Goal: Information Seeking & Learning: Learn about a topic

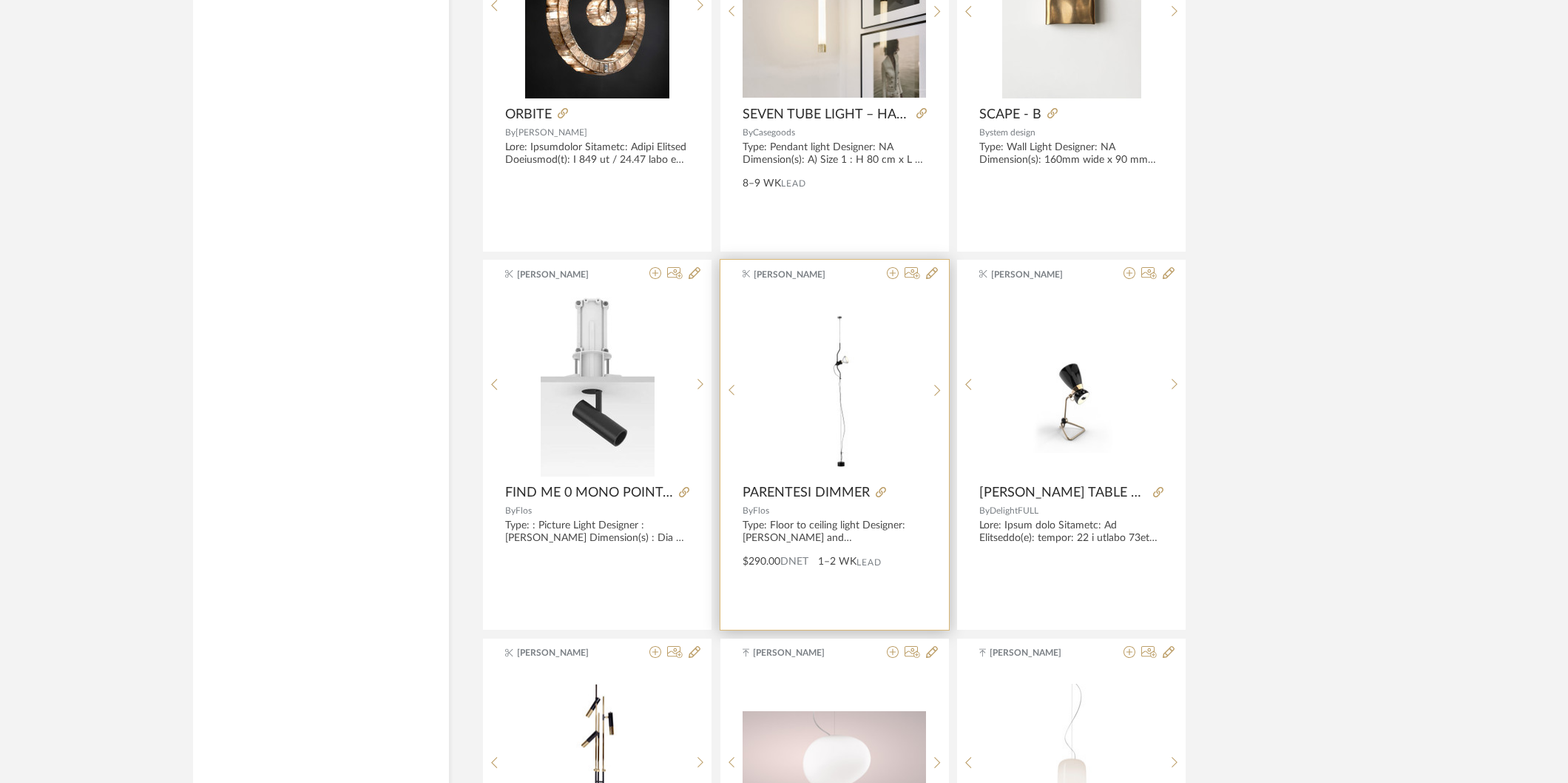
scroll to position [43253, 0]
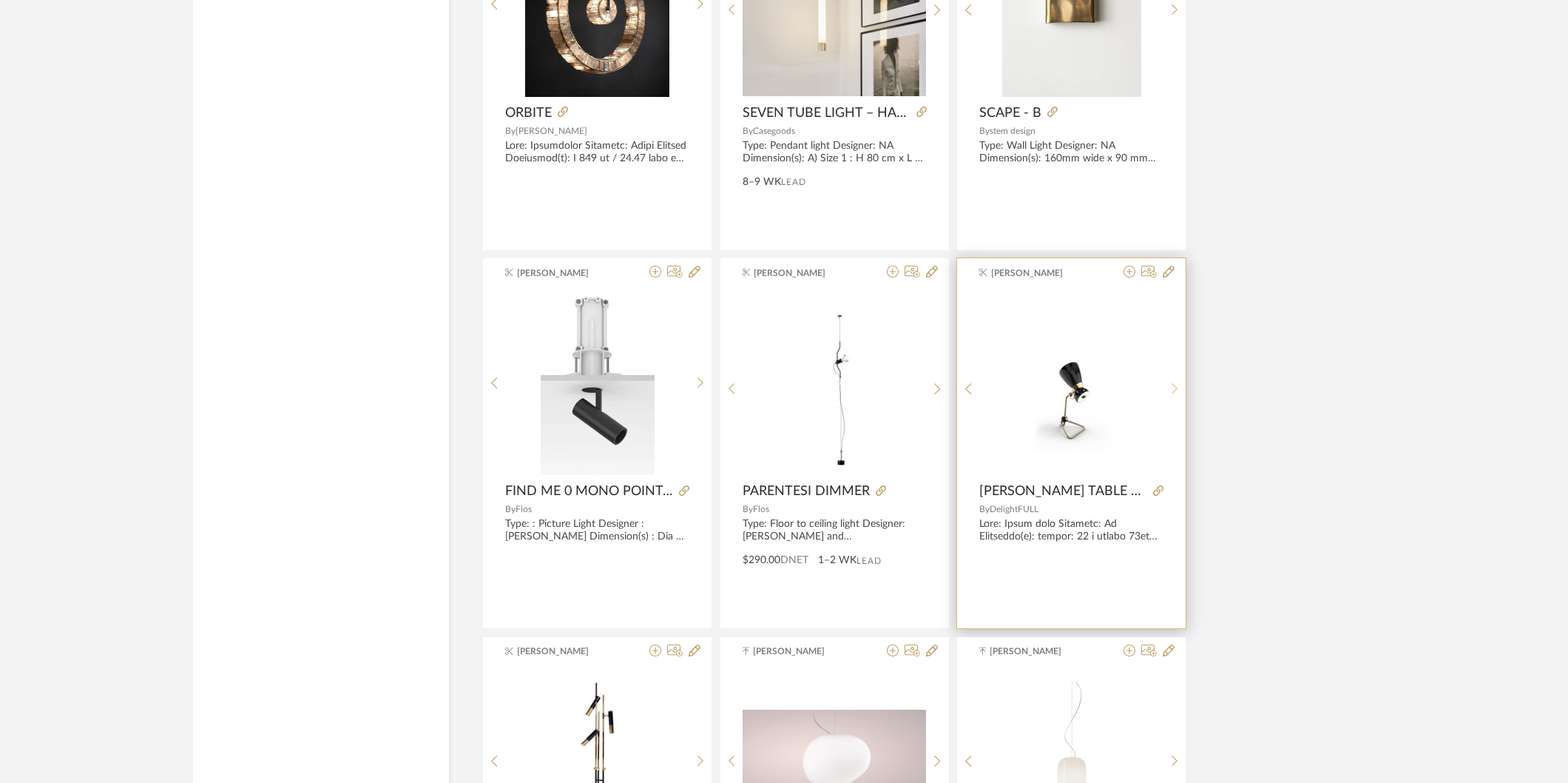
click at [1176, 398] on div at bounding box center [1174, 388] width 23 height 196
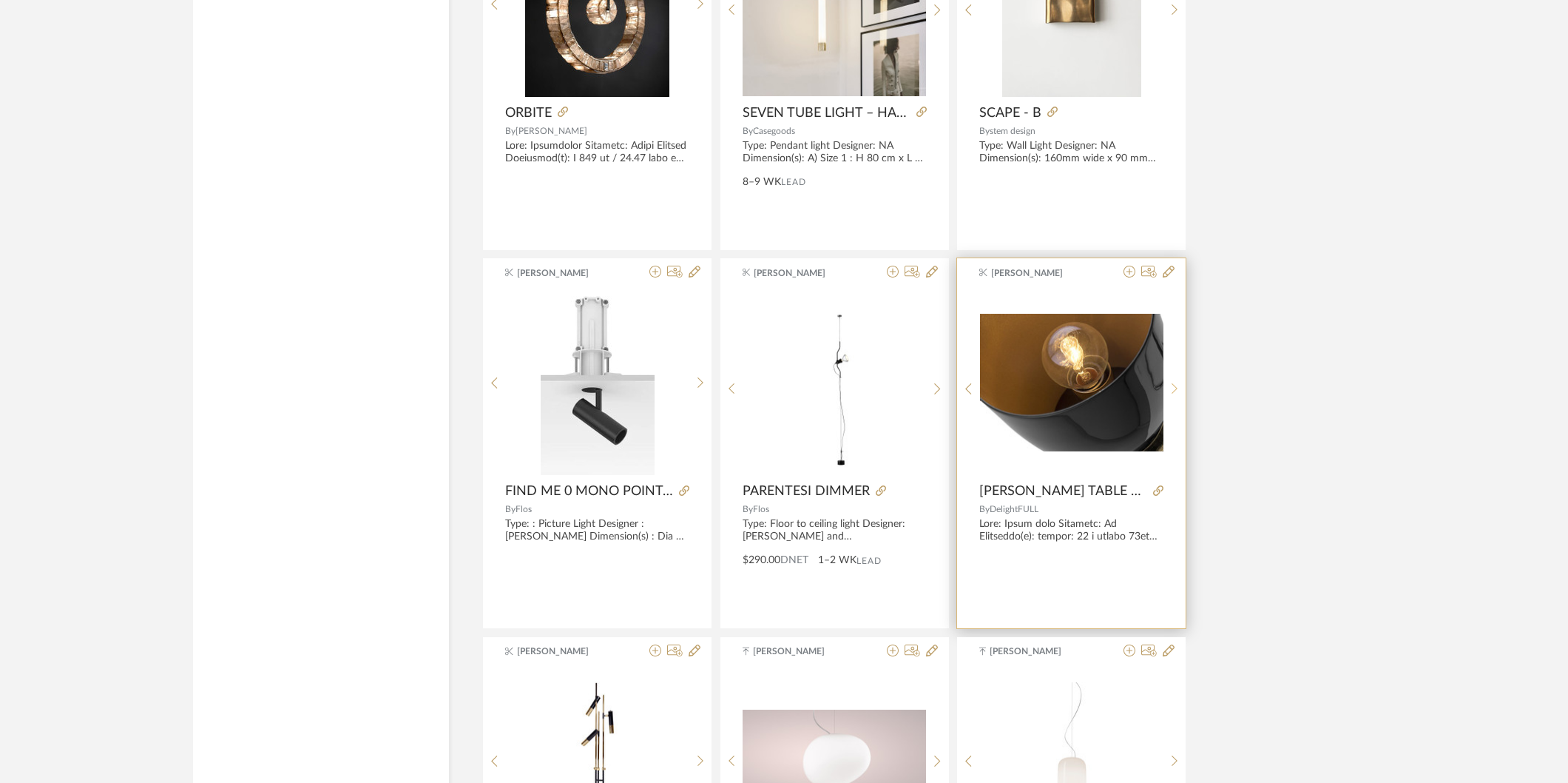
click at [1176, 398] on div at bounding box center [1174, 388] width 23 height 196
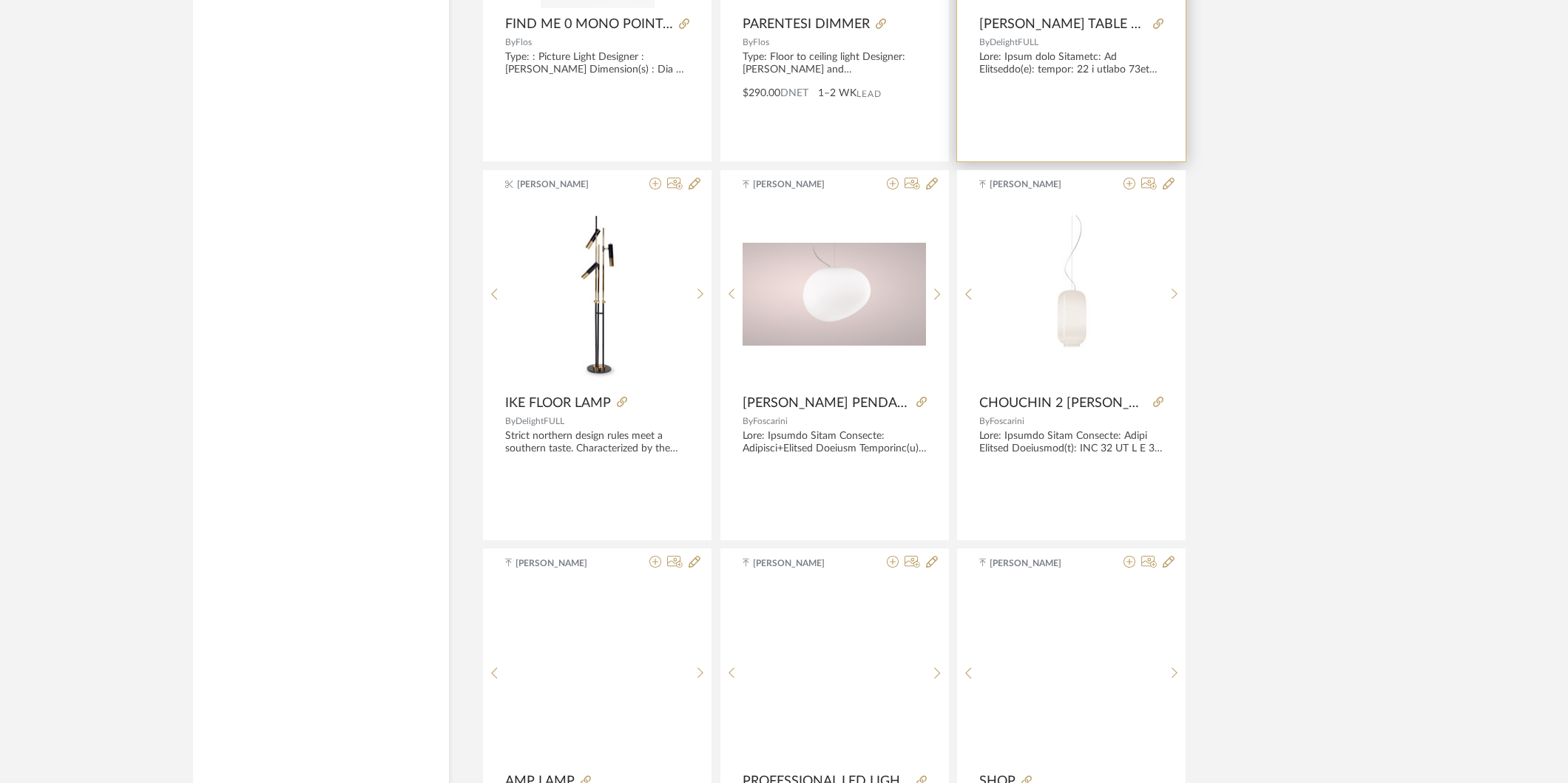
scroll to position [43746, 0]
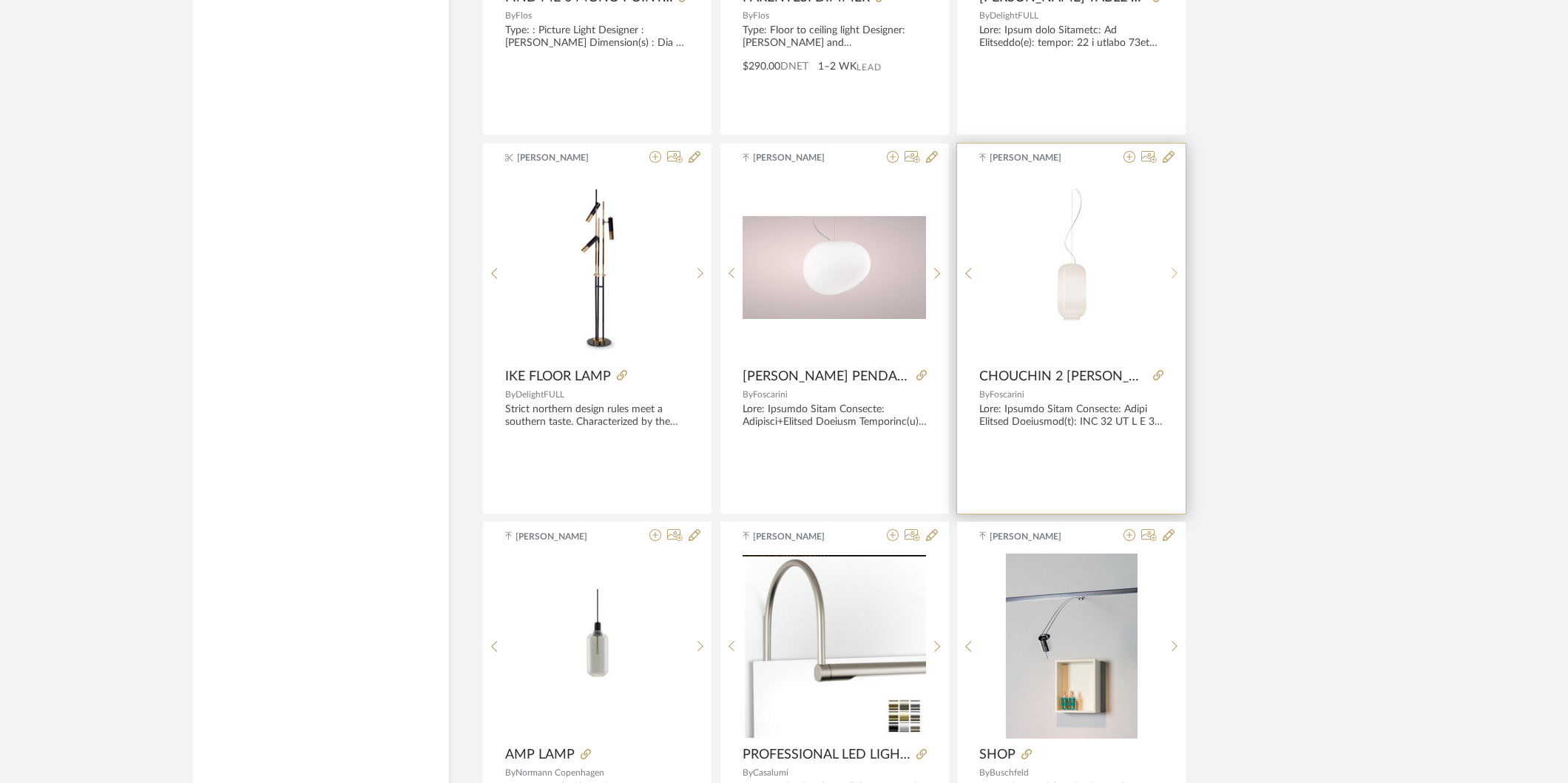
click at [1168, 280] on sr-next-btn at bounding box center [1174, 273] width 23 height 13
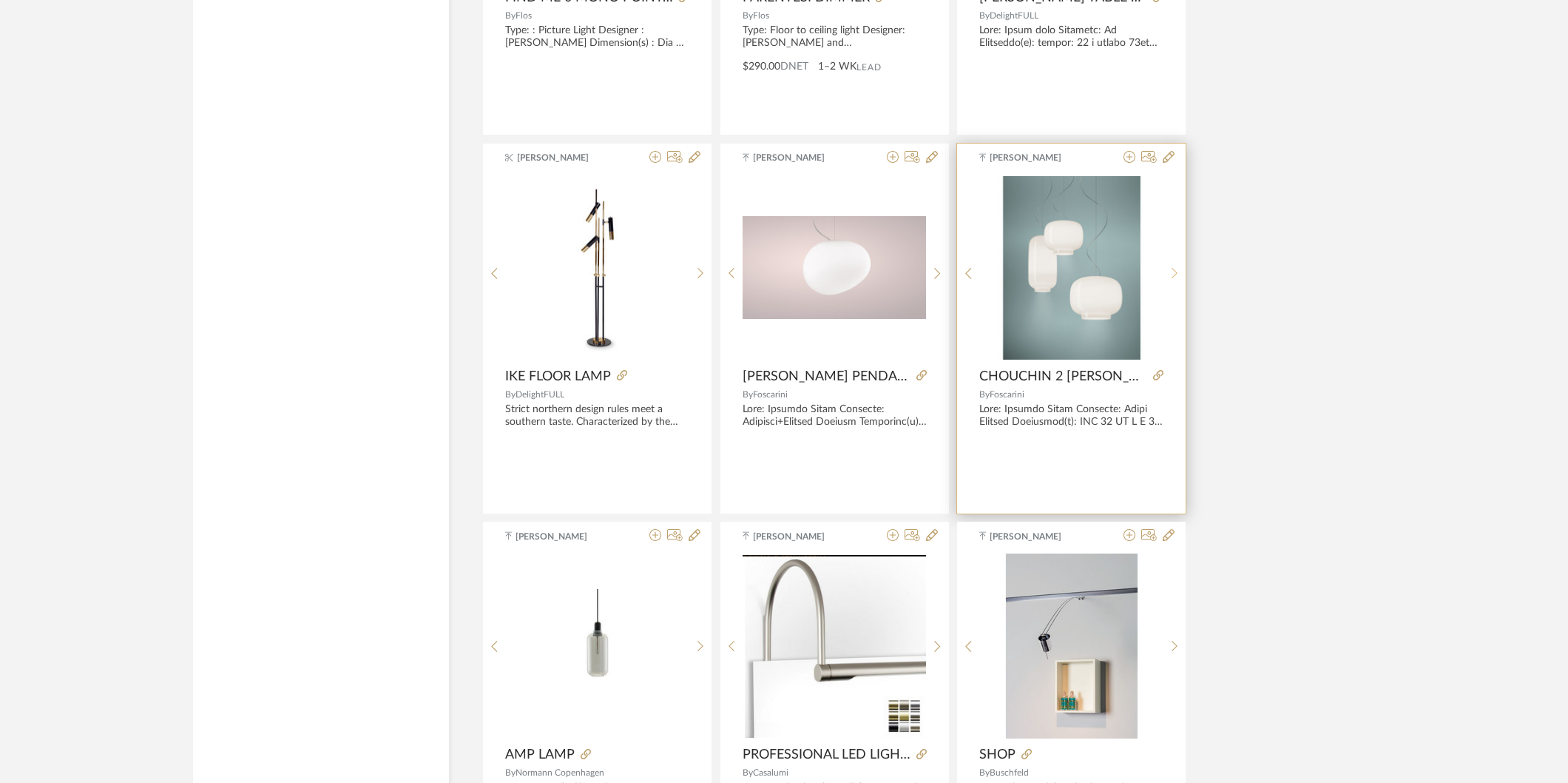
click at [1168, 280] on sr-next-btn at bounding box center [1174, 273] width 23 height 13
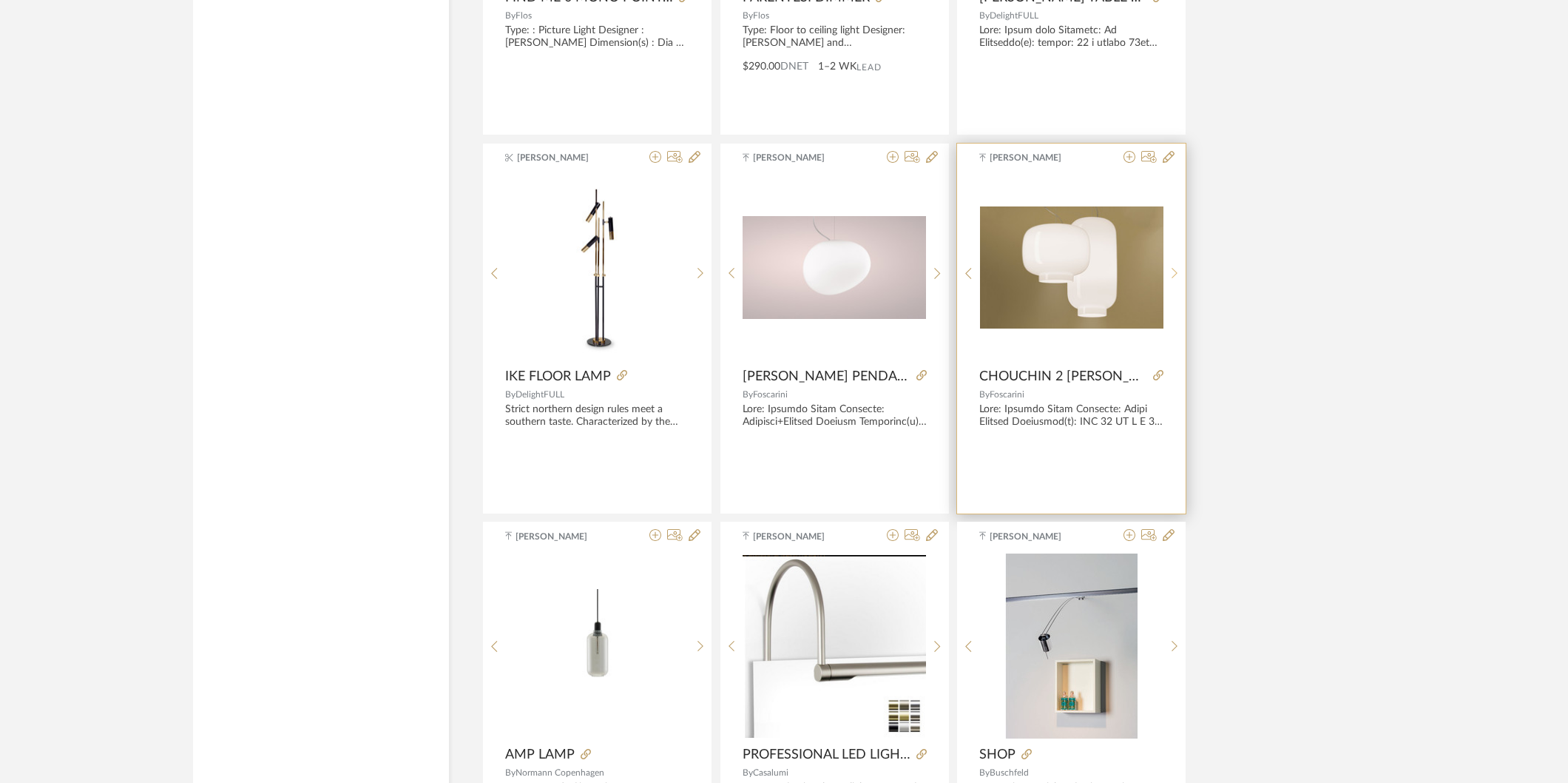
click at [1168, 280] on sr-next-btn at bounding box center [1174, 273] width 23 height 13
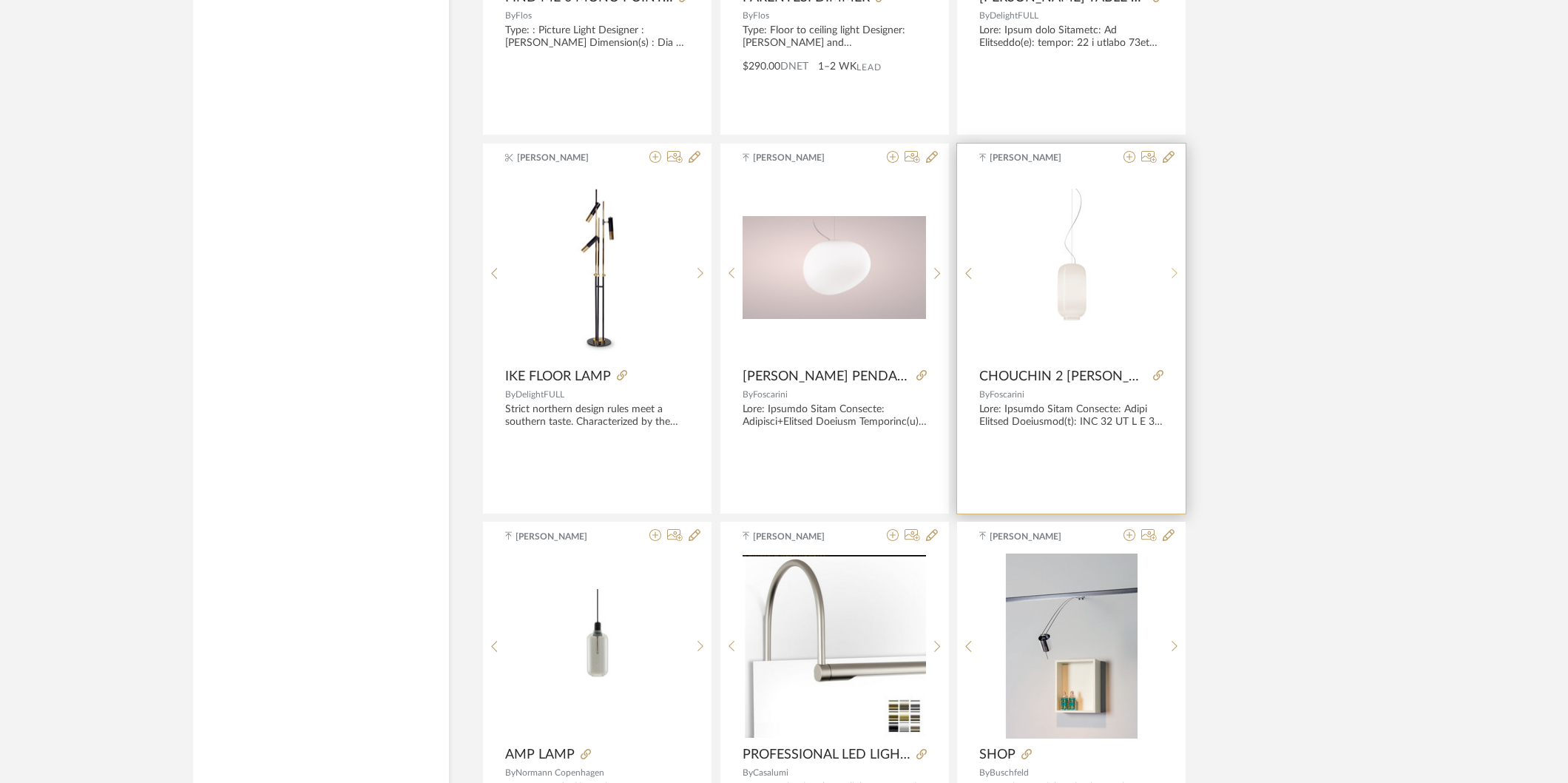
click at [1168, 280] on sr-next-btn at bounding box center [1174, 273] width 23 height 13
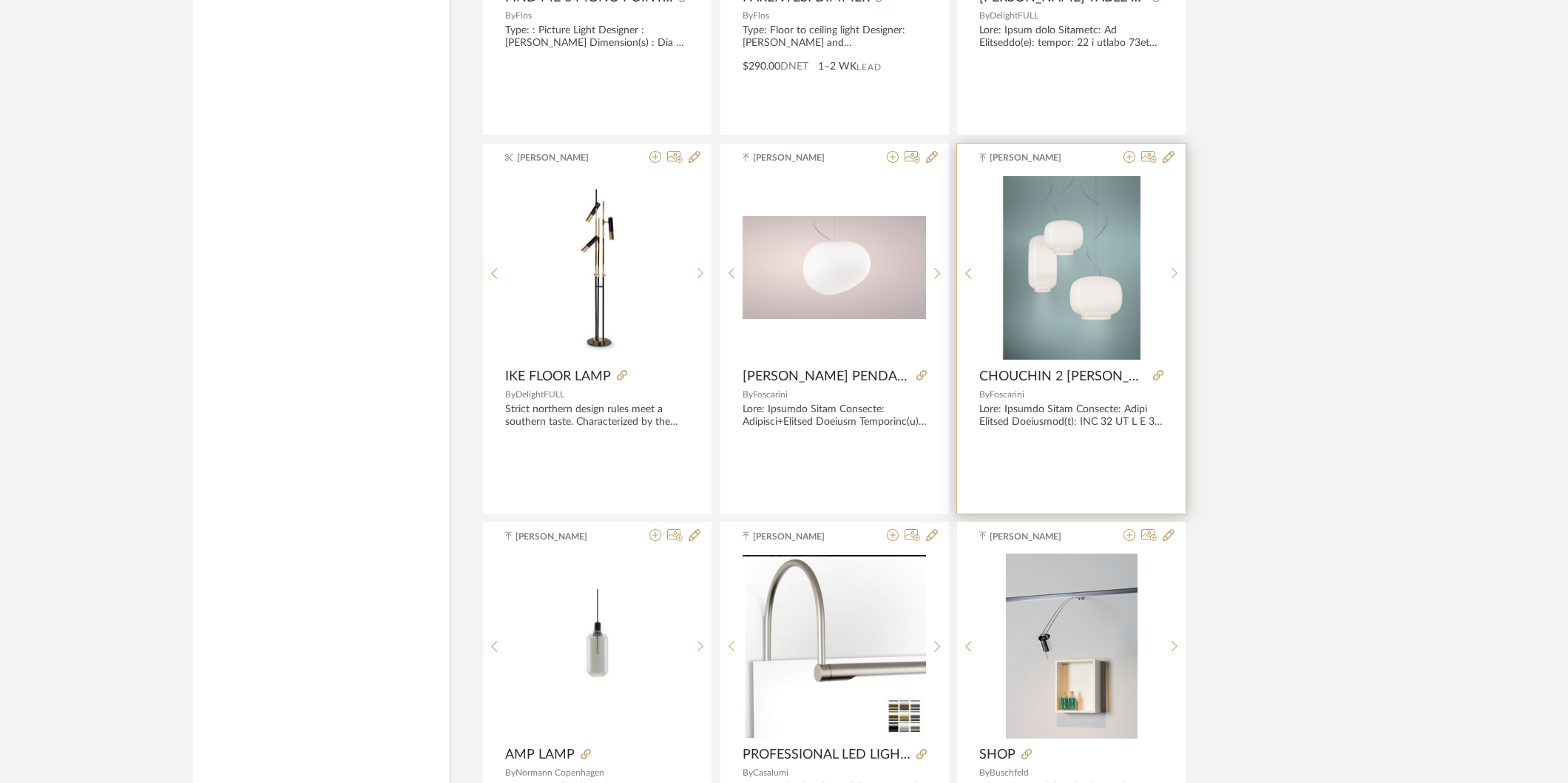
click at [1082, 293] on img "1" at bounding box center [1071, 267] width 184 height 184
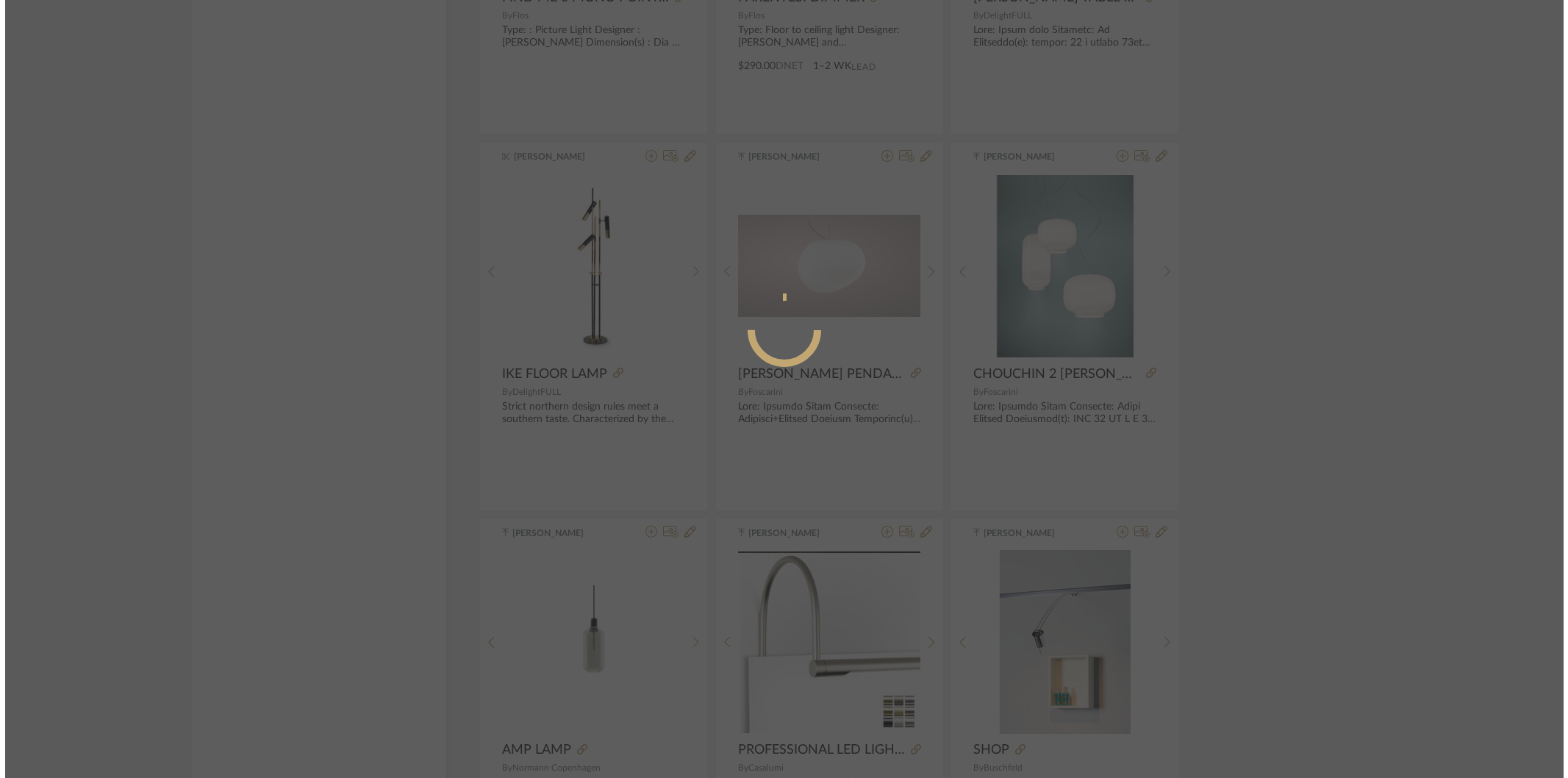
scroll to position [0, 0]
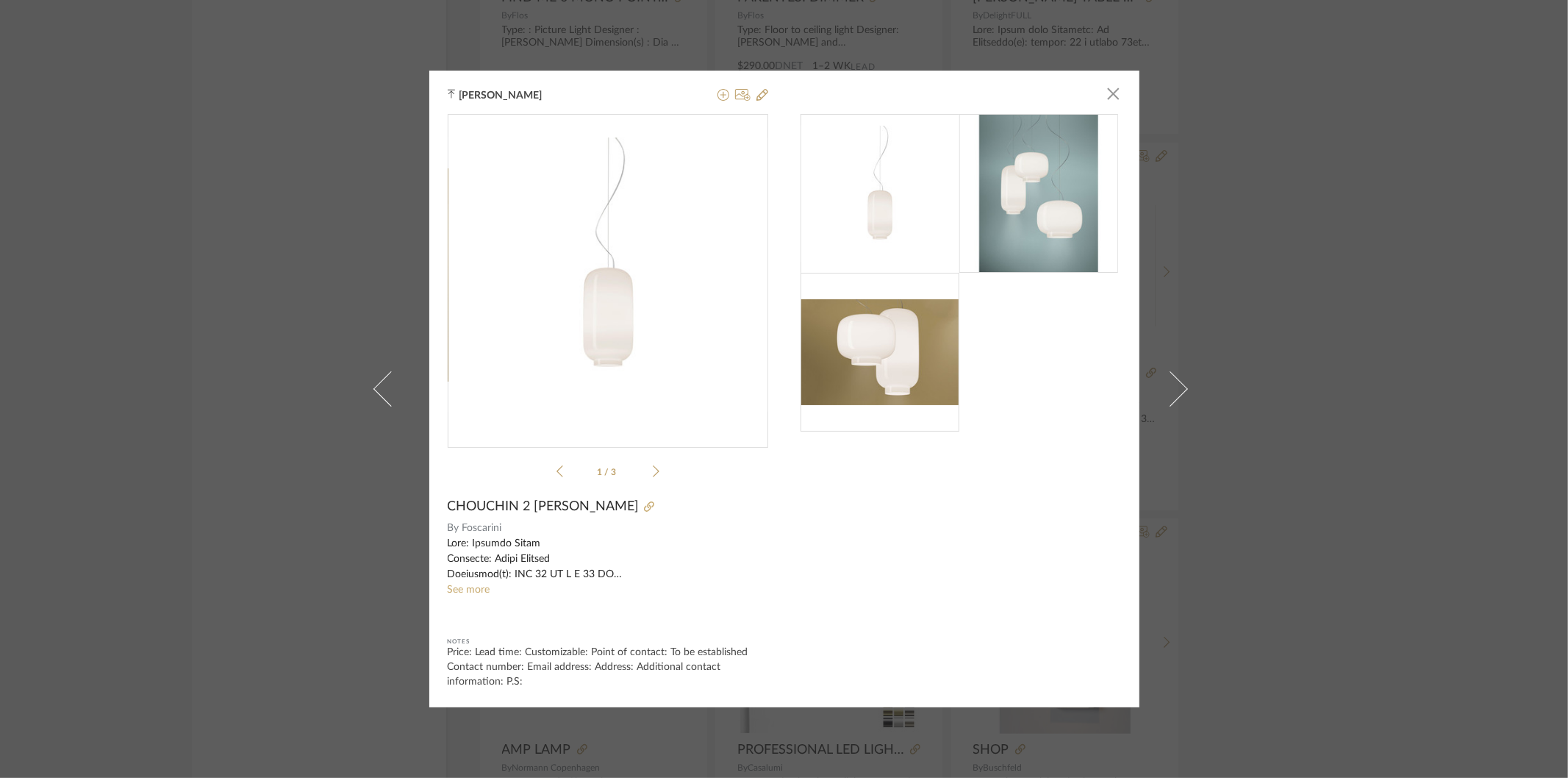
click at [471, 595] on sr-see-more-text "See more" at bounding box center [608, 566] width 320 height 61
click at [474, 583] on sr-see-more-text "See more" at bounding box center [608, 566] width 320 height 61
click at [468, 586] on link "See more" at bounding box center [469, 590] width 43 height 11
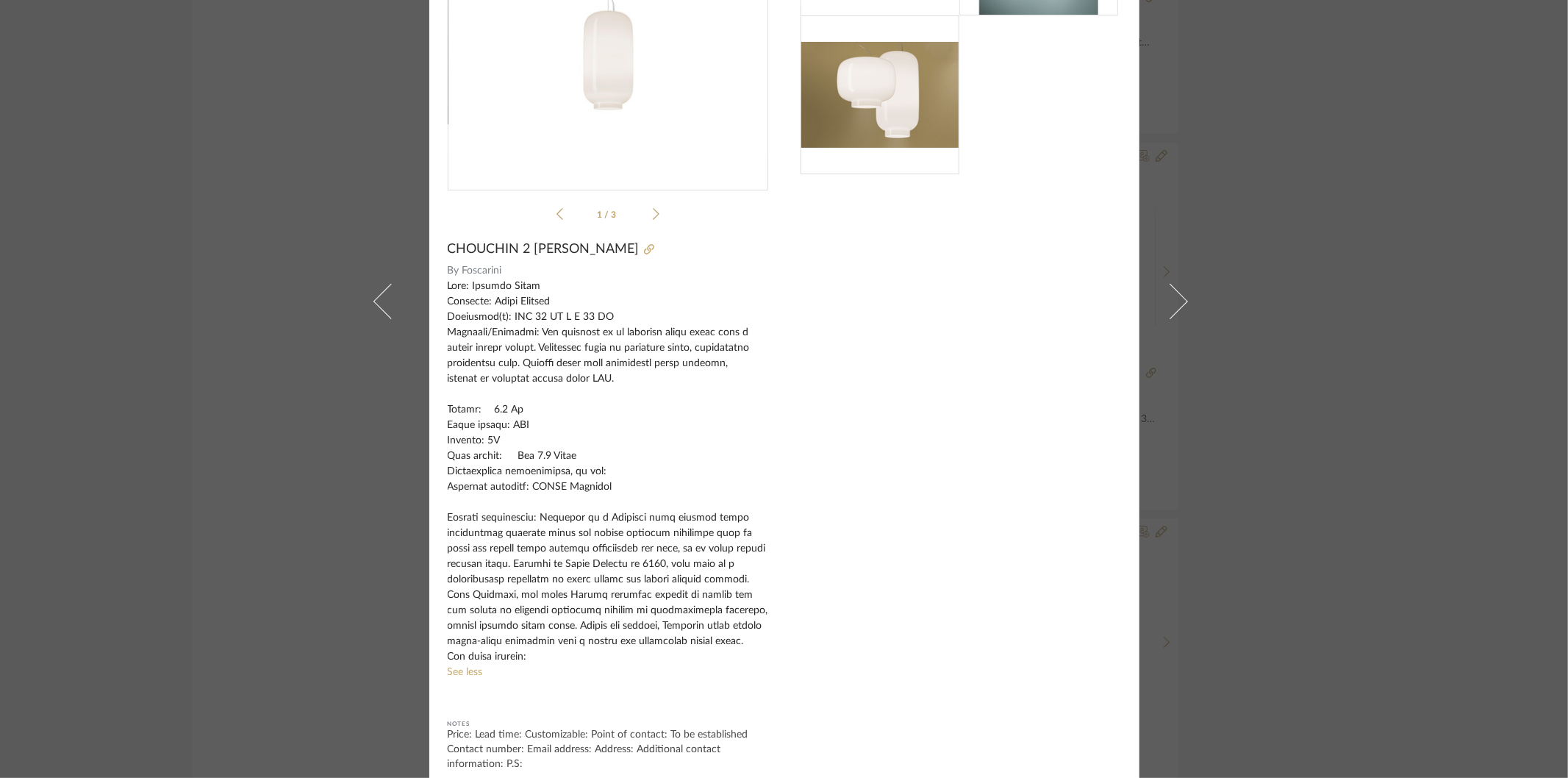
scroll to position [196, 0]
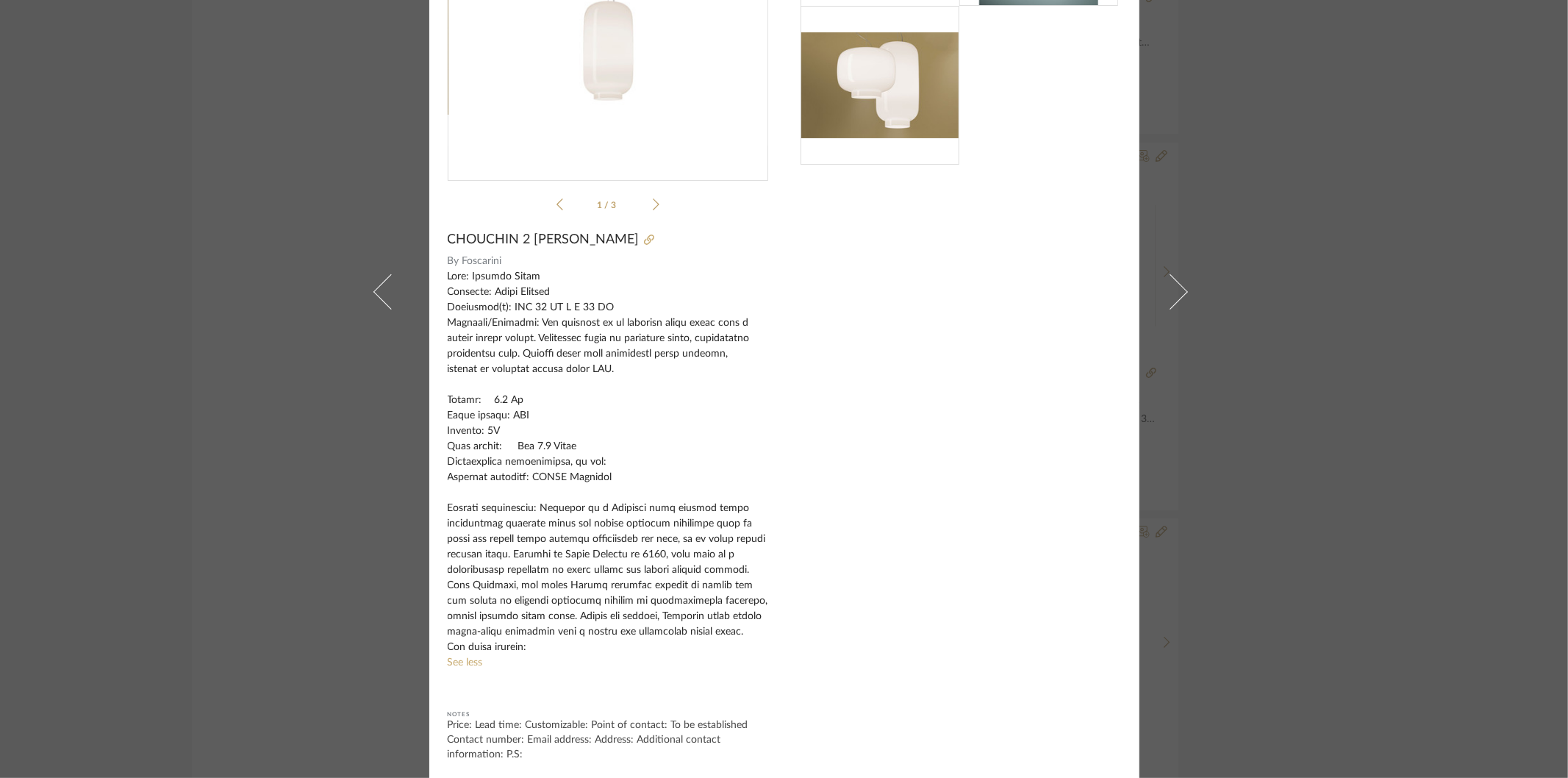
click at [1387, 506] on div "Nivedhitha Sekar × 1 / 3 CHOUCHIN 2 BIANCO By Foscarini See less Notes Price: L…" at bounding box center [784, 389] width 1568 height 778
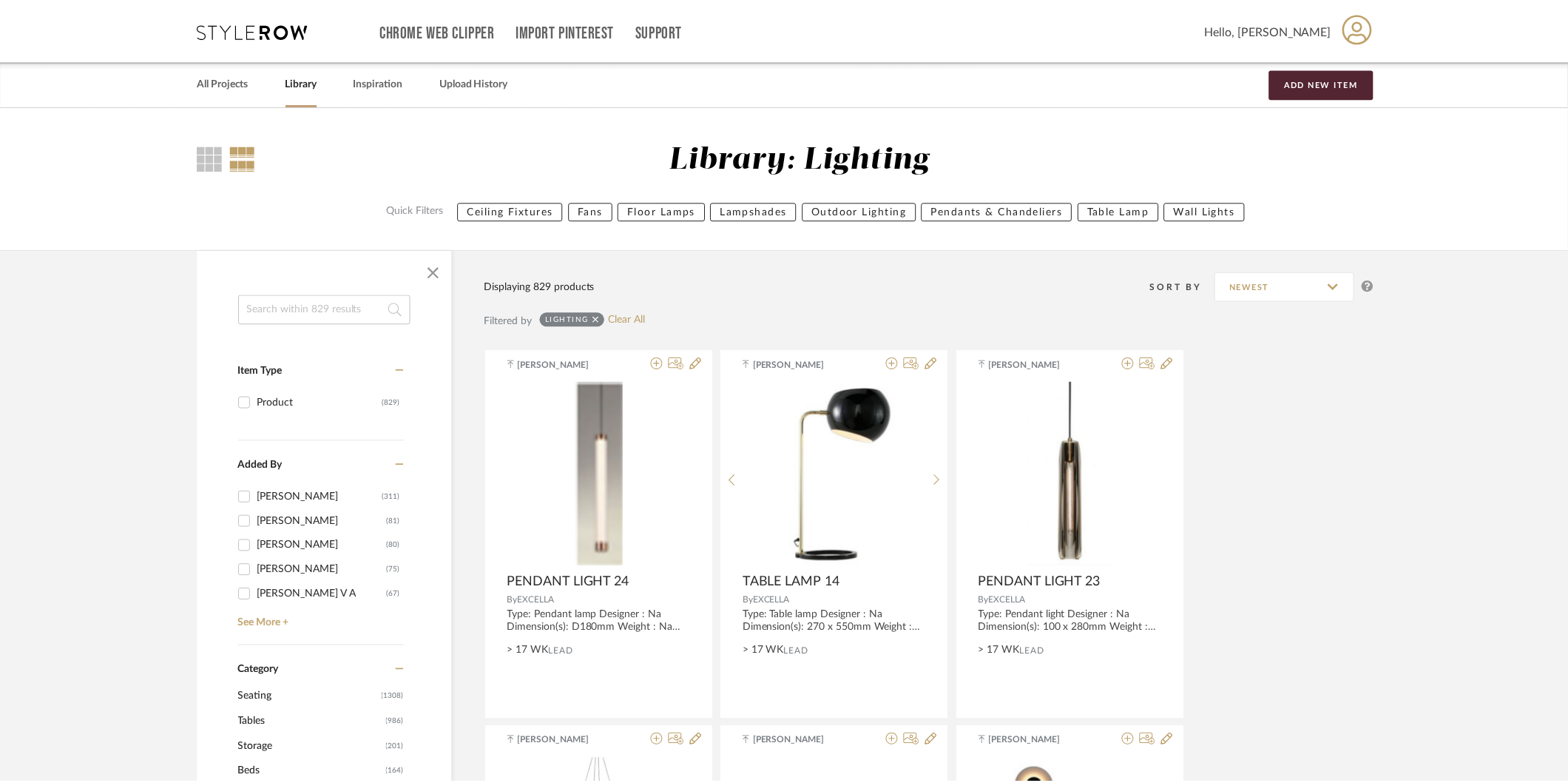
scroll to position [43746, 0]
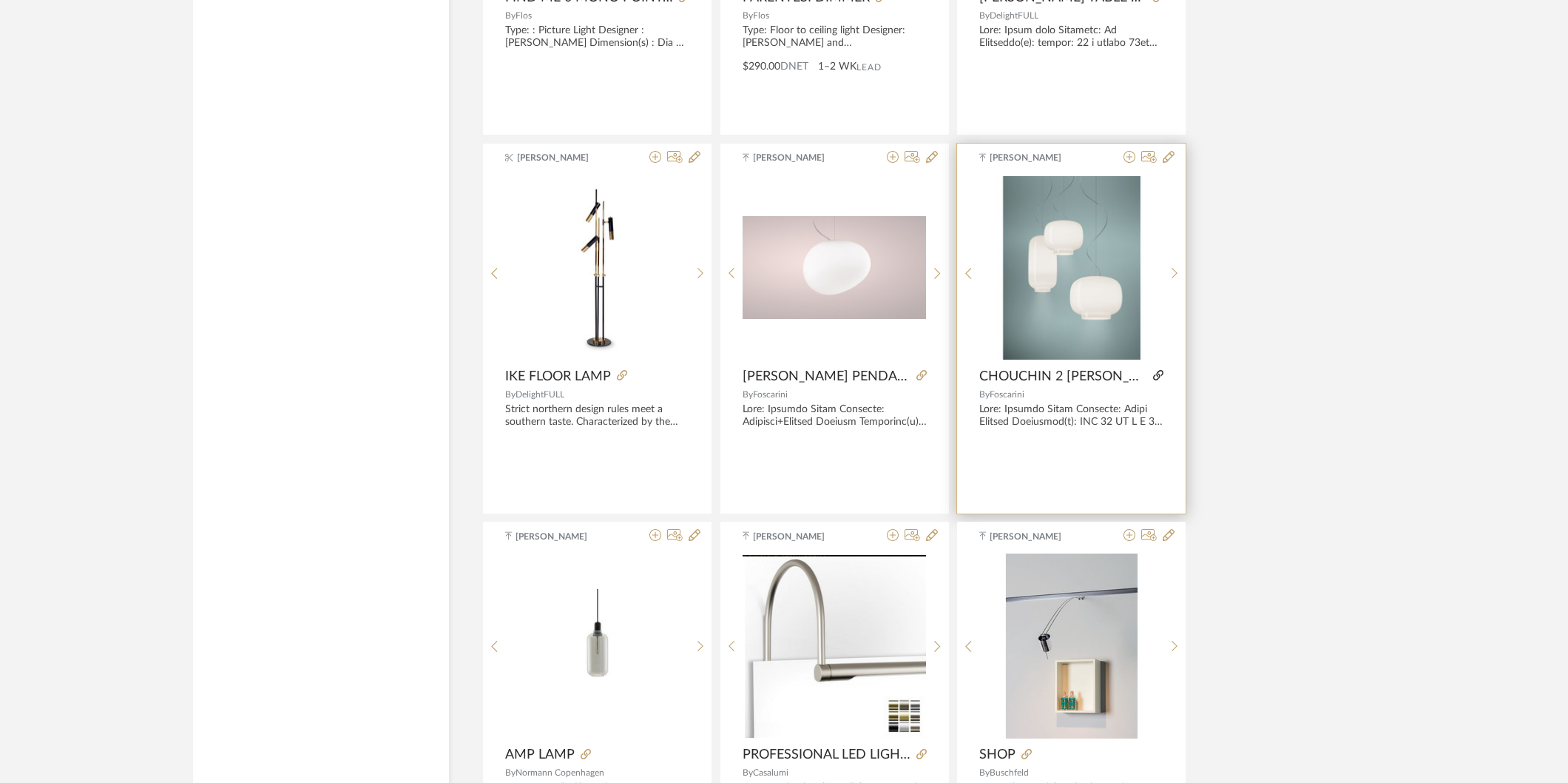
click at [1154, 380] on icon at bounding box center [1159, 375] width 11 height 11
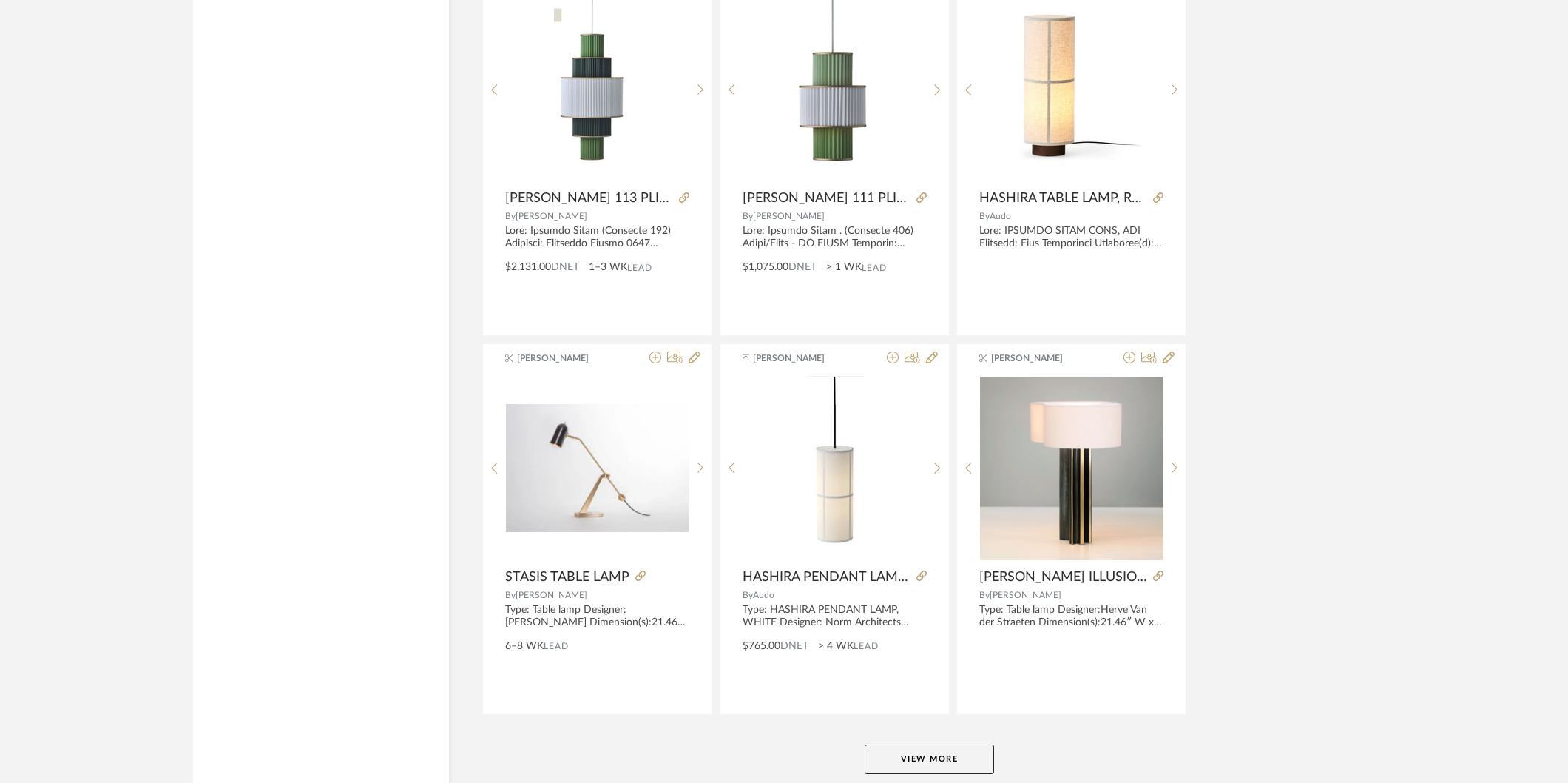
scroll to position [45167, 0]
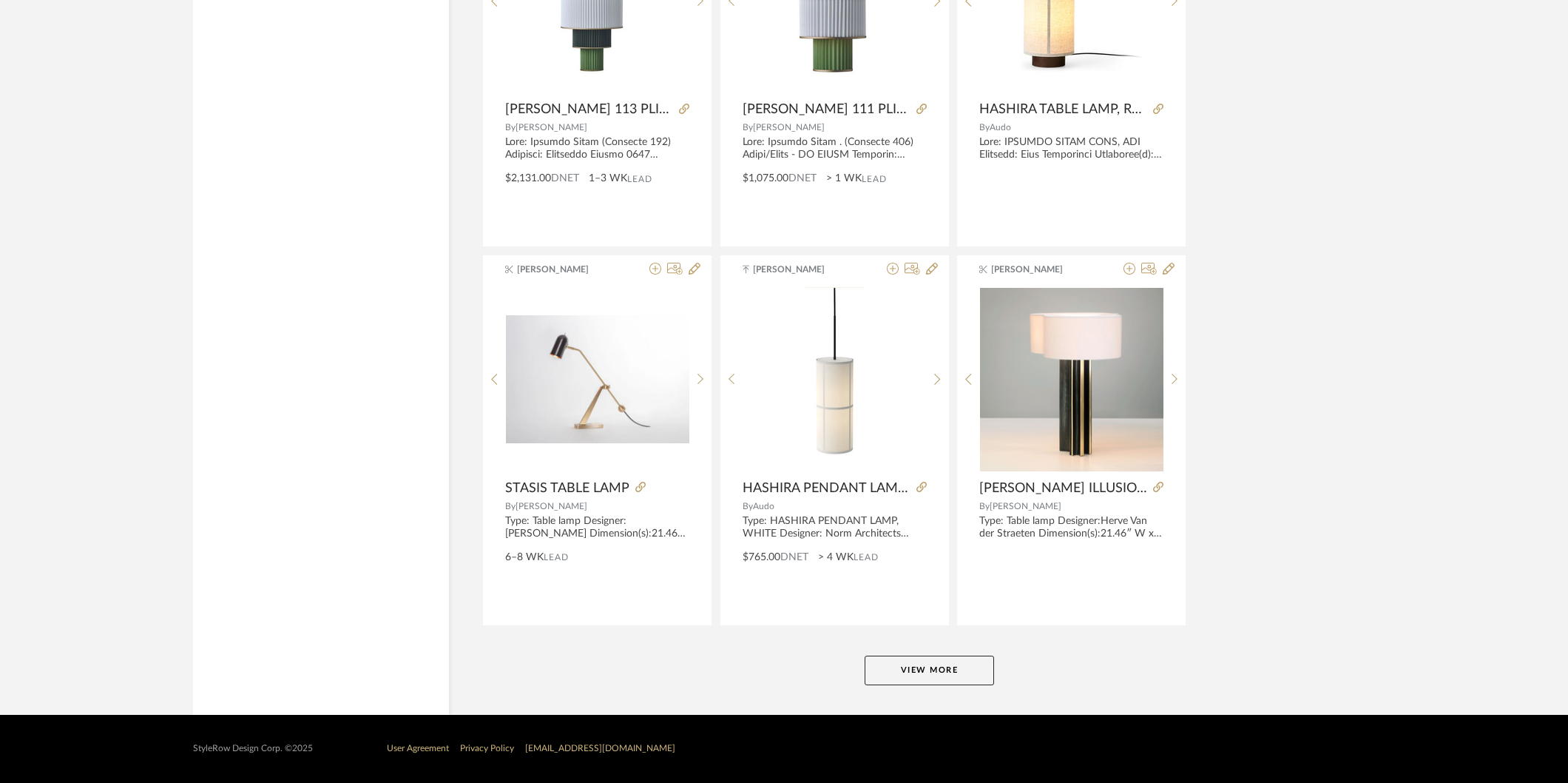
click at [925, 659] on button "View More" at bounding box center [930, 671] width 130 height 29
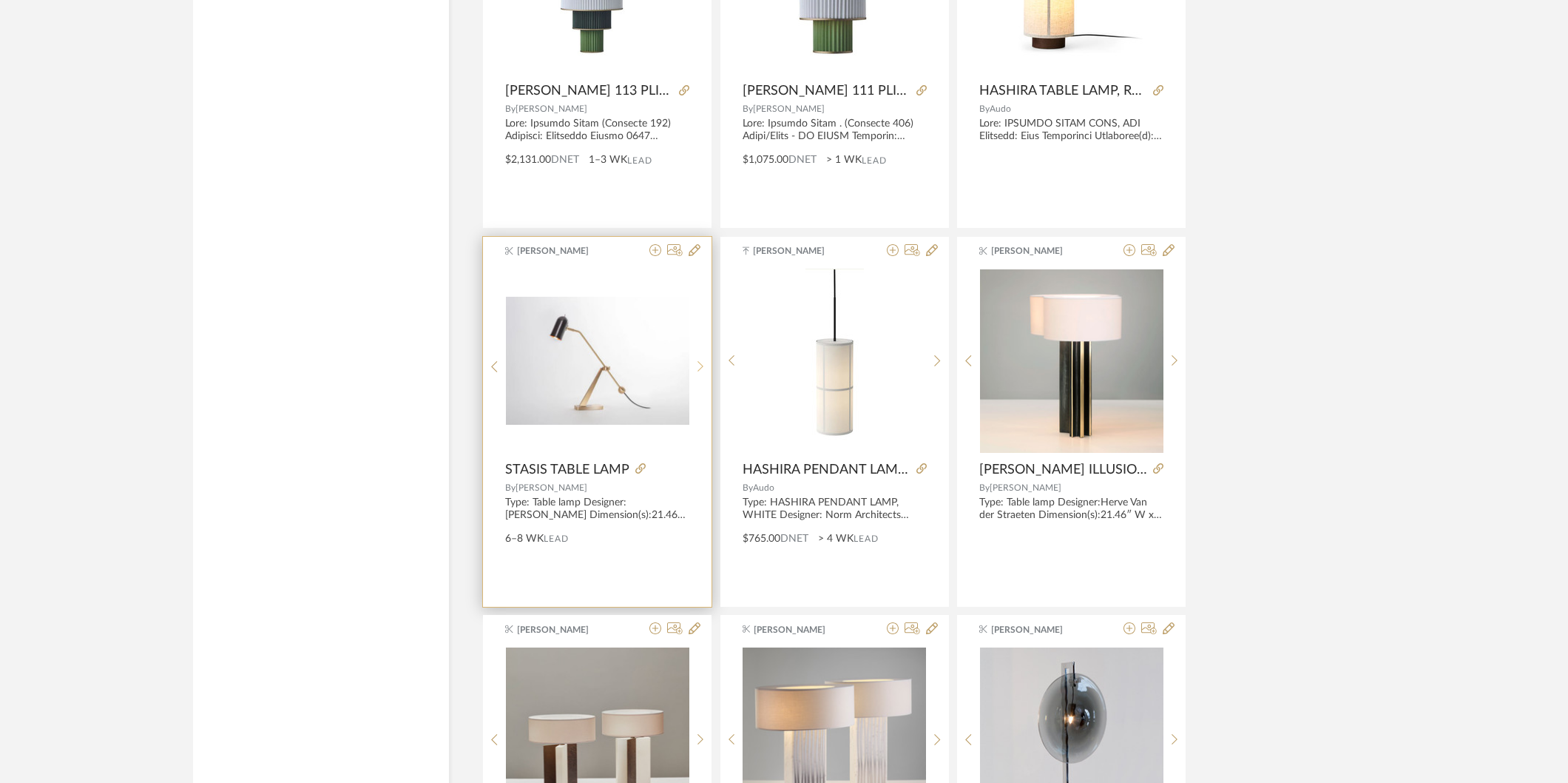
click at [699, 373] on icon at bounding box center [700, 366] width 7 height 13
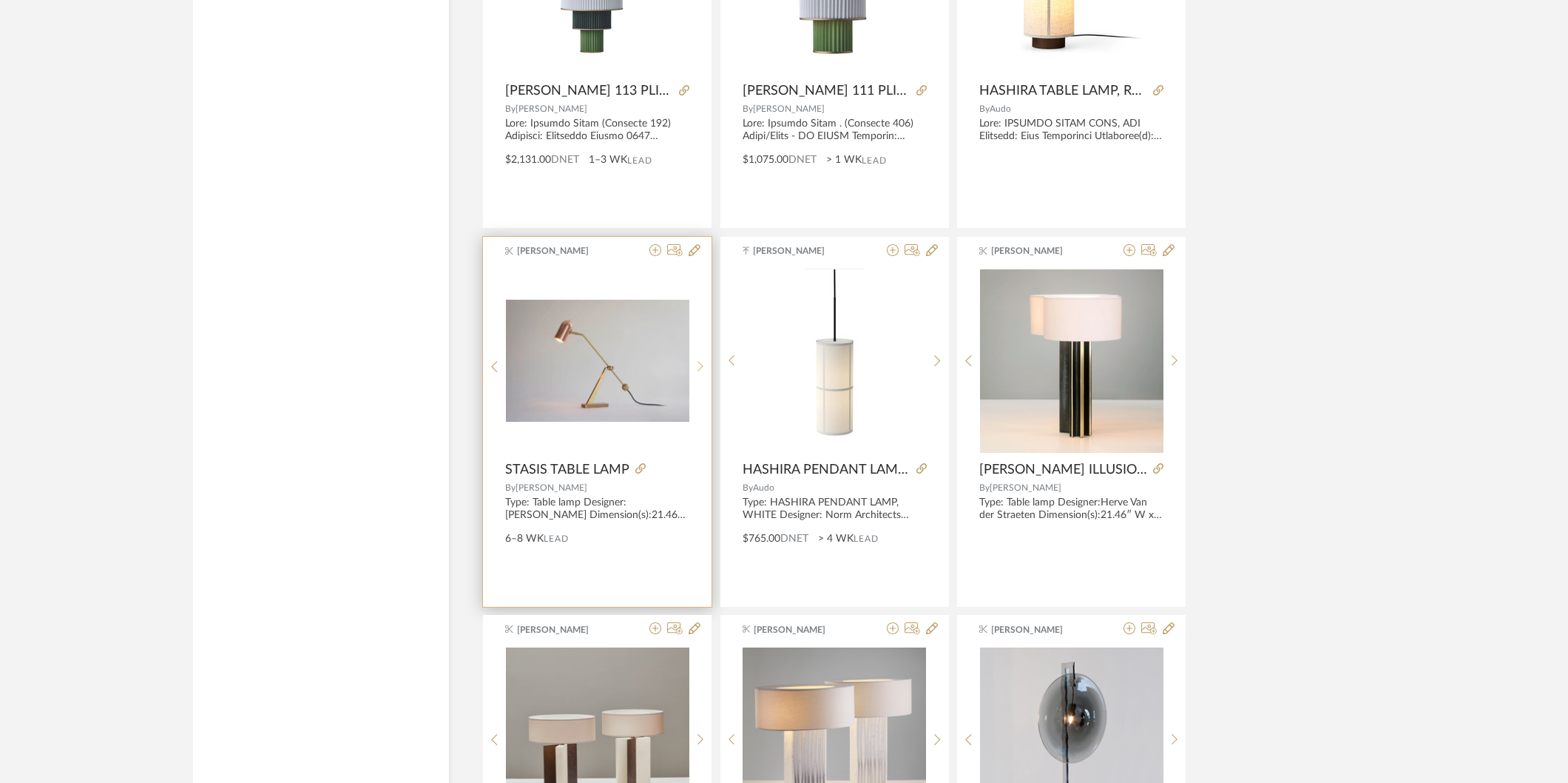
click at [699, 373] on icon at bounding box center [700, 366] width 7 height 13
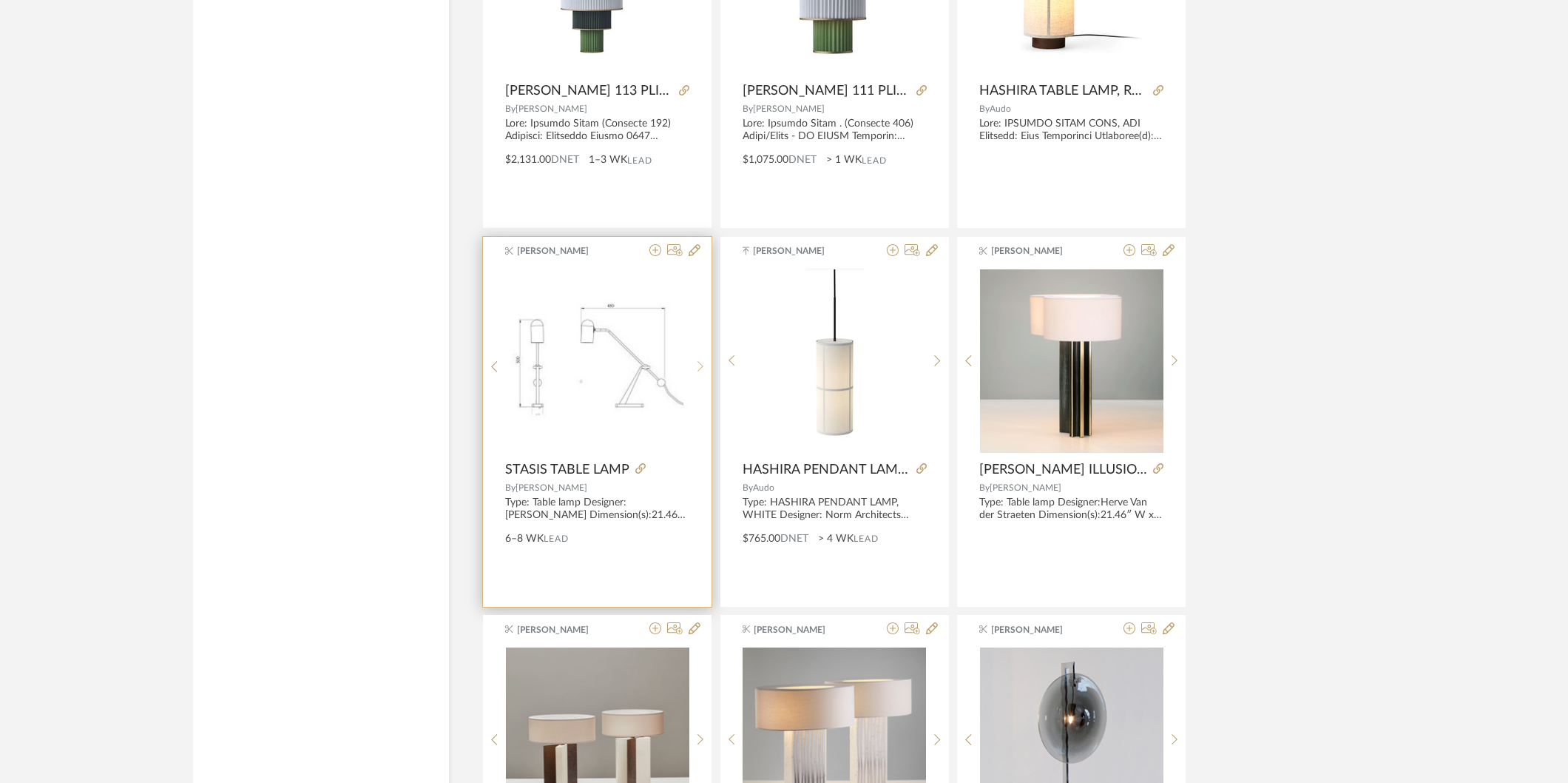
click at [699, 373] on icon at bounding box center [700, 366] width 7 height 13
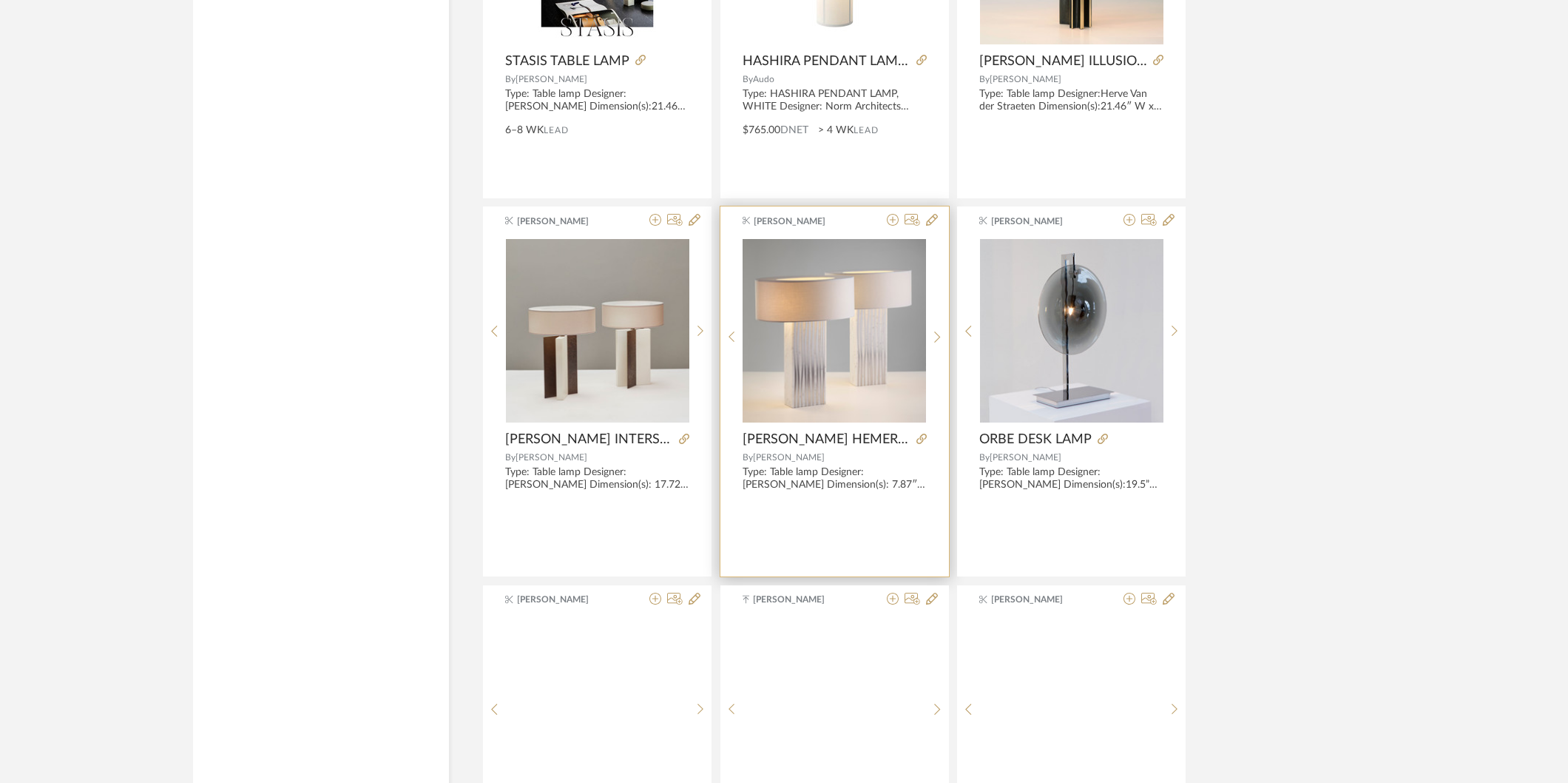
scroll to position [45578, 0]
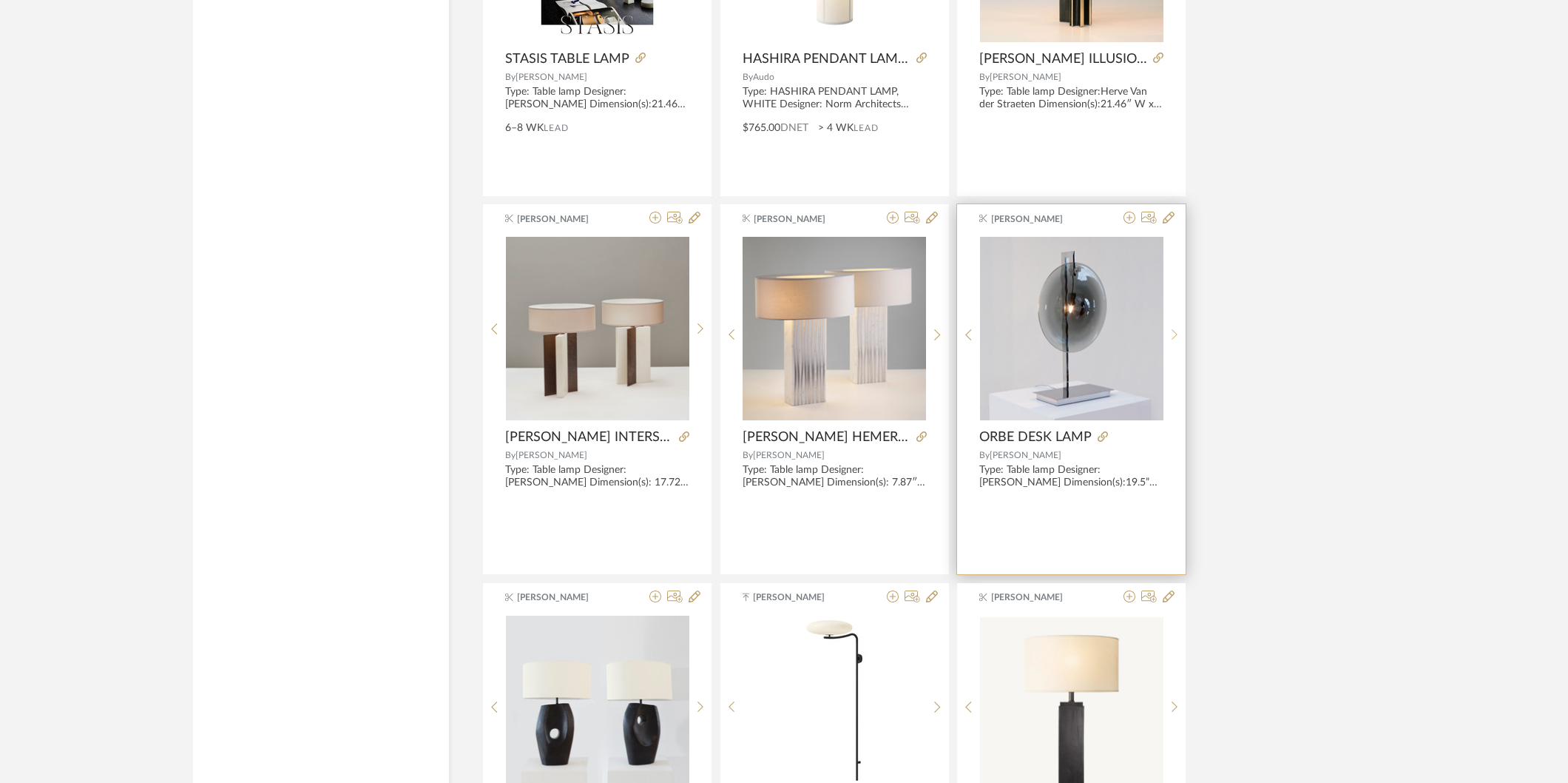
click at [1165, 341] on sr-next-btn at bounding box center [1174, 335] width 23 height 13
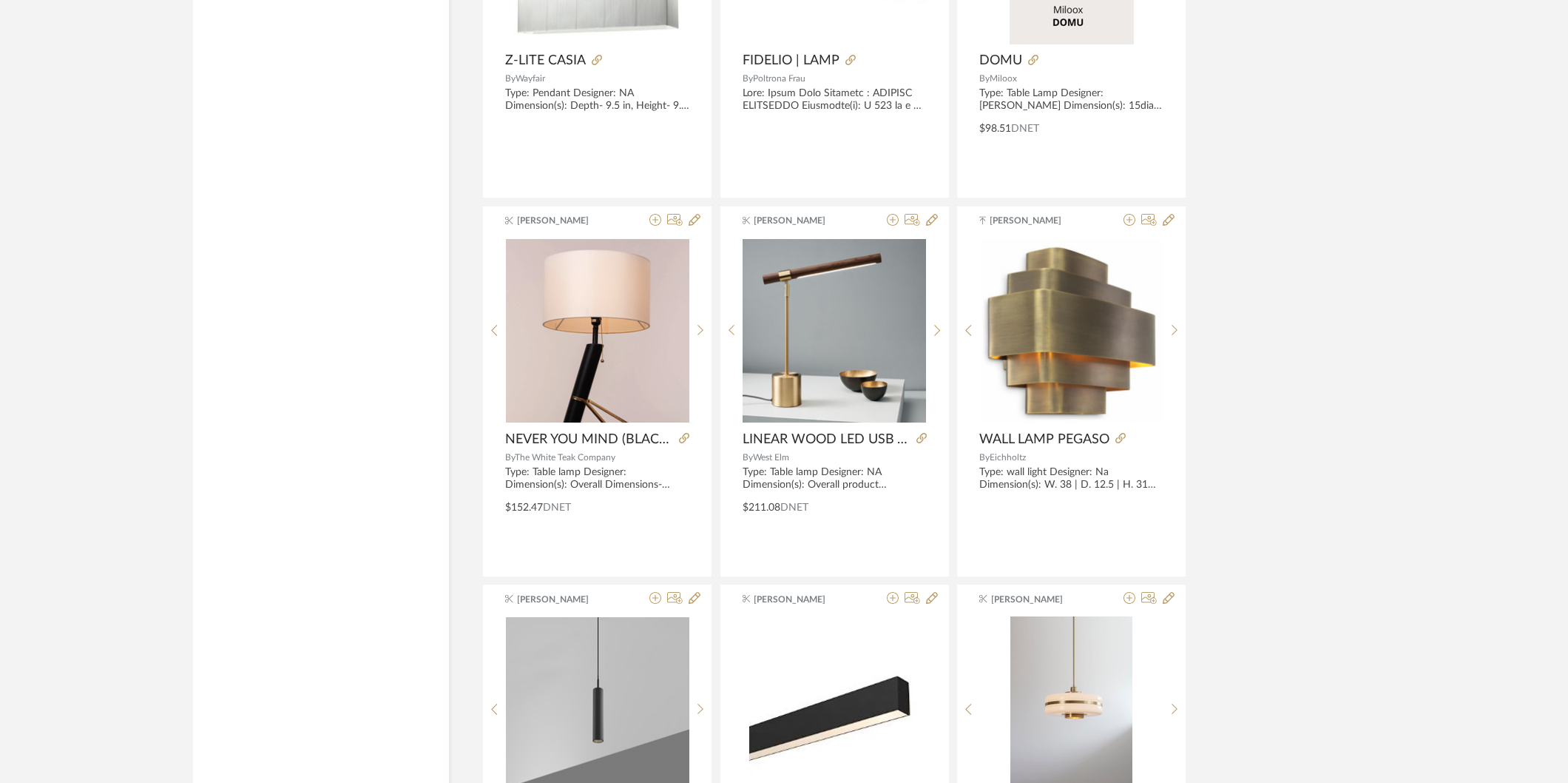
scroll to position [48210, 0]
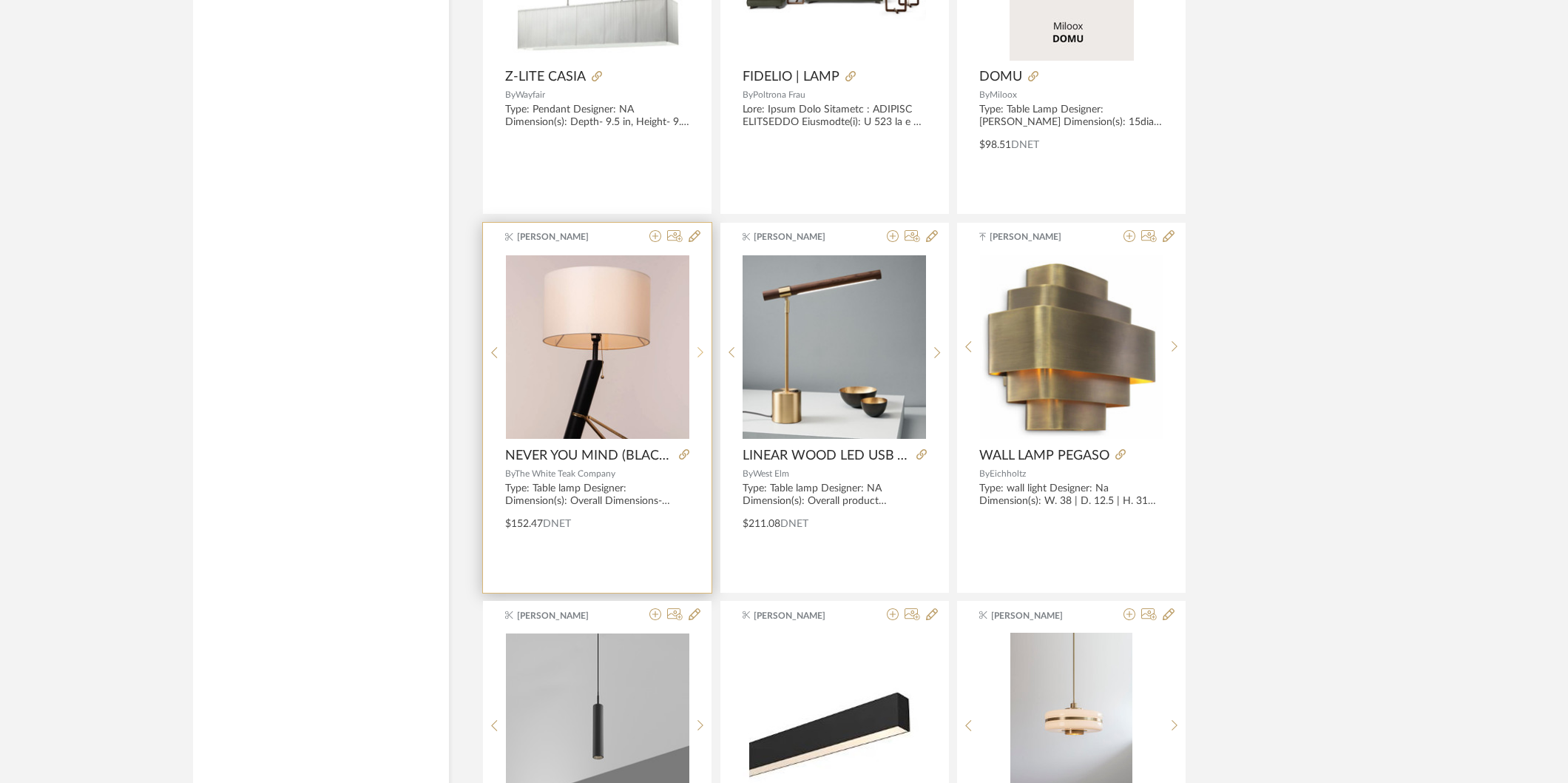
click at [696, 359] on sr-next-btn at bounding box center [700, 353] width 23 height 13
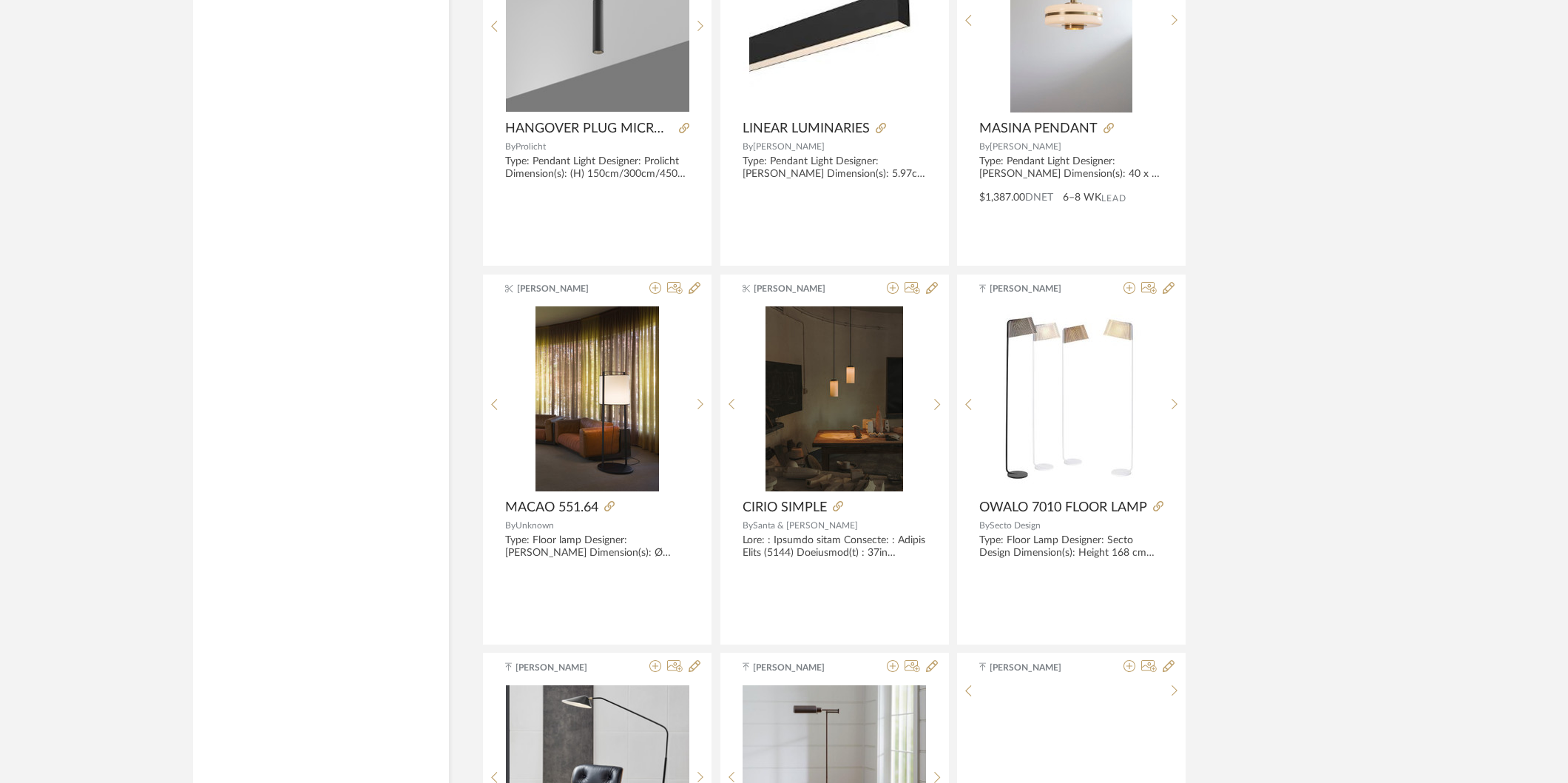
scroll to position [49279, 0]
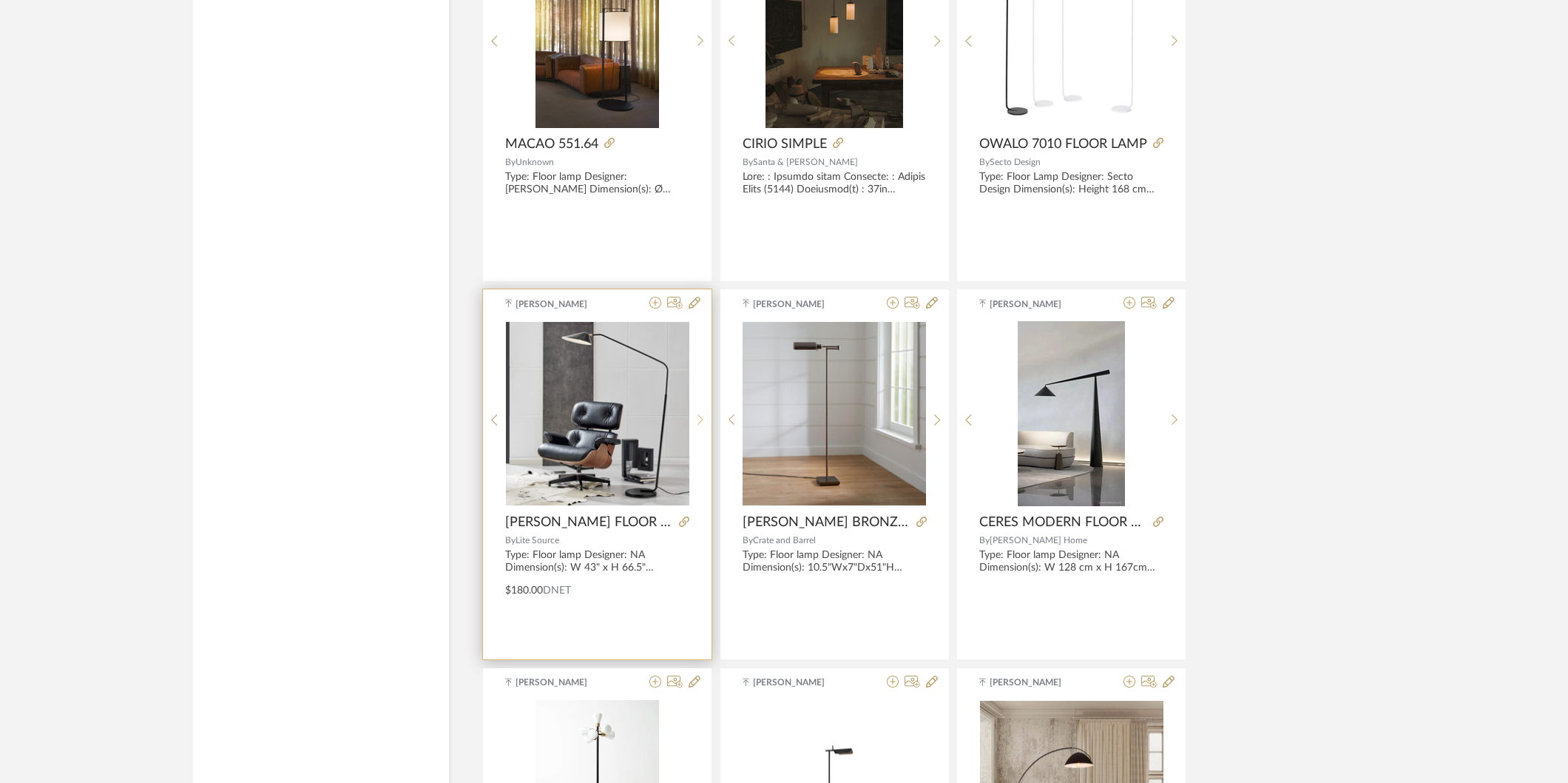
click at [701, 425] on div at bounding box center [700, 419] width 23 height 196
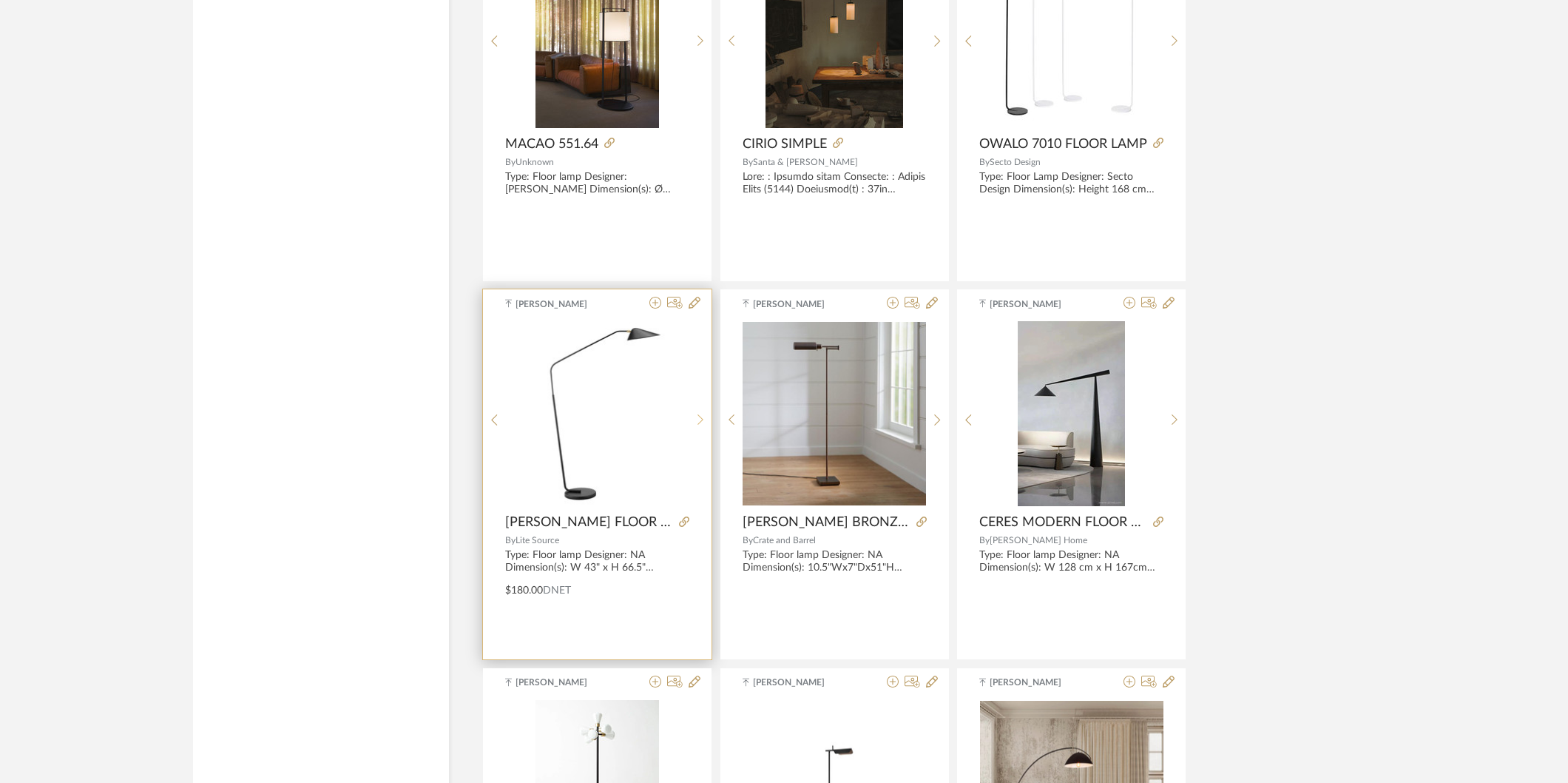
click at [701, 425] on div at bounding box center [700, 419] width 23 height 196
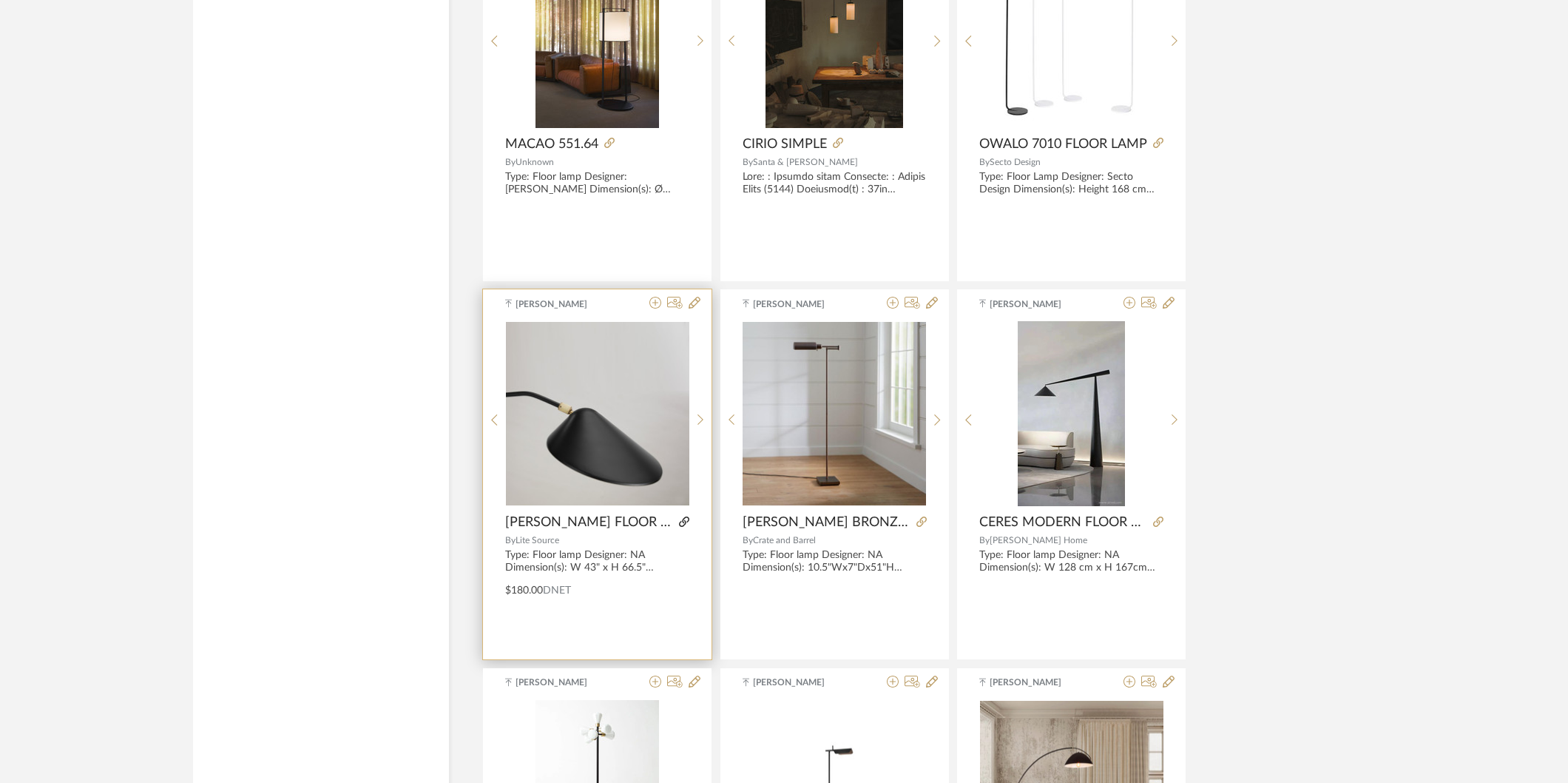
click at [679, 527] on icon at bounding box center [684, 522] width 11 height 11
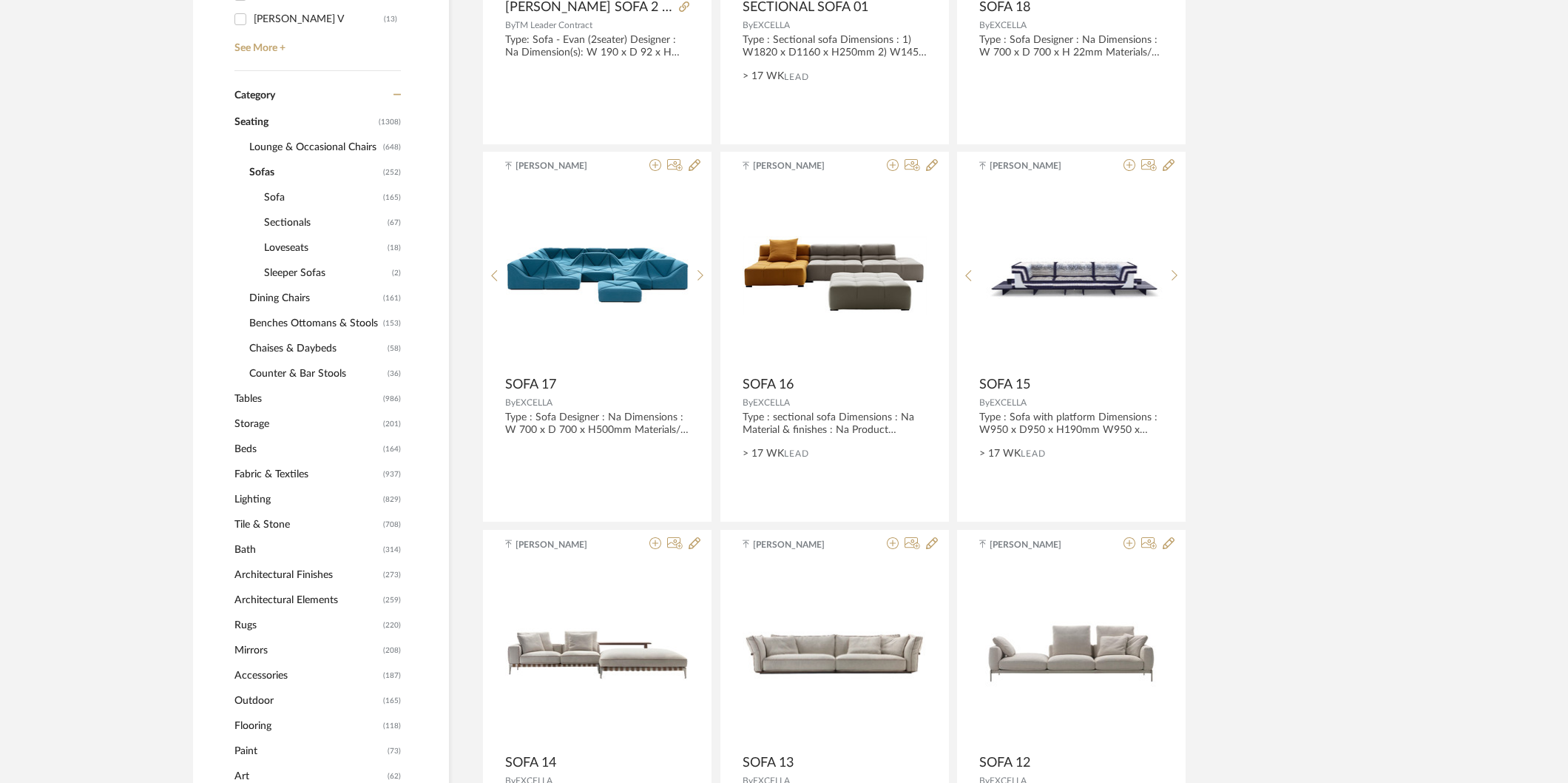
scroll to position [575, 0]
click at [268, 498] on span "Lighting" at bounding box center [307, 501] width 145 height 26
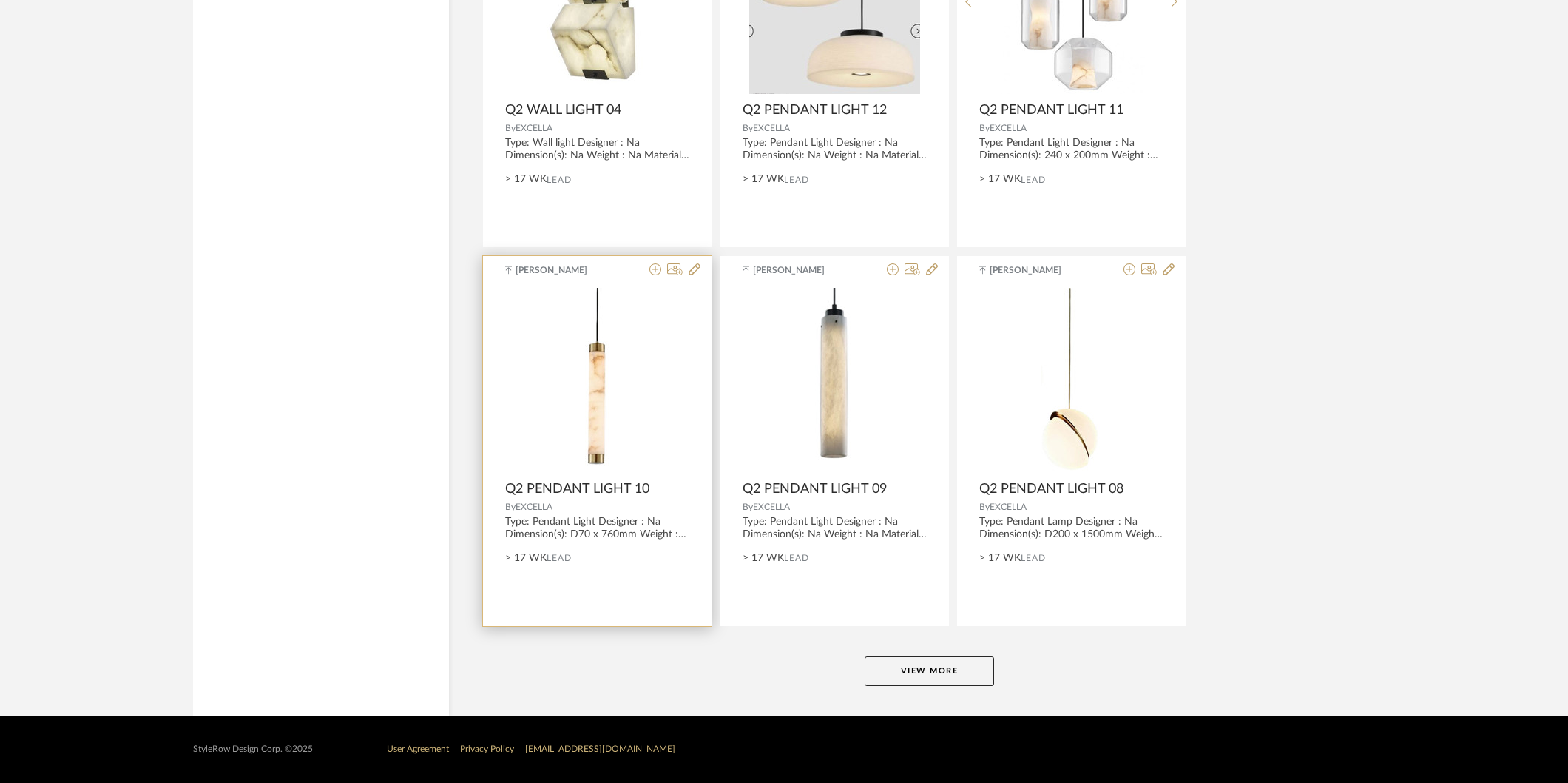
scroll to position [4259, 0]
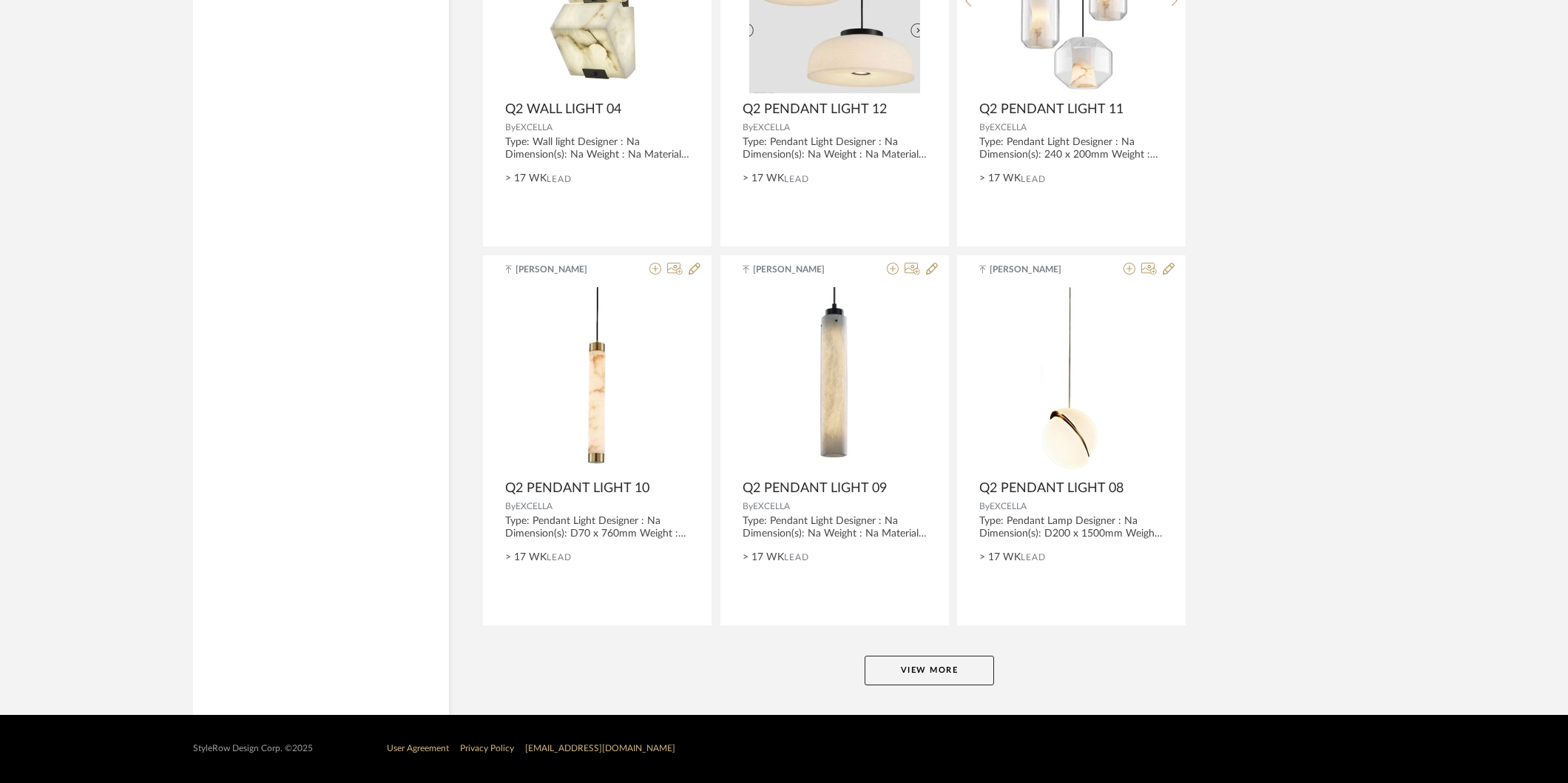
click at [921, 675] on button "View More" at bounding box center [930, 671] width 130 height 29
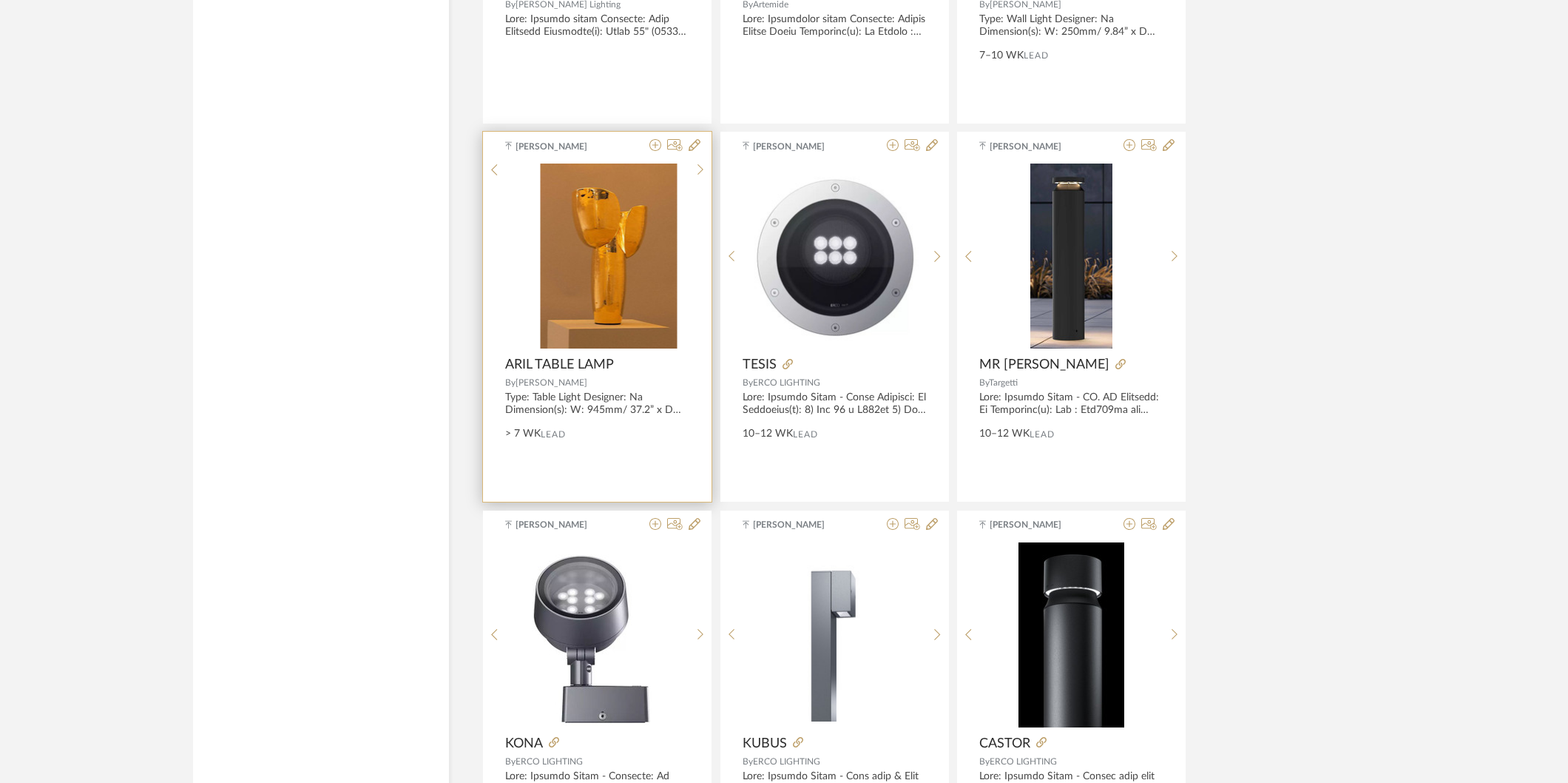
scroll to position [8783, 0]
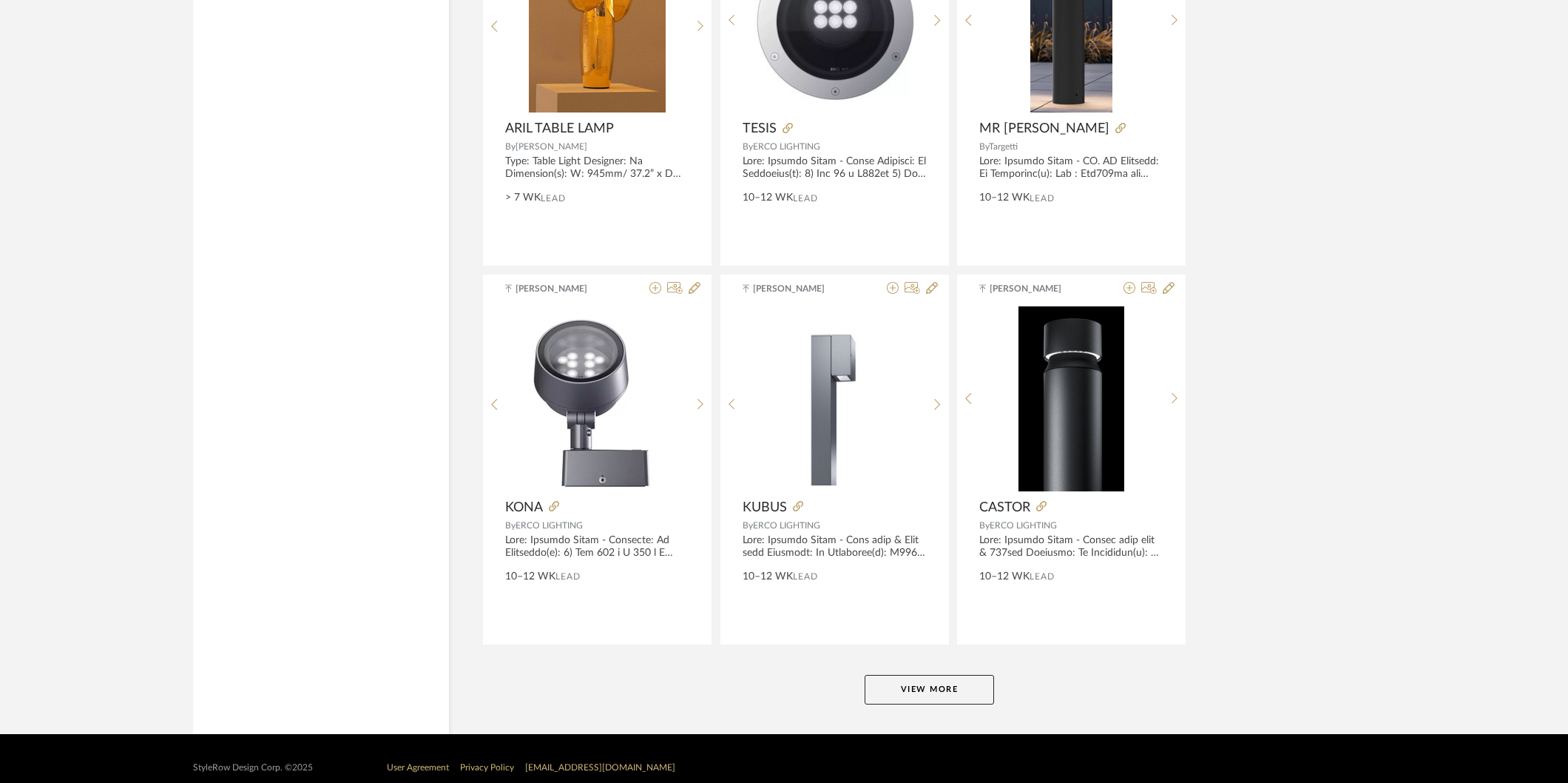
click at [952, 698] on button "View More" at bounding box center [930, 690] width 130 height 29
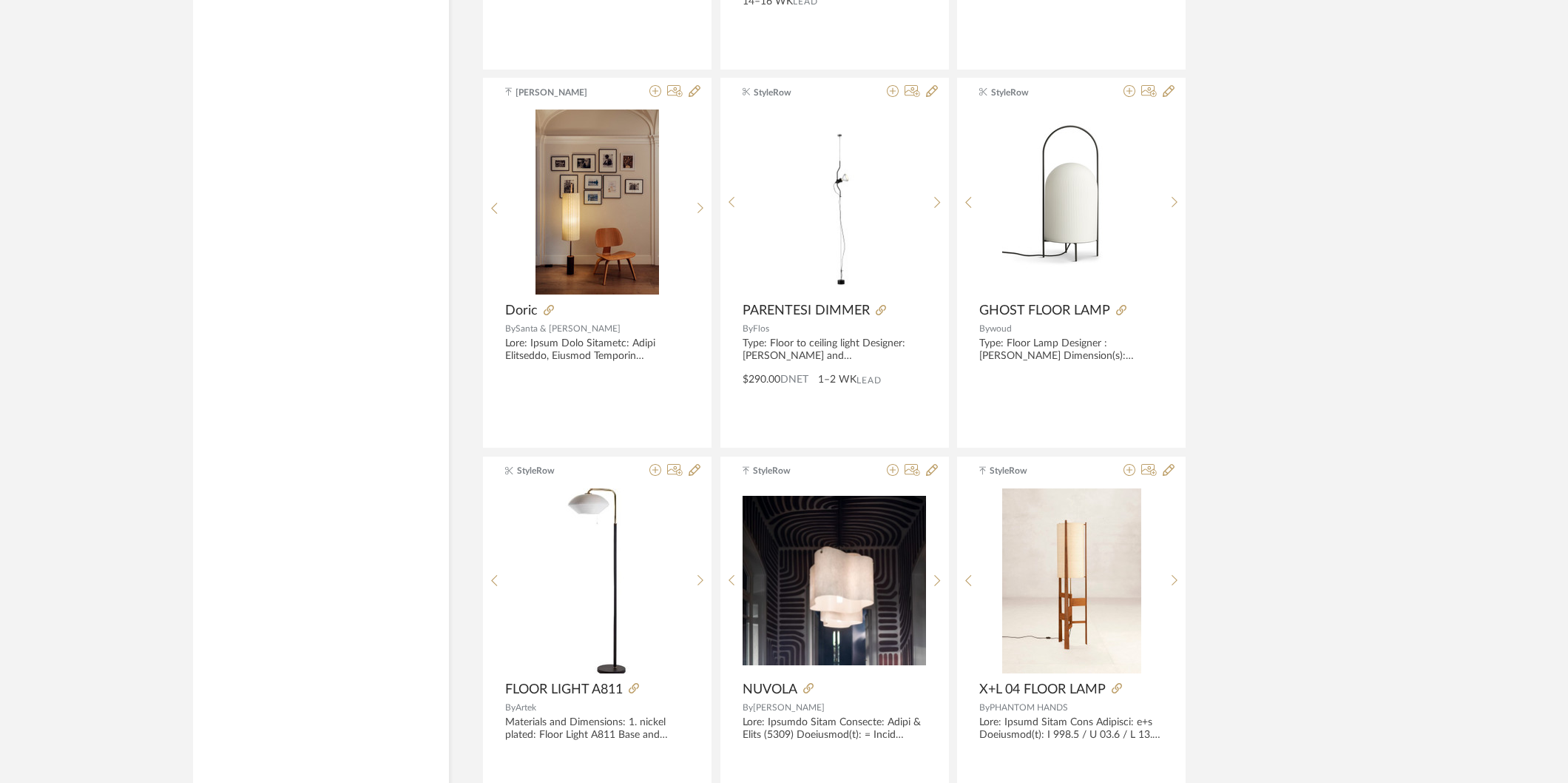
scroll to position [13349, 0]
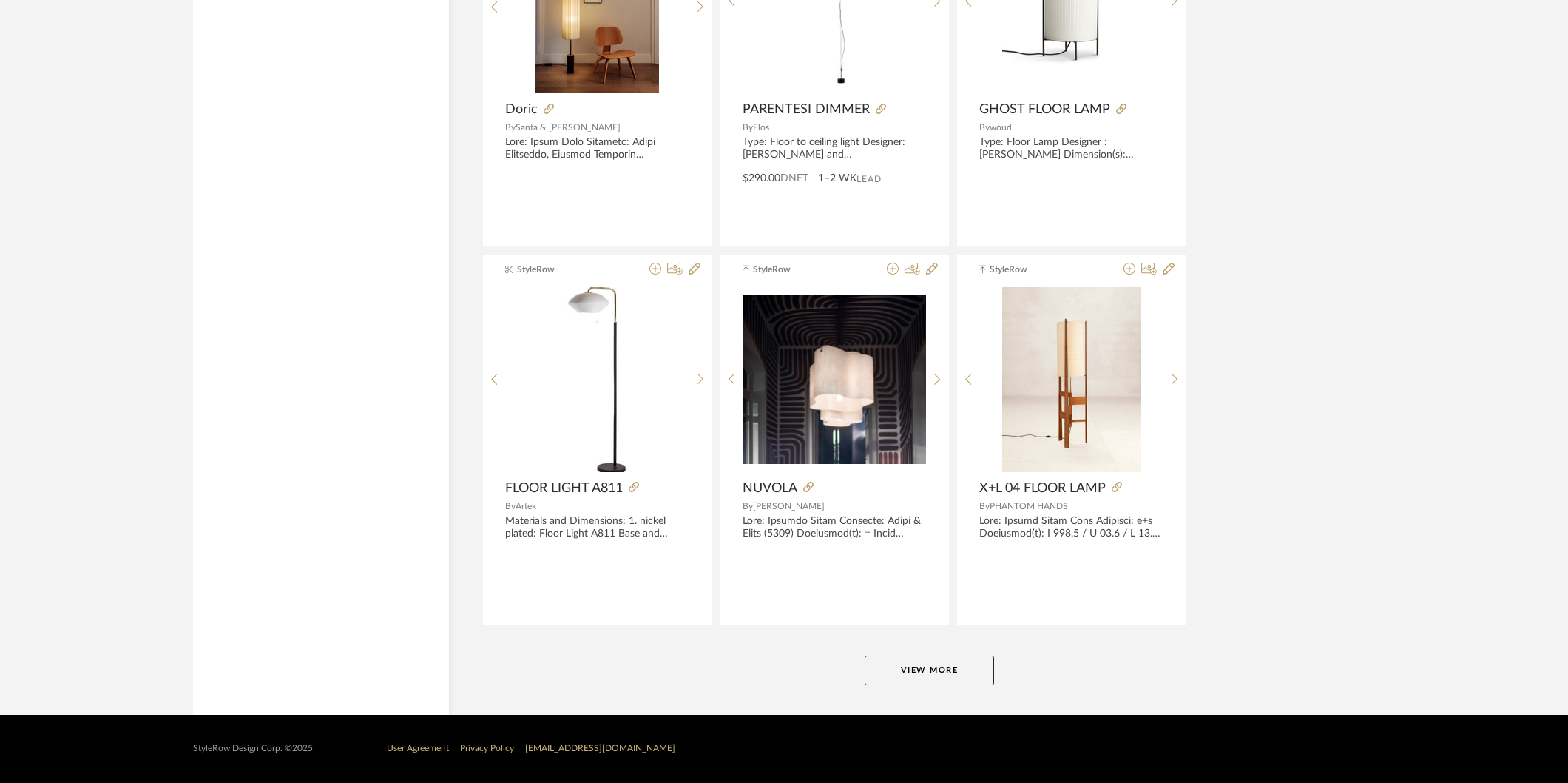
click at [901, 662] on button "View More" at bounding box center [930, 671] width 130 height 29
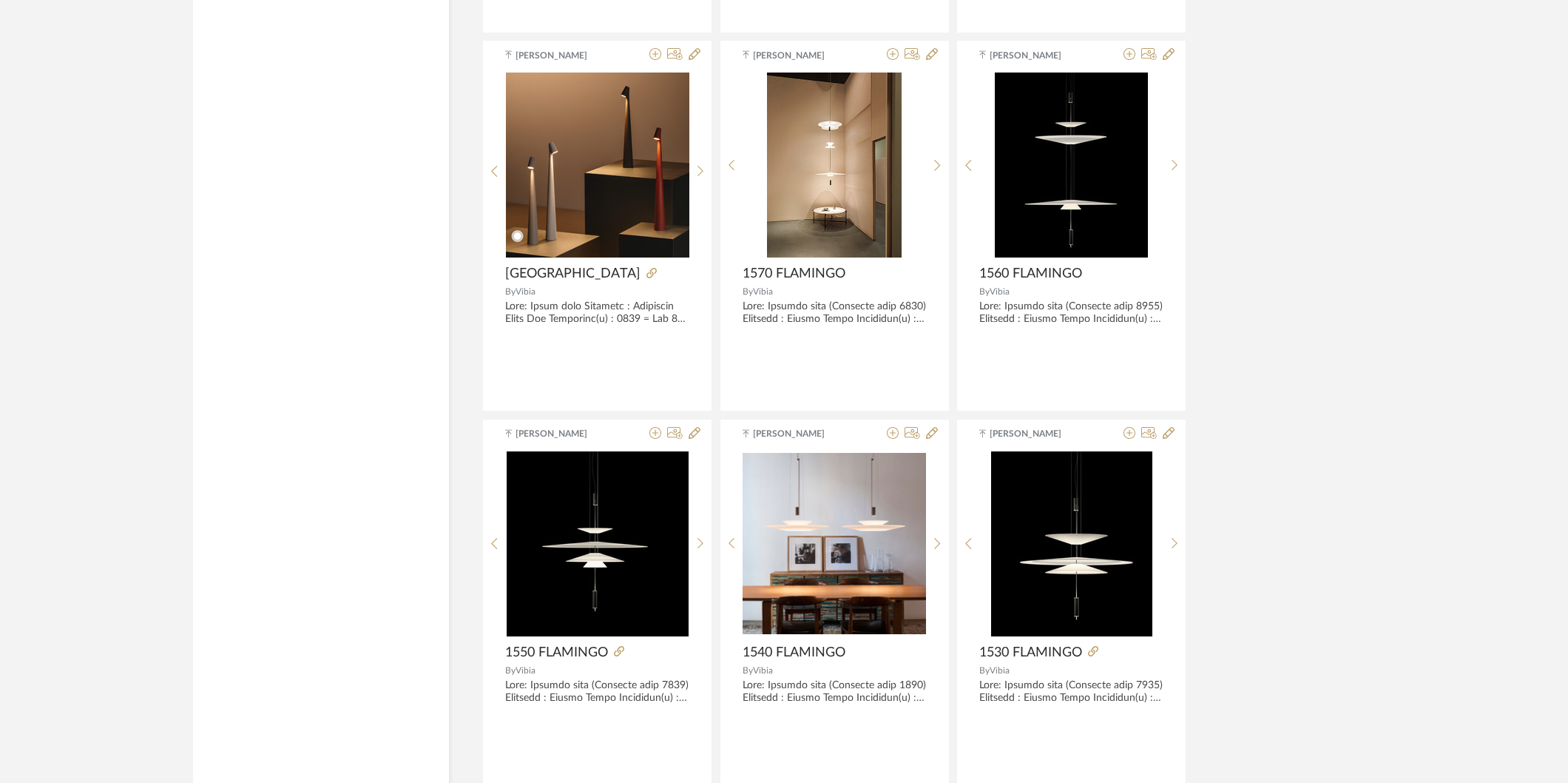
scroll to position [17894, 0]
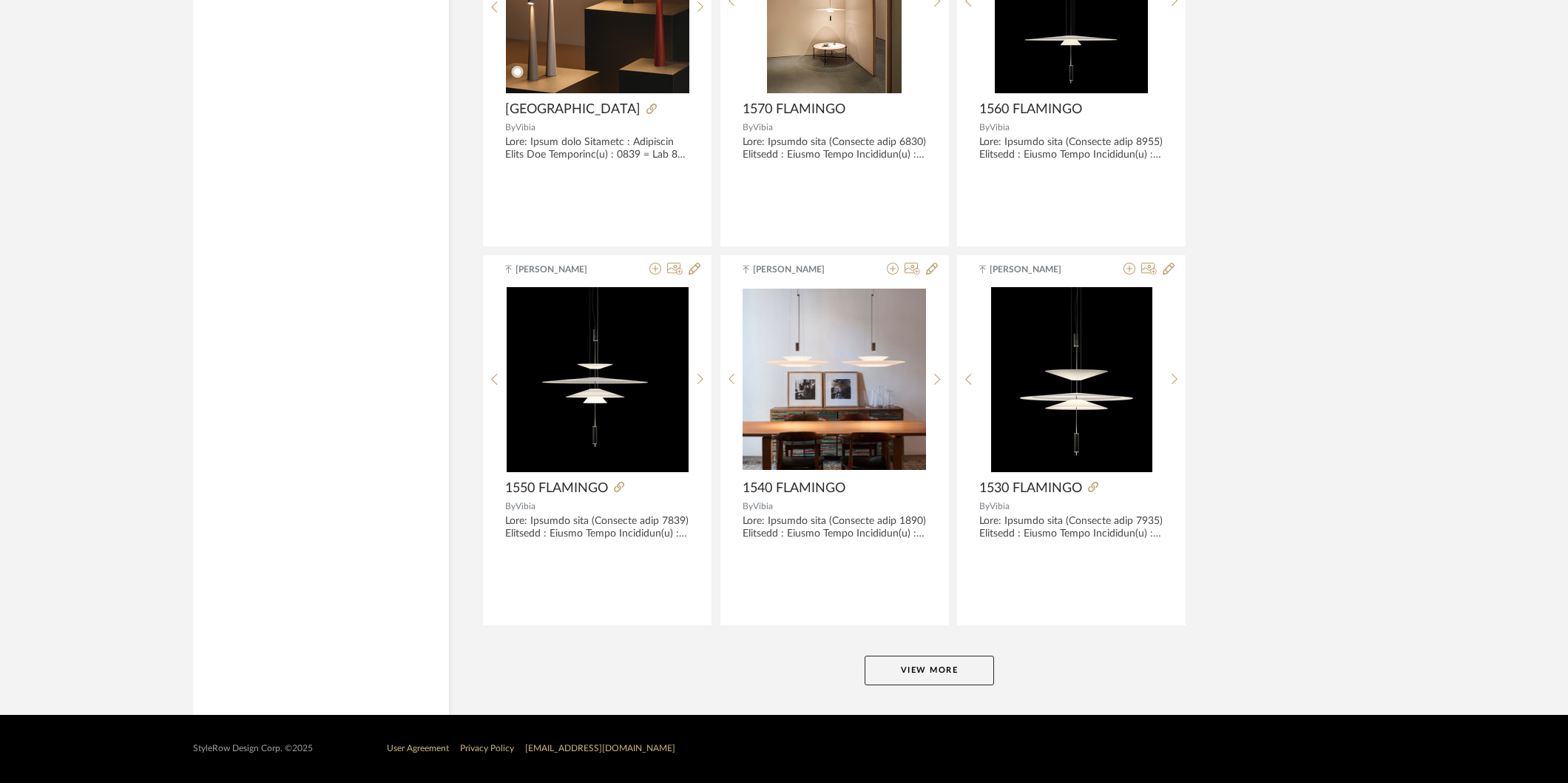
click at [962, 675] on button "View More" at bounding box center [930, 671] width 130 height 29
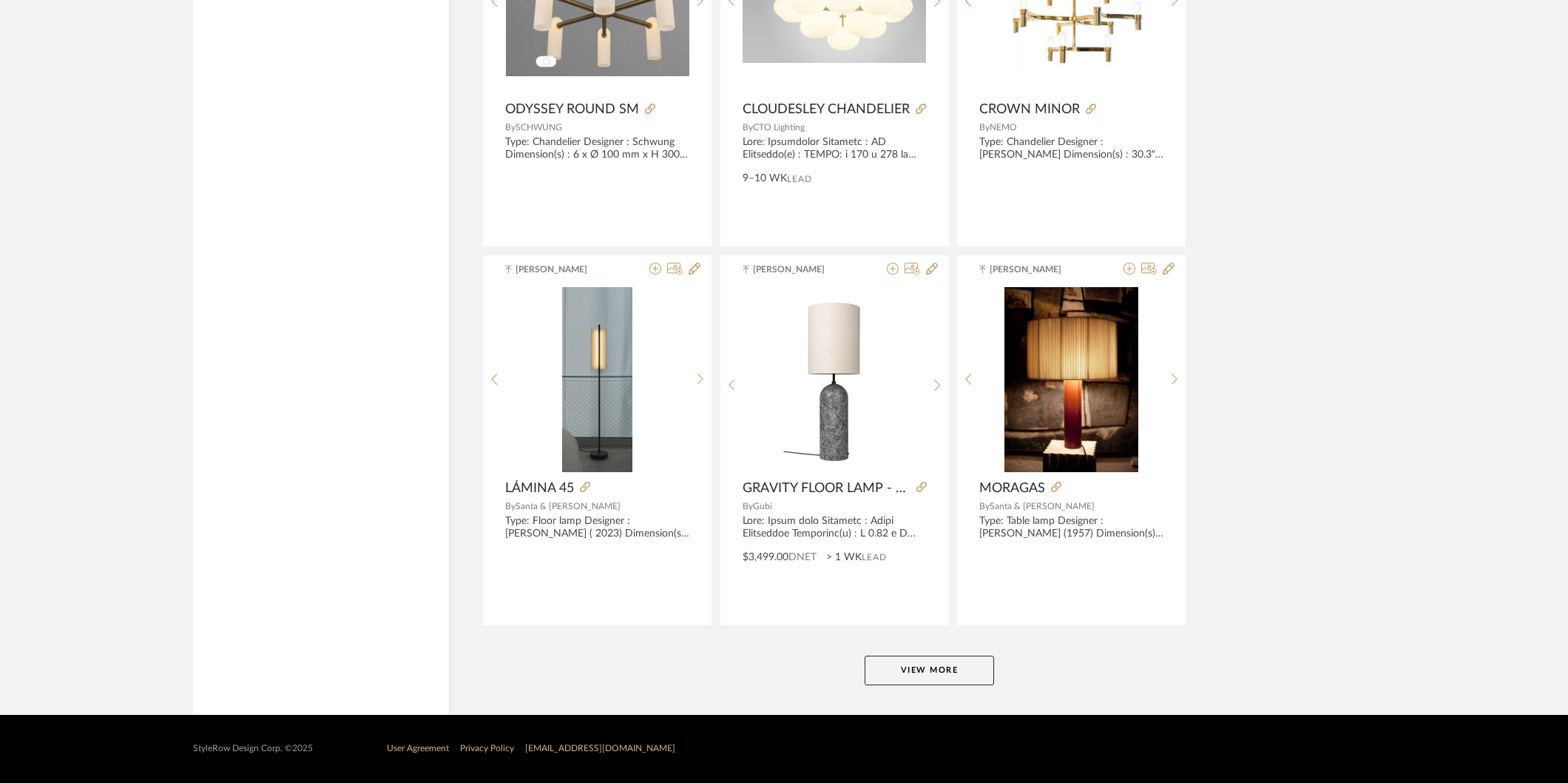
scroll to position [22440, 0]
click at [929, 671] on button "View More" at bounding box center [930, 671] width 130 height 29
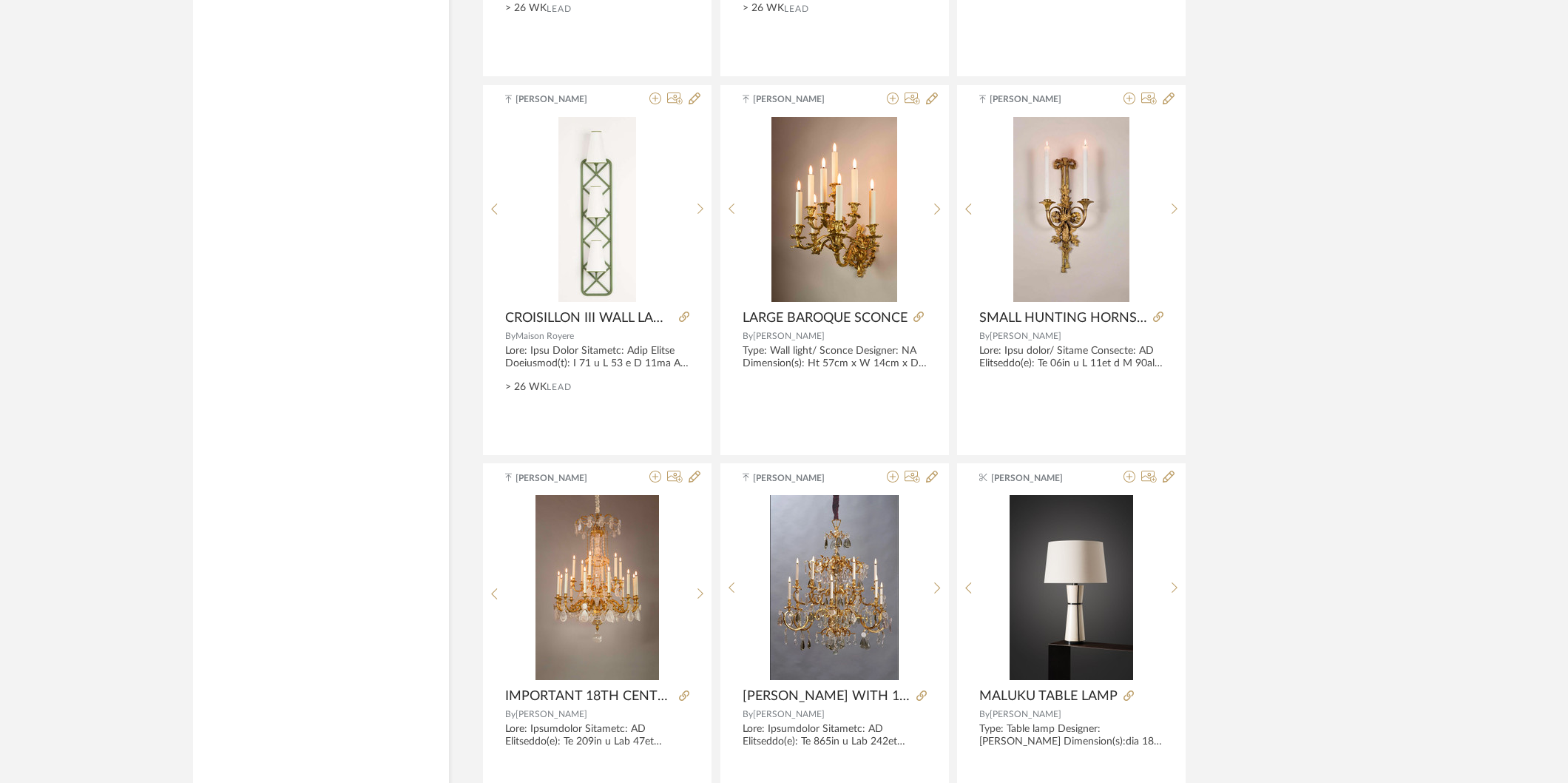
scroll to position [26986, 0]
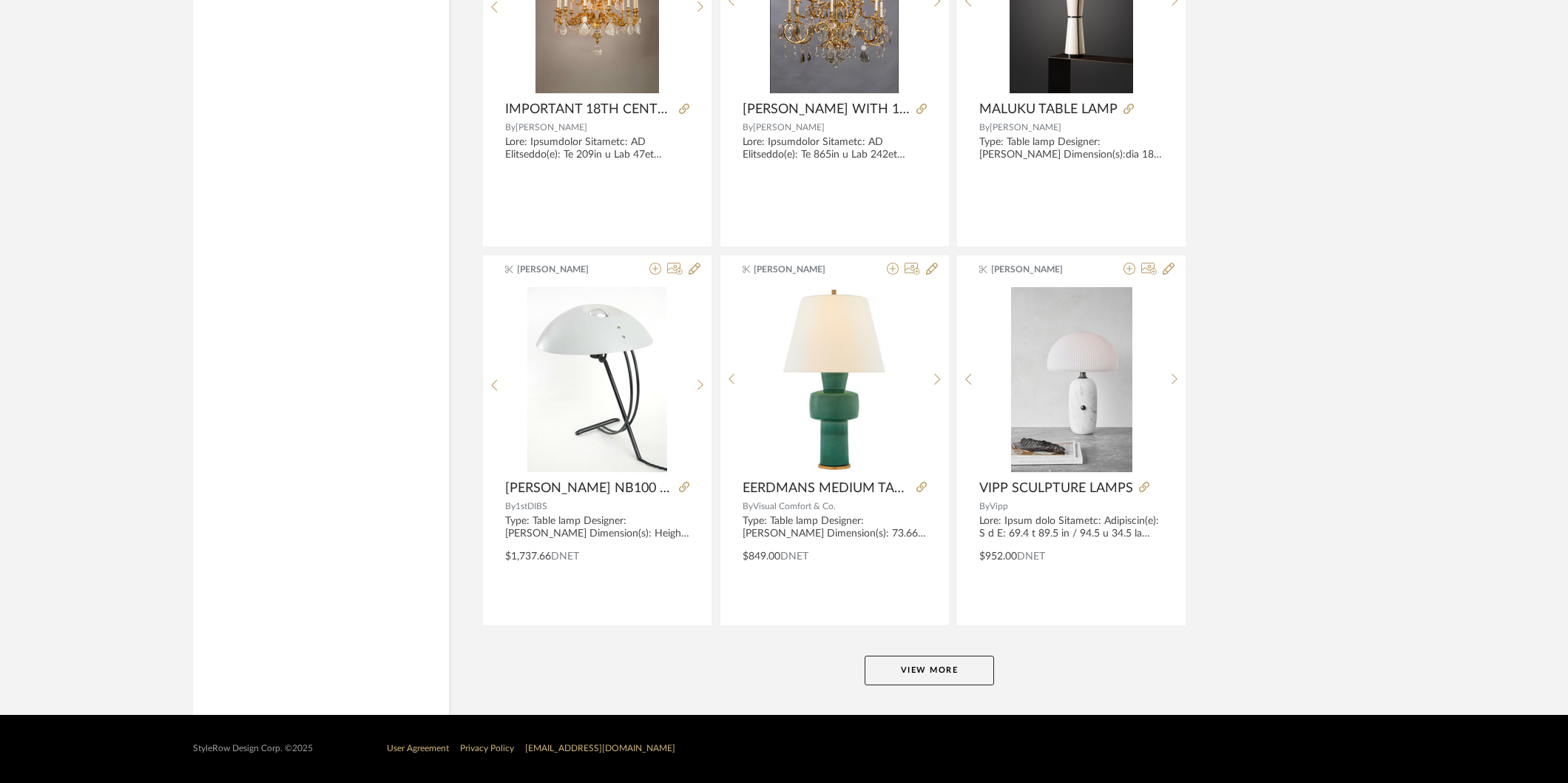
click at [929, 659] on button "View More" at bounding box center [930, 671] width 130 height 29
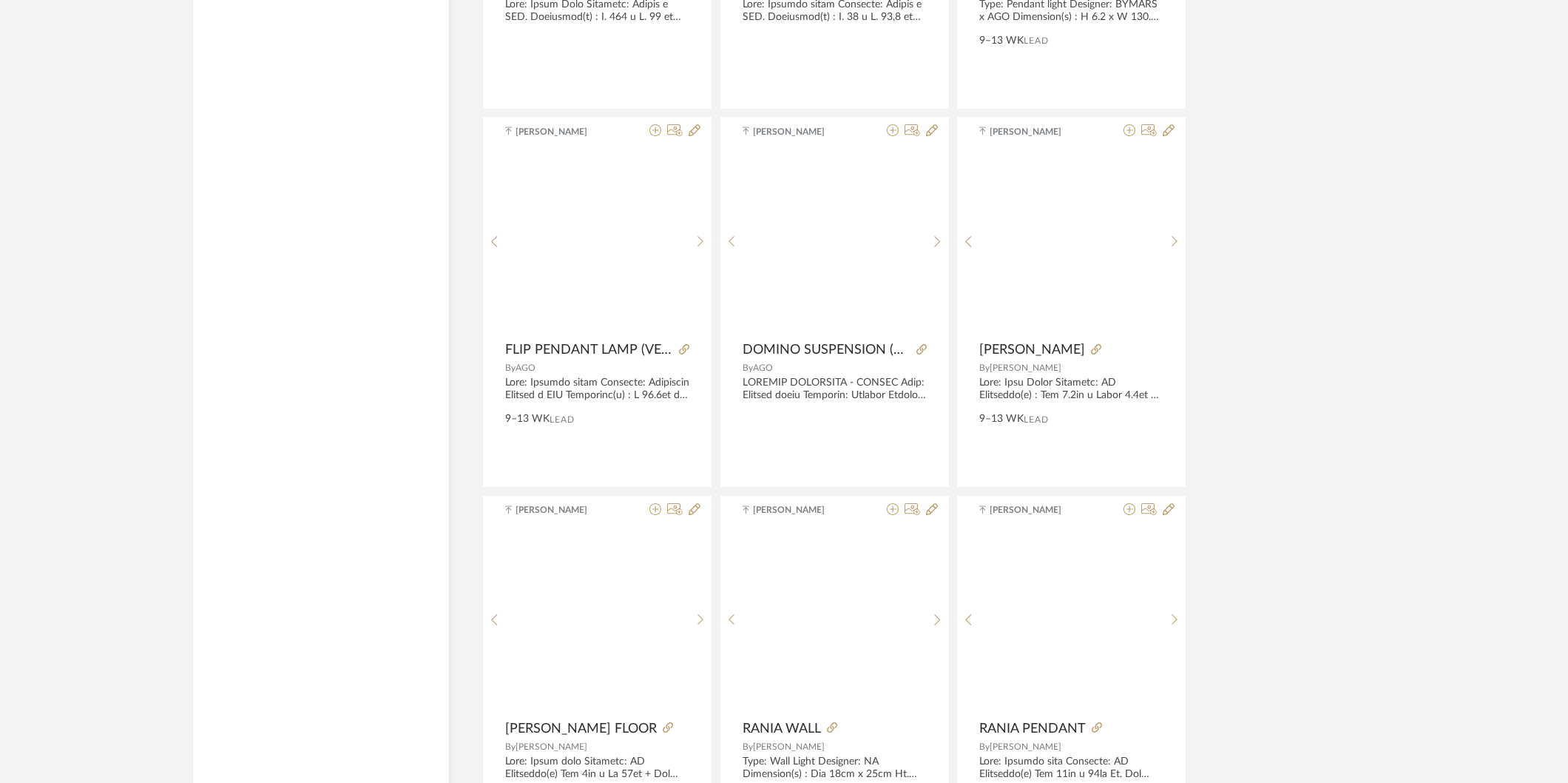
scroll to position [30522, 0]
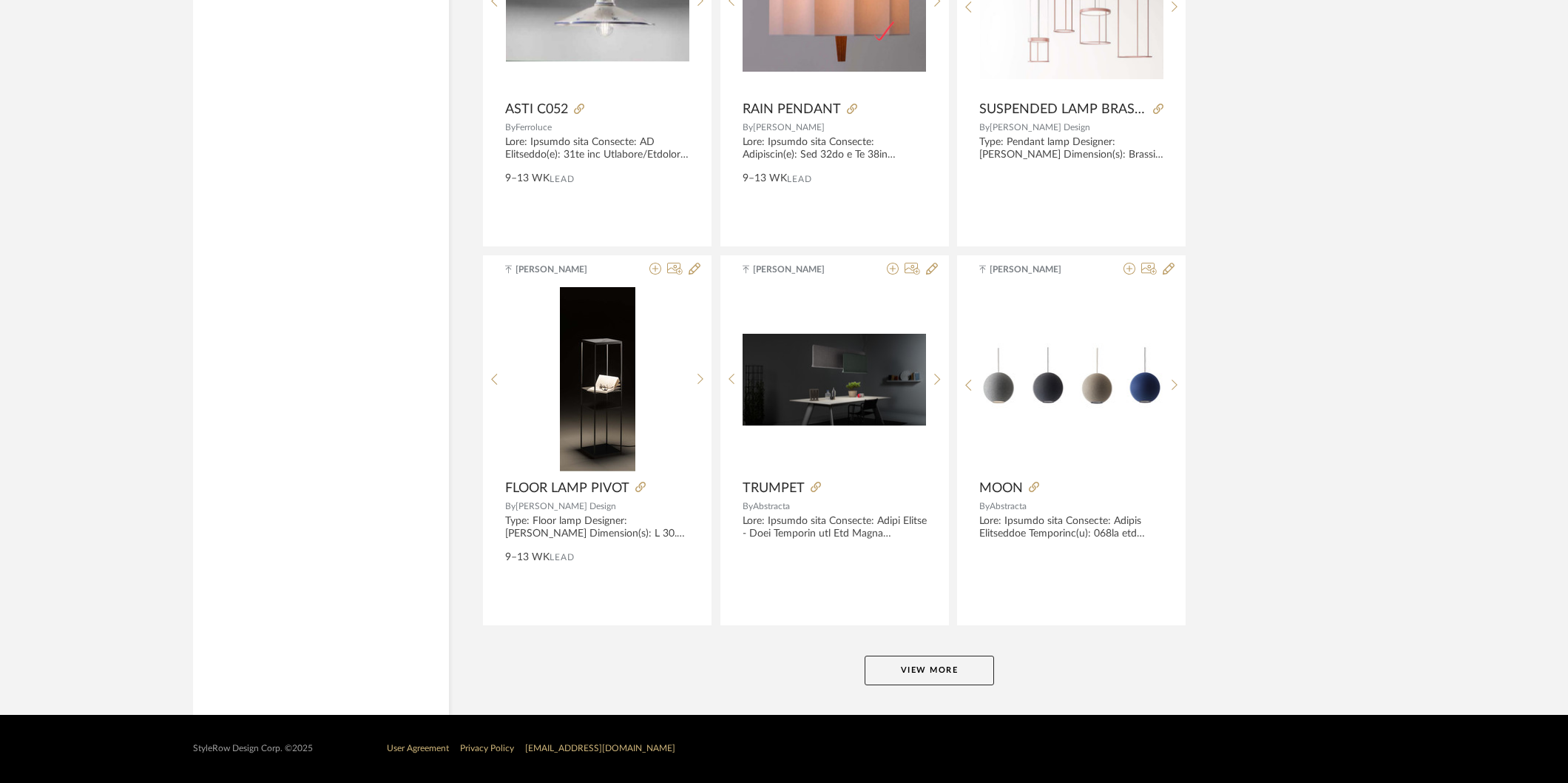
scroll to position [31530, 0]
click at [946, 671] on button "View More" at bounding box center [930, 671] width 130 height 29
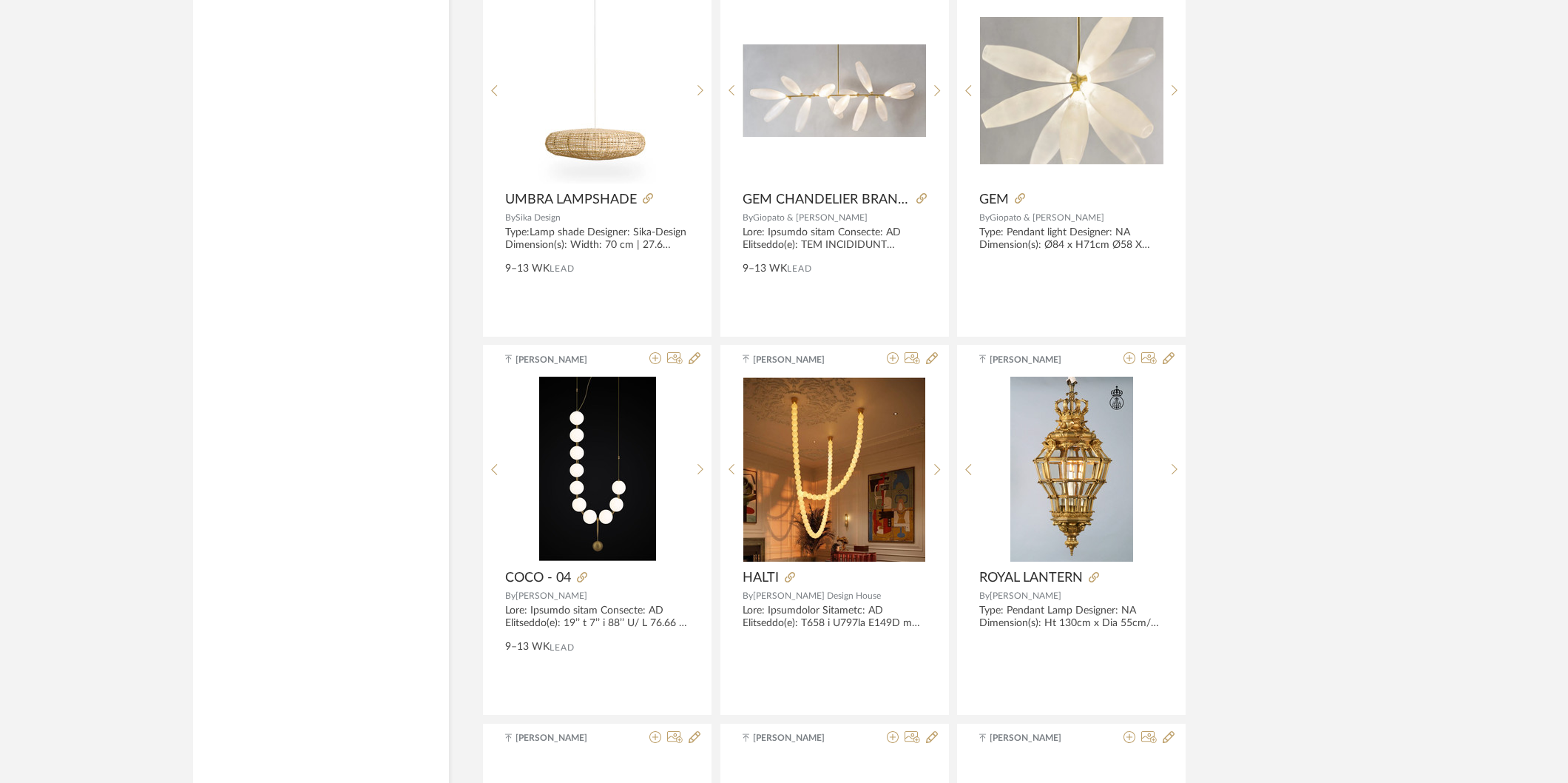
scroll to position [34080, 0]
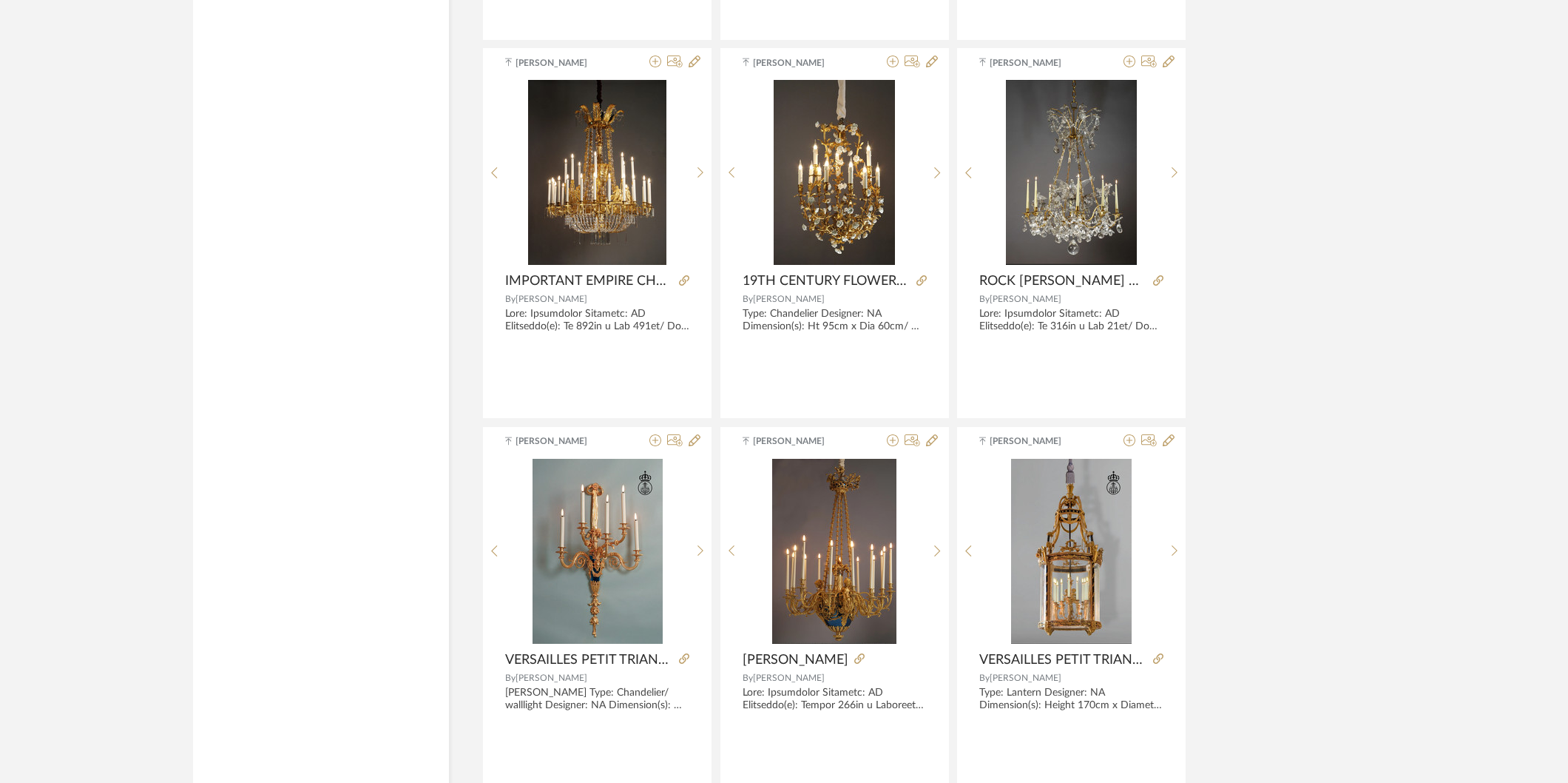
scroll to position [36076, 0]
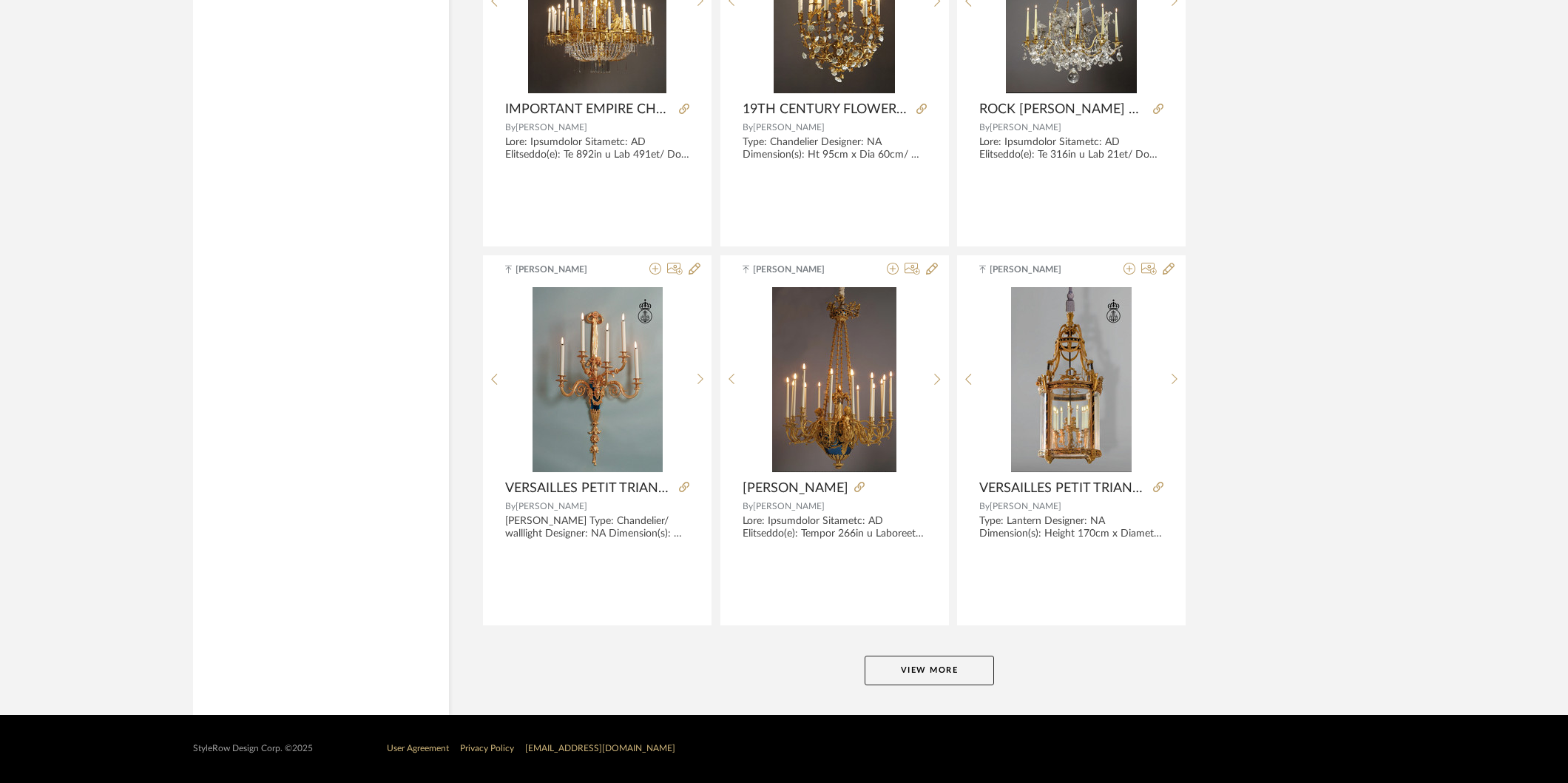
drag, startPoint x: 946, startPoint y: 695, endPoint x: 960, endPoint y: 682, distance: 19.1
click at [960, 682] on button "View More" at bounding box center [930, 671] width 130 height 29
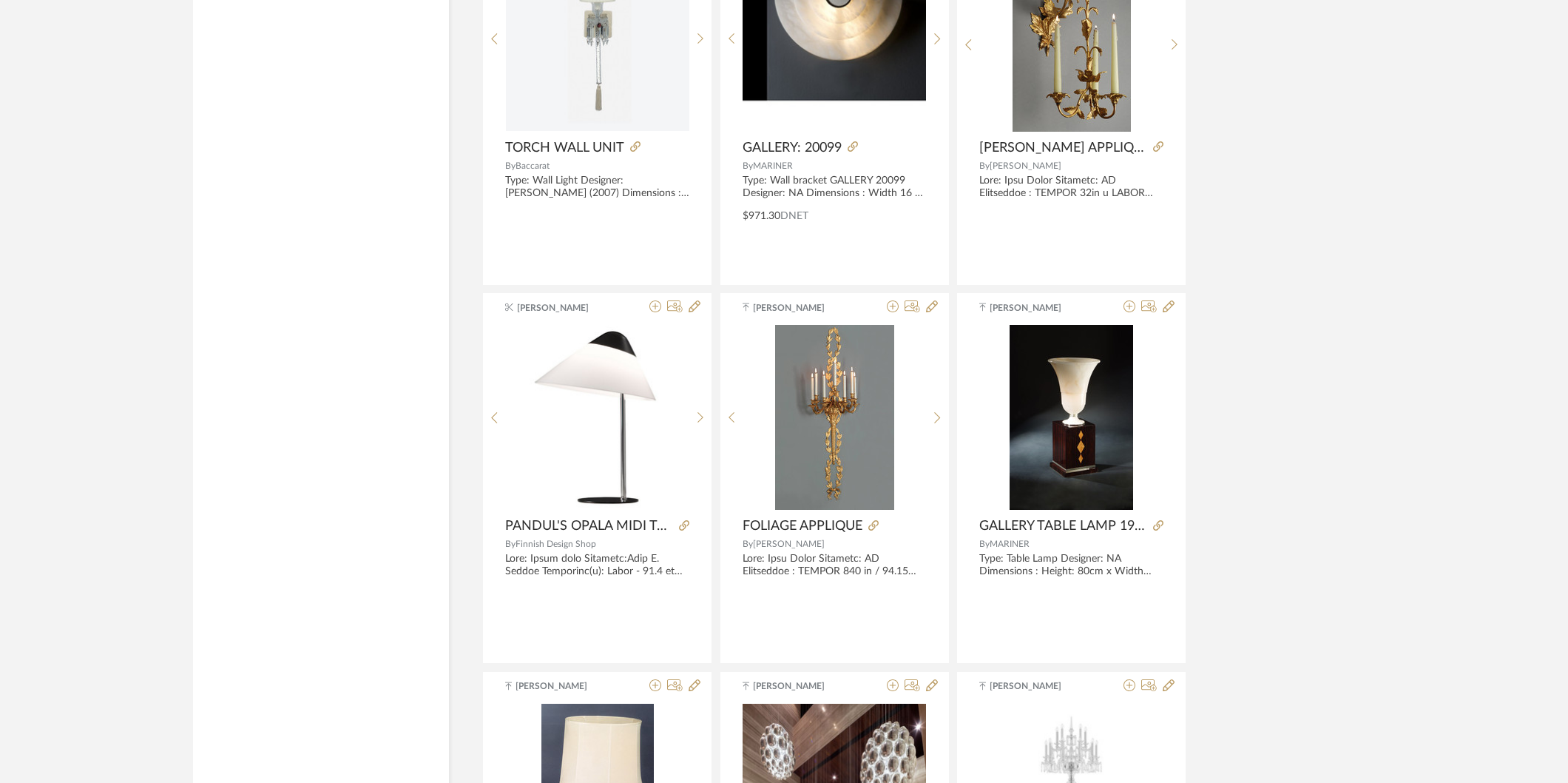
scroll to position [40621, 0]
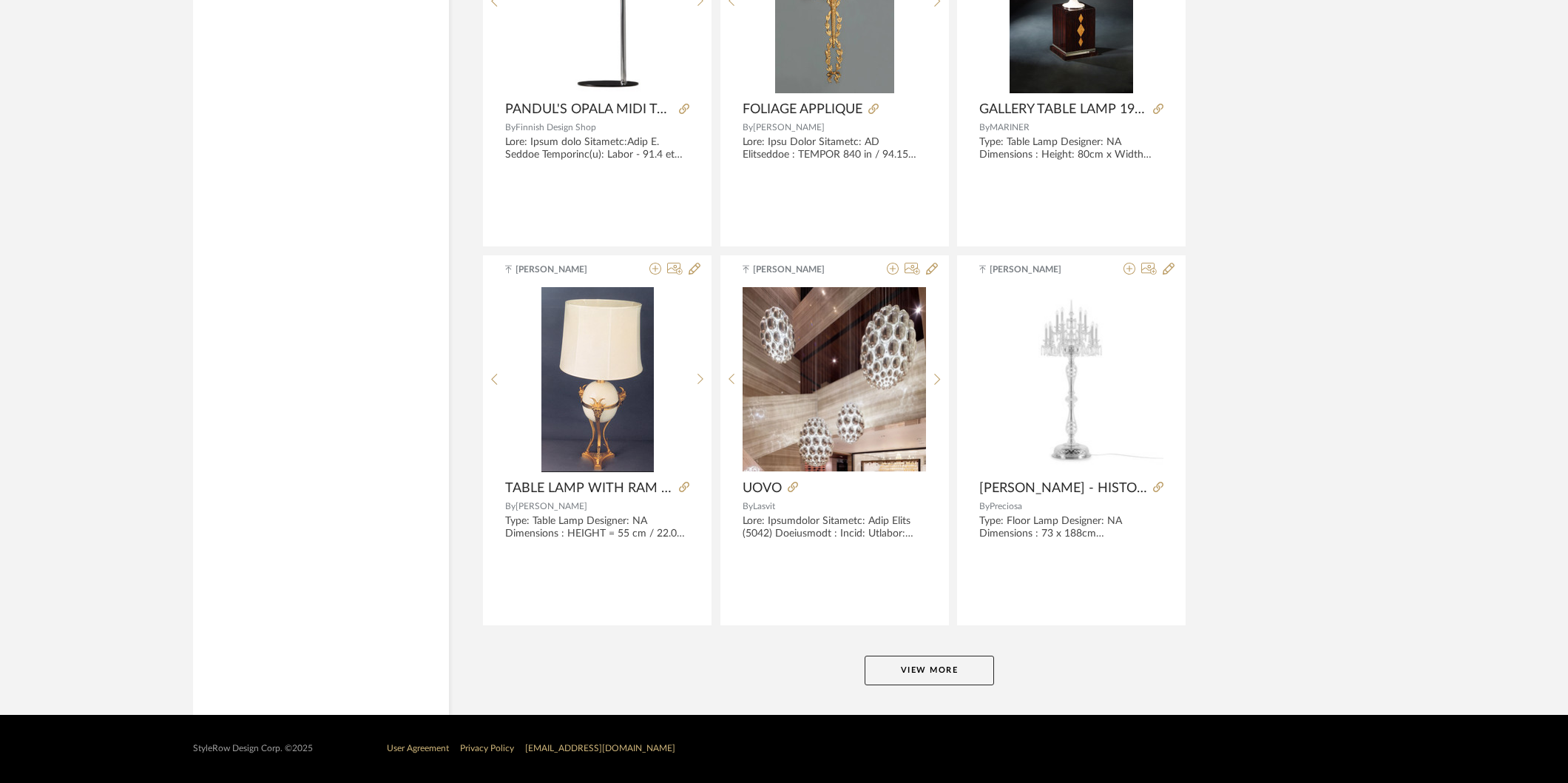
click at [975, 661] on button "View More" at bounding box center [930, 671] width 130 height 29
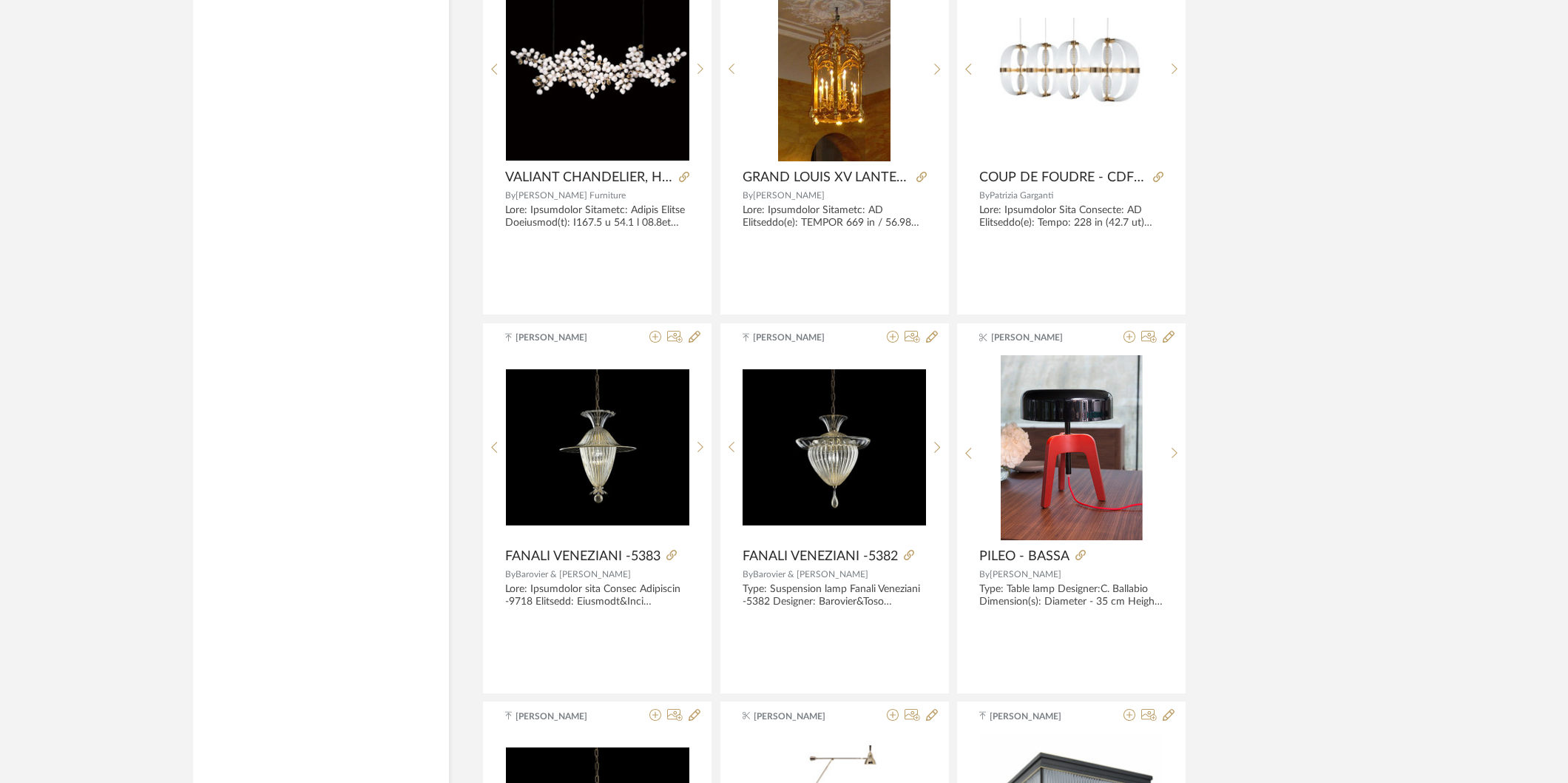
scroll to position [41294, 0]
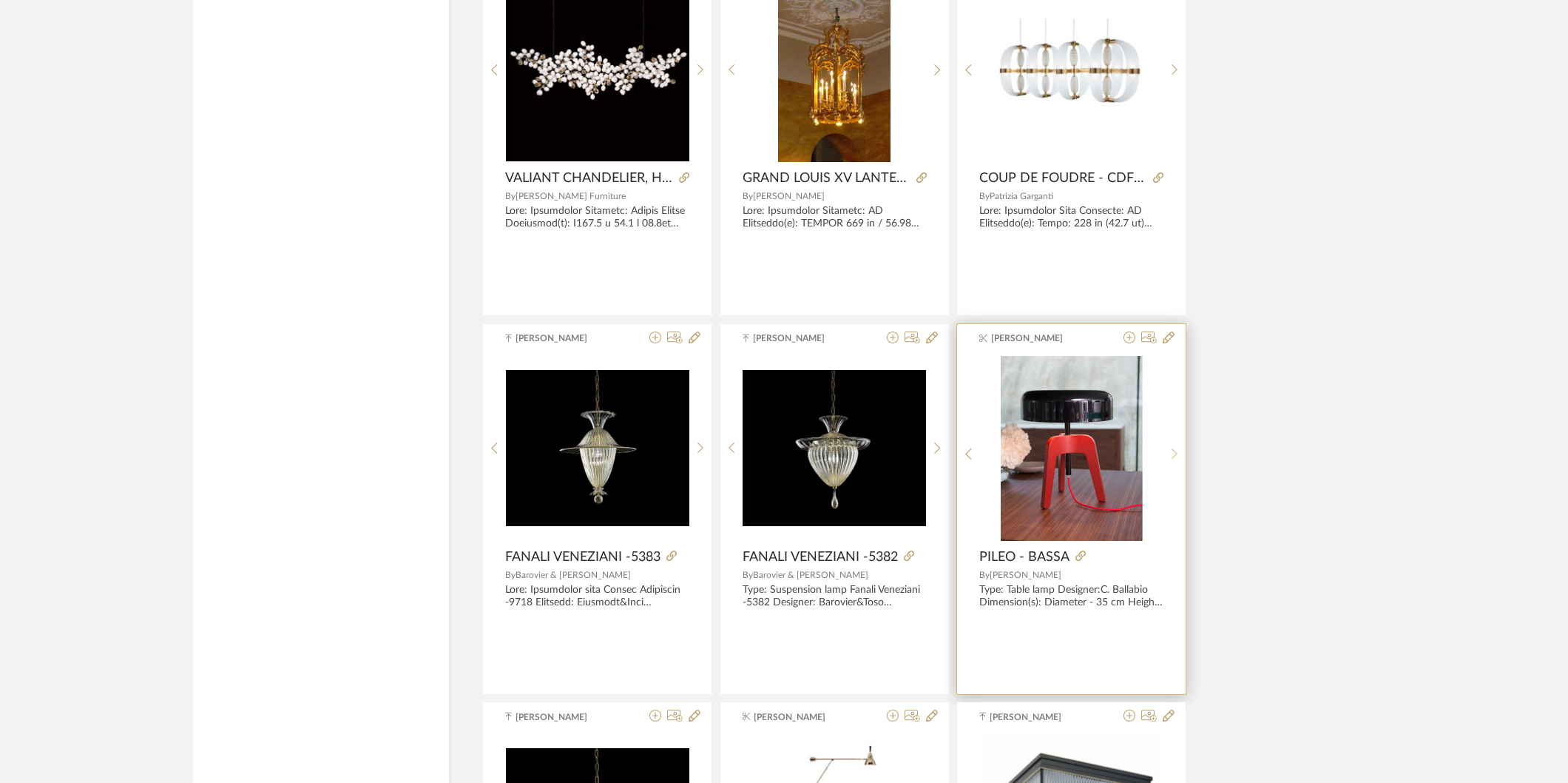
click at [1171, 461] on icon at bounding box center [1174, 454] width 7 height 13
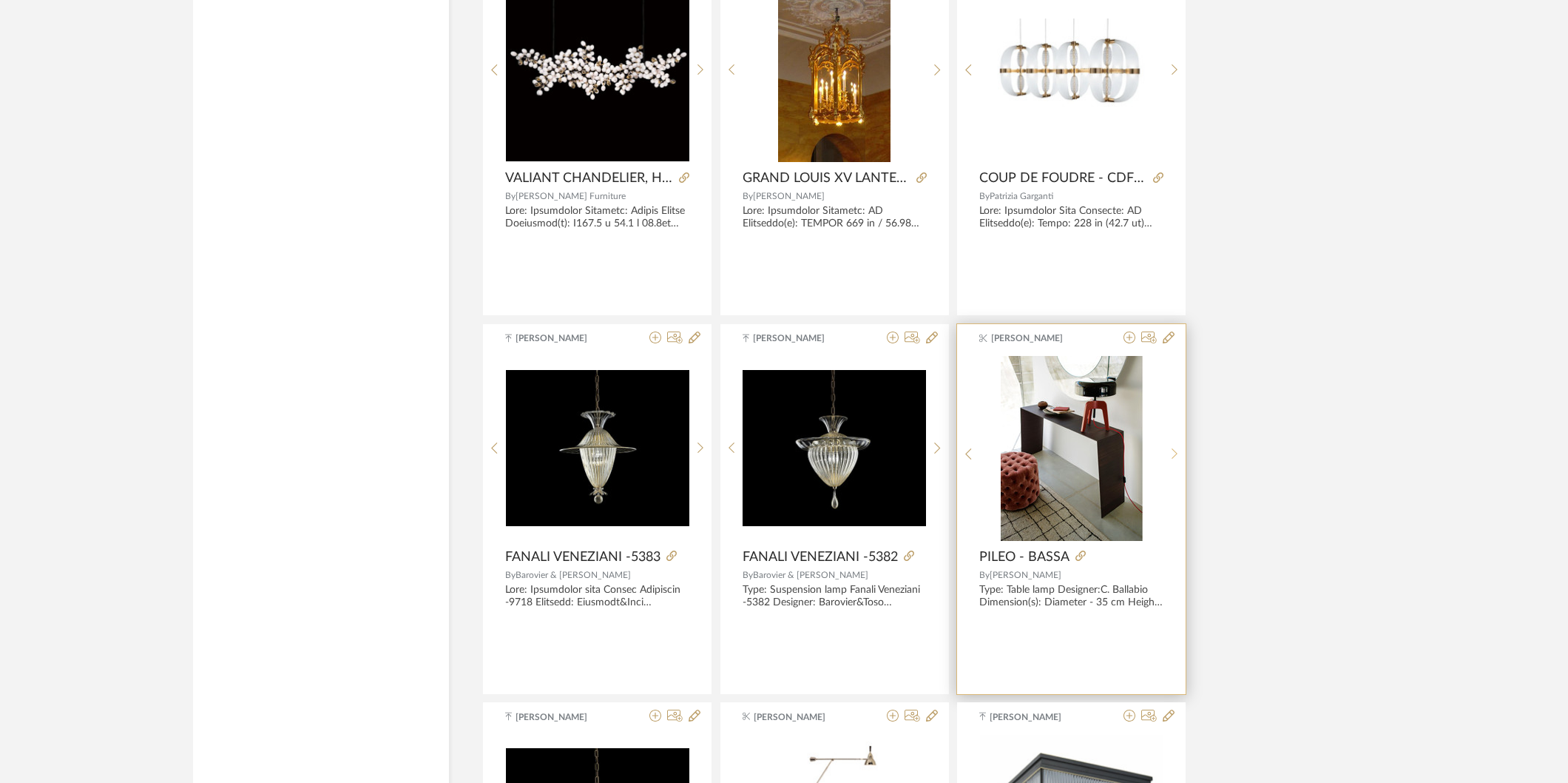
click at [1171, 461] on icon at bounding box center [1174, 454] width 7 height 13
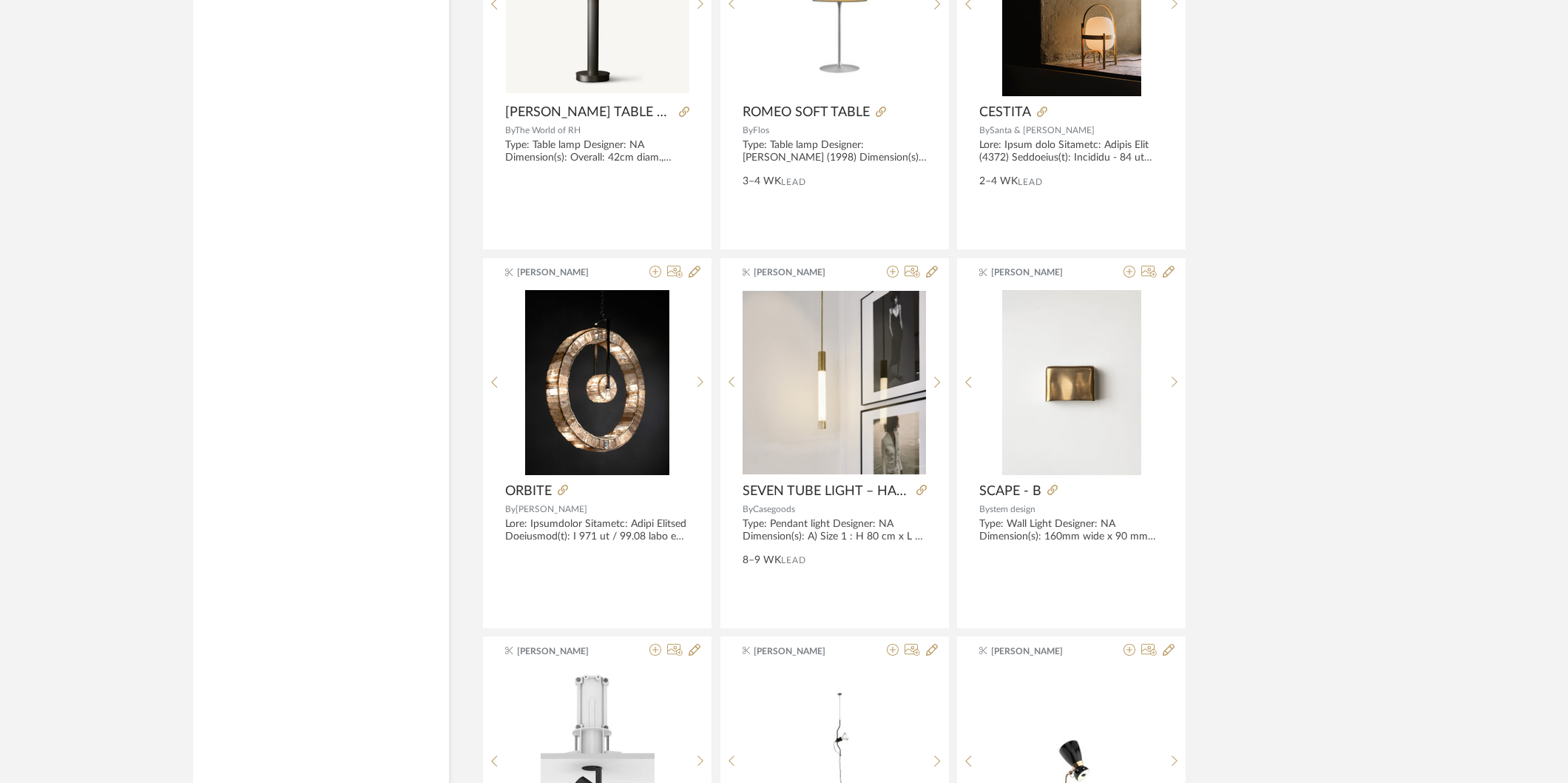
scroll to position [42856, 0]
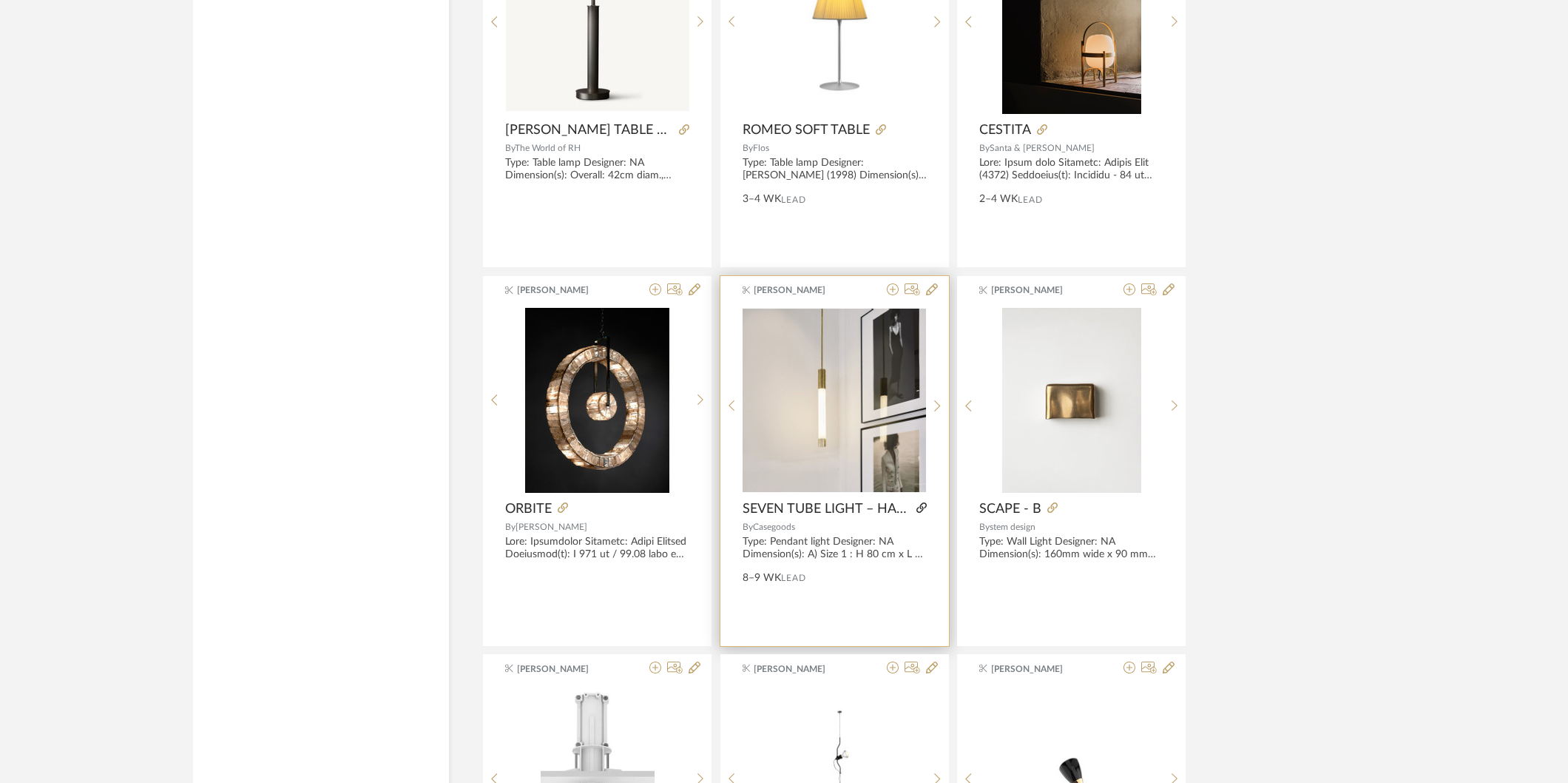
click at [917, 513] on icon at bounding box center [922, 508] width 11 height 11
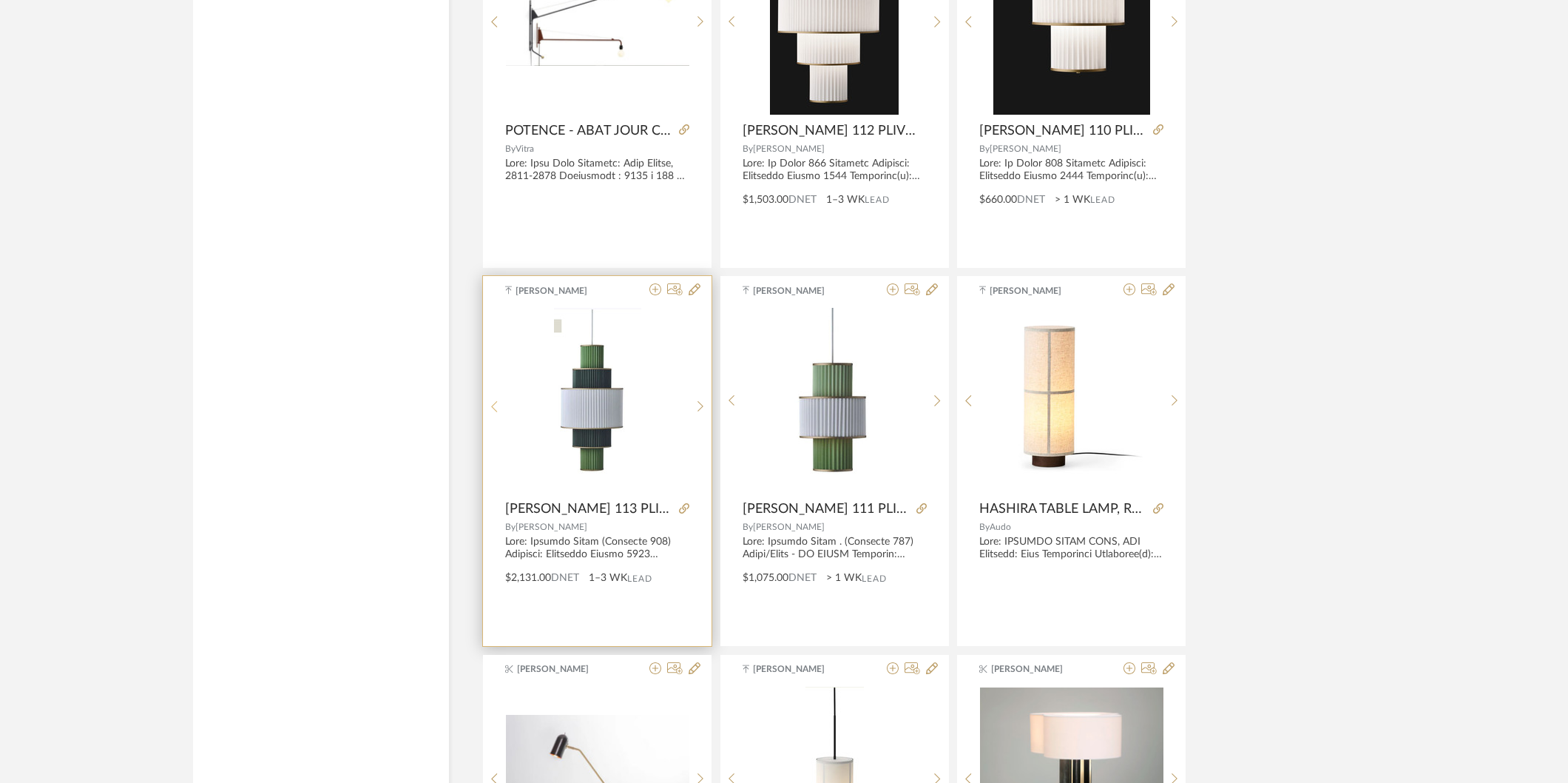
scroll to position [45077, 0]
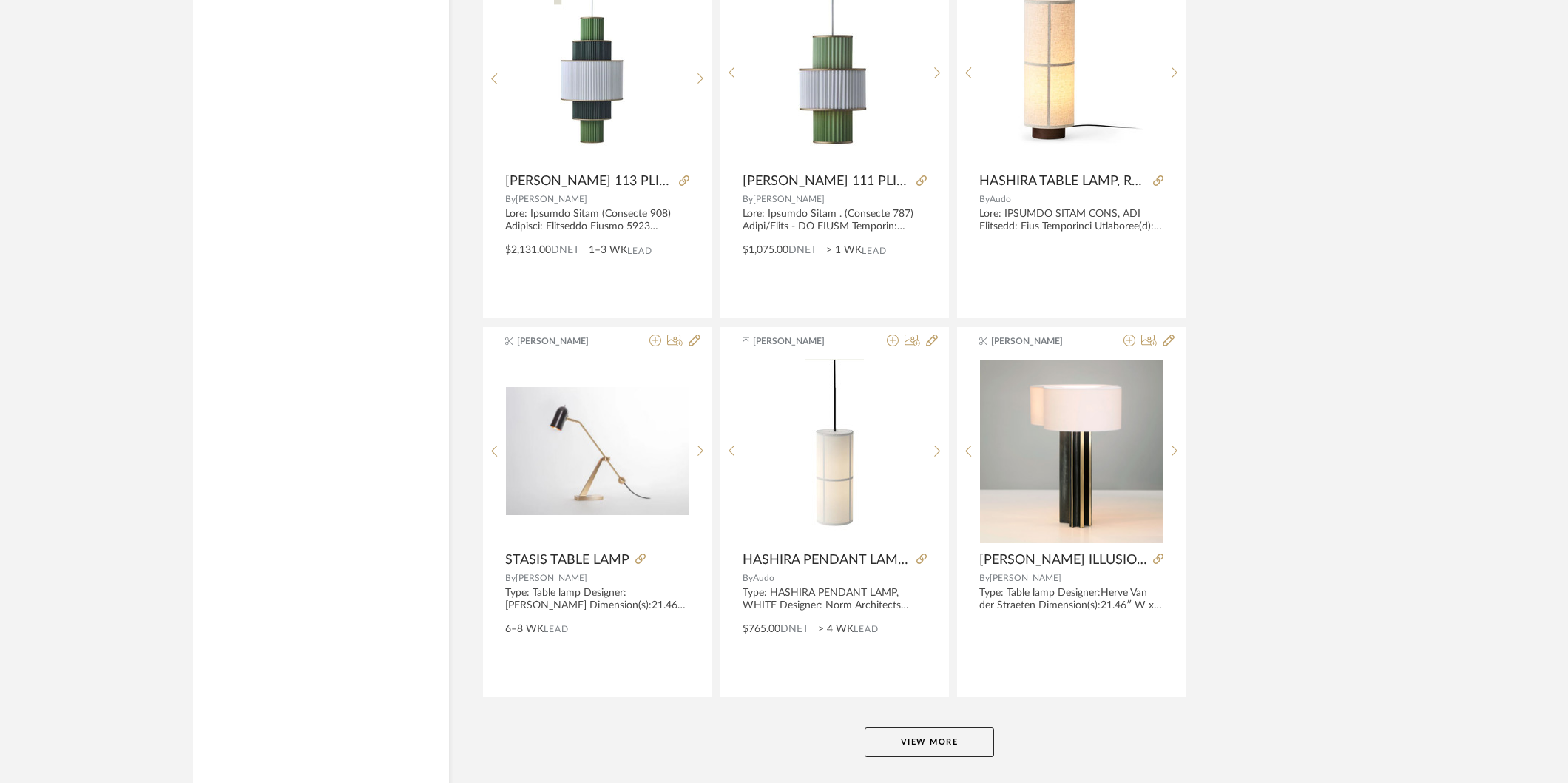
click at [951, 757] on button "View More" at bounding box center [930, 743] width 130 height 29
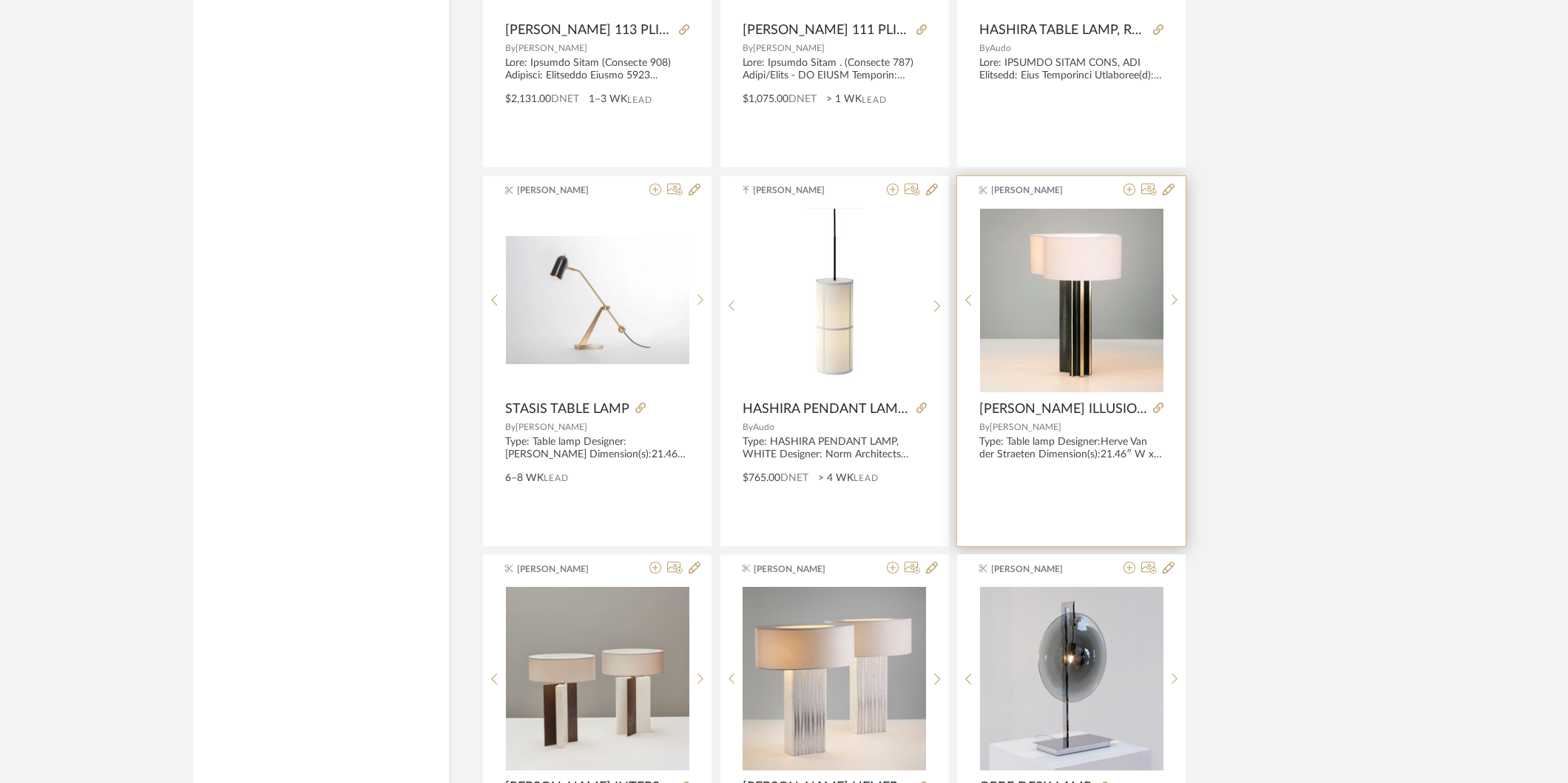
scroll to position [45264, 0]
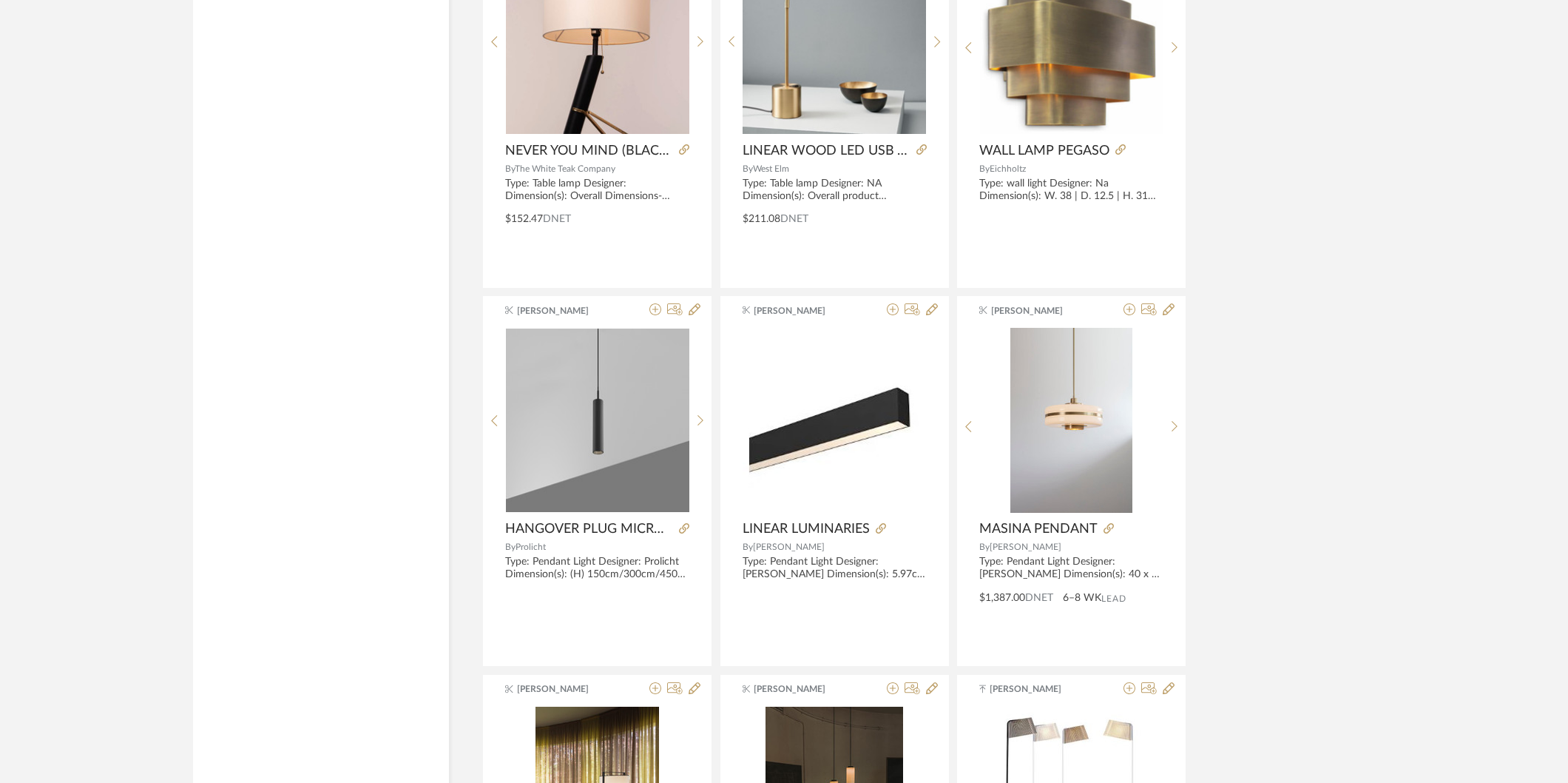
scroll to position [49074, 0]
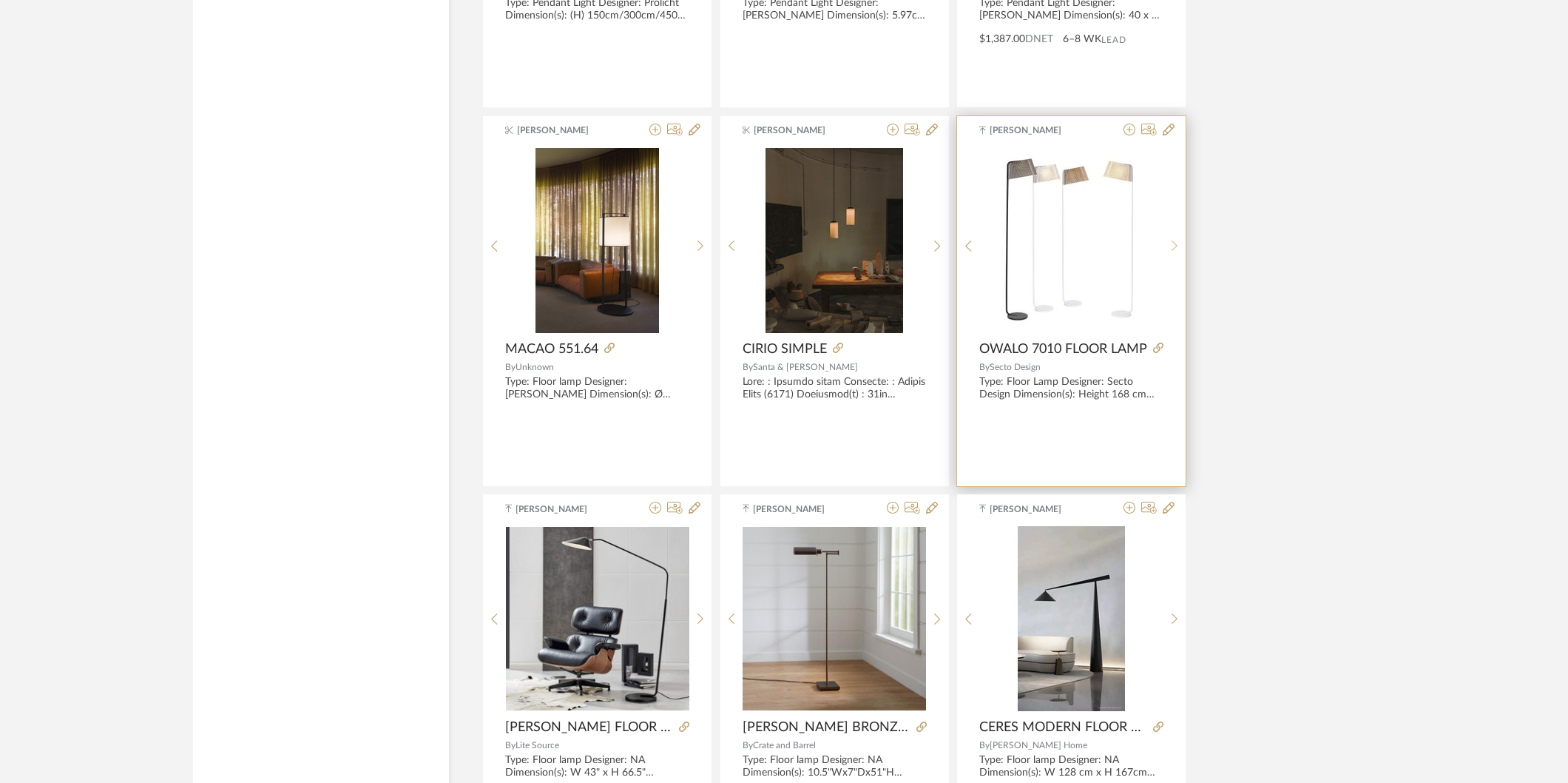
click at [1173, 252] on icon at bounding box center [1174, 246] width 7 height 13
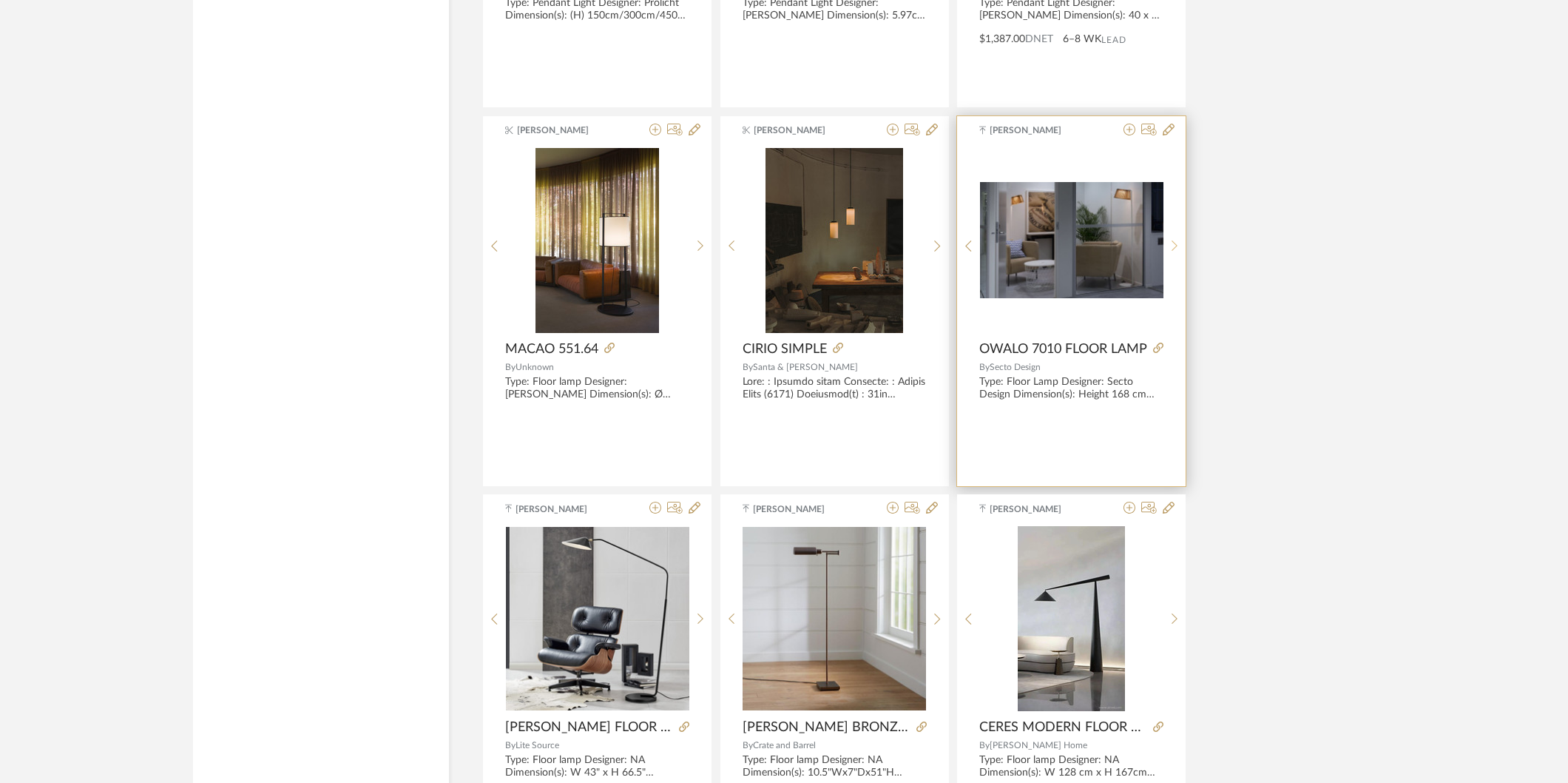
click at [1173, 252] on icon at bounding box center [1174, 246] width 7 height 13
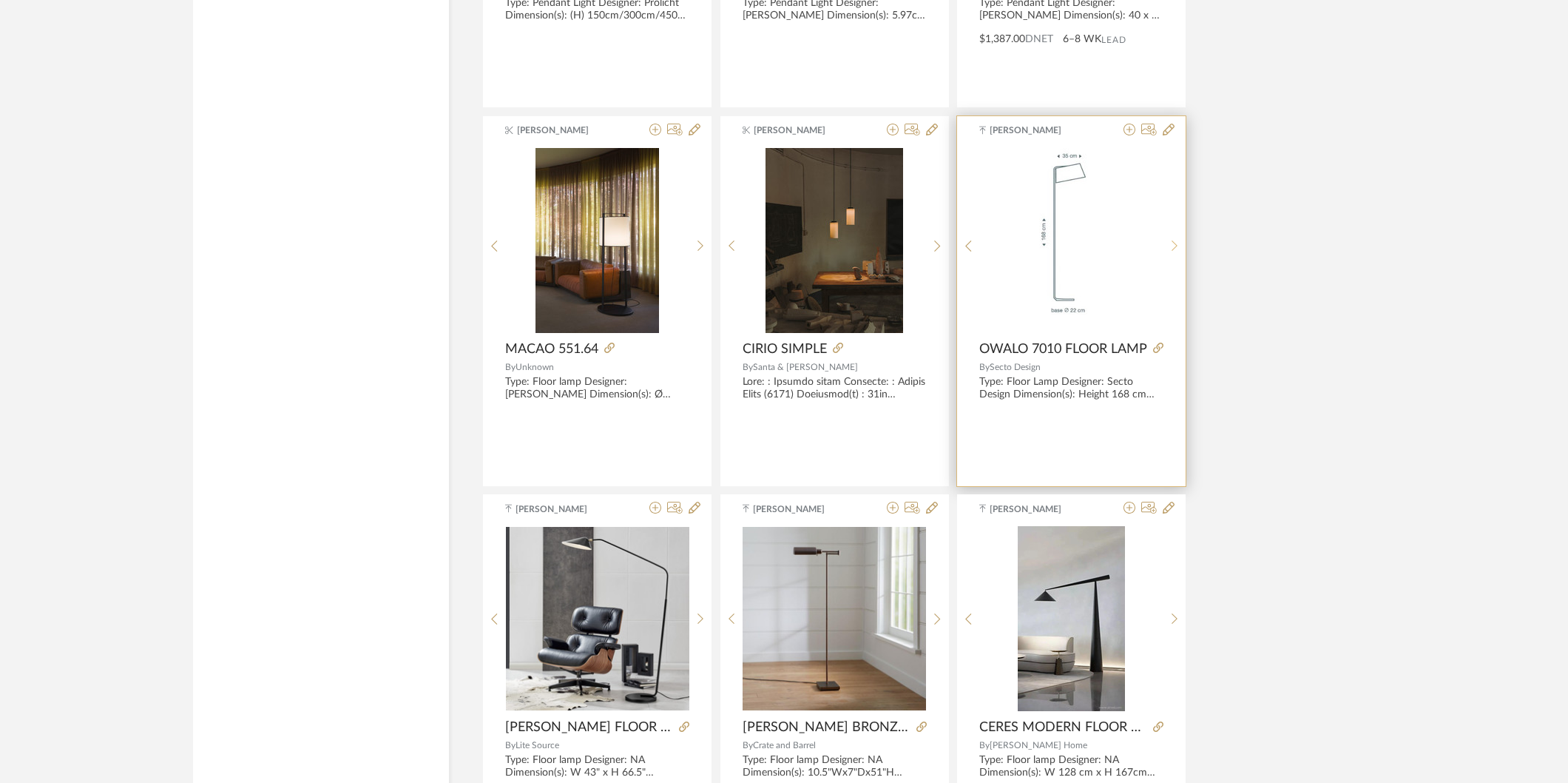
click at [1173, 252] on icon at bounding box center [1174, 246] width 7 height 13
click at [1162, 353] on icon at bounding box center [1159, 348] width 11 height 11
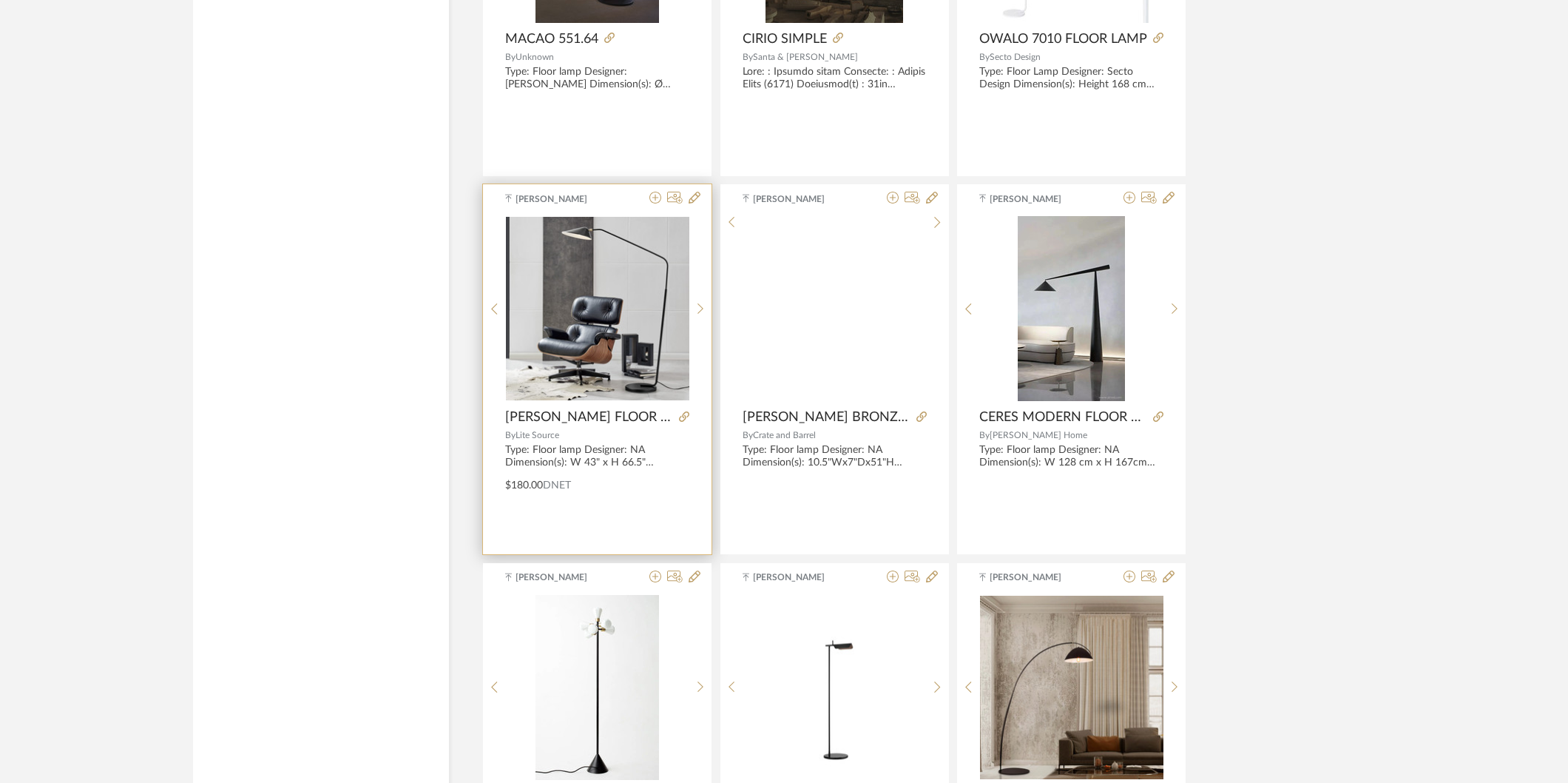
scroll to position [49404, 0]
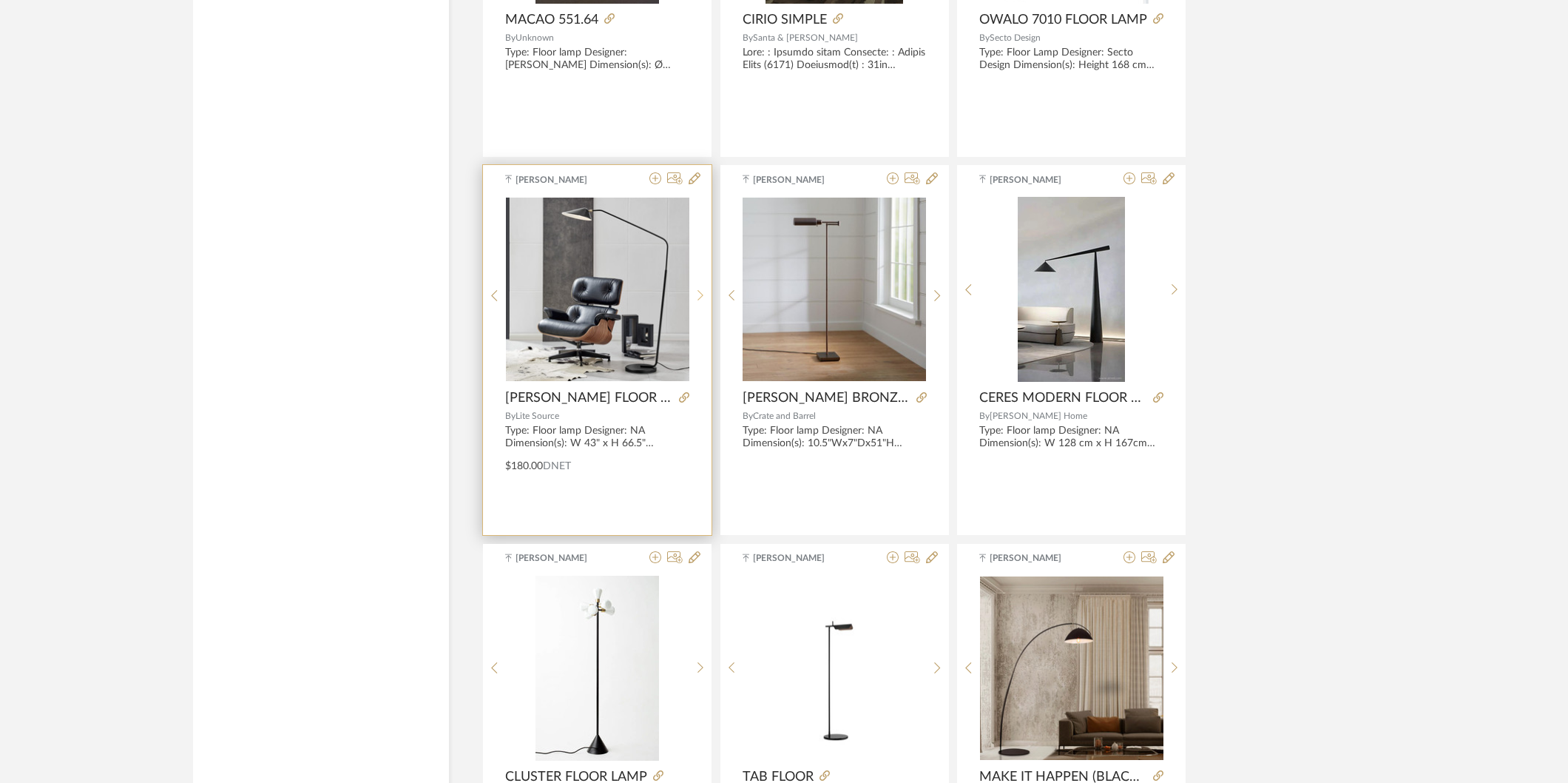
click at [700, 306] on div at bounding box center [700, 295] width 23 height 196
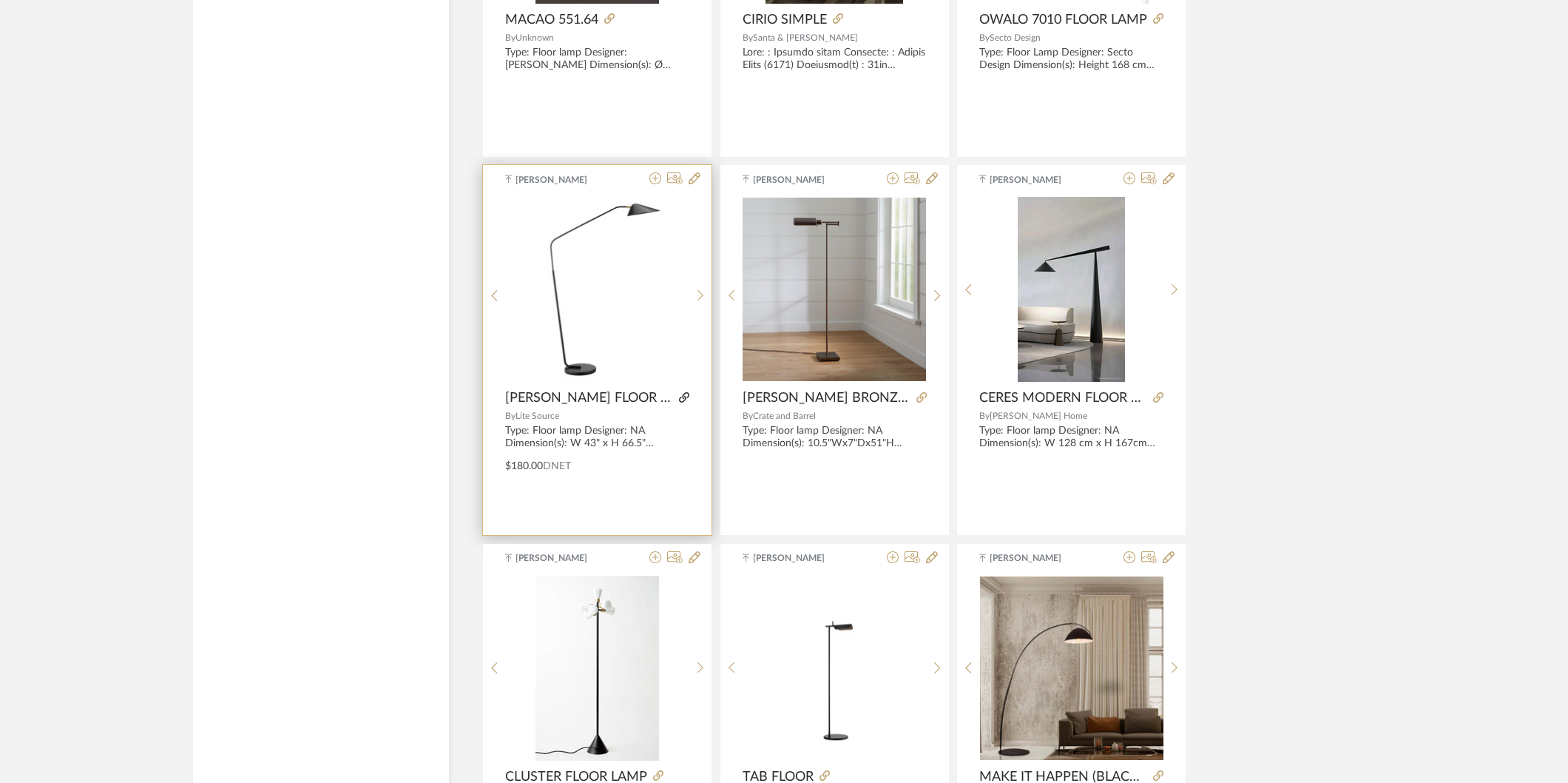
click at [679, 403] on icon at bounding box center [684, 397] width 11 height 11
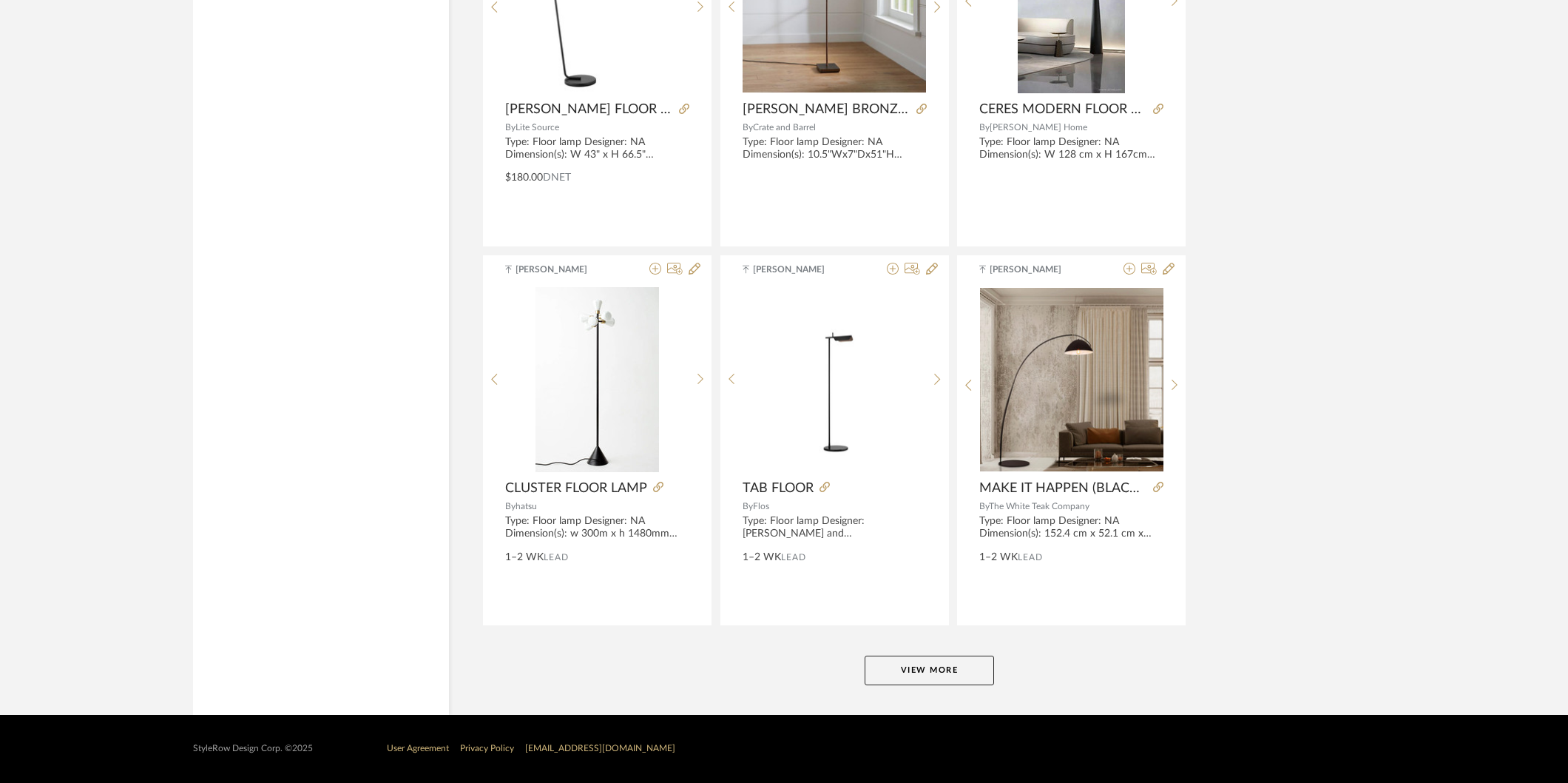
click at [965, 668] on button "View More" at bounding box center [930, 671] width 130 height 29
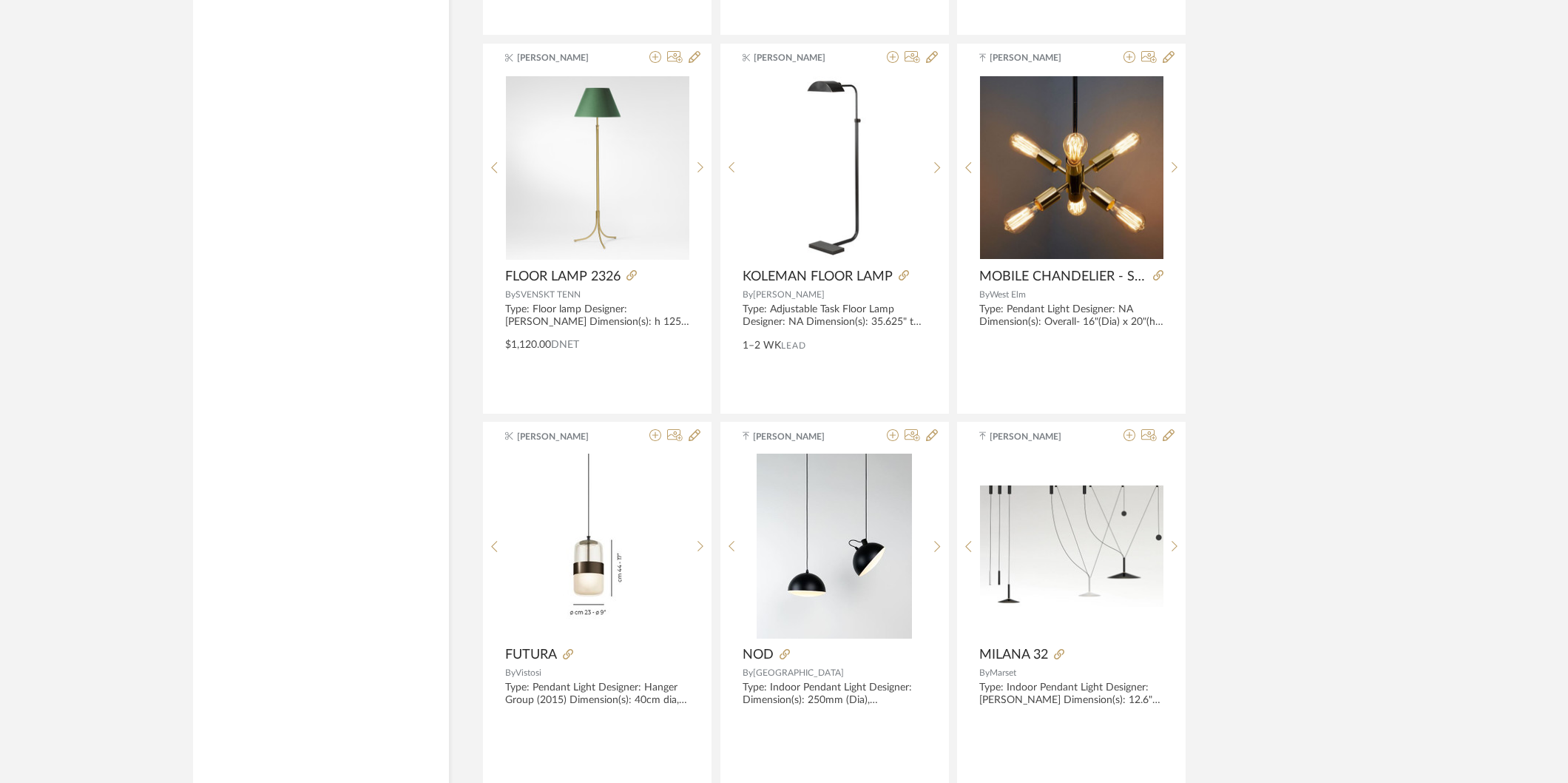
scroll to position [52179, 0]
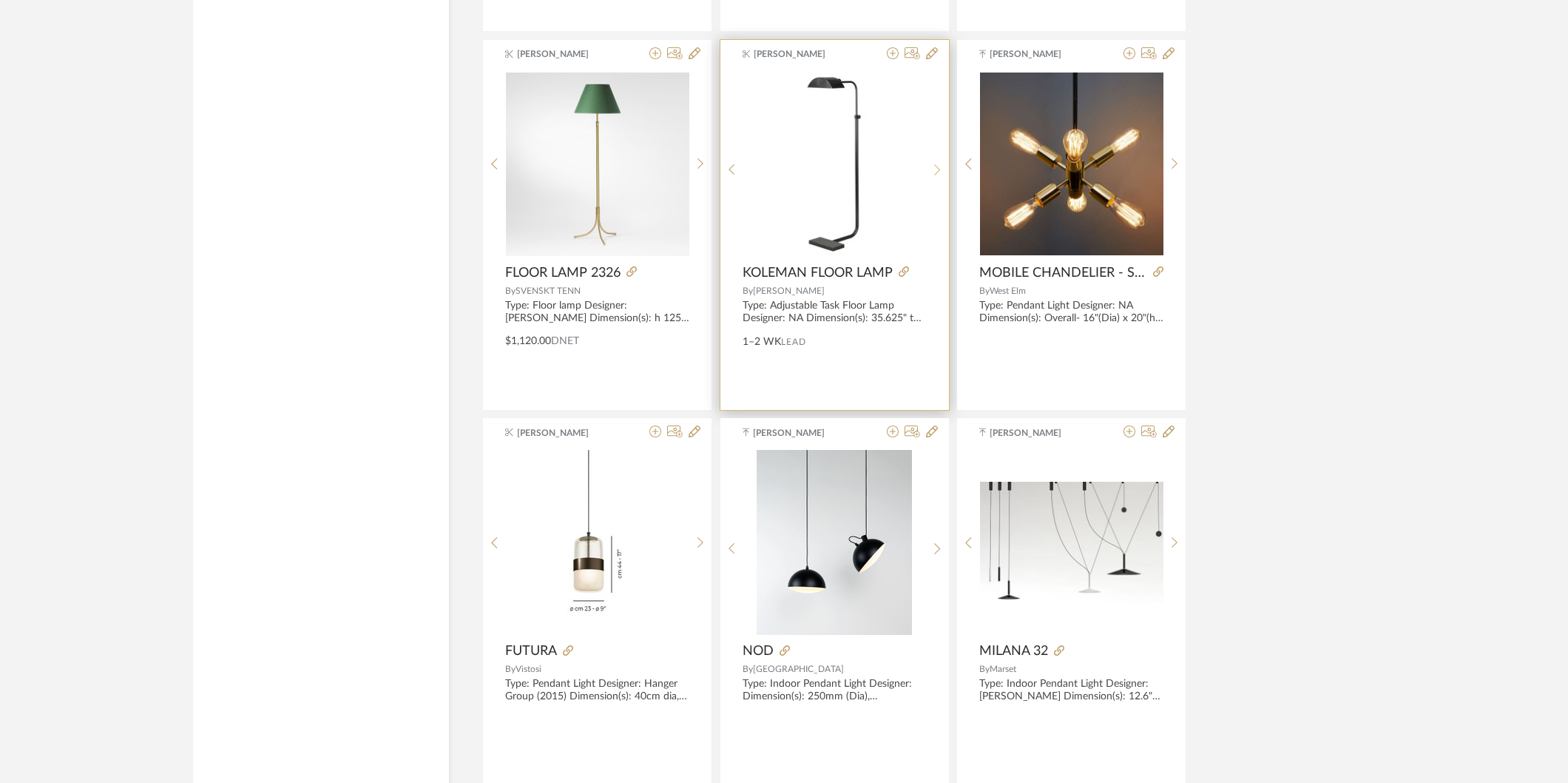
click at [932, 176] on sr-next-btn at bounding box center [937, 170] width 23 height 13
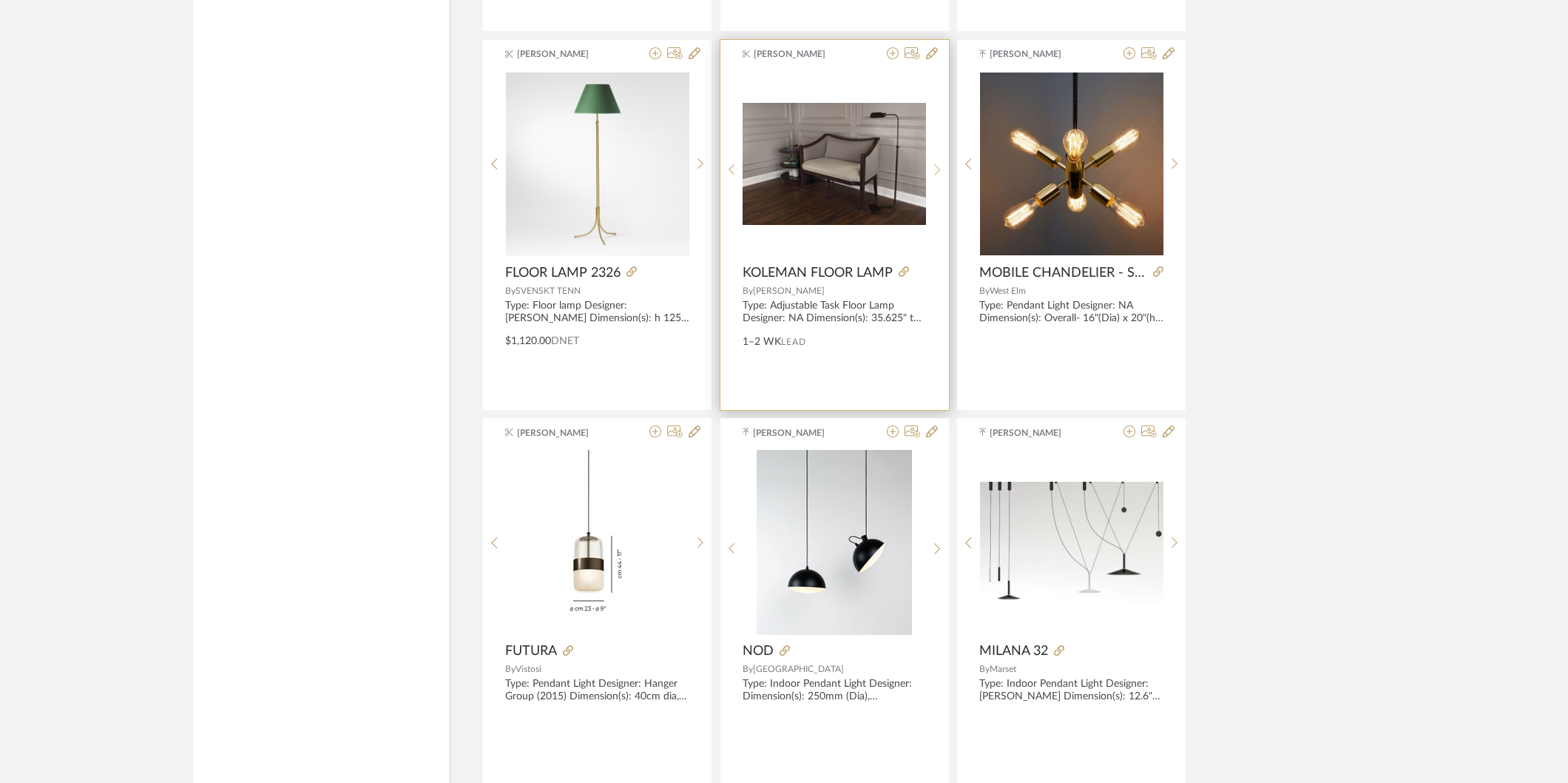
click at [932, 176] on sr-next-btn at bounding box center [937, 170] width 23 height 13
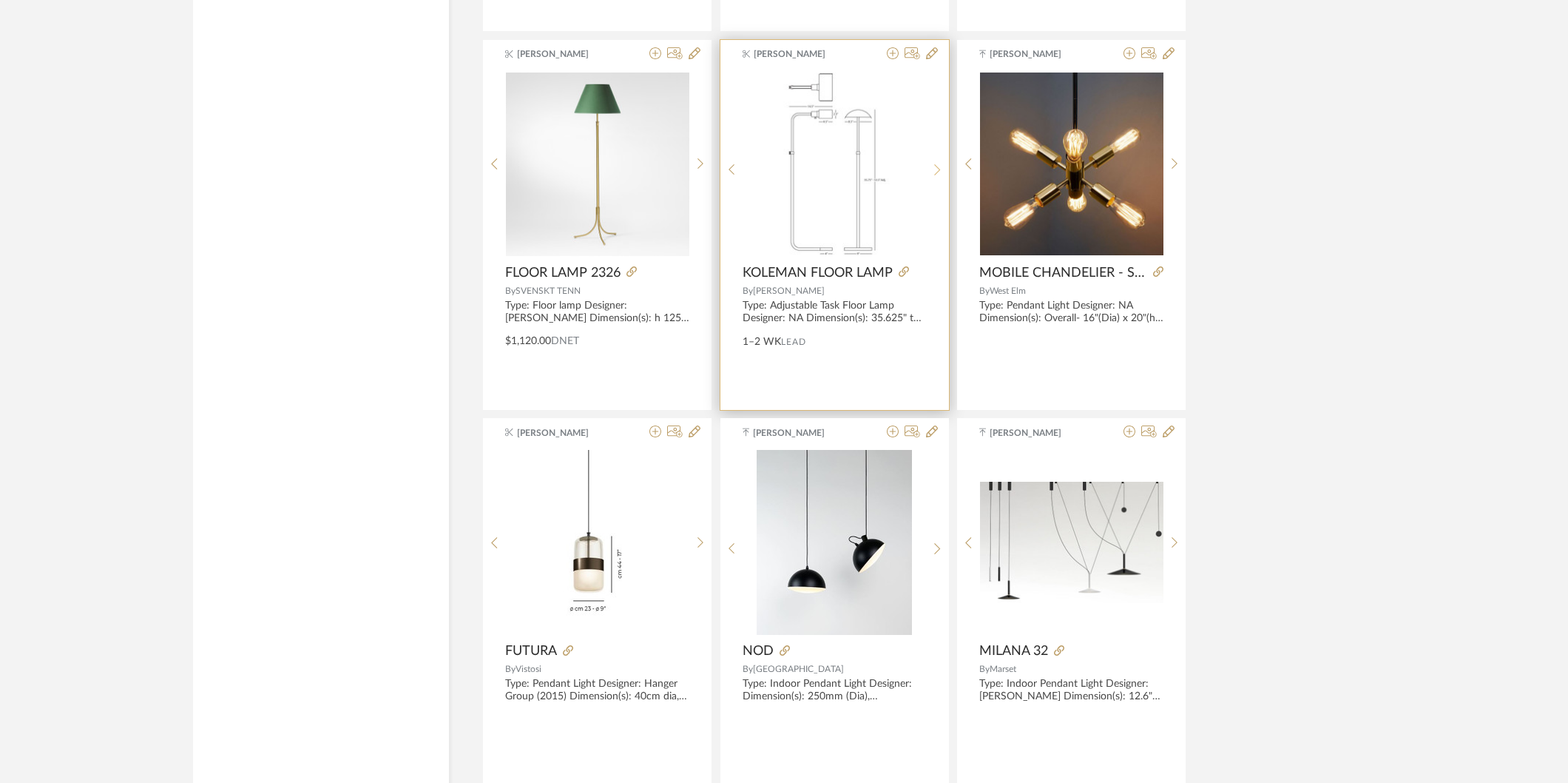
click at [932, 176] on sr-next-btn at bounding box center [937, 170] width 23 height 13
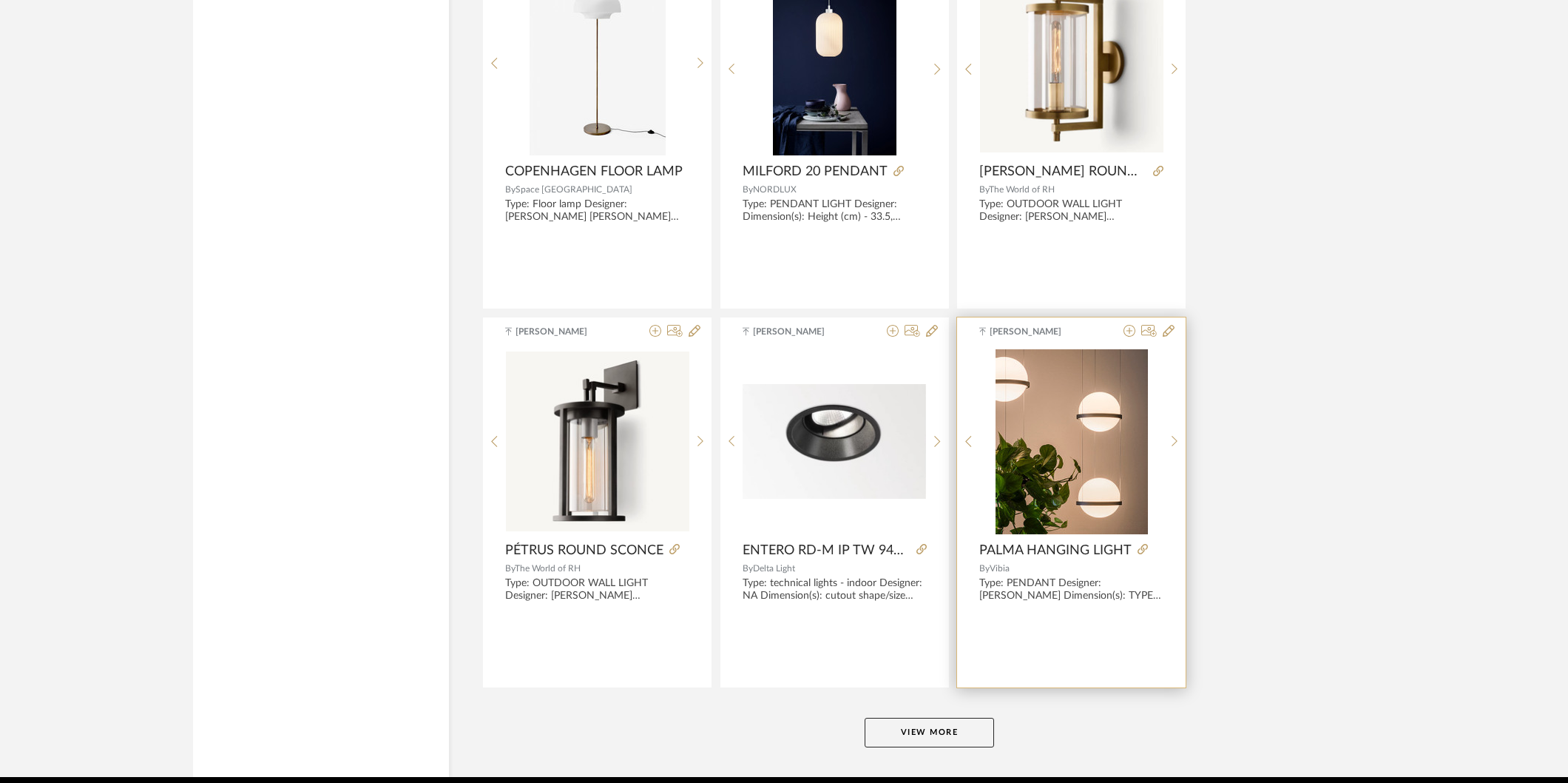
scroll to position [54258, 0]
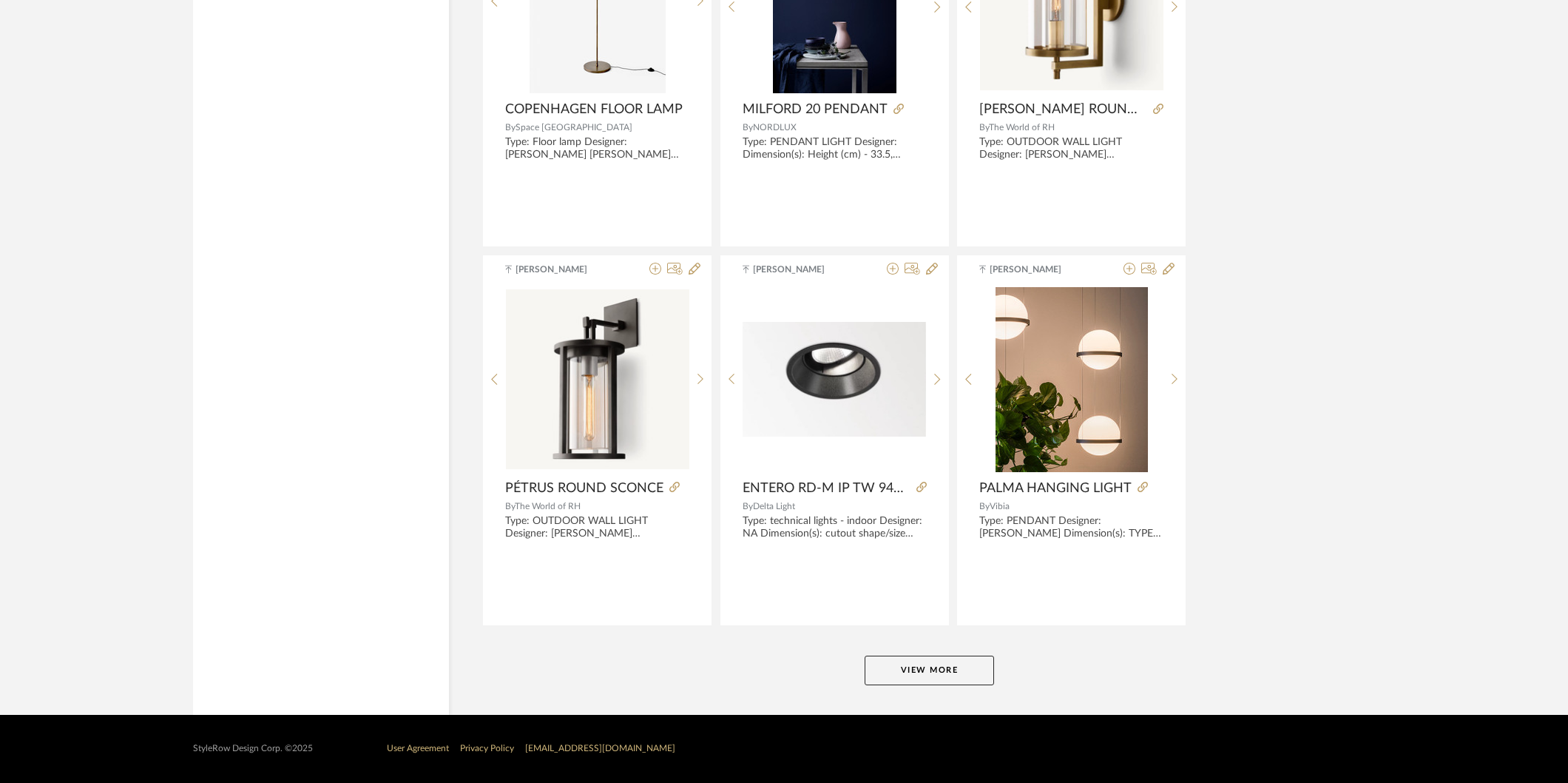
click at [967, 670] on button "View More" at bounding box center [930, 671] width 130 height 29
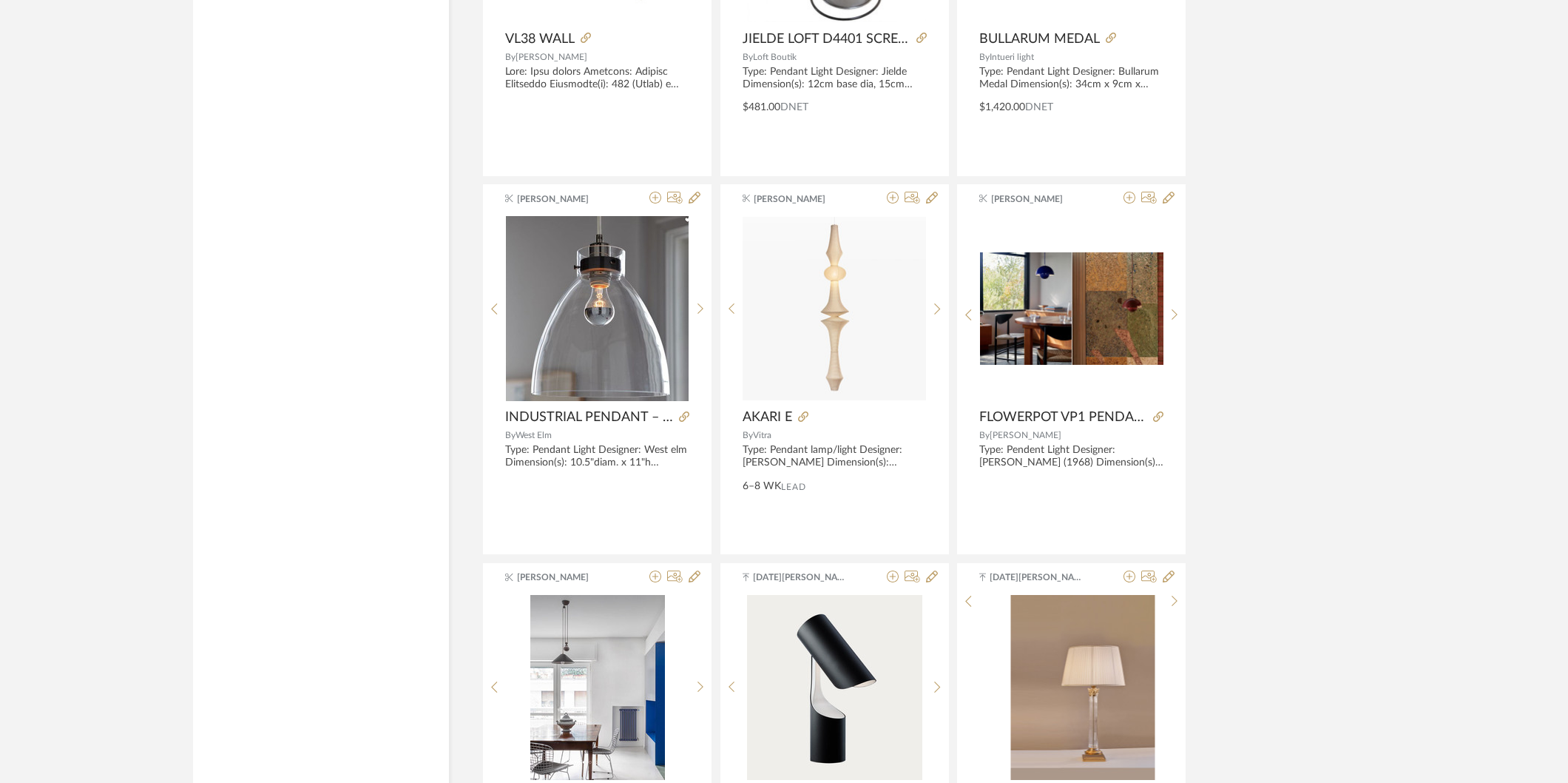
scroll to position [58781, 0]
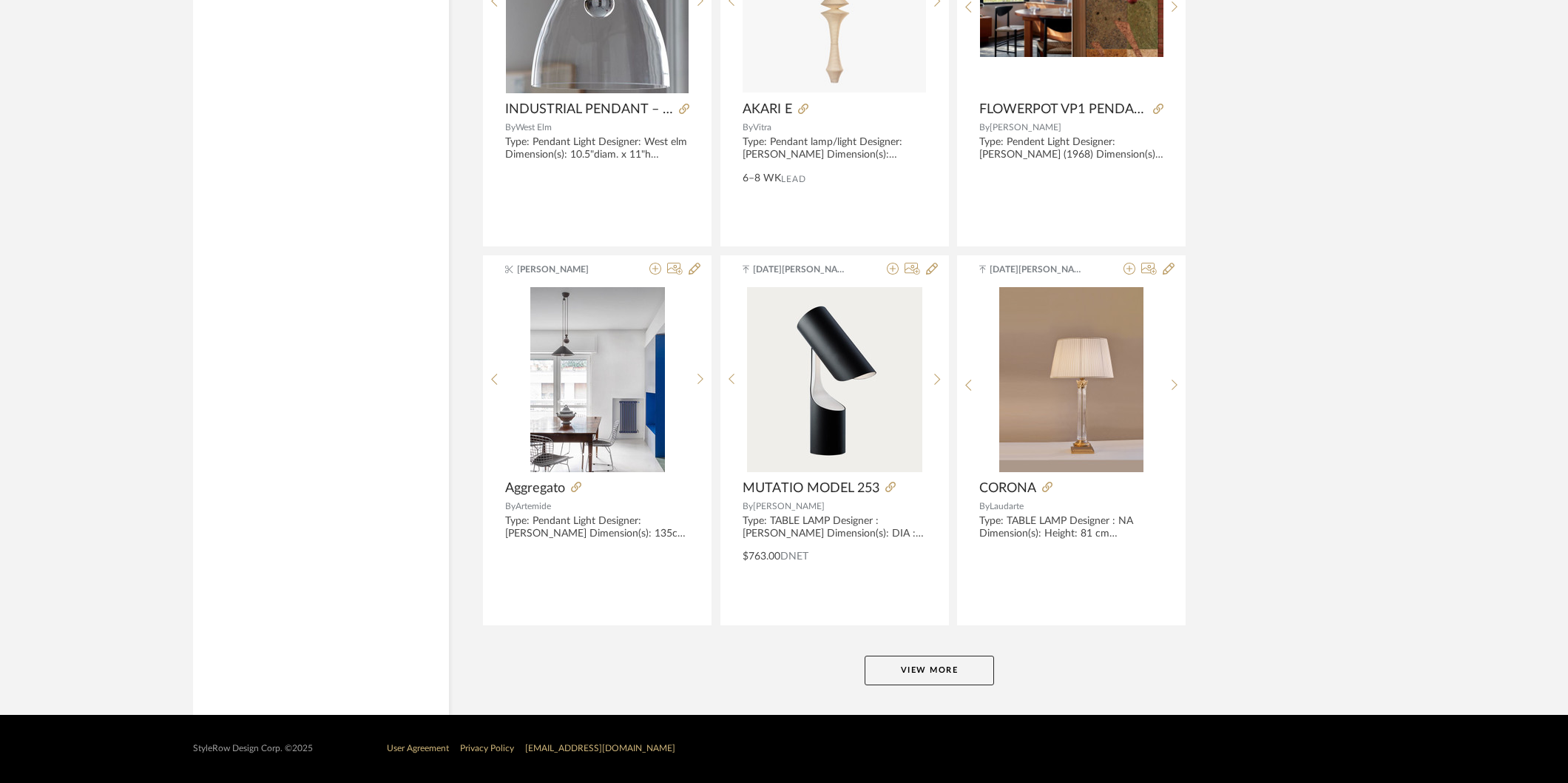
click at [888, 686] on button "View More" at bounding box center [930, 671] width 130 height 29
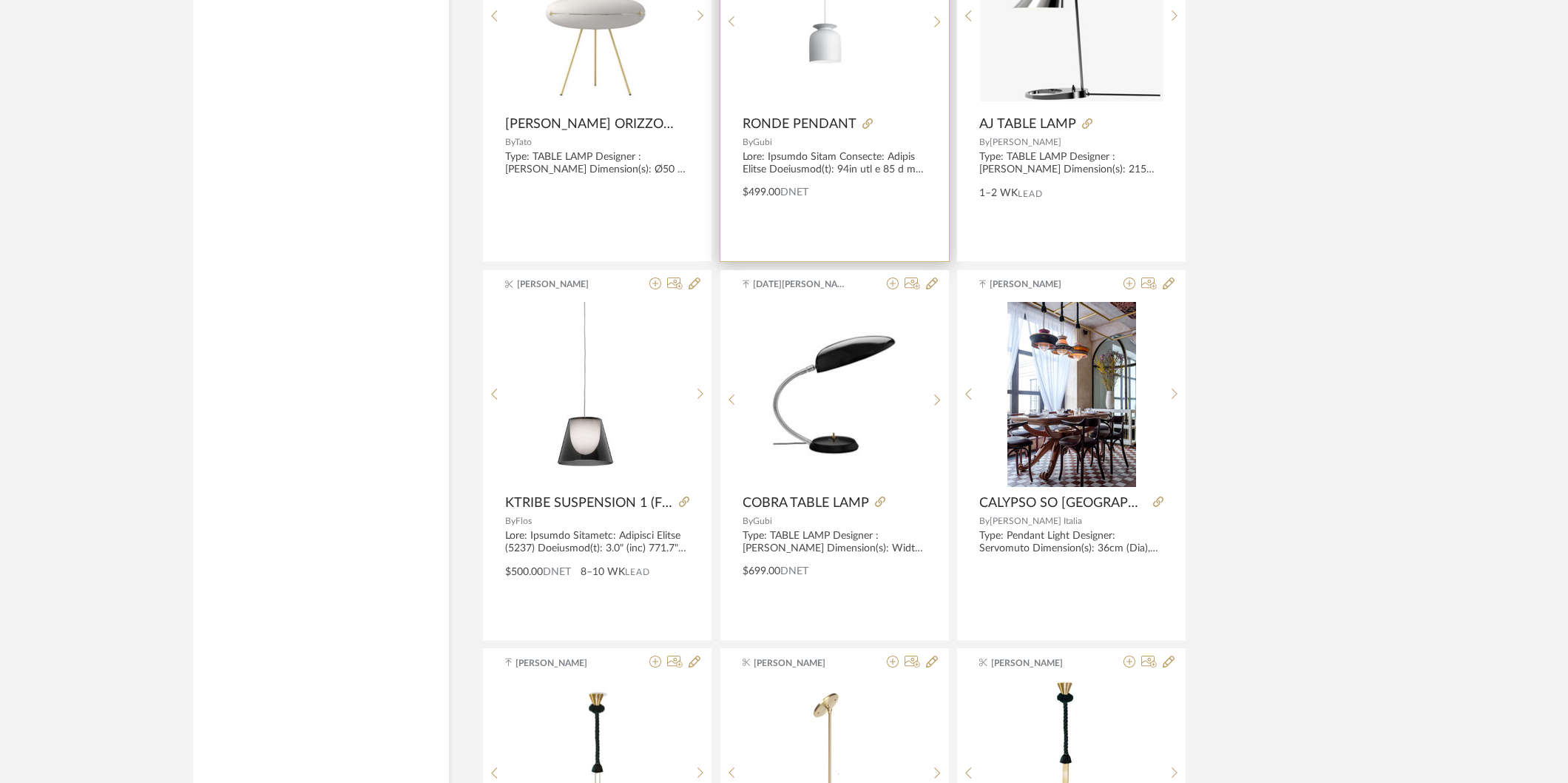
scroll to position [59439, 0]
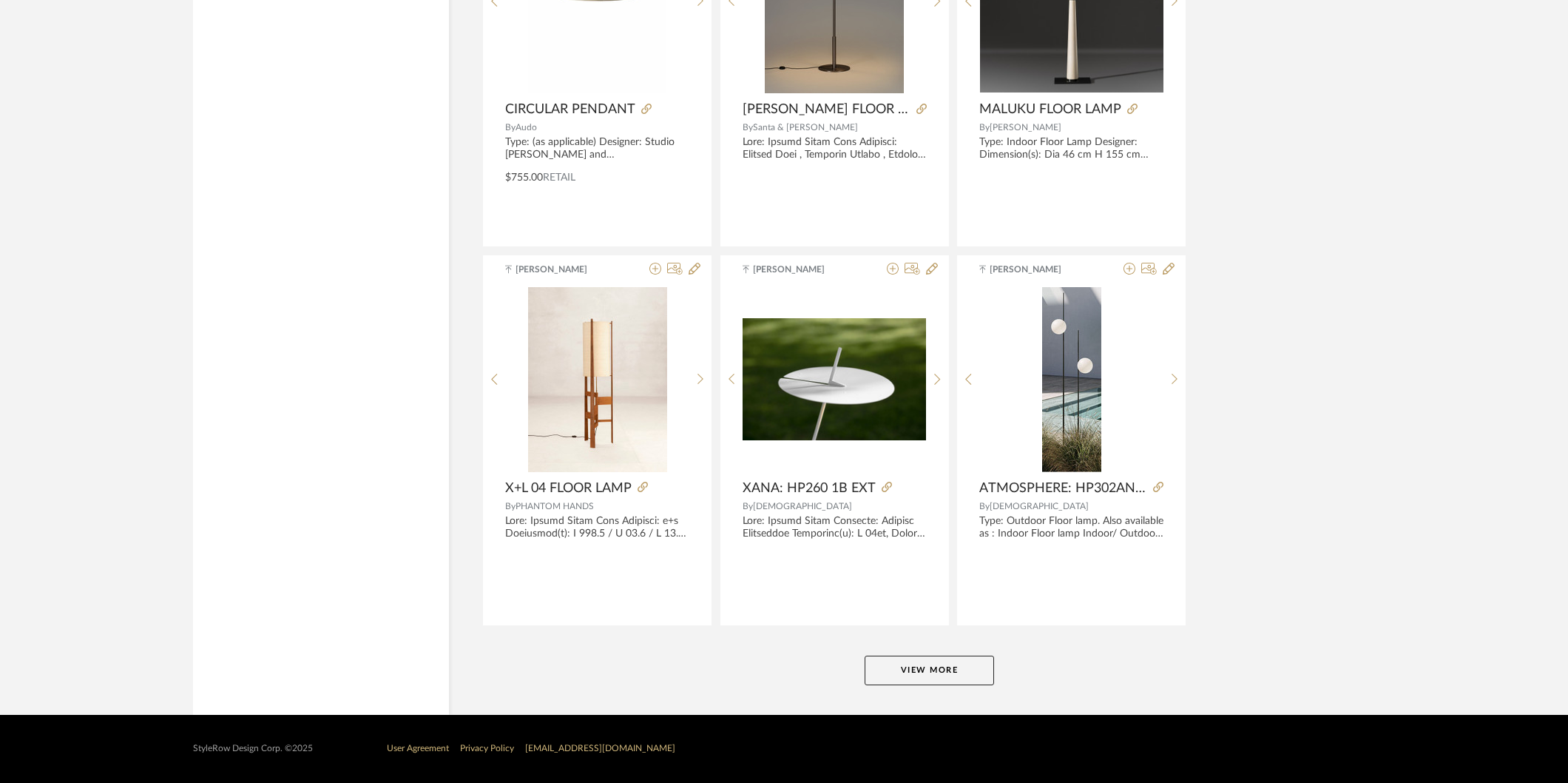
scroll to position [63348, 0]
click at [942, 670] on button "View More" at bounding box center [930, 671] width 130 height 29
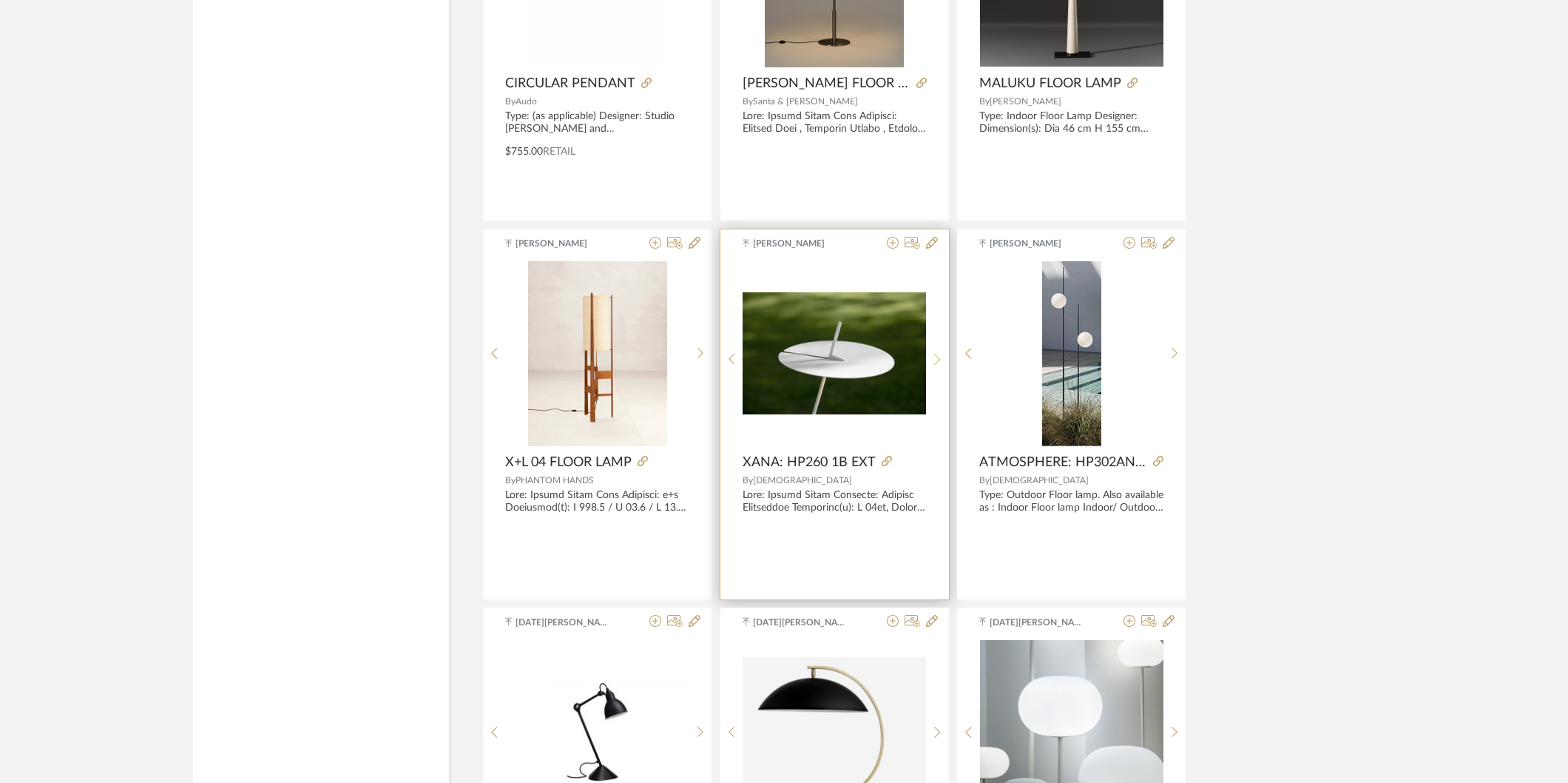
click at [935, 379] on div at bounding box center [937, 360] width 23 height 196
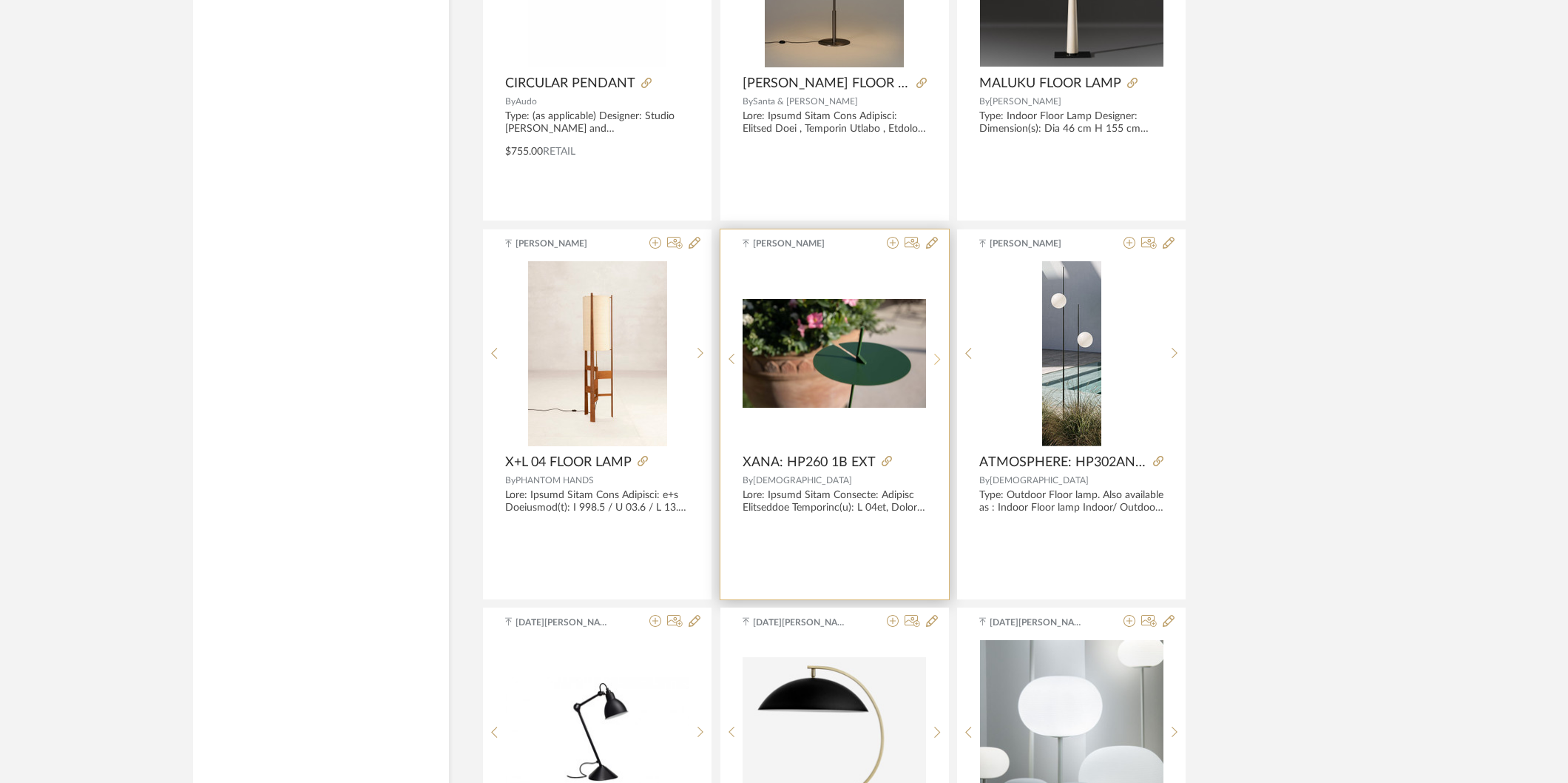
click at [935, 379] on div at bounding box center [937, 360] width 23 height 196
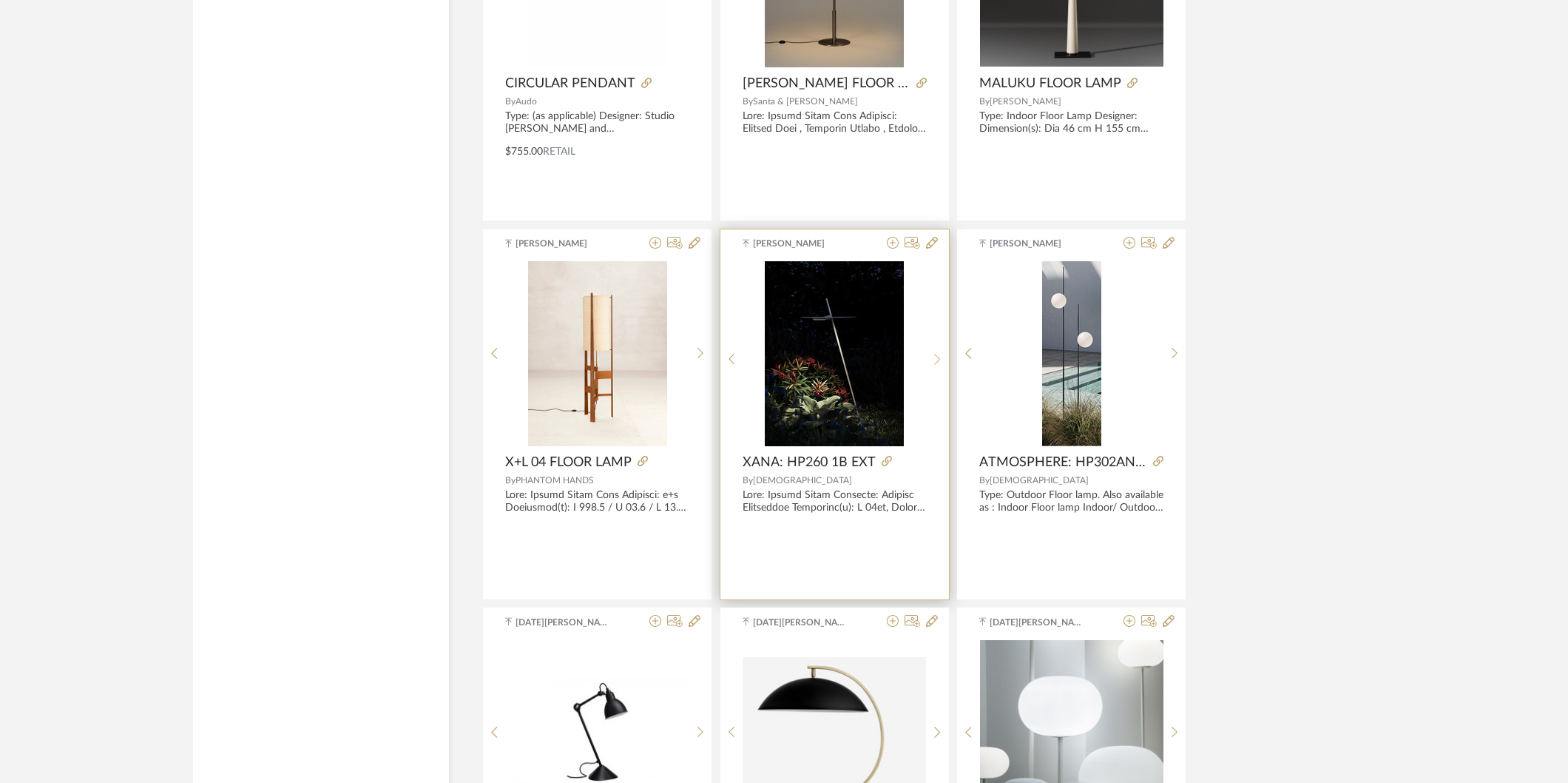
click at [935, 379] on div at bounding box center [937, 360] width 23 height 196
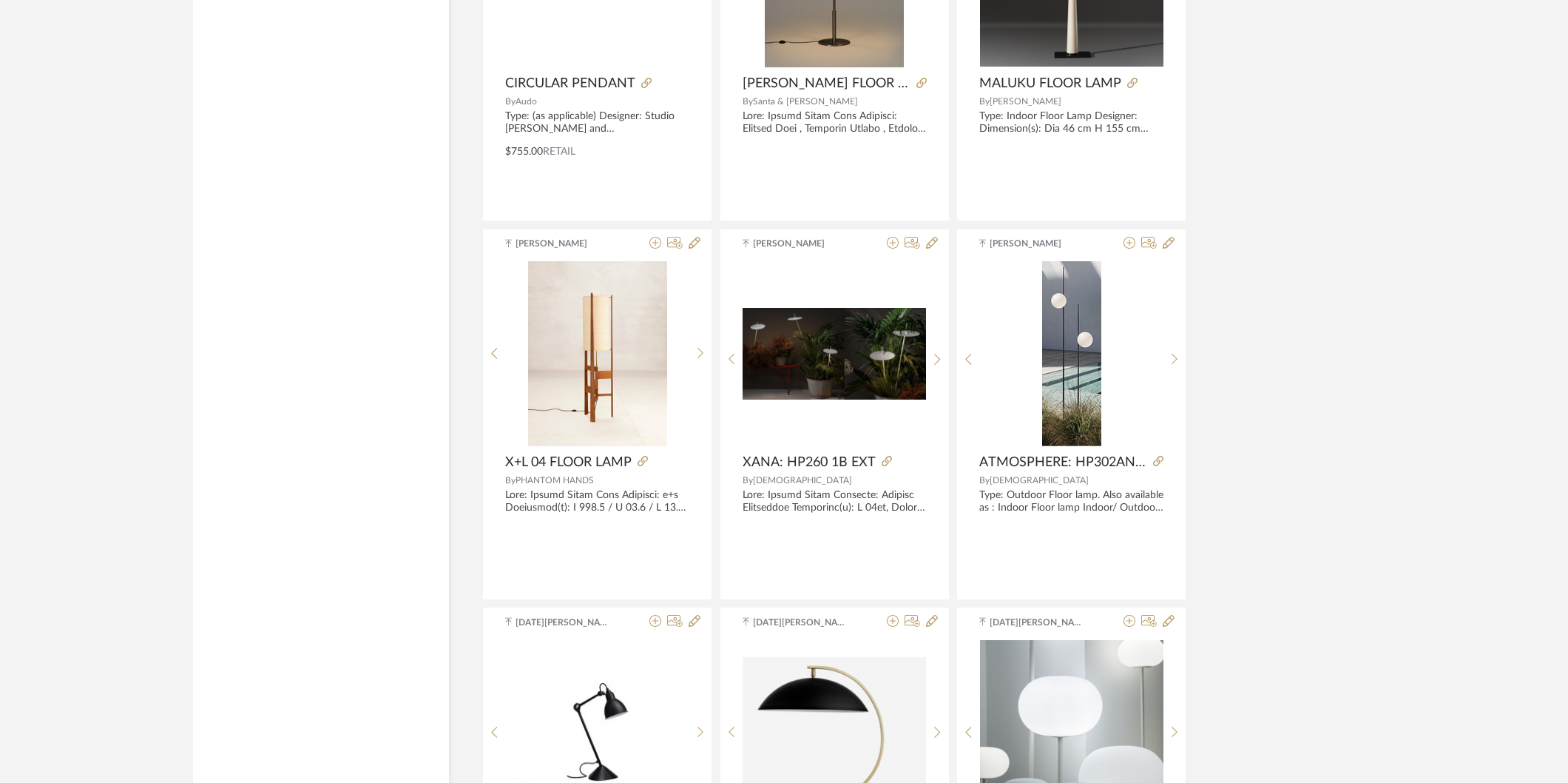
scroll to position [63924, 0]
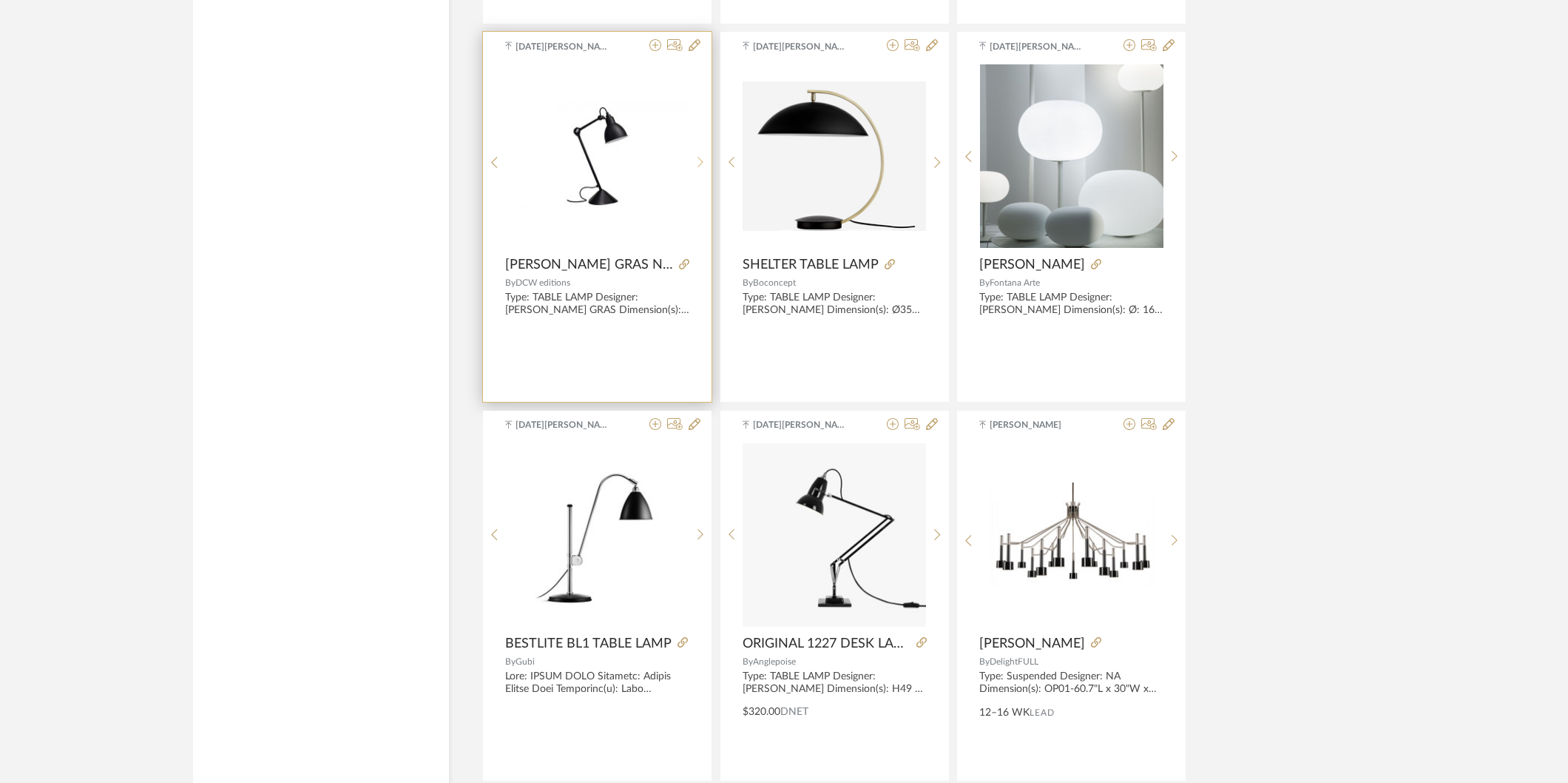
click at [697, 175] on div at bounding box center [700, 162] width 23 height 196
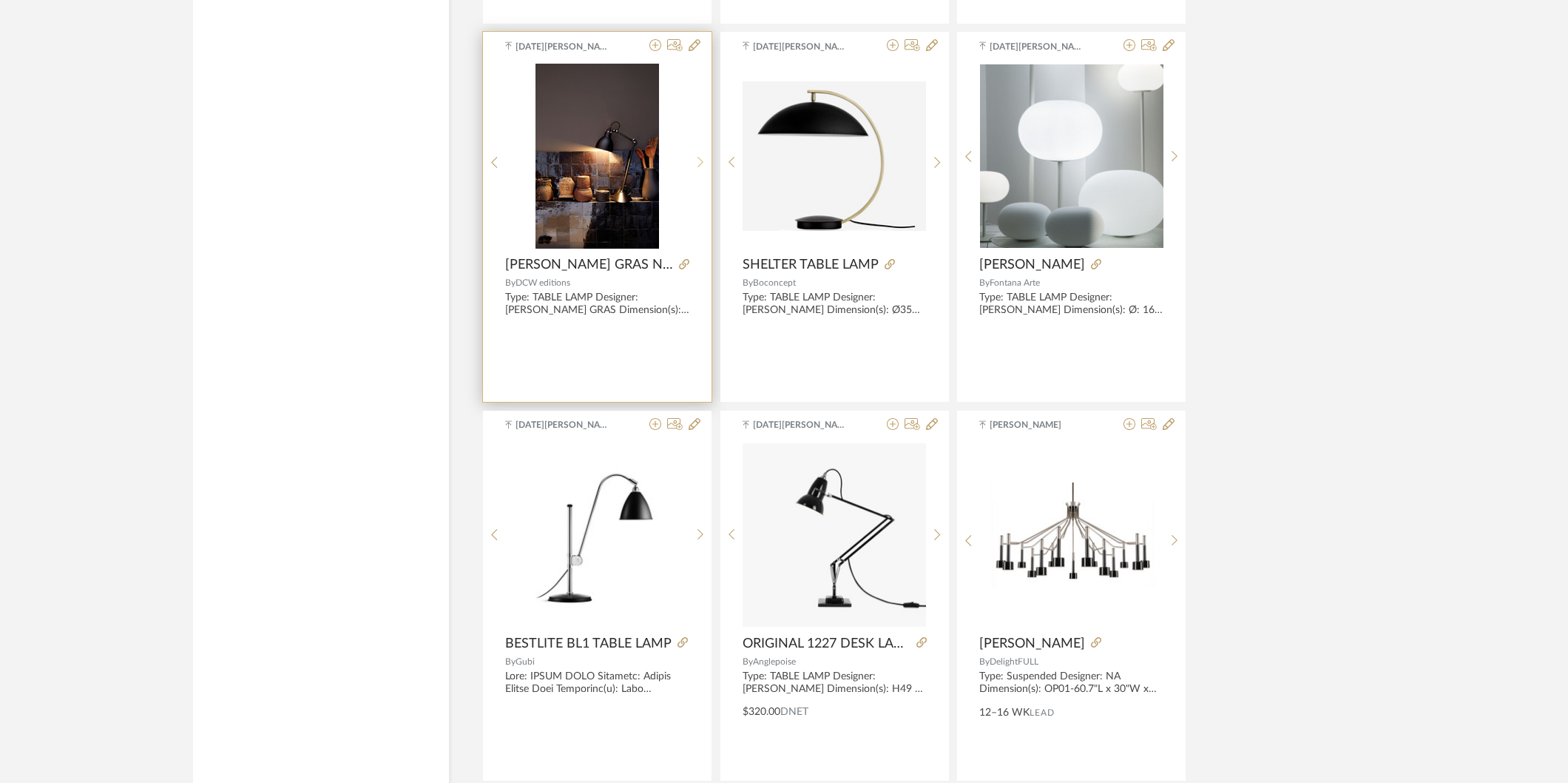
click at [697, 175] on div at bounding box center [700, 162] width 23 height 196
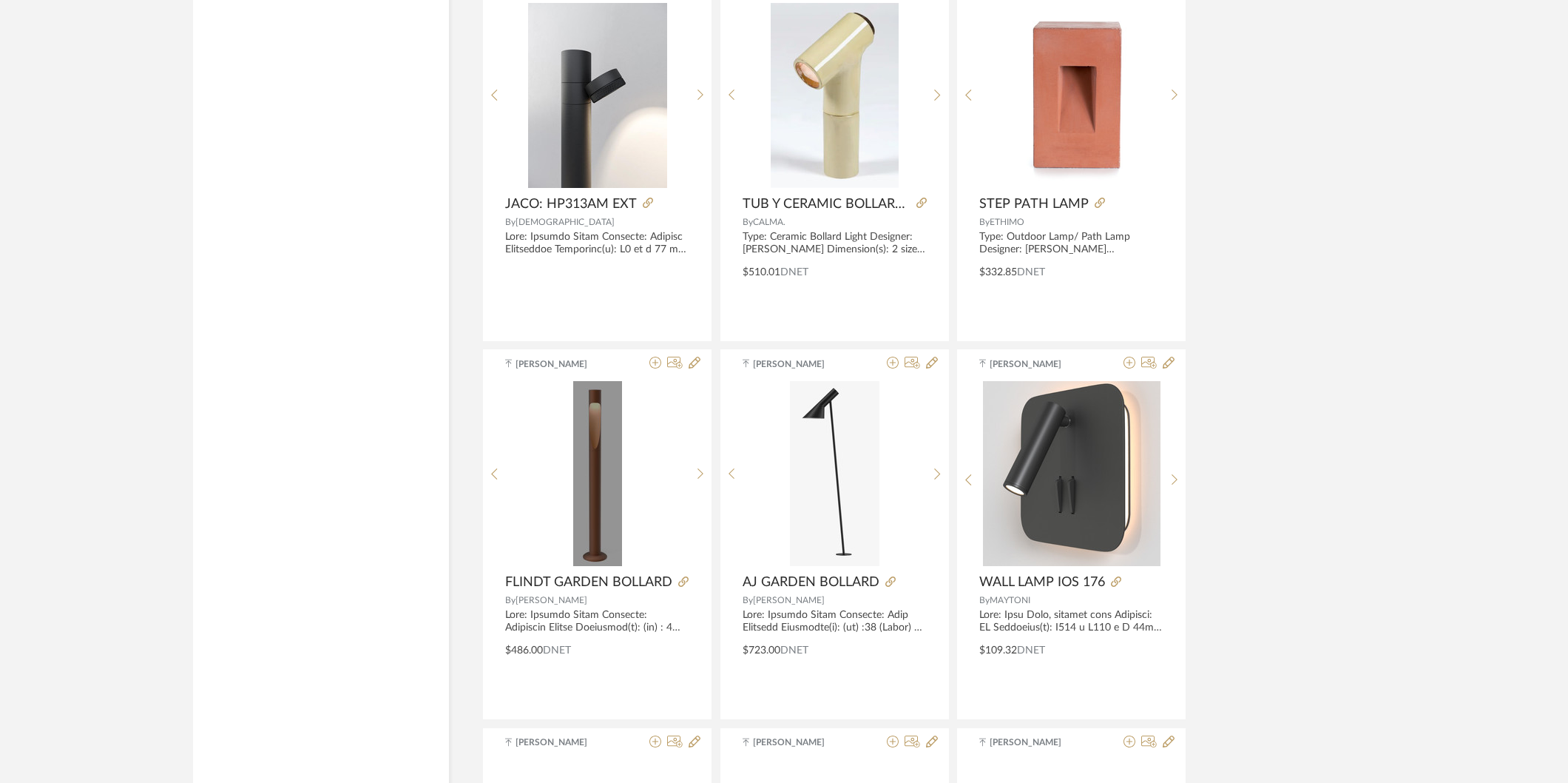
scroll to position [65157, 0]
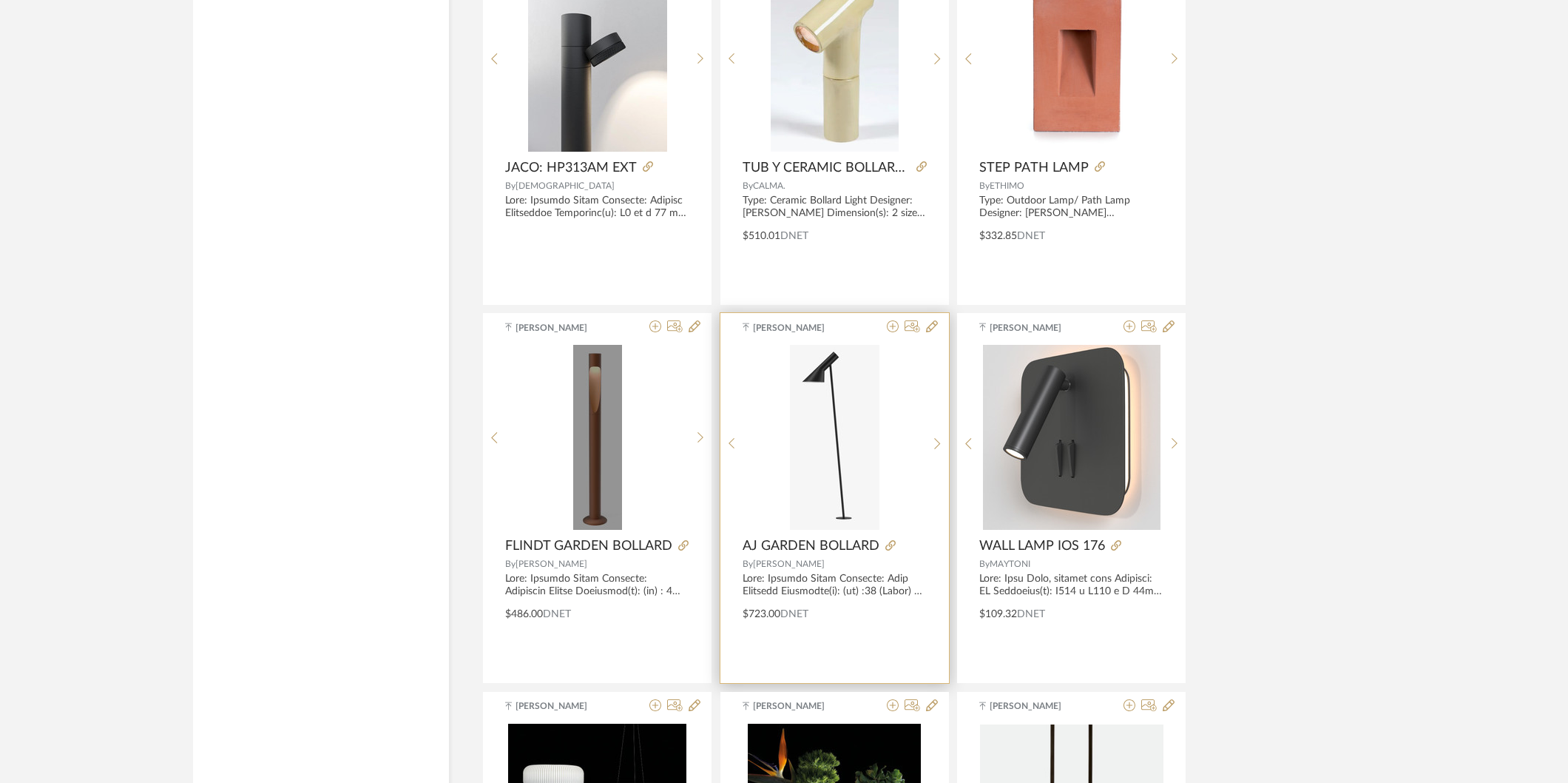
click at [0, 0] on div at bounding box center [0, 0] width 0 height 0
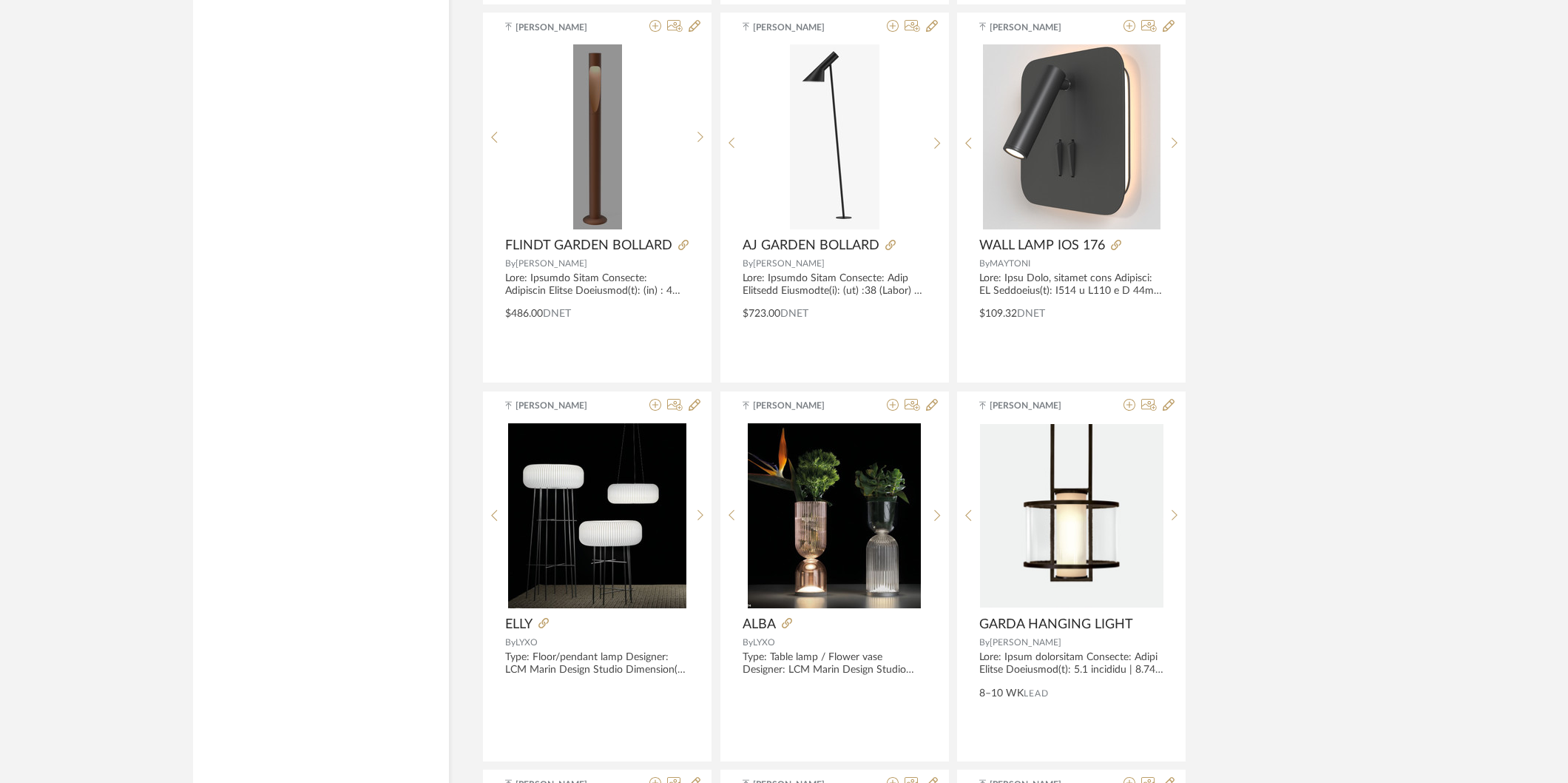
scroll to position [65733, 0]
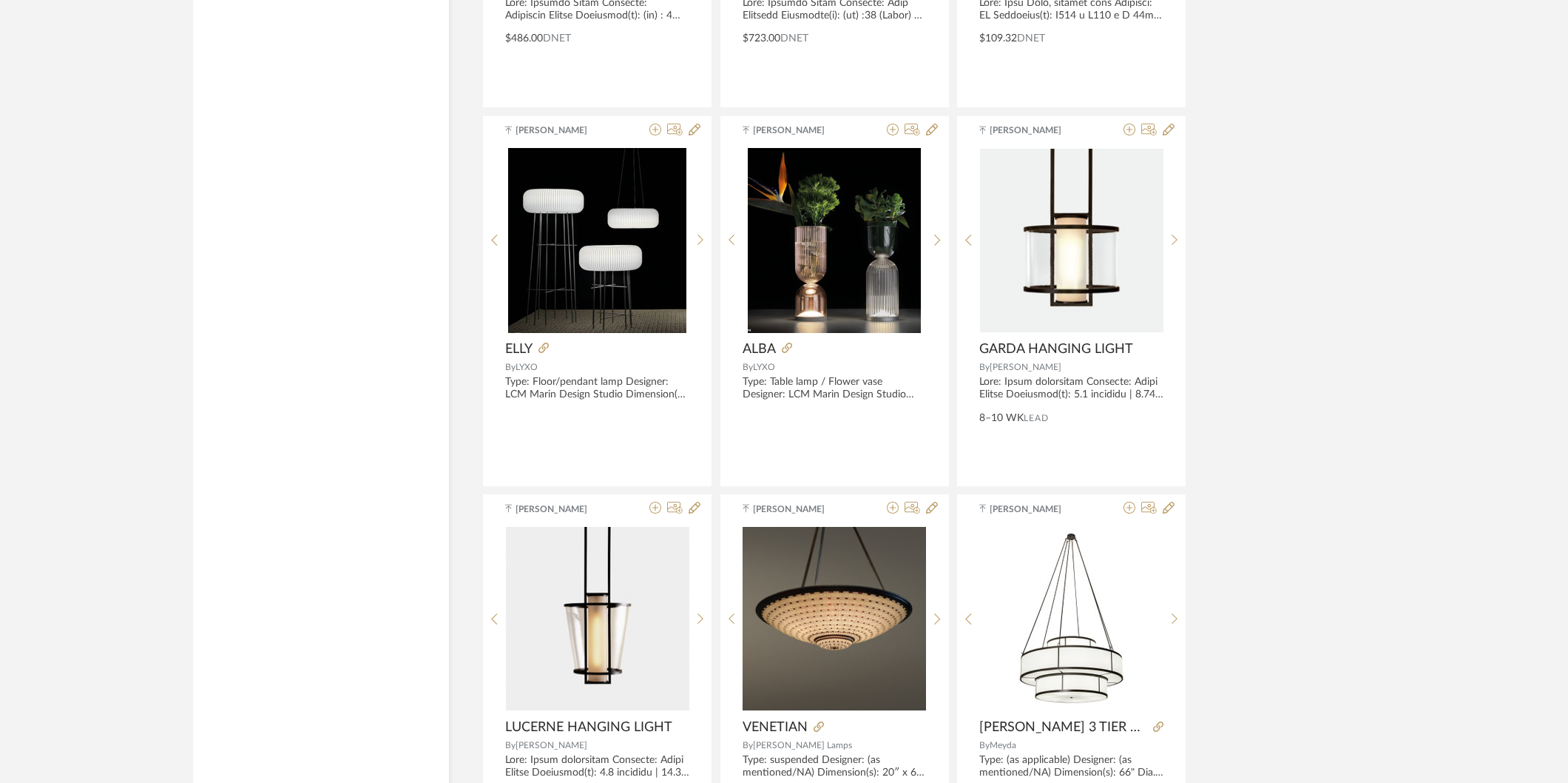
click at [695, 252] on sr-next-btn at bounding box center [700, 246] width 23 height 13
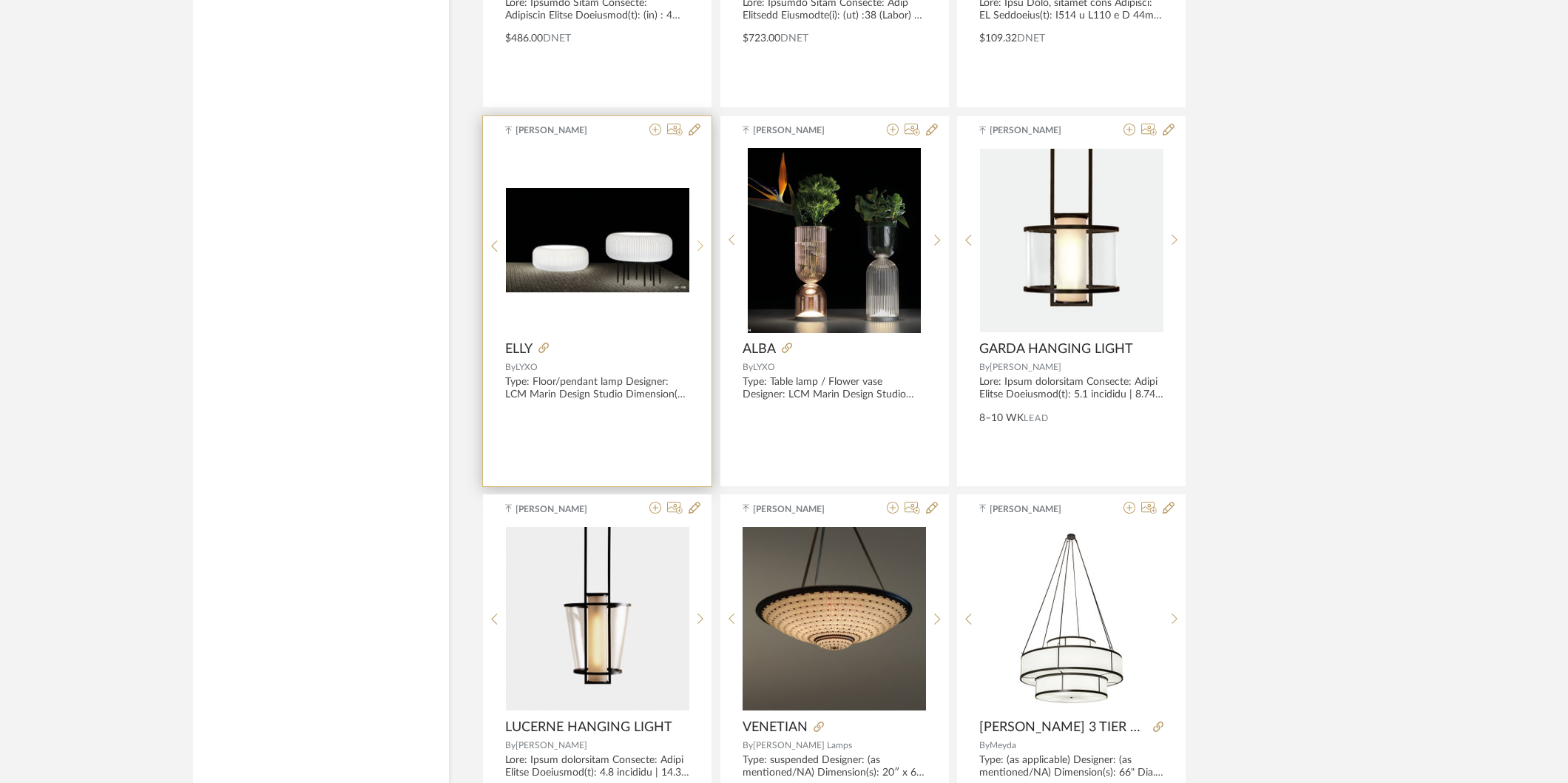
click at [695, 252] on sr-next-btn at bounding box center [700, 246] width 23 height 13
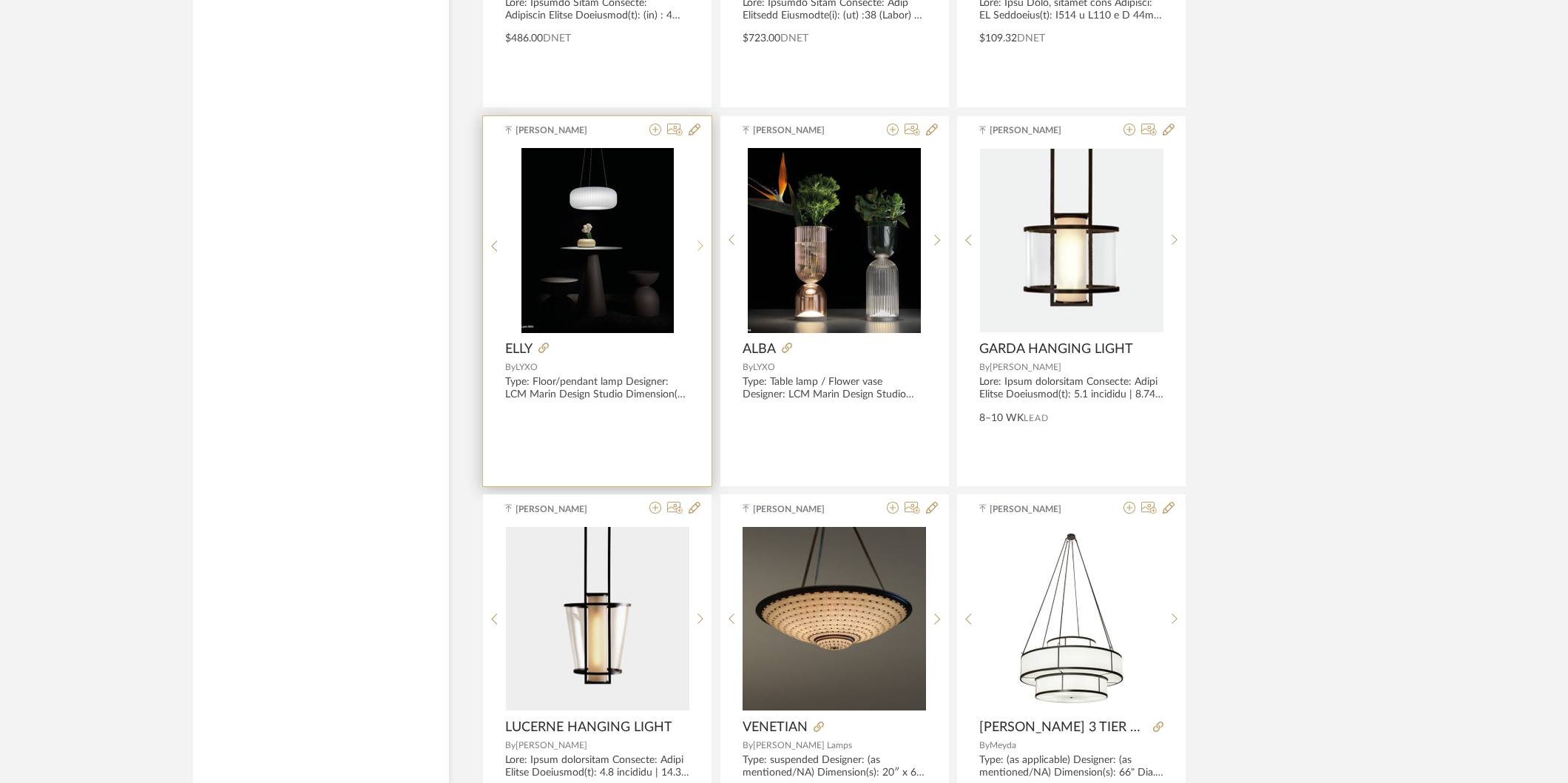
click at [695, 252] on sr-next-btn at bounding box center [700, 246] width 23 height 13
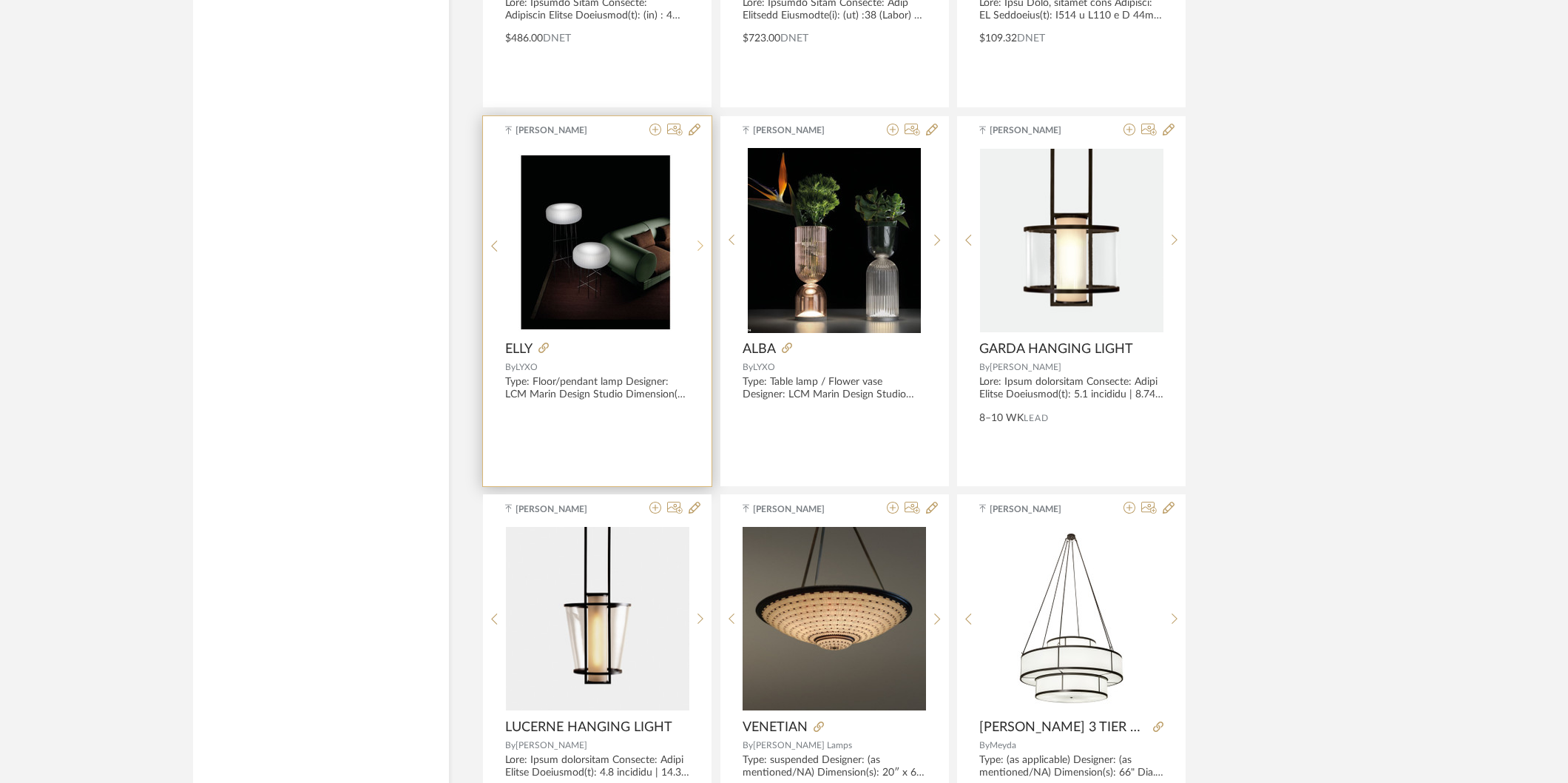
click at [695, 252] on sr-next-btn at bounding box center [700, 246] width 23 height 13
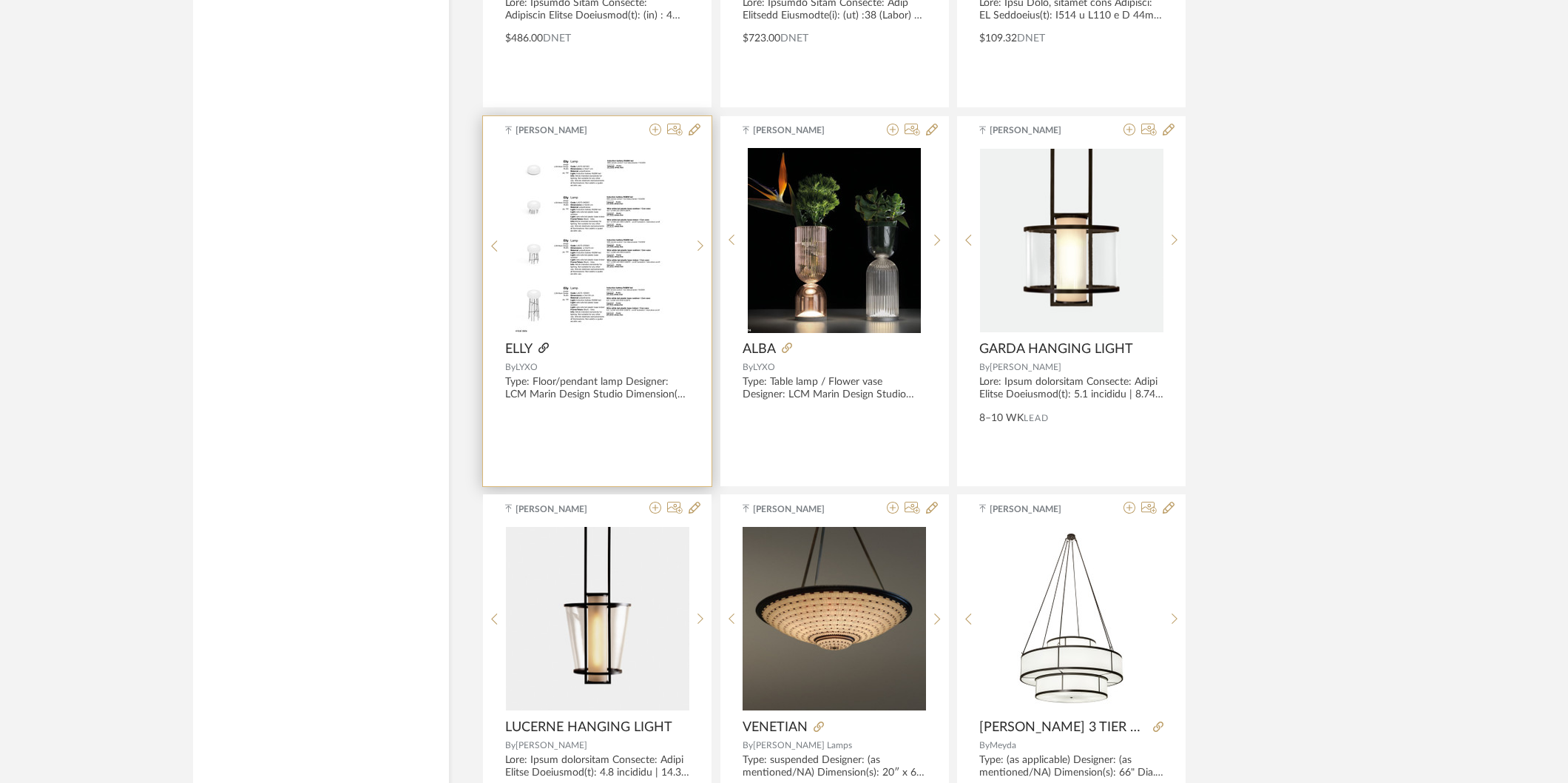
click at [543, 353] on icon at bounding box center [544, 348] width 11 height 11
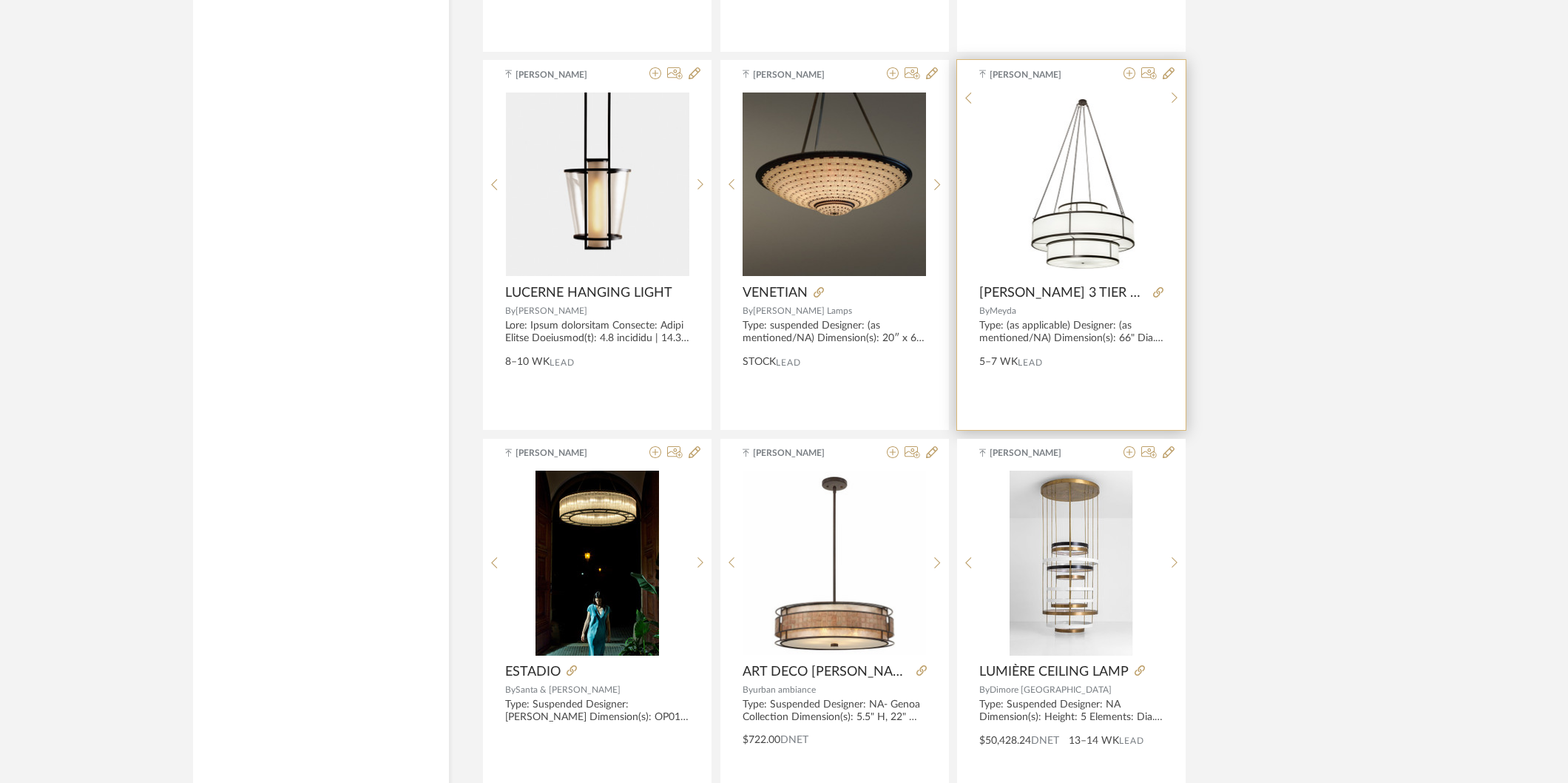
scroll to position [66308, 0]
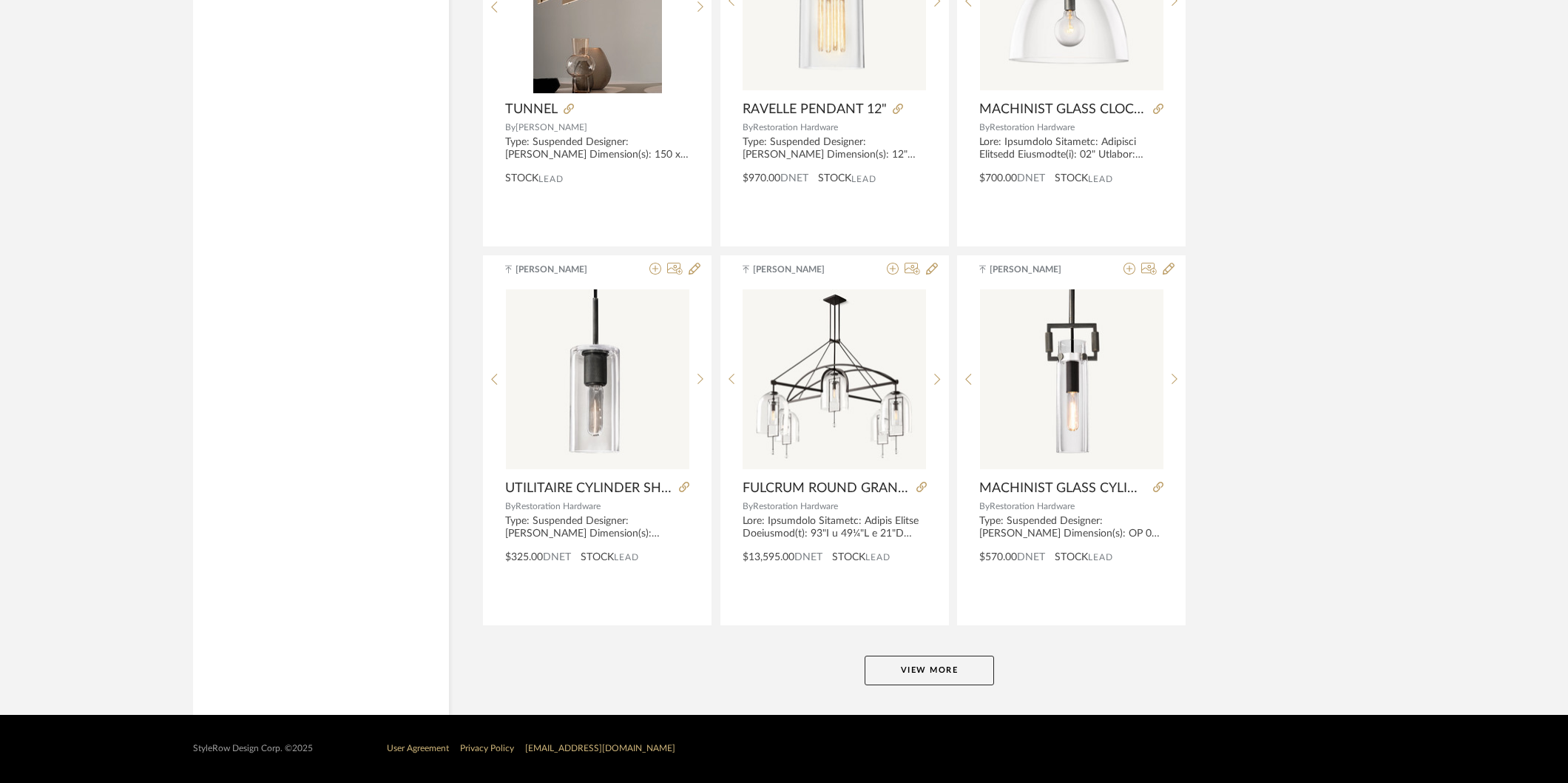
scroll to position [67893, 0]
click at [942, 675] on button "View More" at bounding box center [930, 671] width 130 height 29
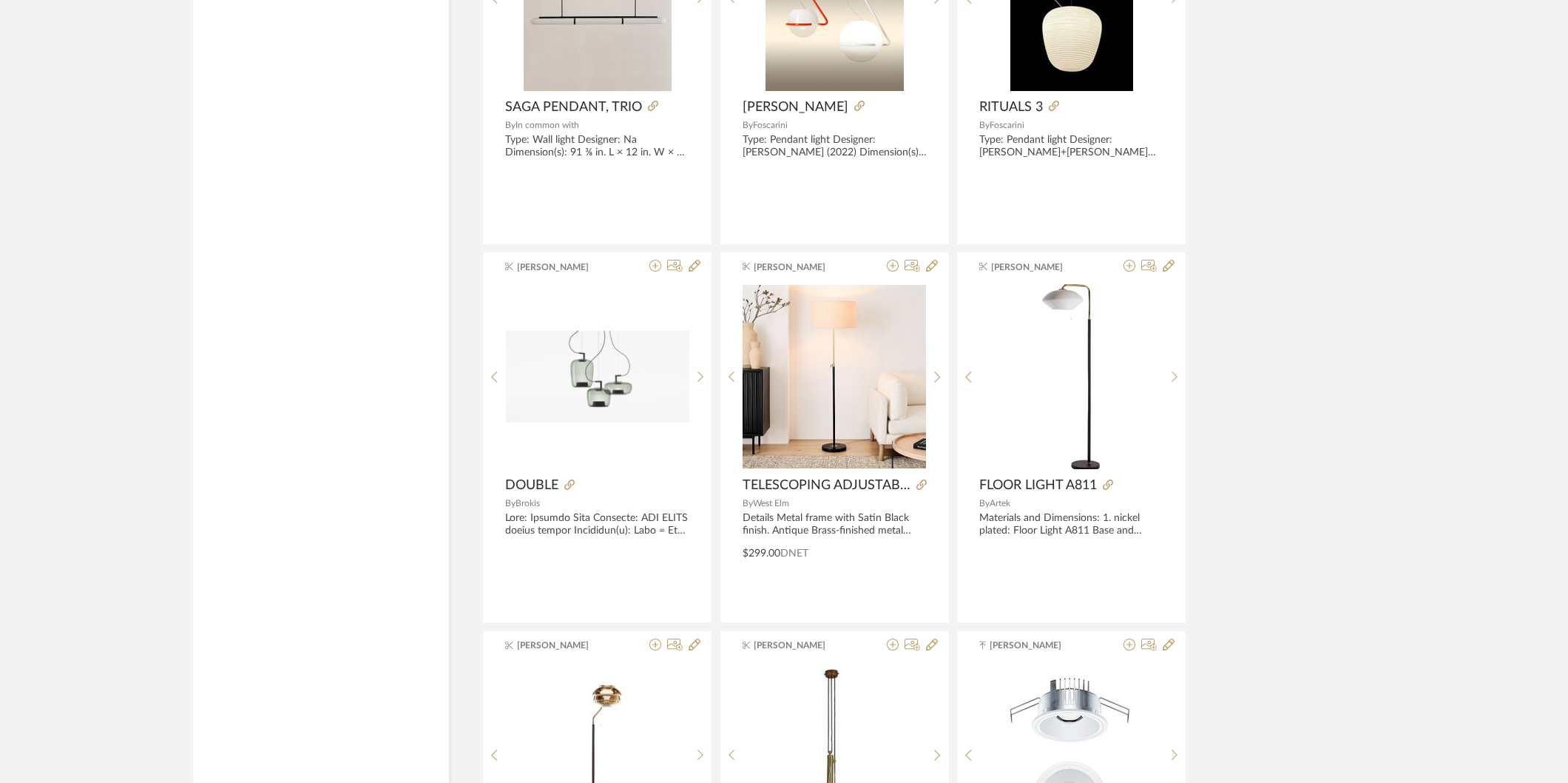
scroll to position [72439, 0]
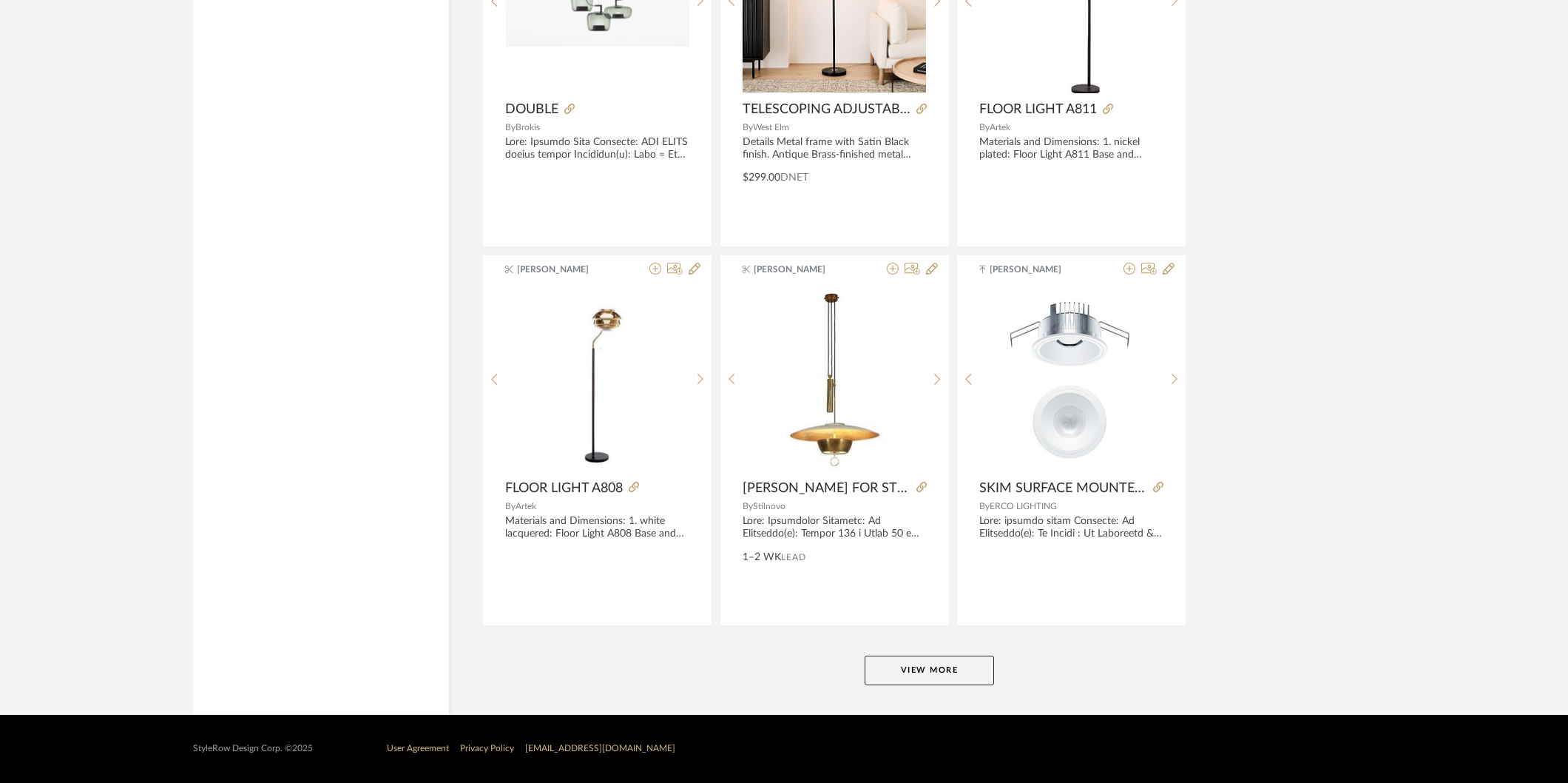
click at [974, 683] on button "View More" at bounding box center [930, 671] width 130 height 29
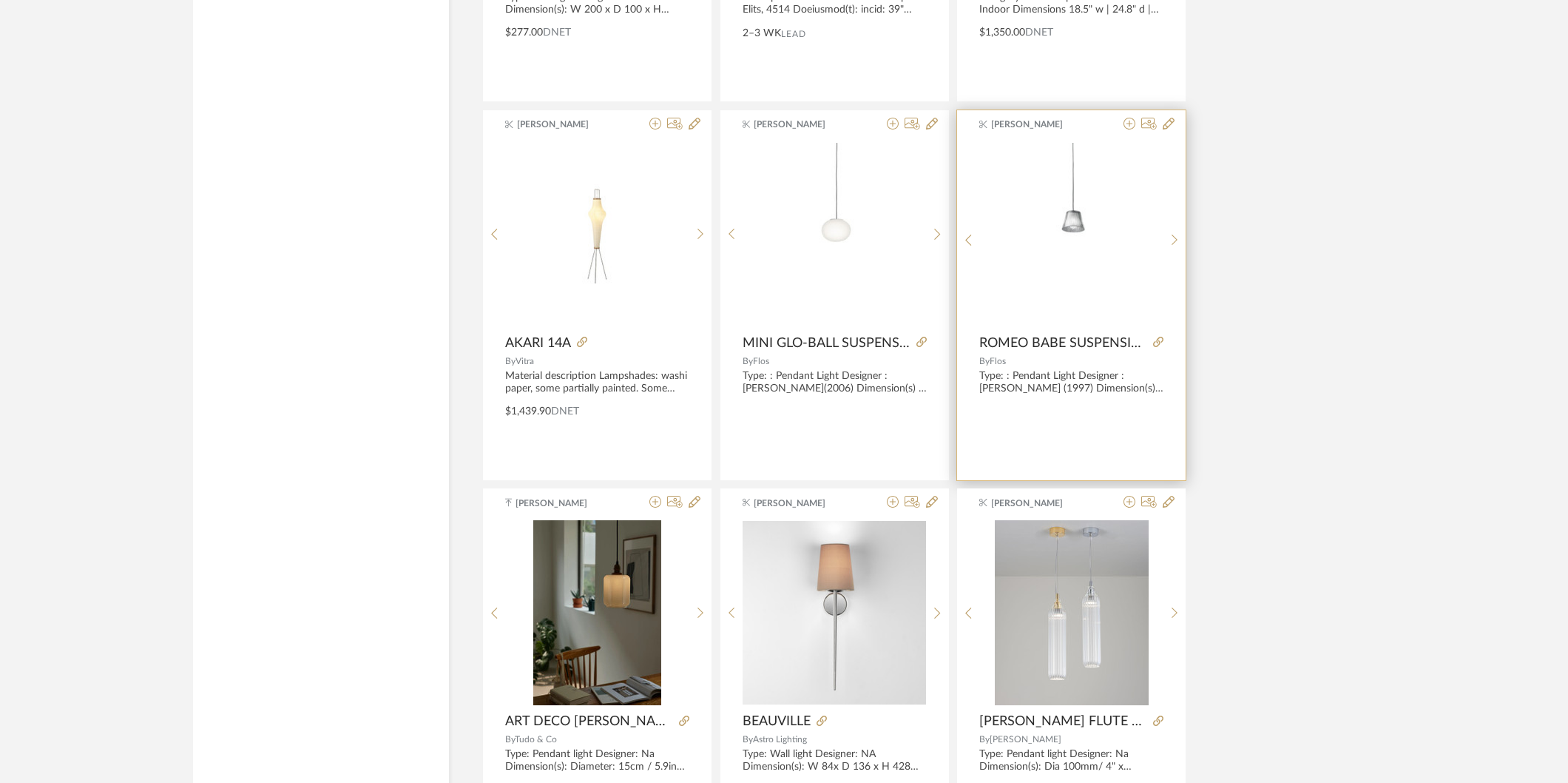
scroll to position [75002, 0]
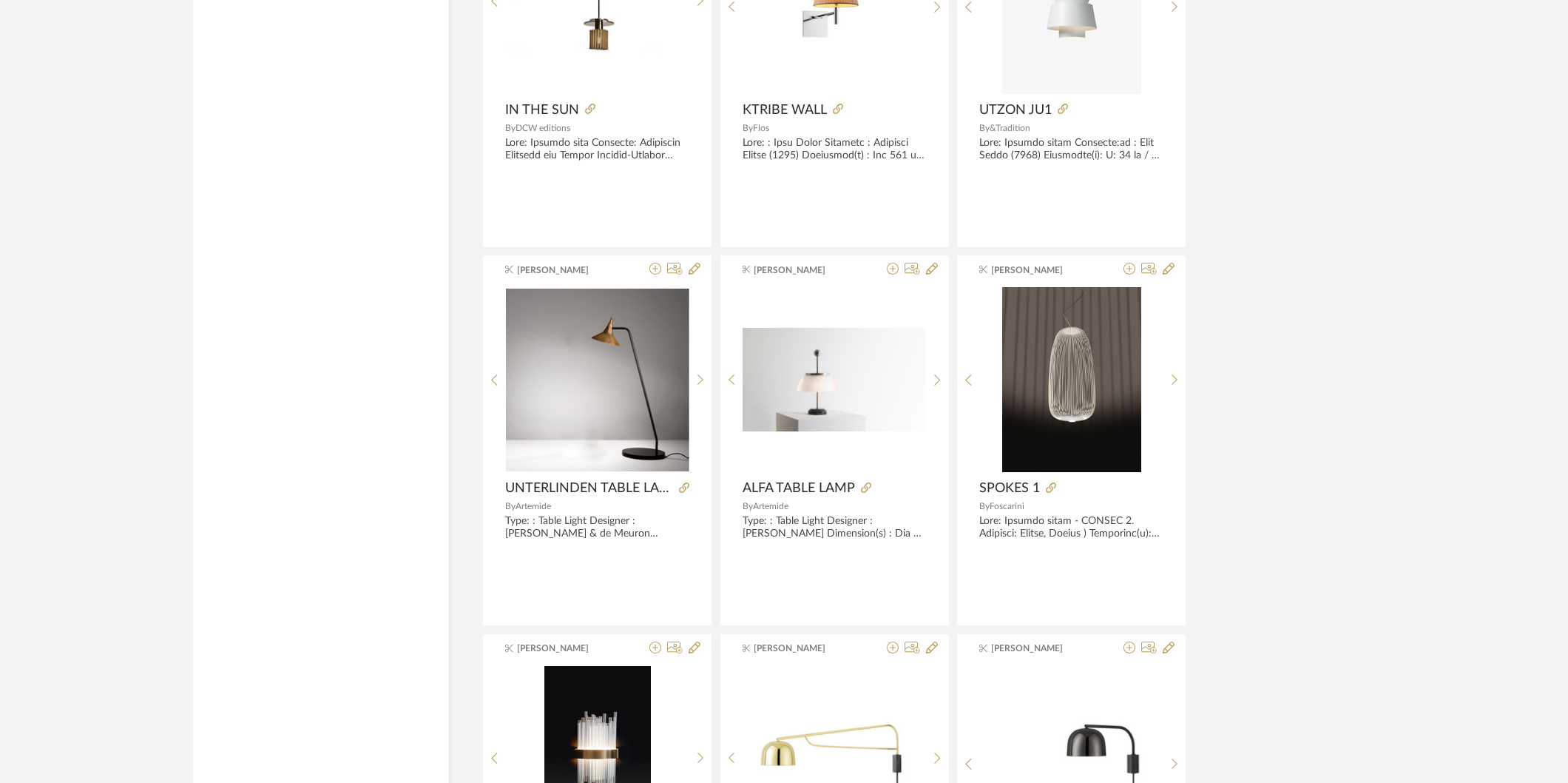
scroll to position [75770, 0]
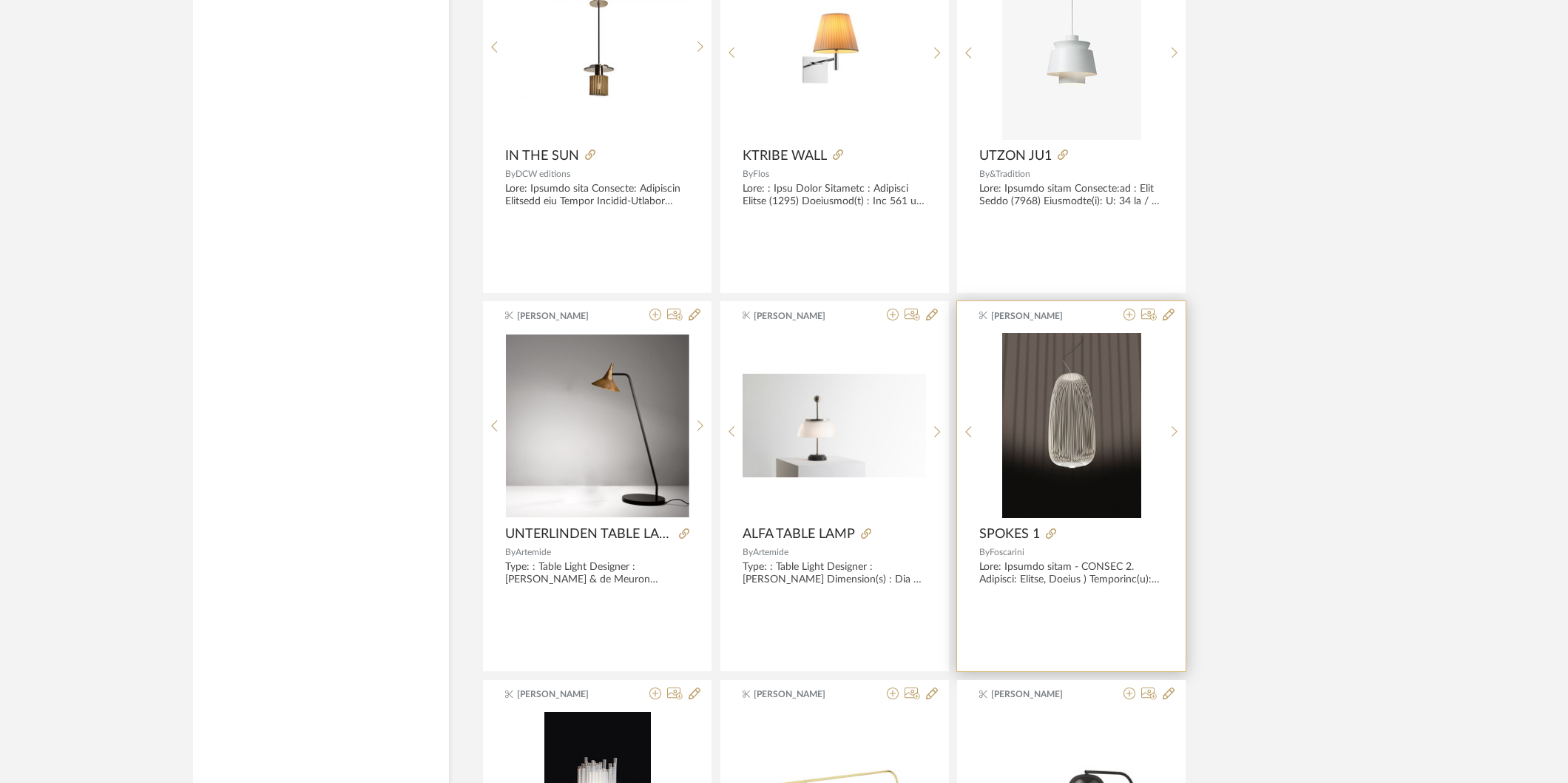
click at [1070, 473] on img "0" at bounding box center [1072, 425] width 139 height 185
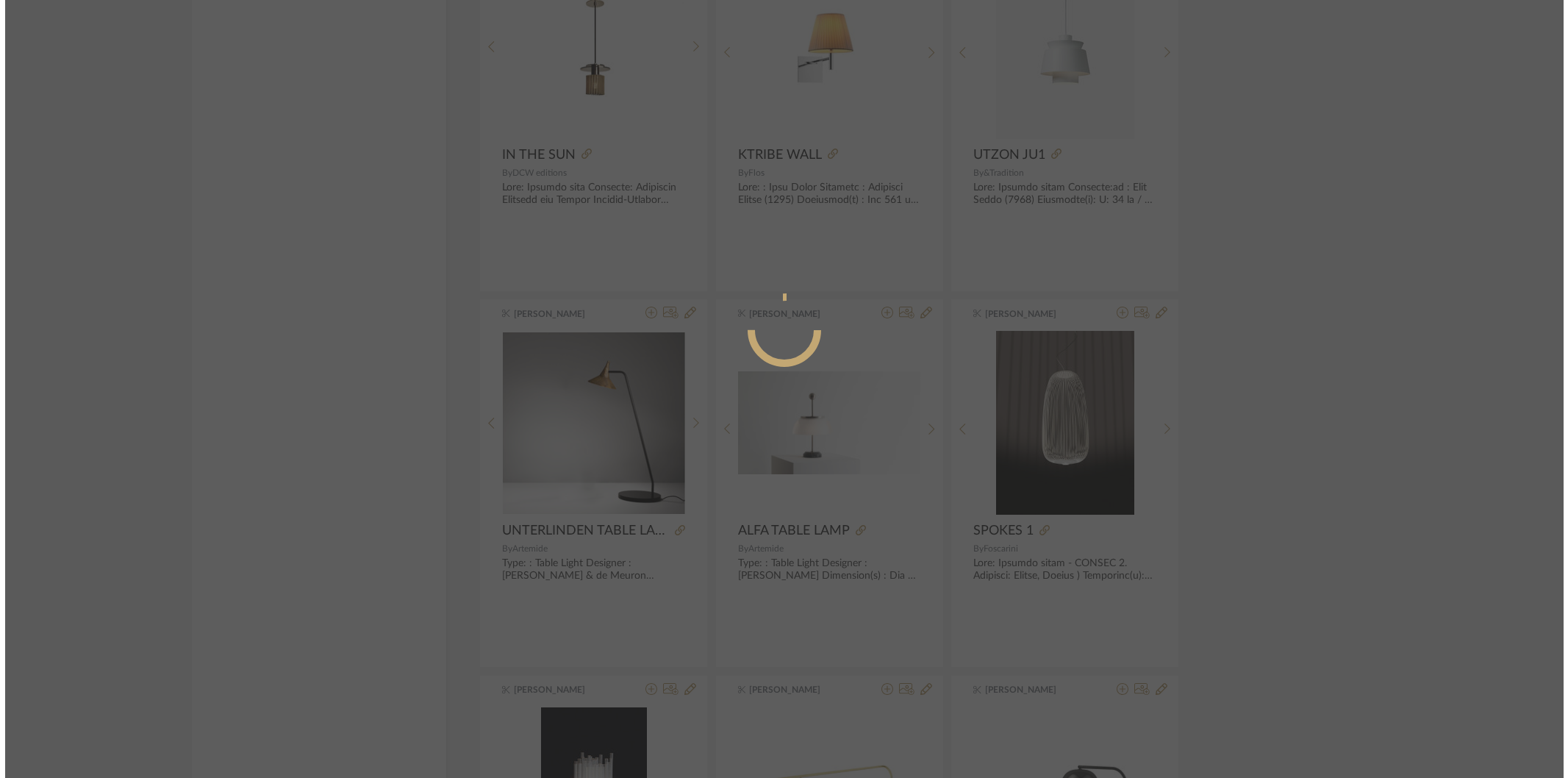
scroll to position [0, 0]
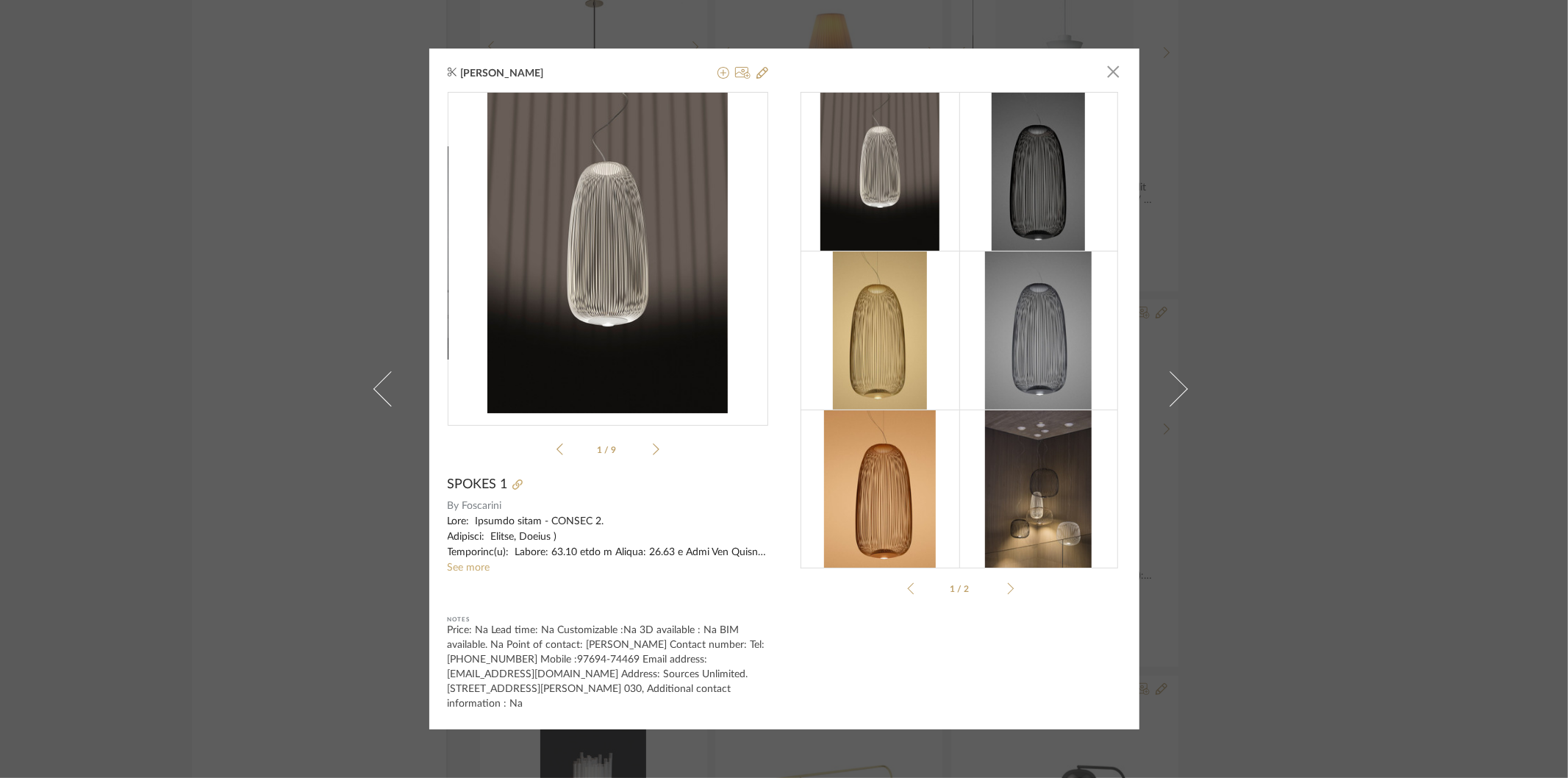
click at [1054, 494] on img at bounding box center [1038, 489] width 105 height 159
click at [1037, 505] on img at bounding box center [1038, 489] width 105 height 159
click at [653, 446] on icon at bounding box center [656, 449] width 7 height 12
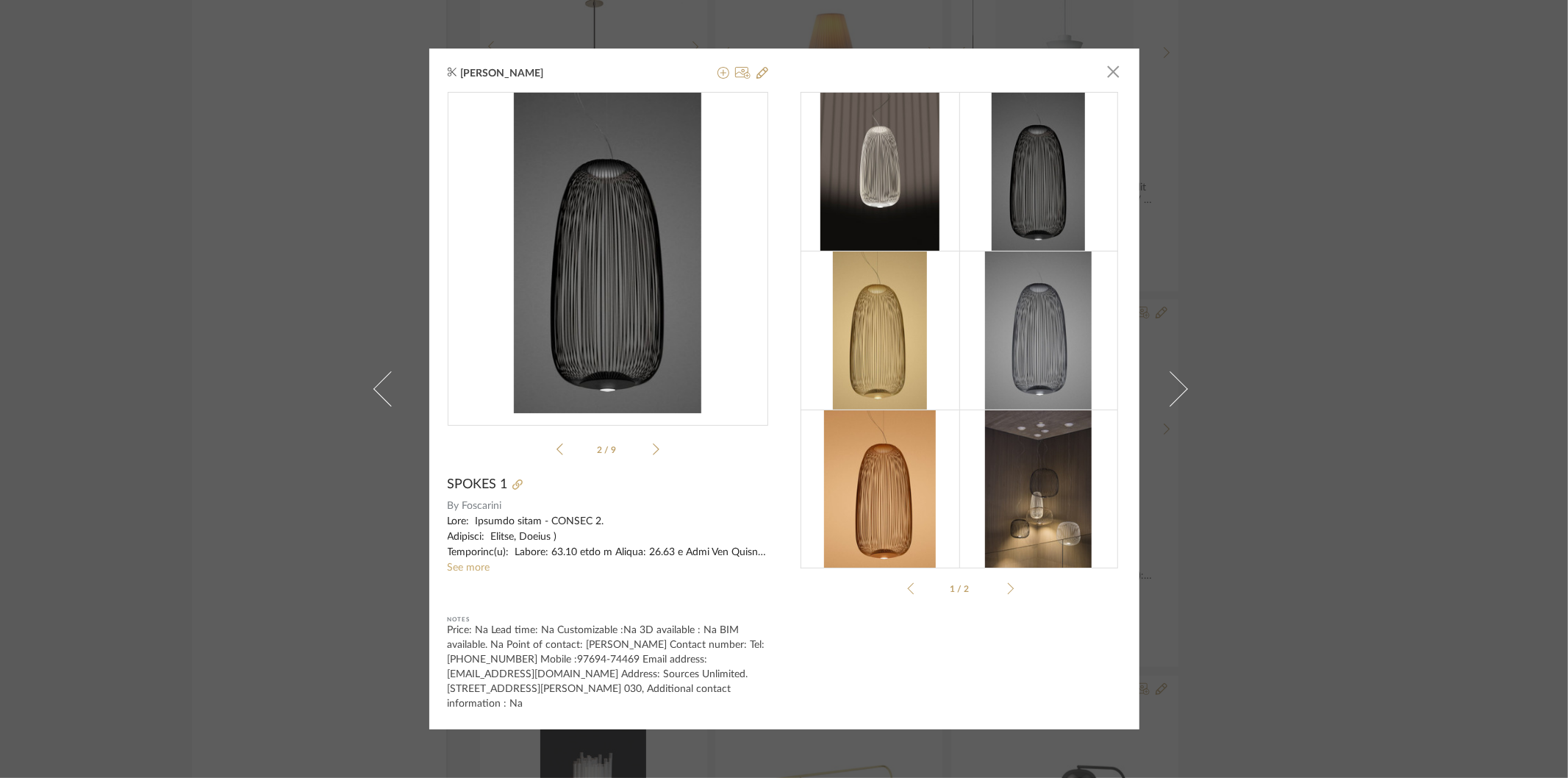
click at [653, 446] on icon at bounding box center [656, 449] width 7 height 12
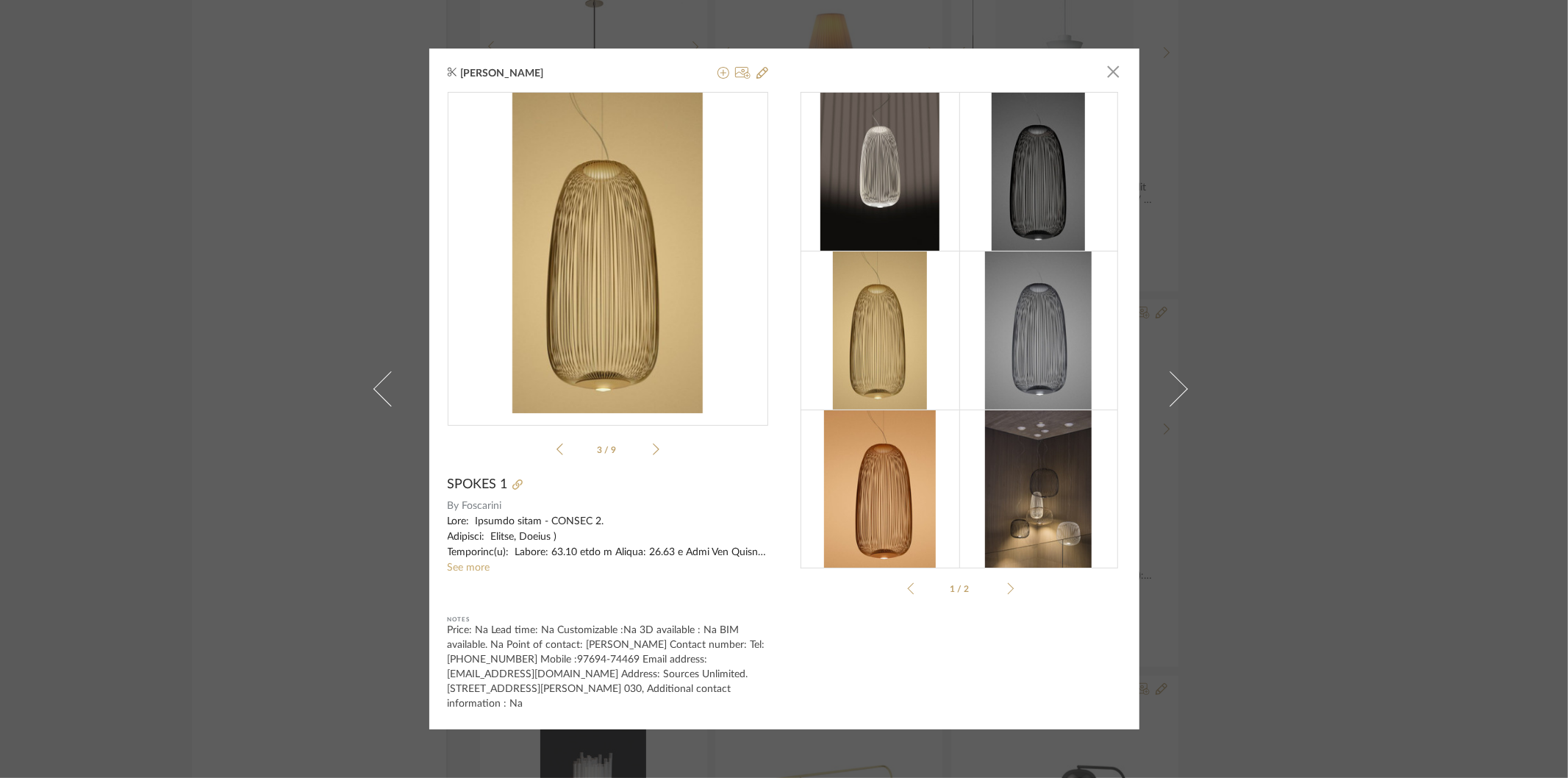
click at [653, 446] on icon at bounding box center [656, 449] width 7 height 12
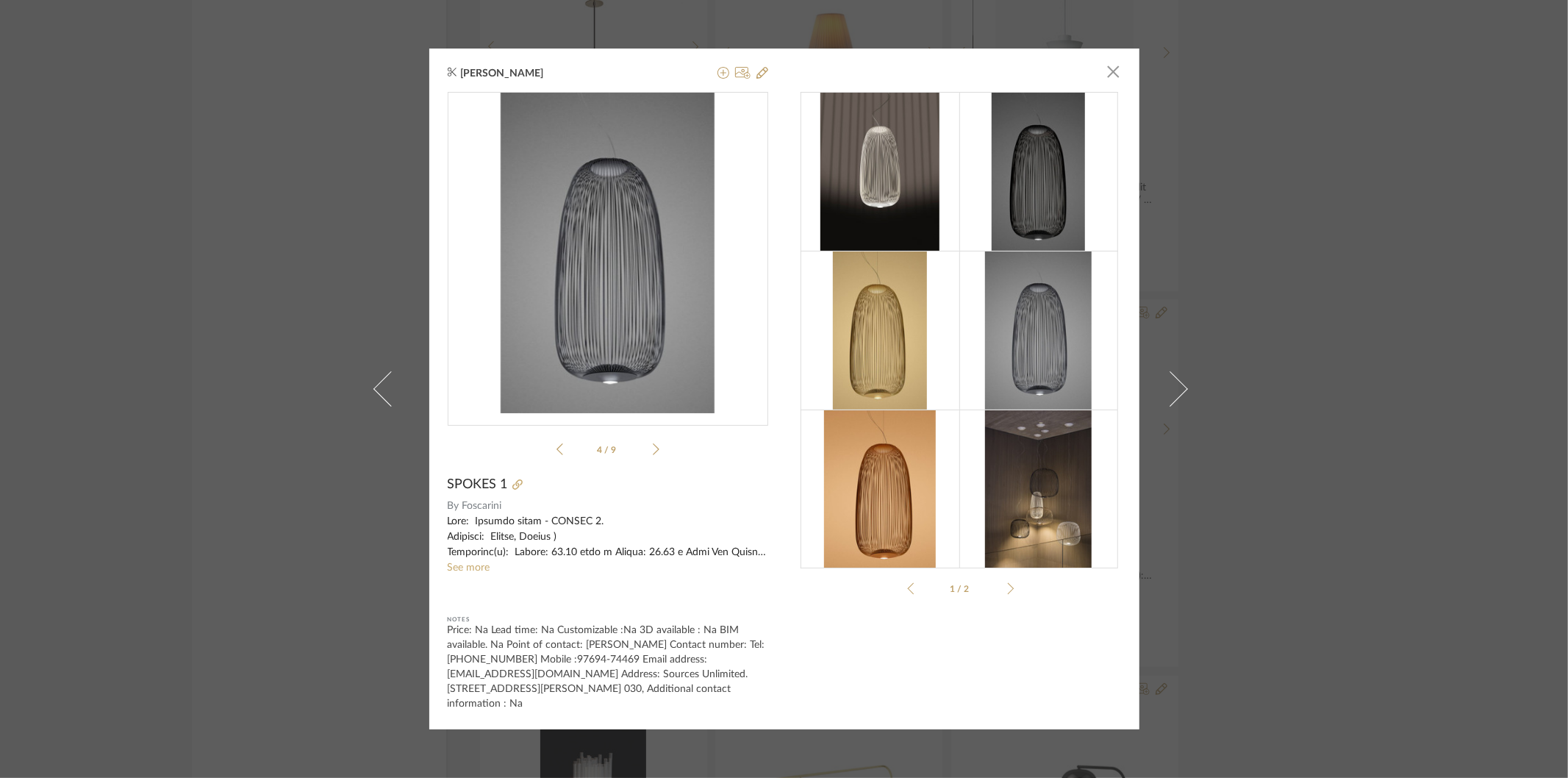
click at [653, 446] on icon at bounding box center [656, 449] width 7 height 12
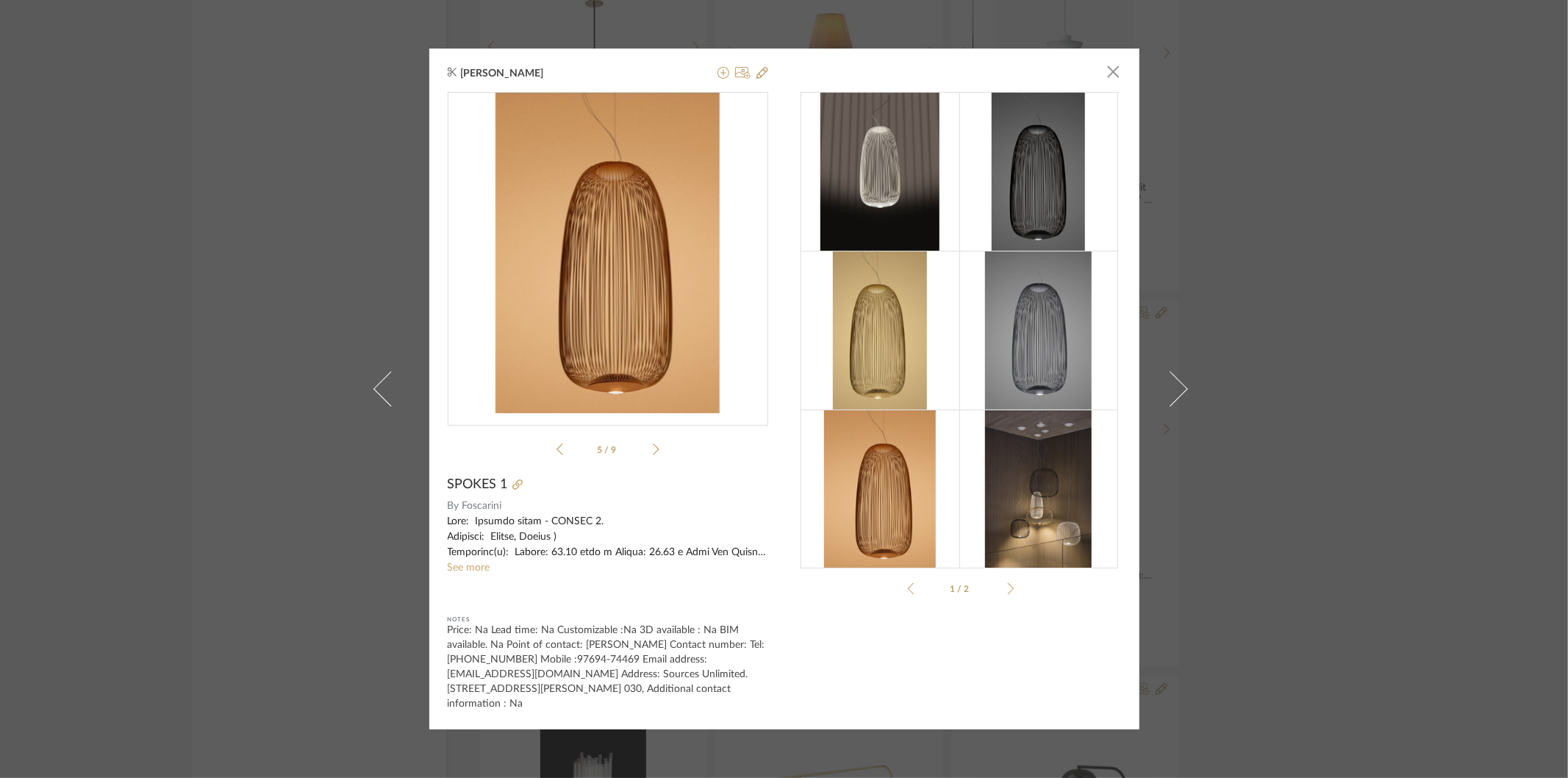
click at [653, 446] on icon at bounding box center [656, 449] width 7 height 12
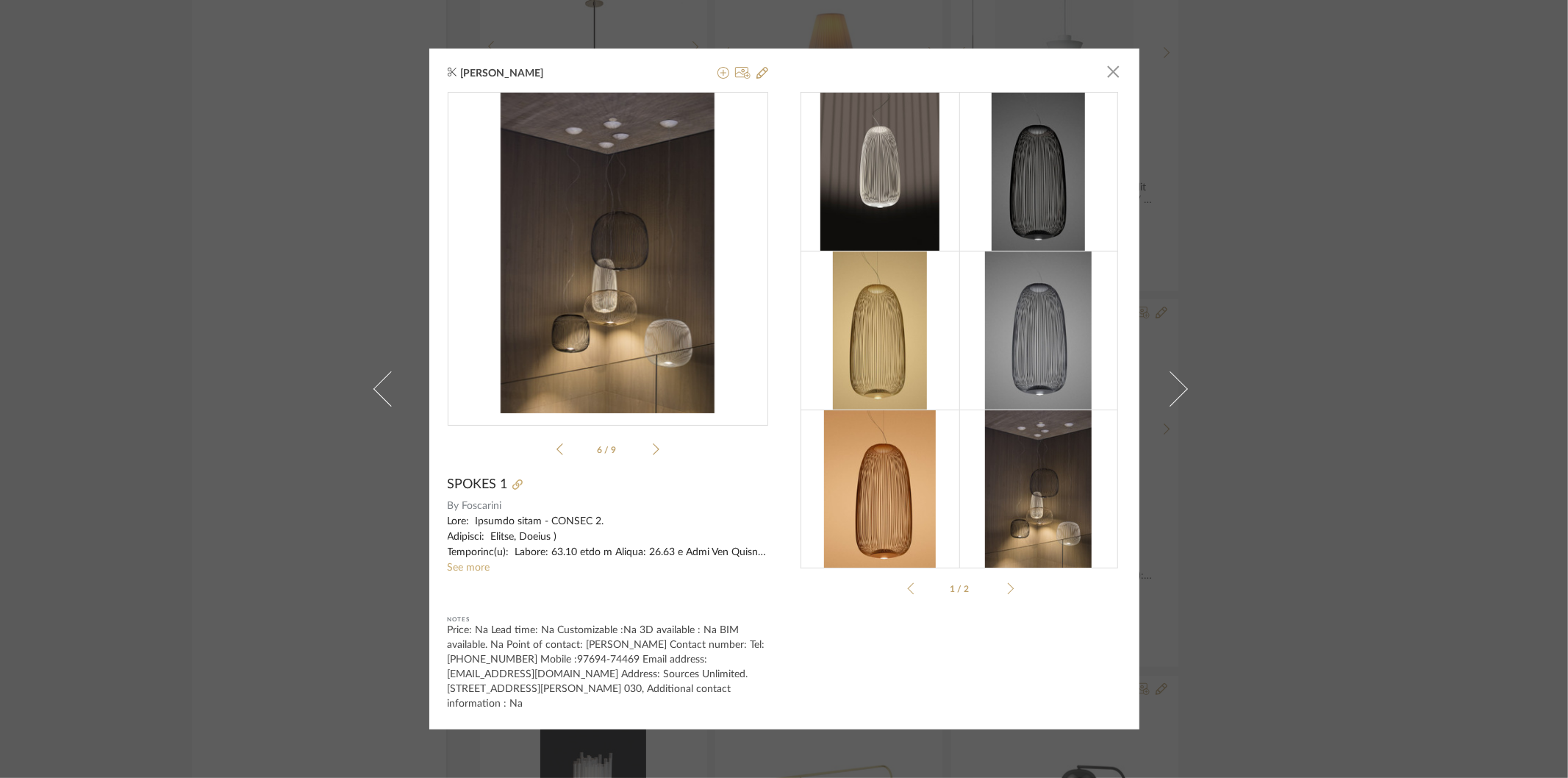
click at [653, 446] on icon at bounding box center [656, 449] width 7 height 12
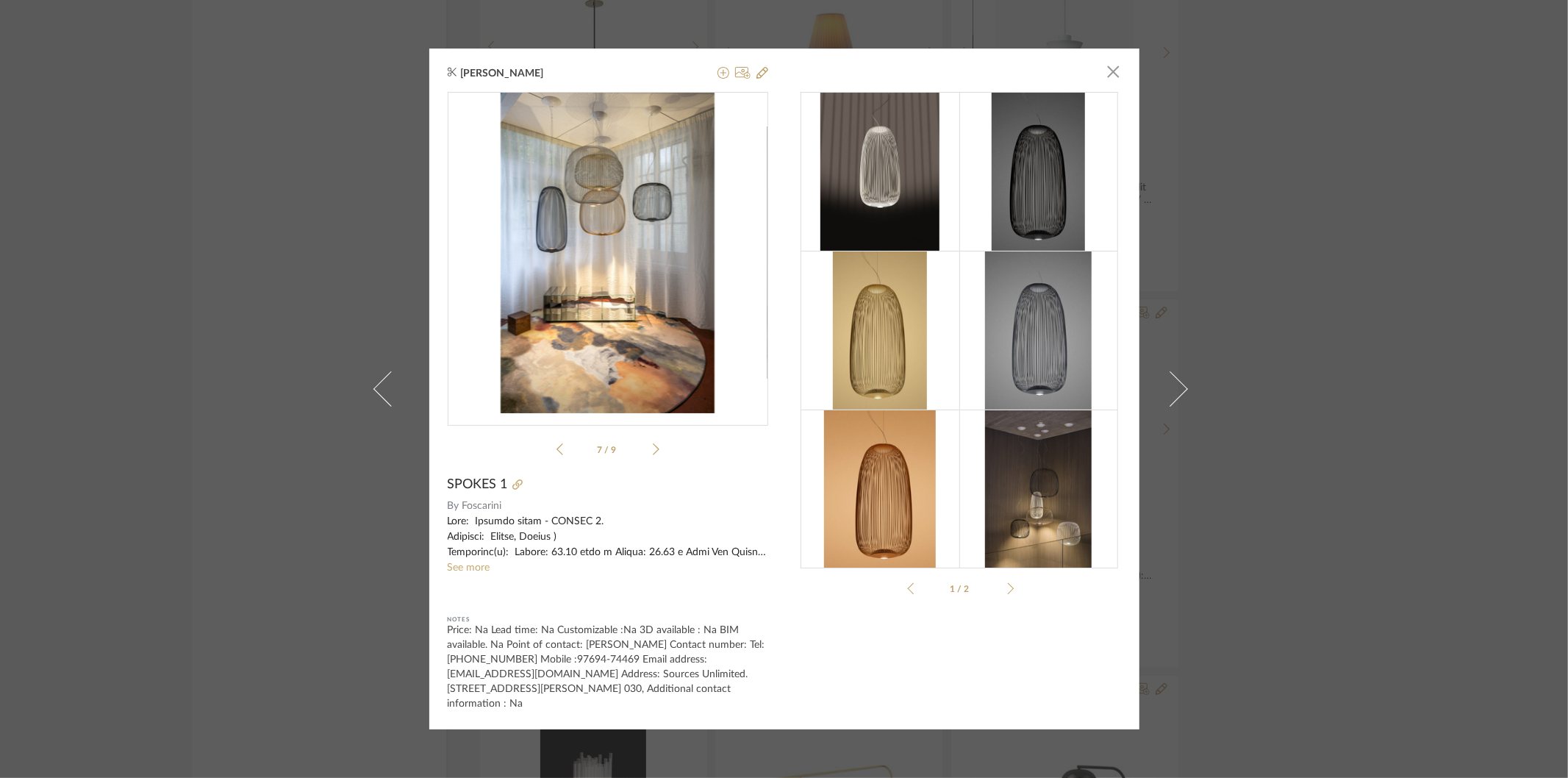
click at [547, 449] on div "7 / 9" at bounding box center [608, 276] width 320 height 370
click at [556, 456] on icon at bounding box center [559, 450] width 7 height 14
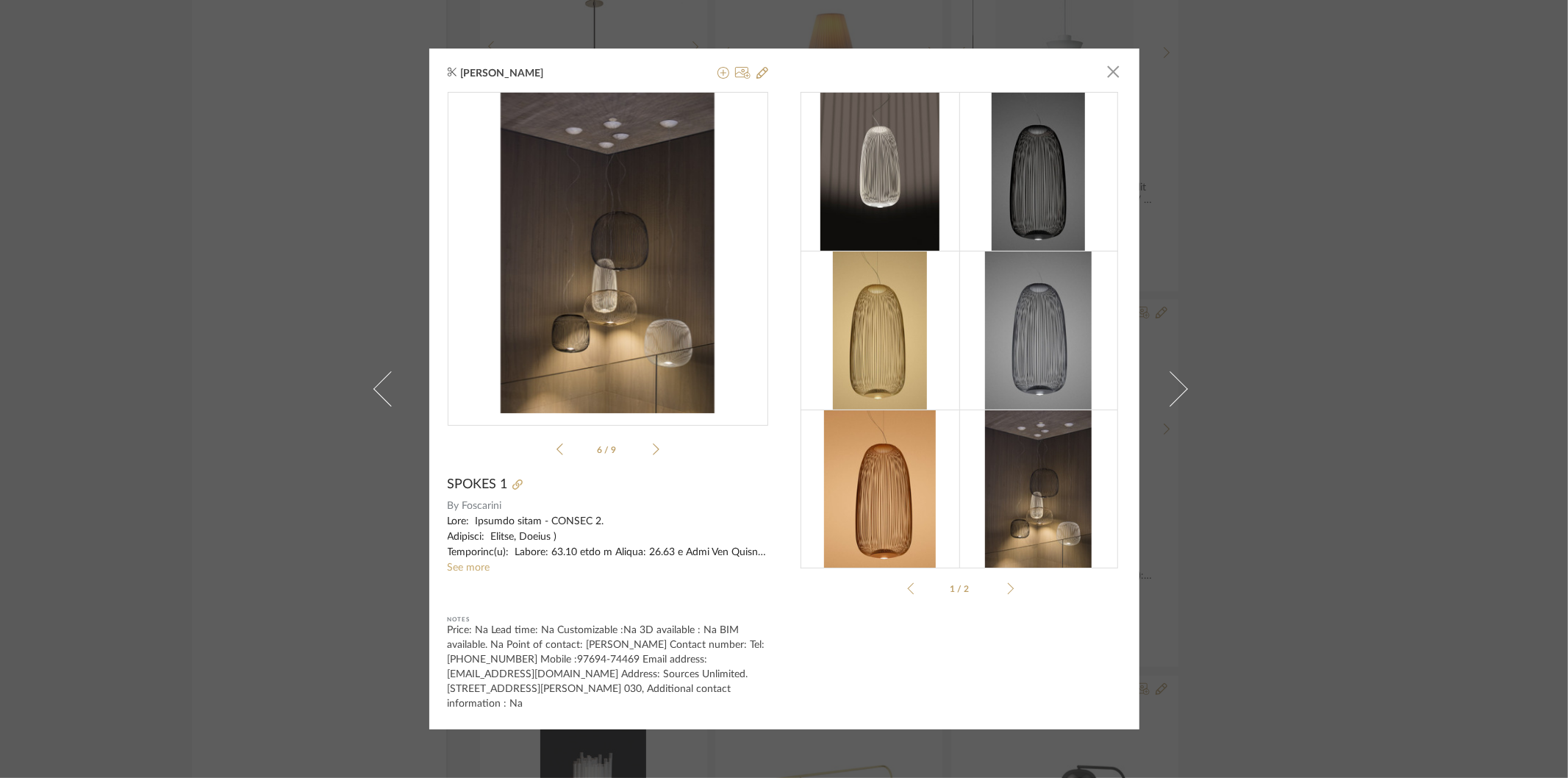
click at [1290, 567] on div "[PERSON_NAME] × 6 / 9 SPOKES 1 By Foscarini See more Notes Price: Na Lead time:…" at bounding box center [784, 389] width 1568 height 778
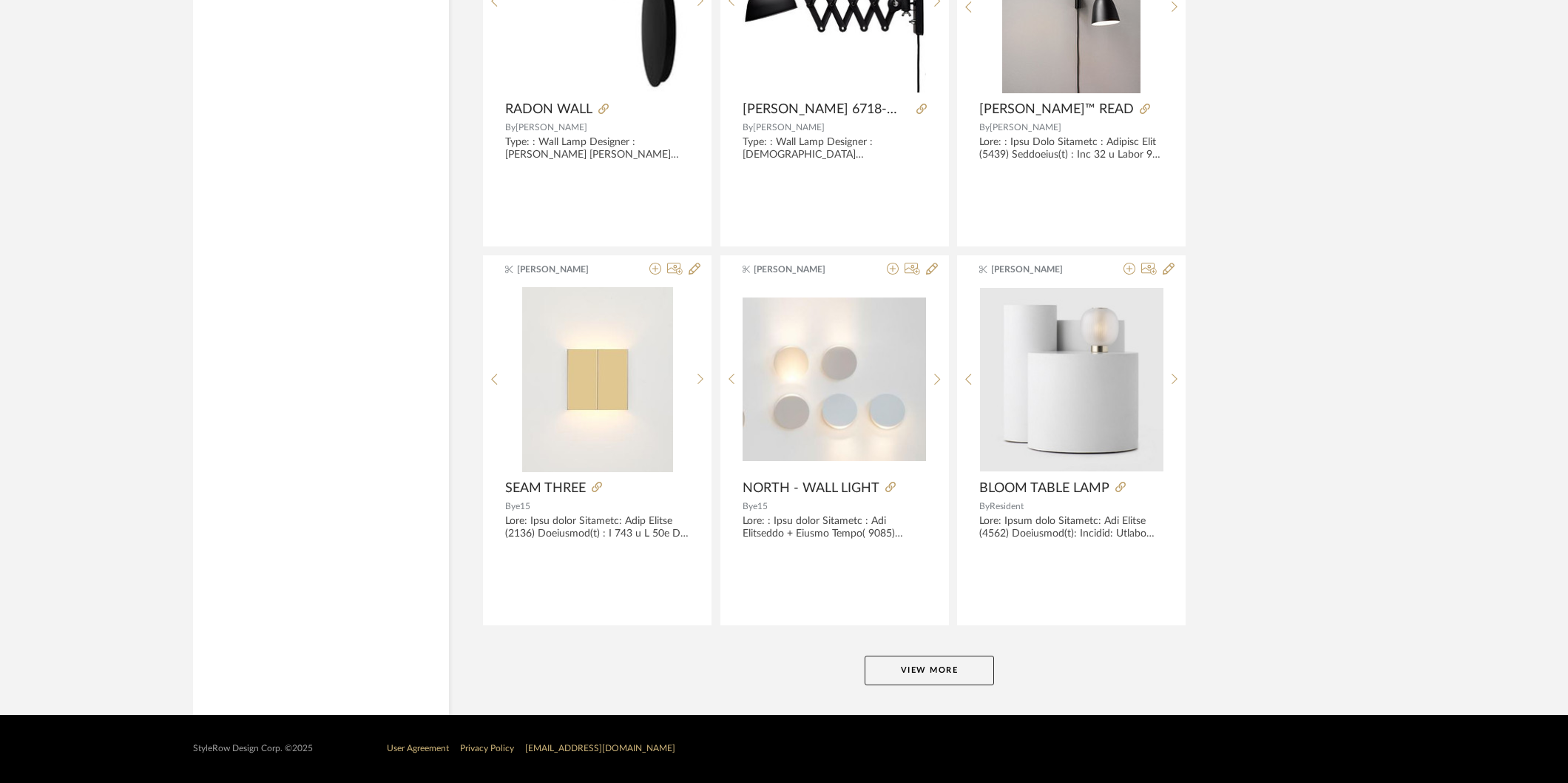
scroll to position [76984, 0]
click at [923, 677] on button "View More" at bounding box center [930, 671] width 130 height 29
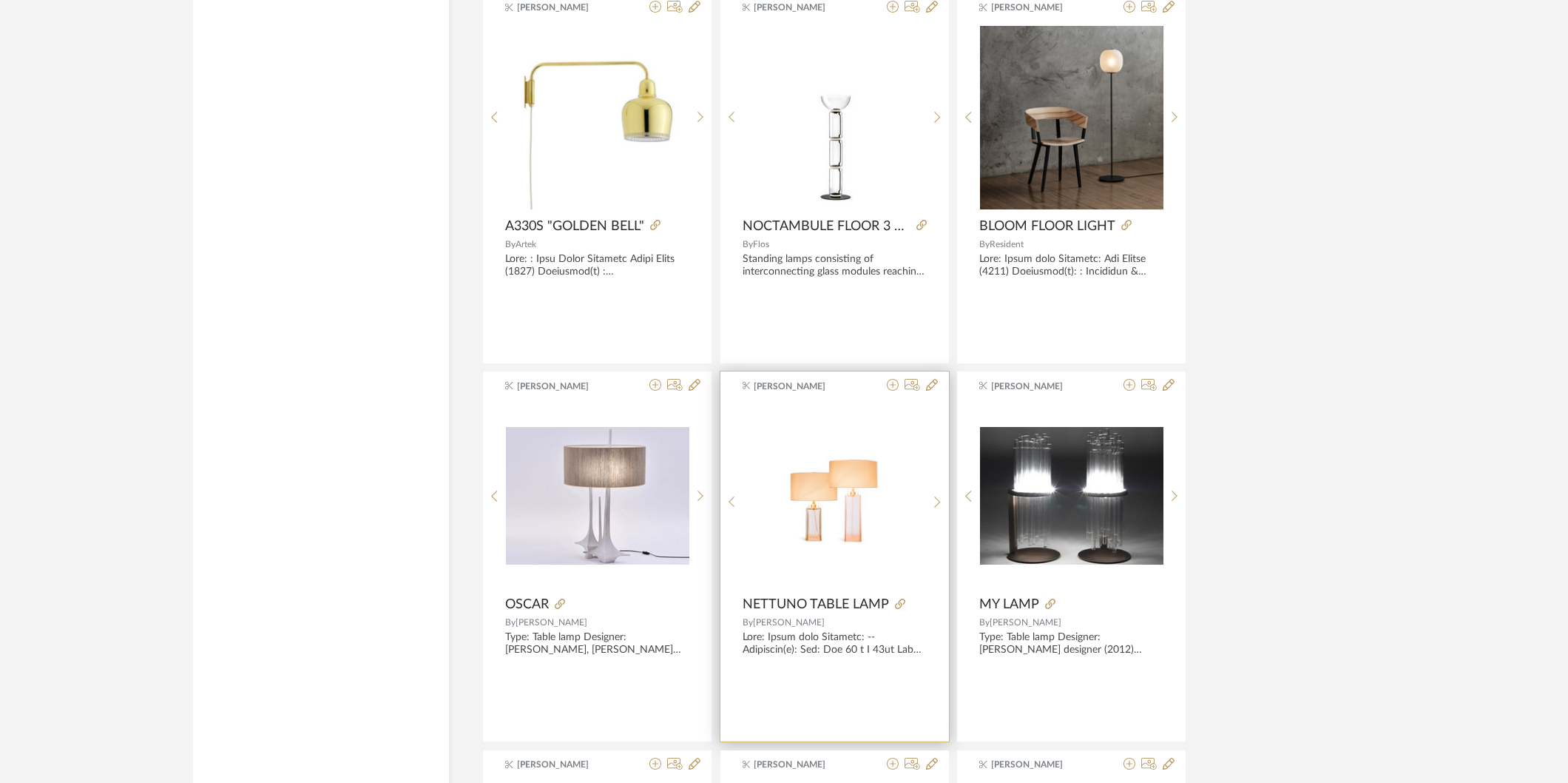
scroll to position [77971, 0]
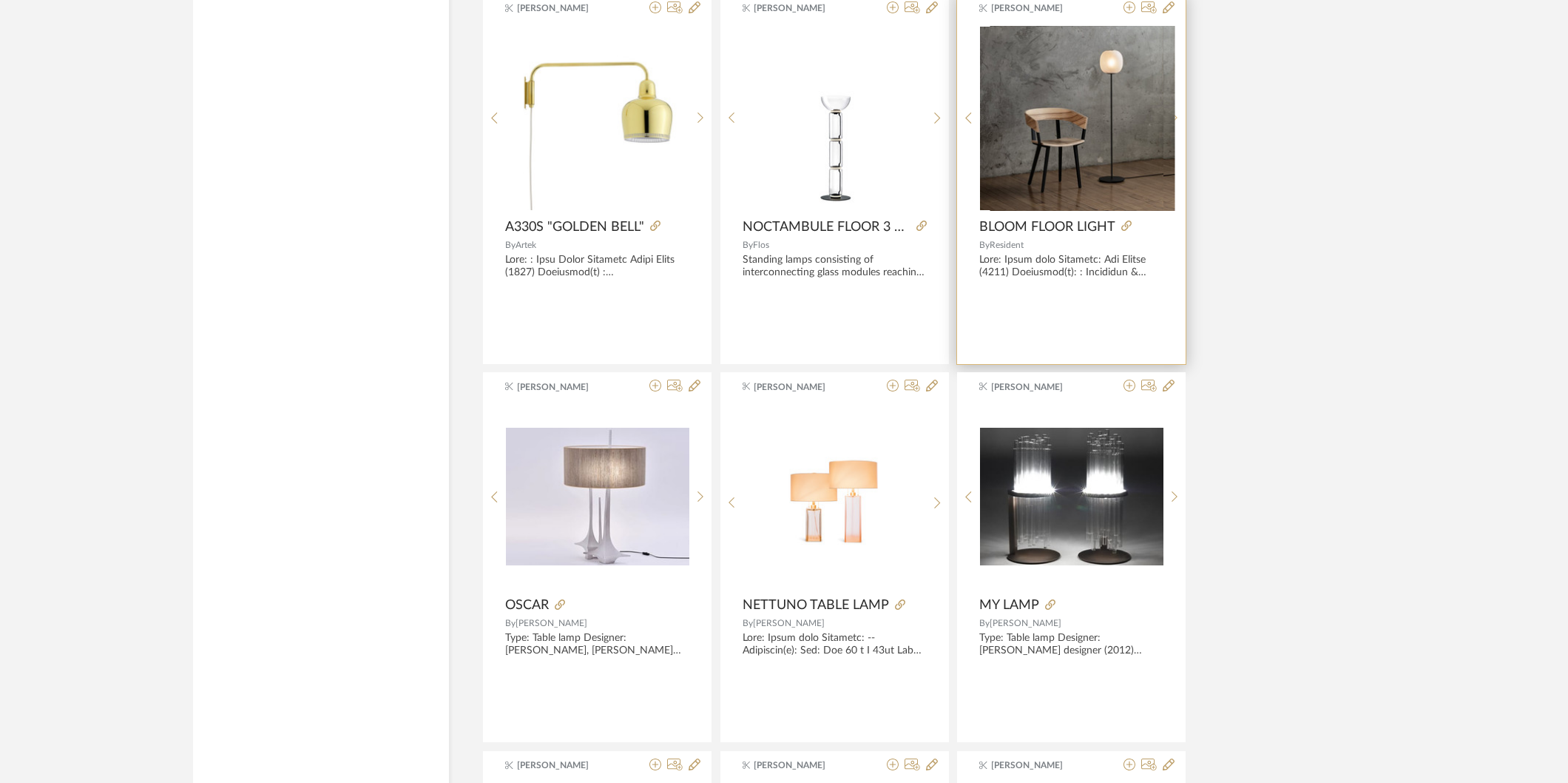
click at [1169, 125] on sr-next-btn at bounding box center [1174, 118] width 23 height 13
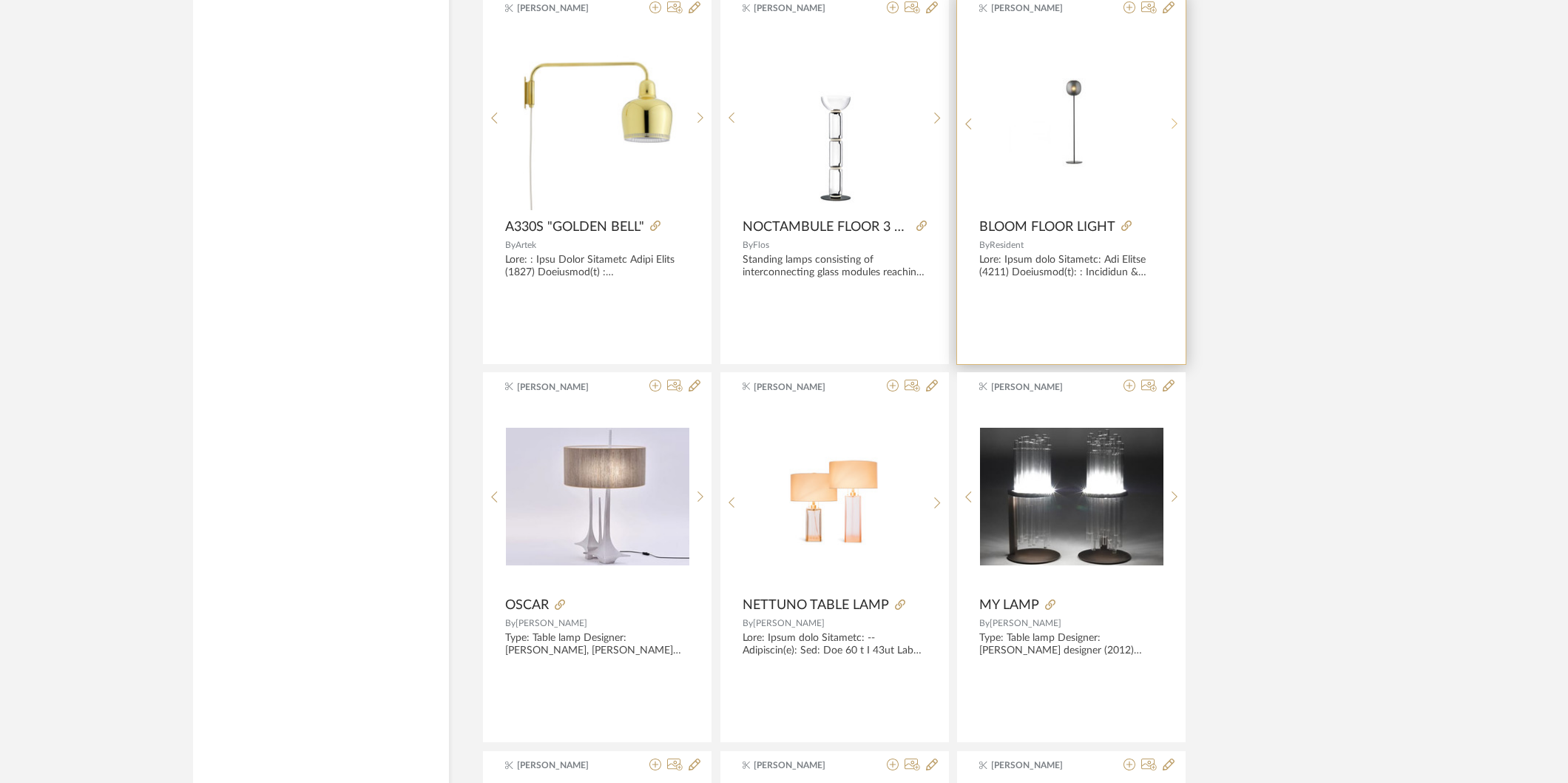
click at [1169, 131] on sr-next-btn at bounding box center [1174, 124] width 23 height 13
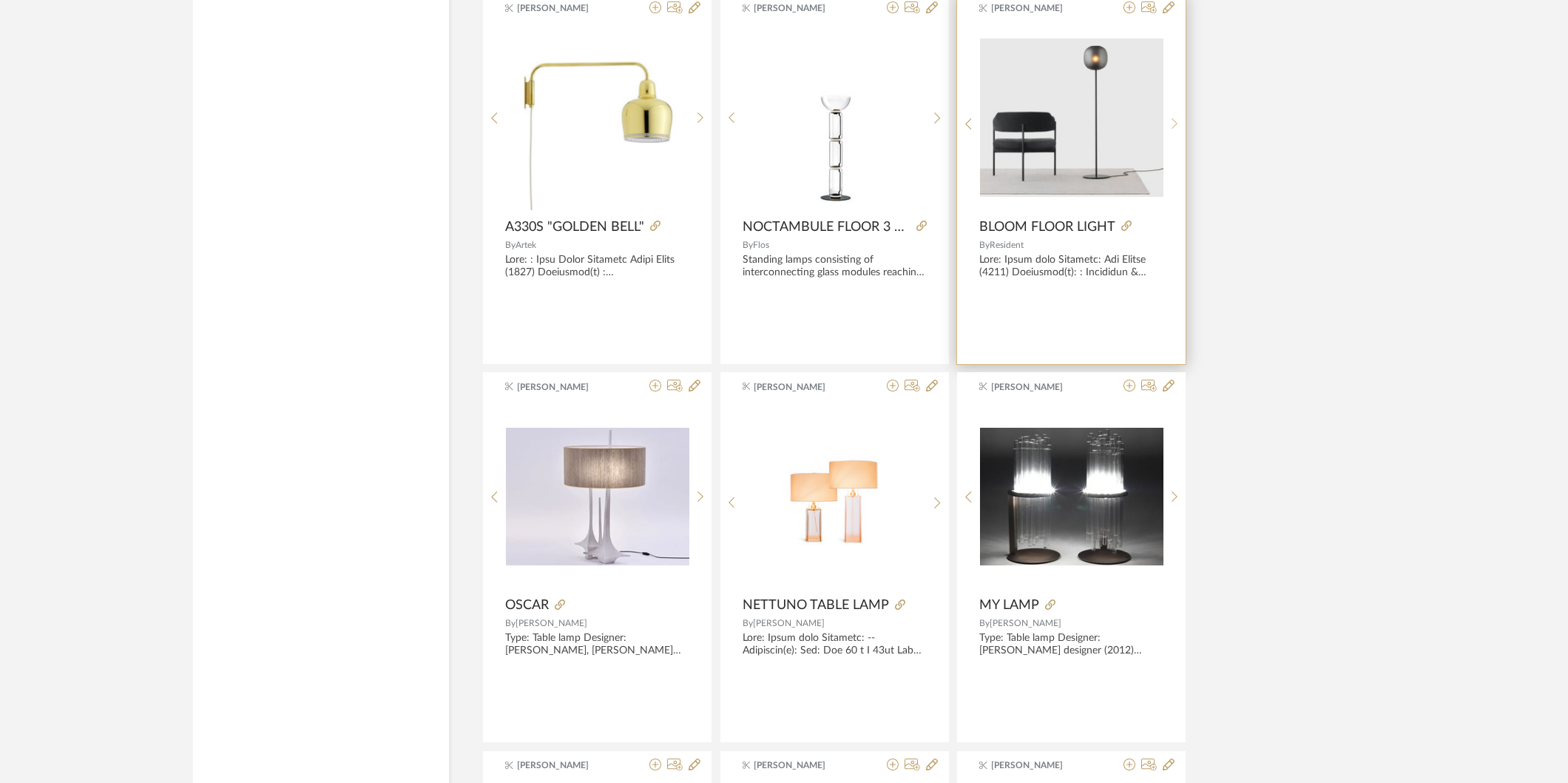
click at [1169, 131] on sr-next-btn at bounding box center [1174, 124] width 23 height 13
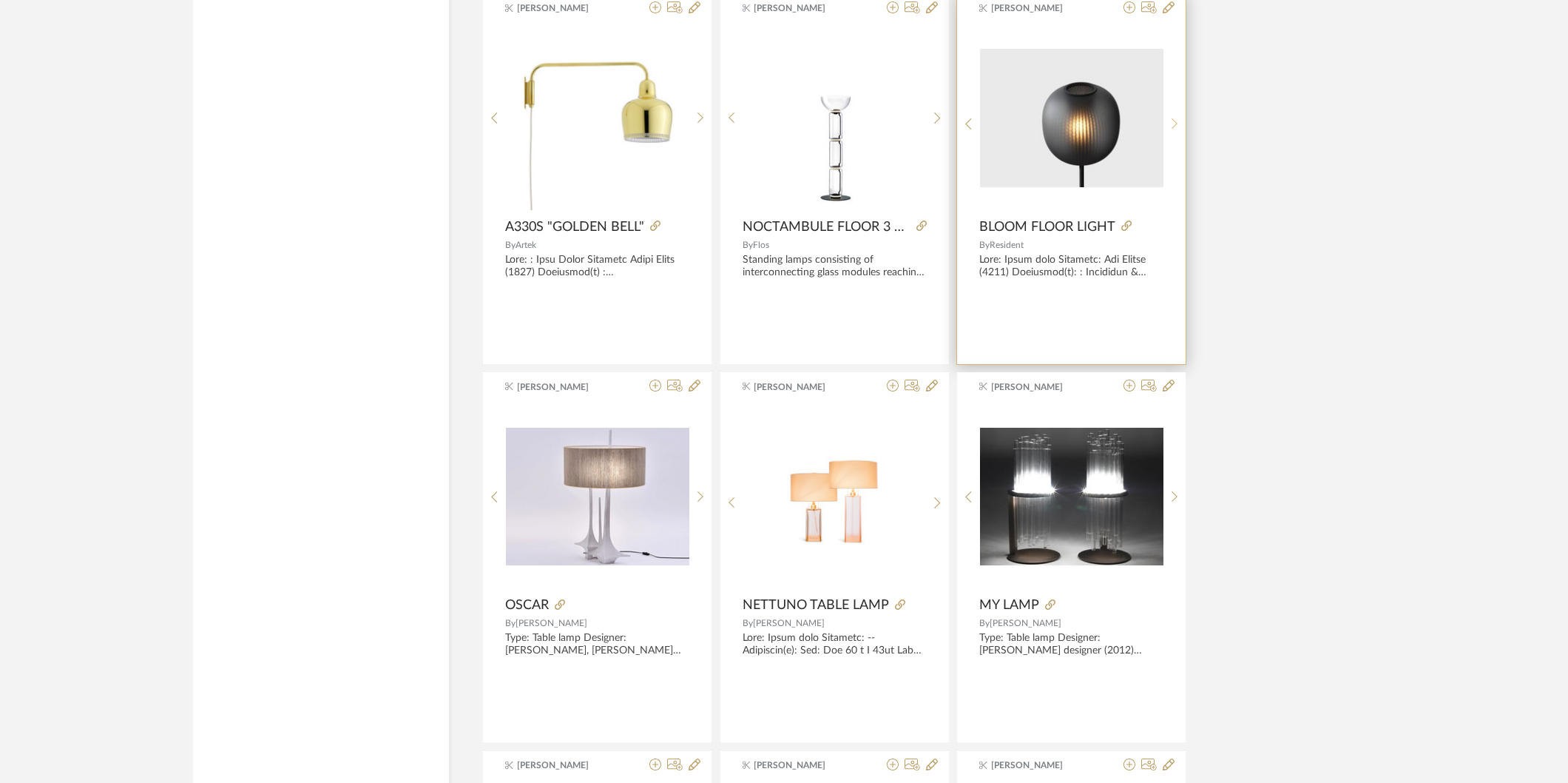
click at [1169, 131] on sr-next-btn at bounding box center [1174, 124] width 23 height 13
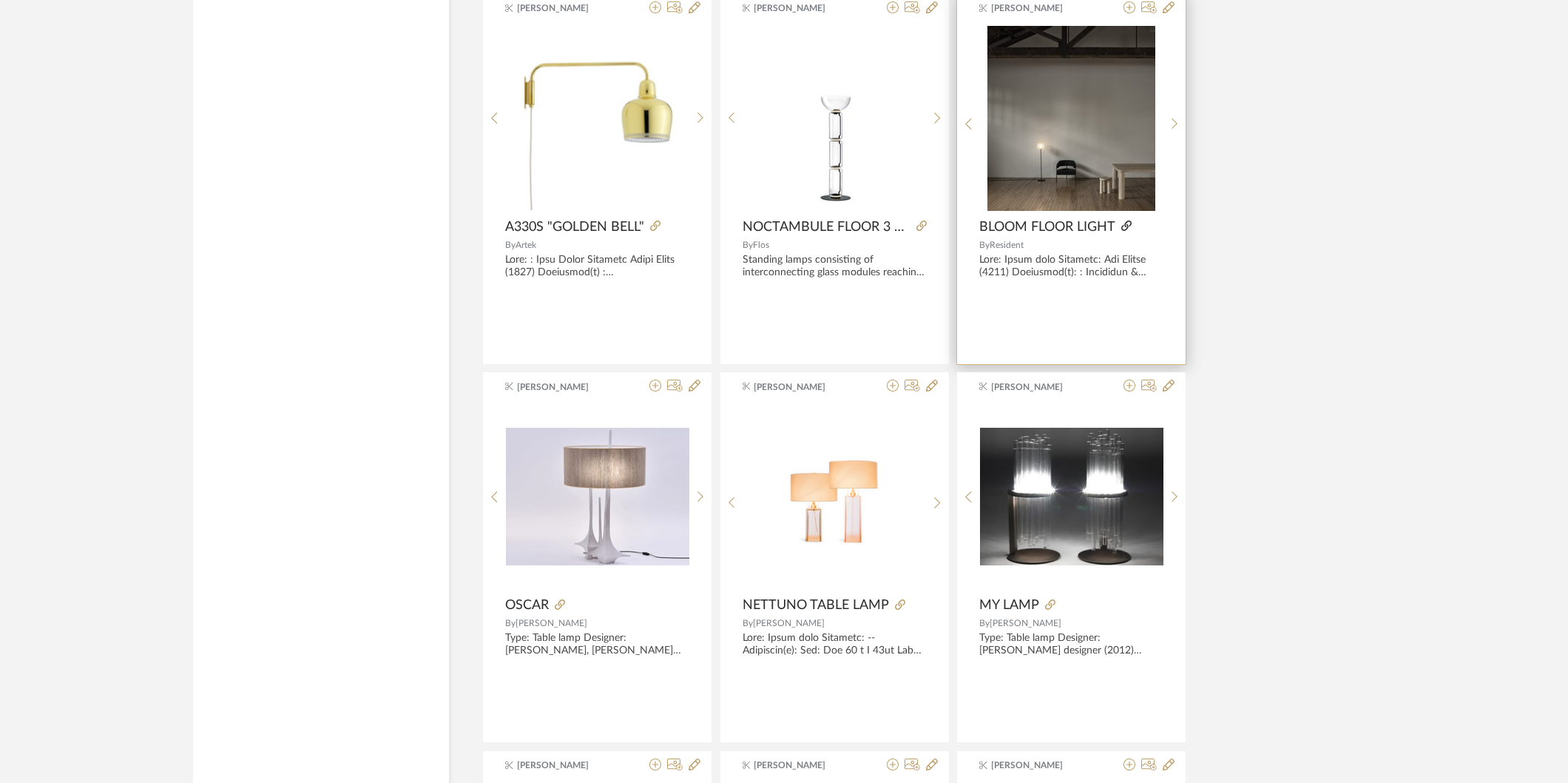
click at [1122, 231] on icon at bounding box center [1126, 226] width 11 height 11
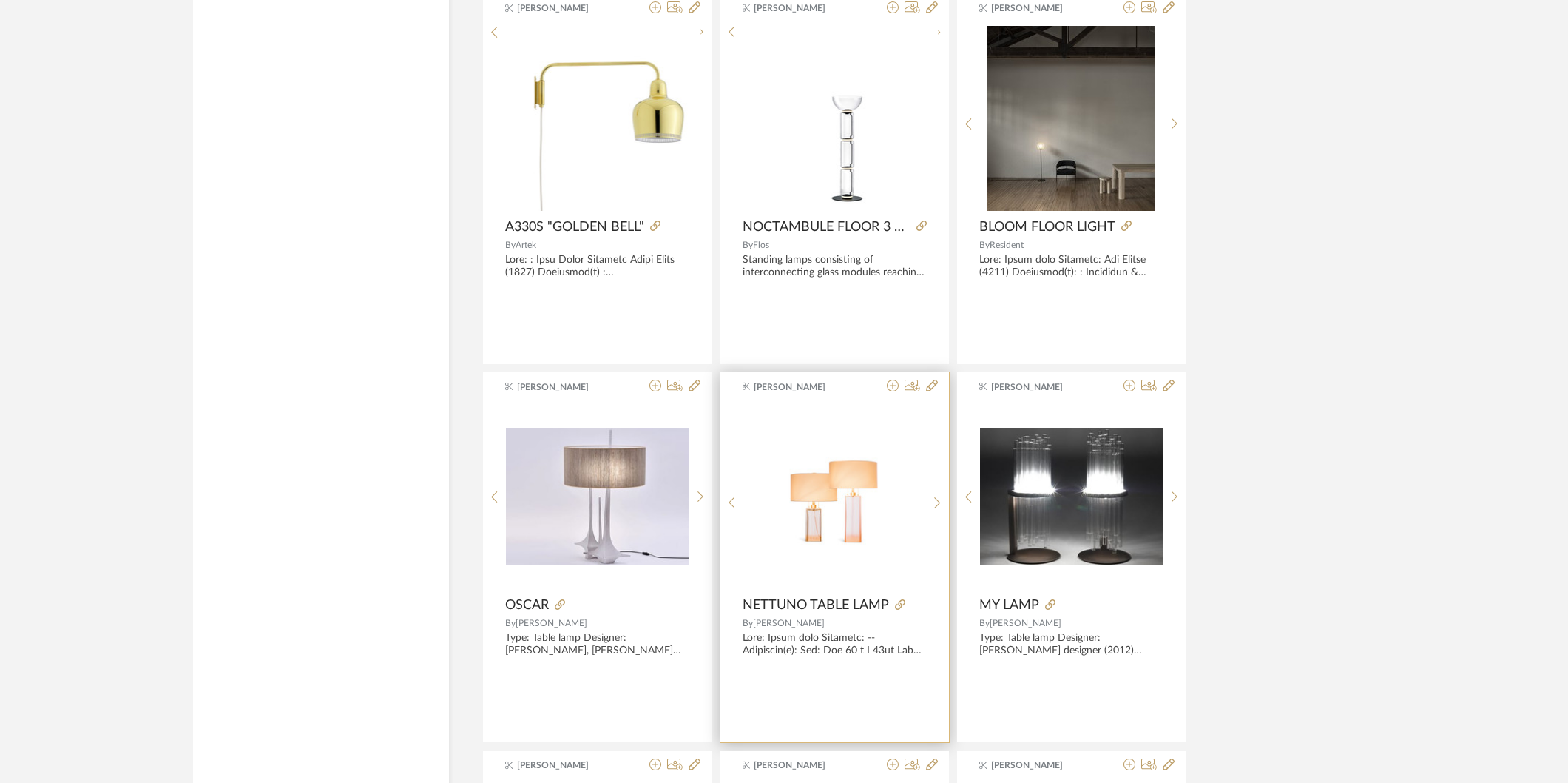
scroll to position [78464, 0]
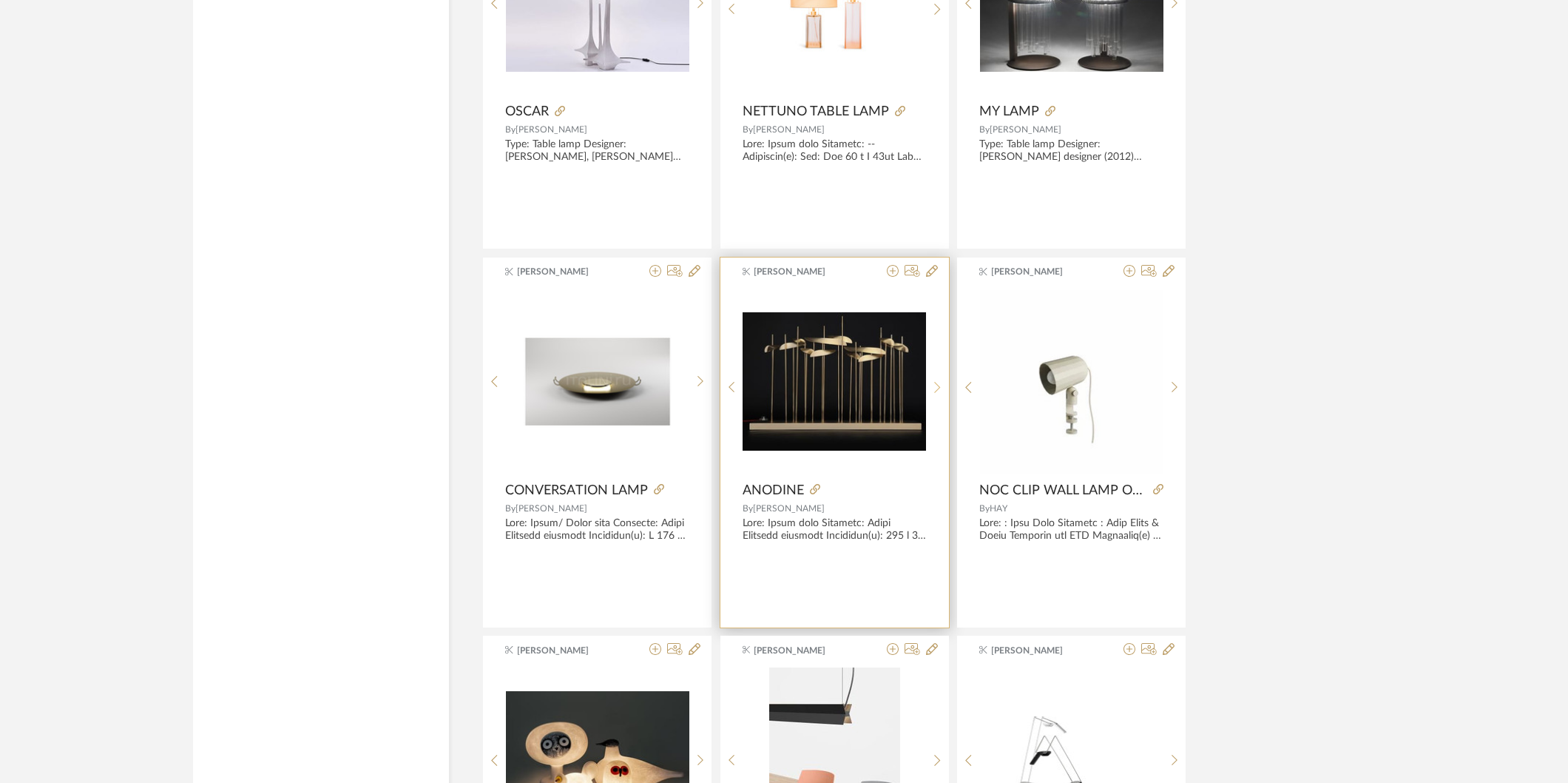
click at [938, 394] on icon at bounding box center [938, 387] width 7 height 13
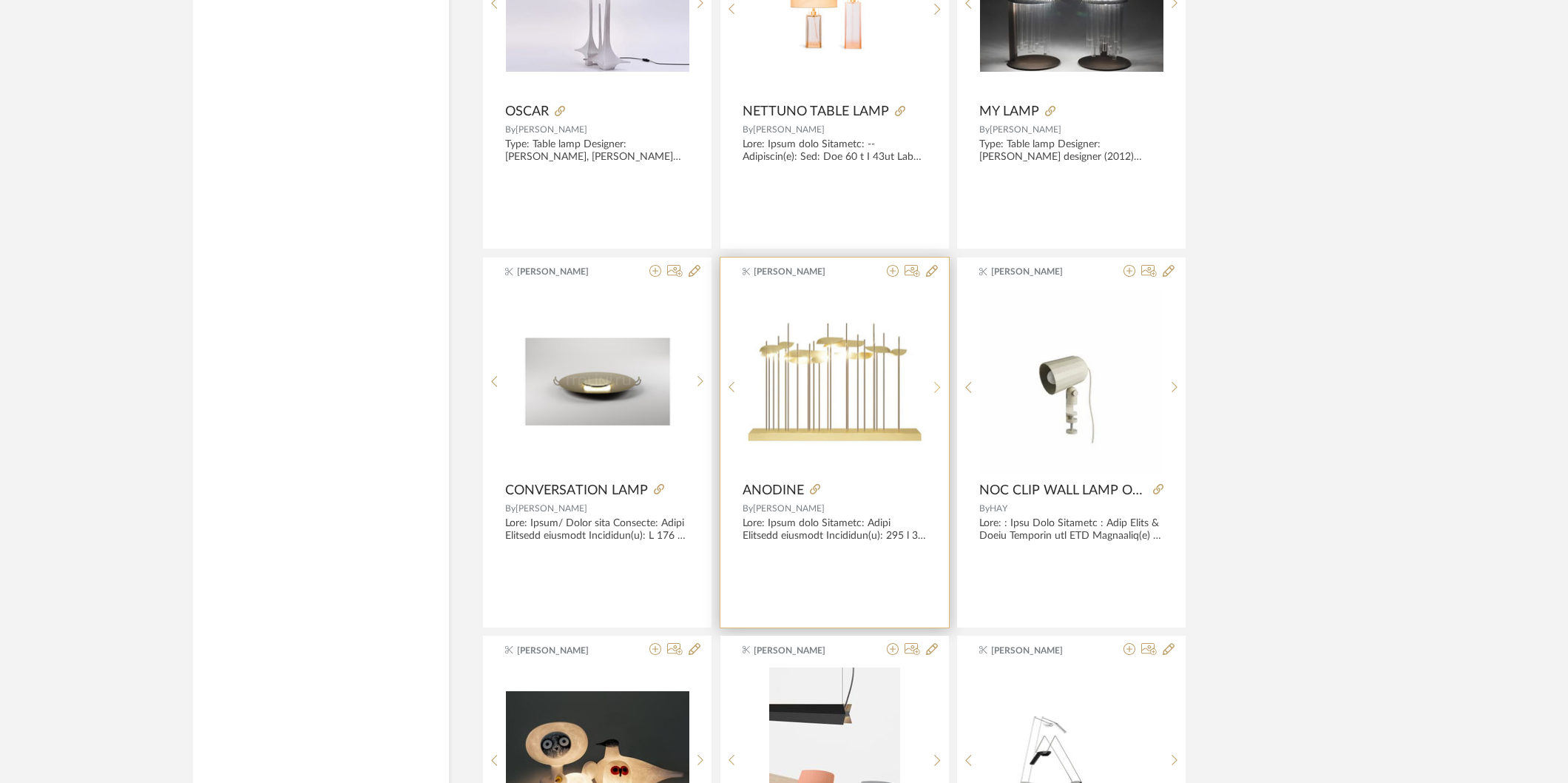
click at [938, 394] on icon at bounding box center [938, 387] width 7 height 13
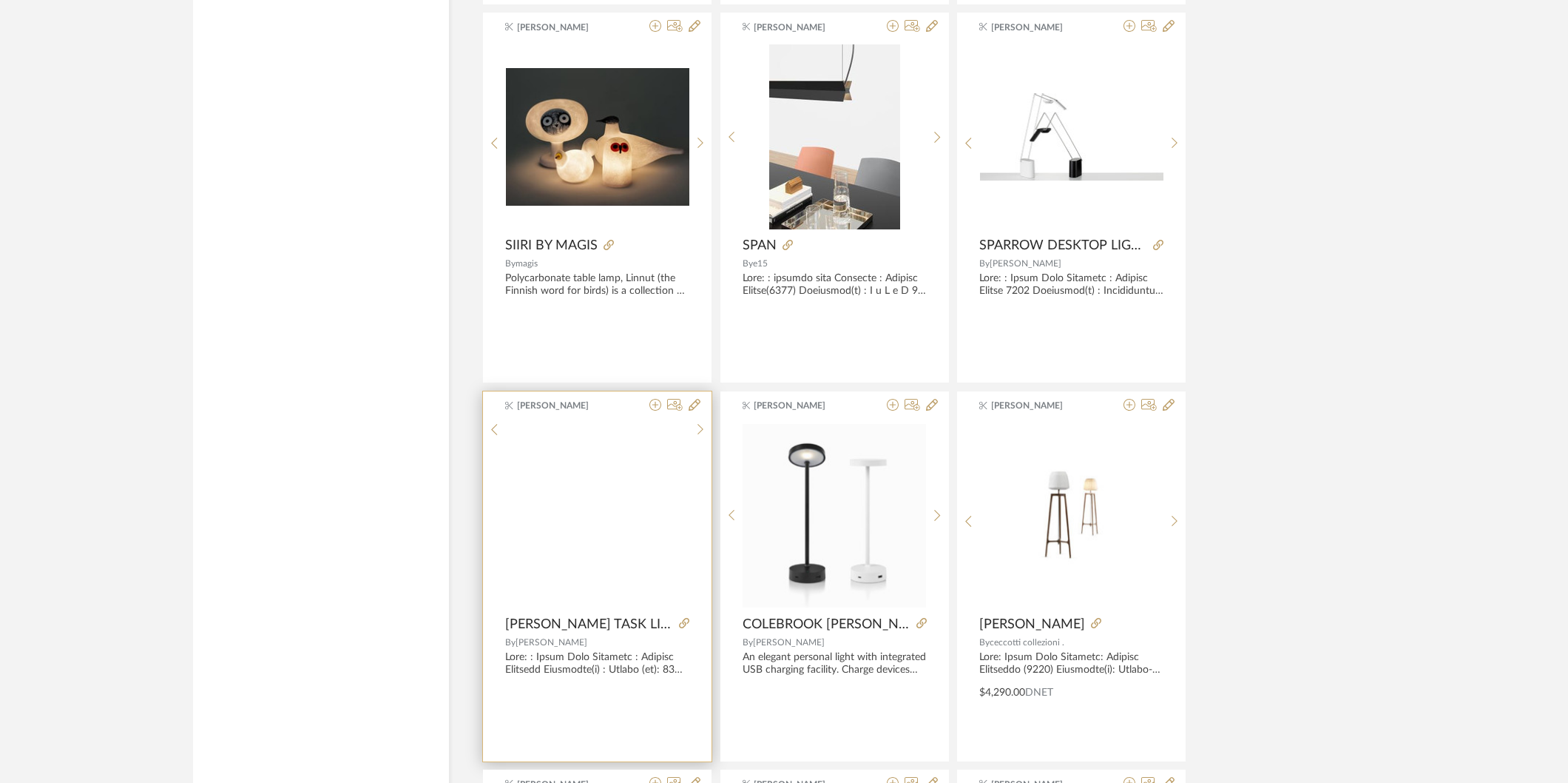
scroll to position [79286, 0]
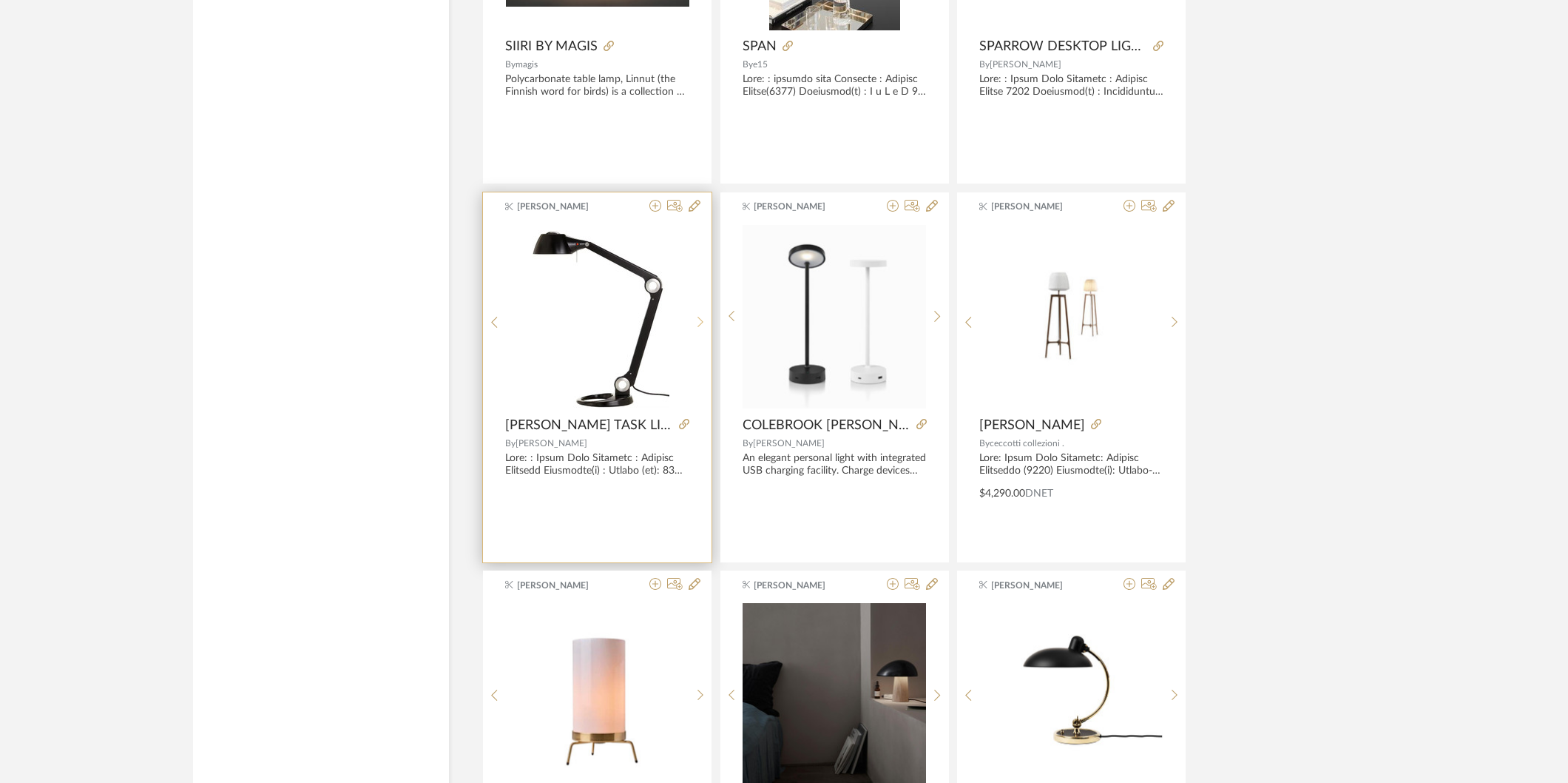
click at [699, 329] on icon at bounding box center [700, 322] width 7 height 13
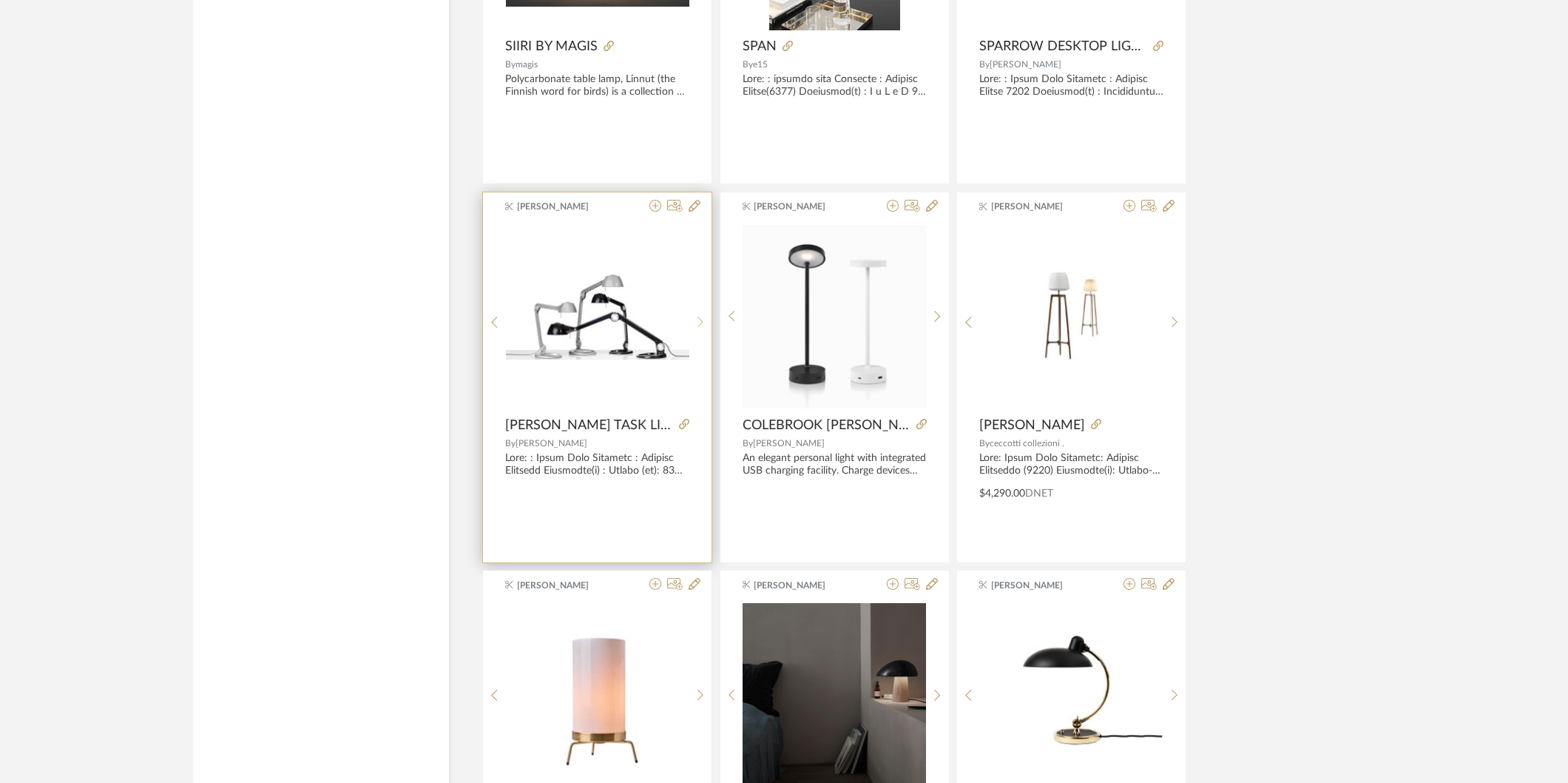
click at [699, 329] on icon at bounding box center [700, 322] width 7 height 13
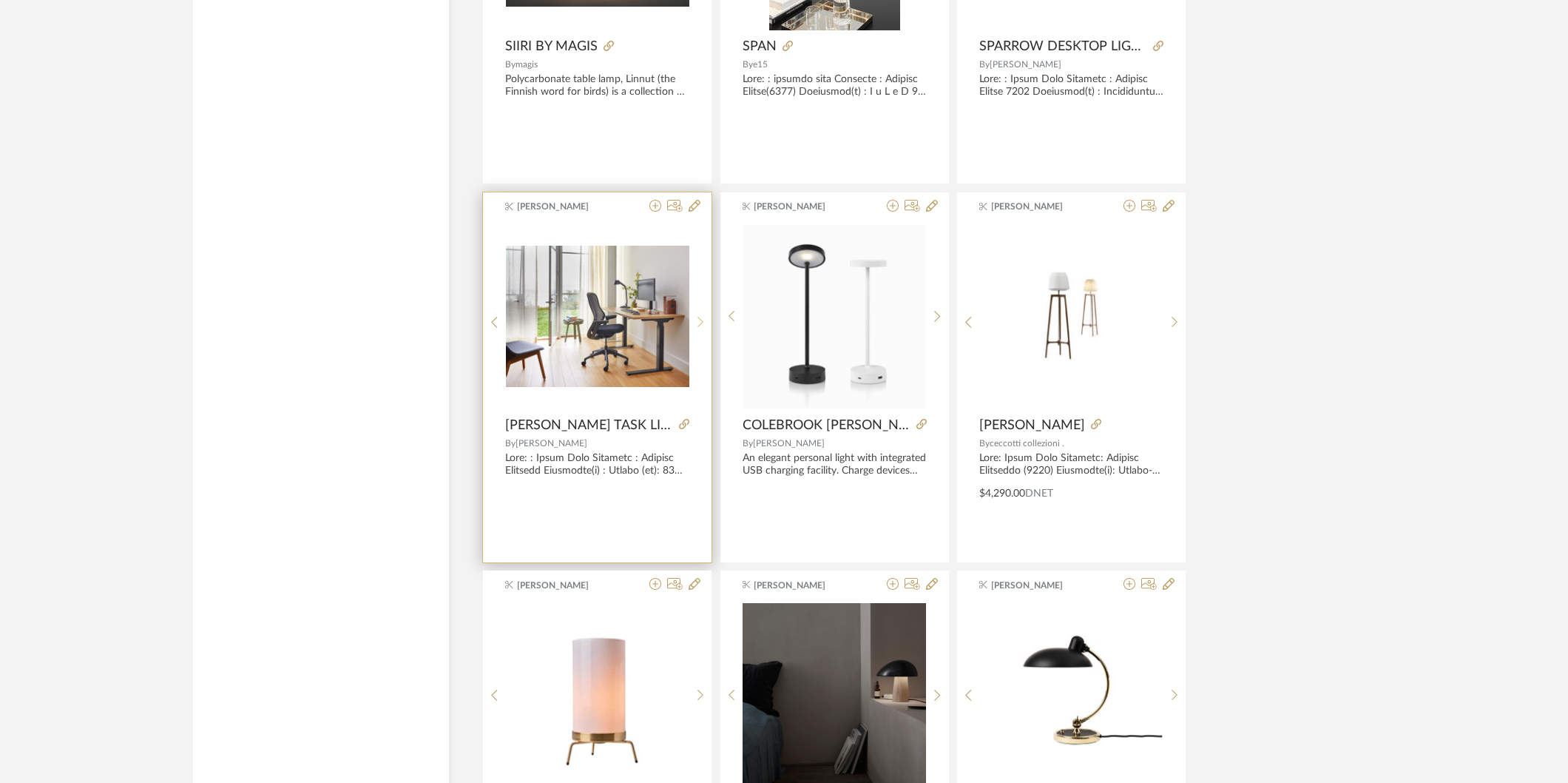
click at [699, 329] on icon at bounding box center [700, 322] width 7 height 13
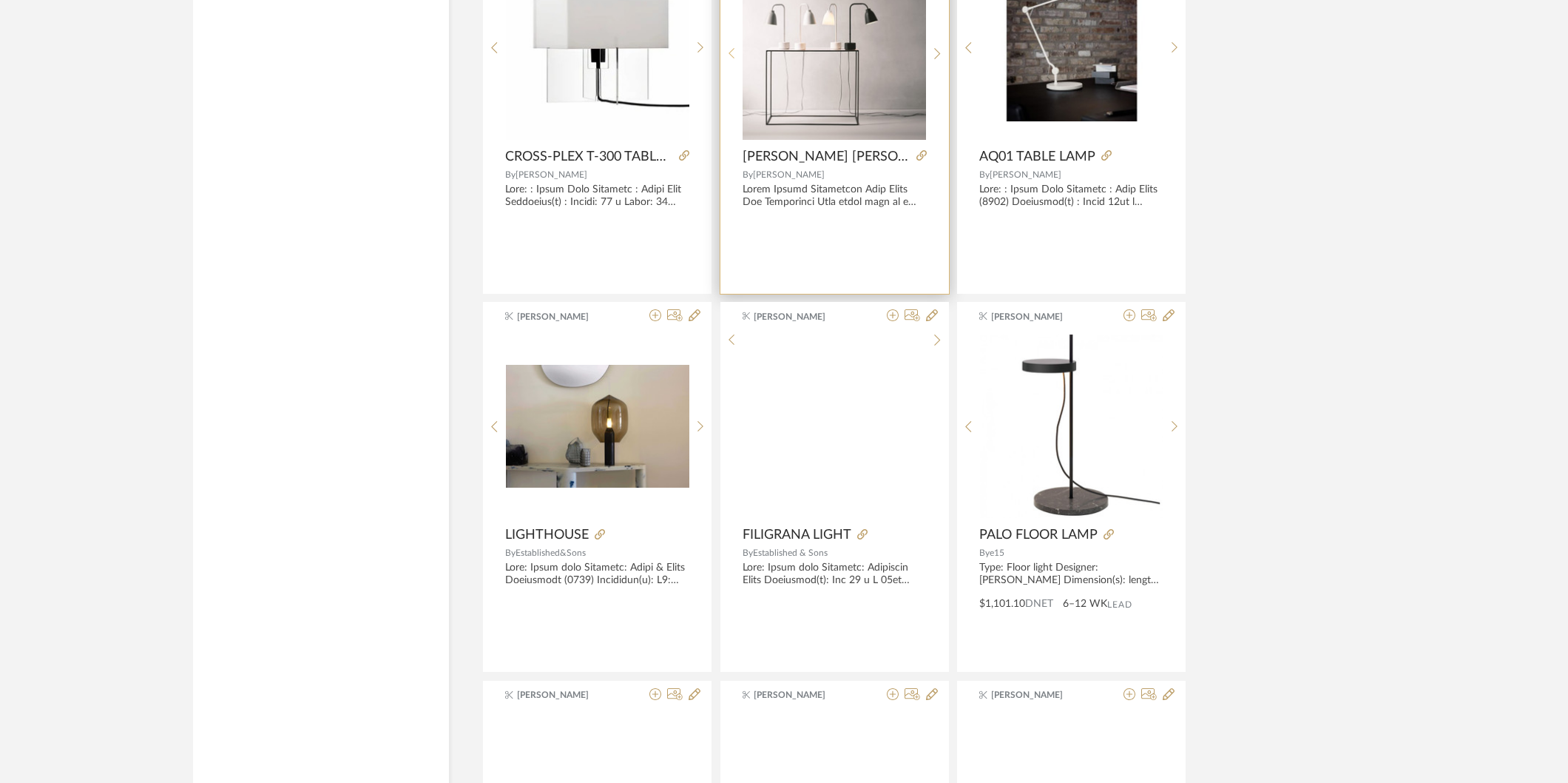
scroll to position [80520, 0]
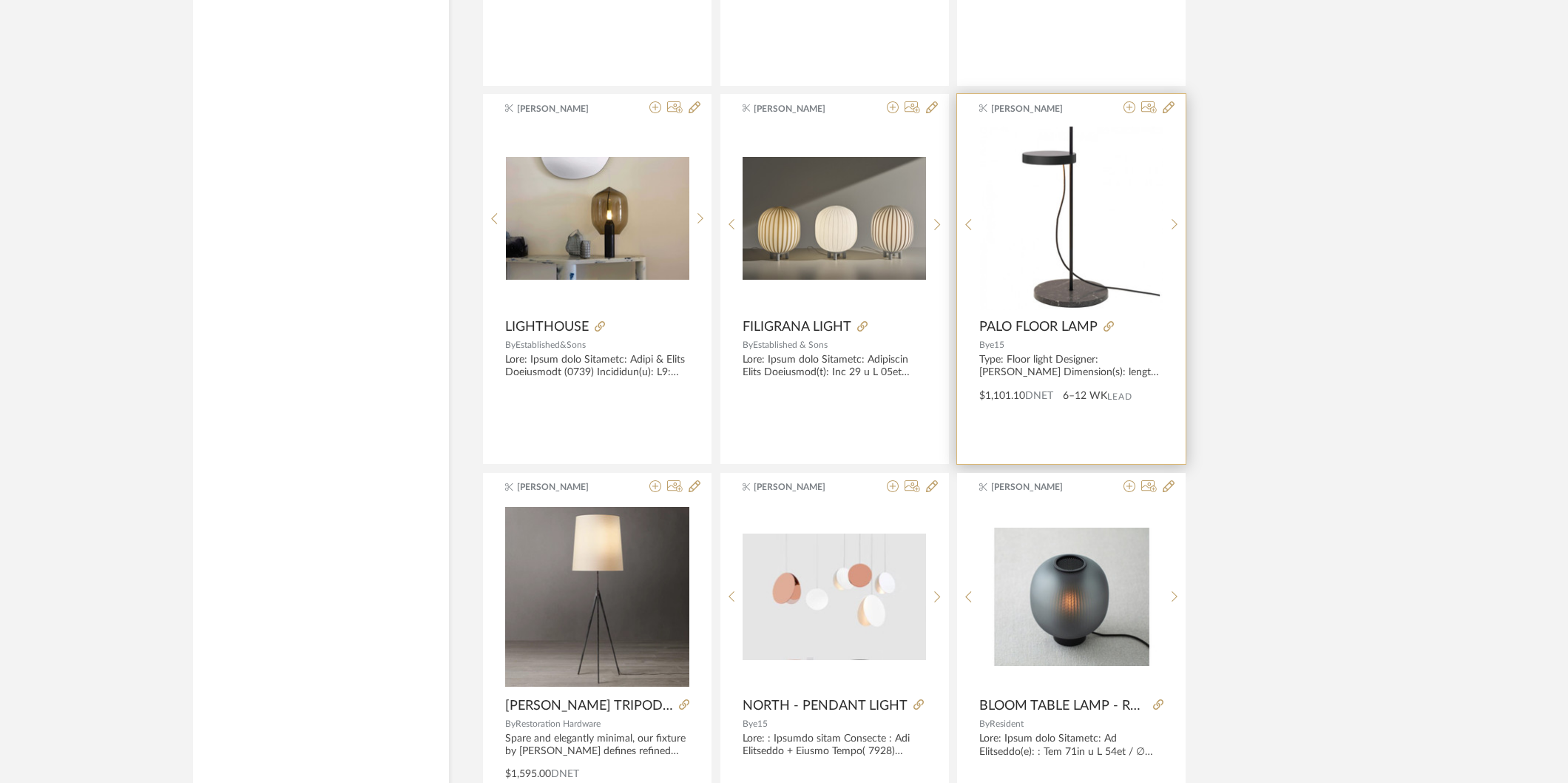
click at [1163, 256] on img "1" at bounding box center [1255, 218] width 184 height 184
click at [1110, 278] on img "0" at bounding box center [1071, 218] width 184 height 184
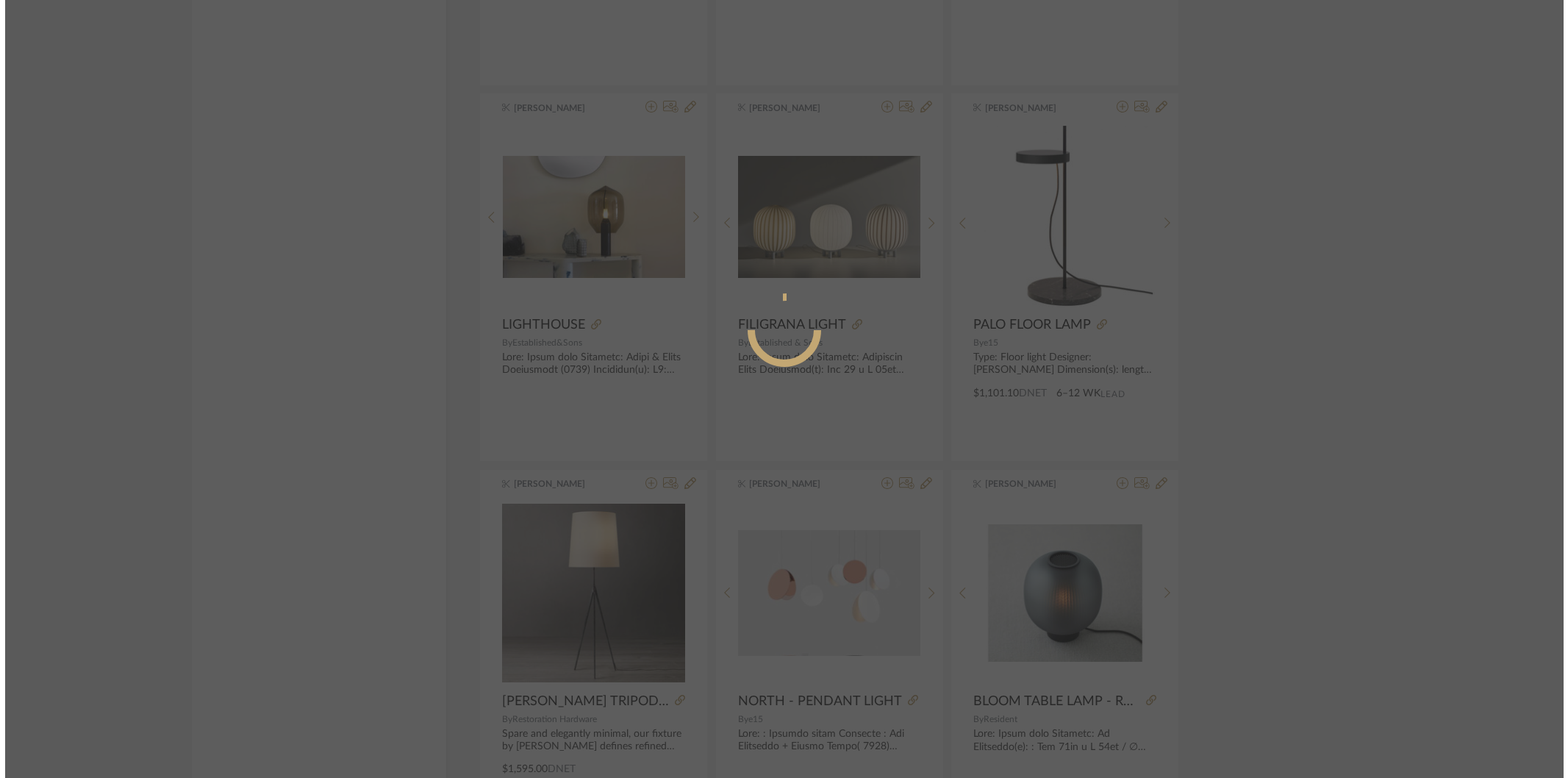
scroll to position [0, 0]
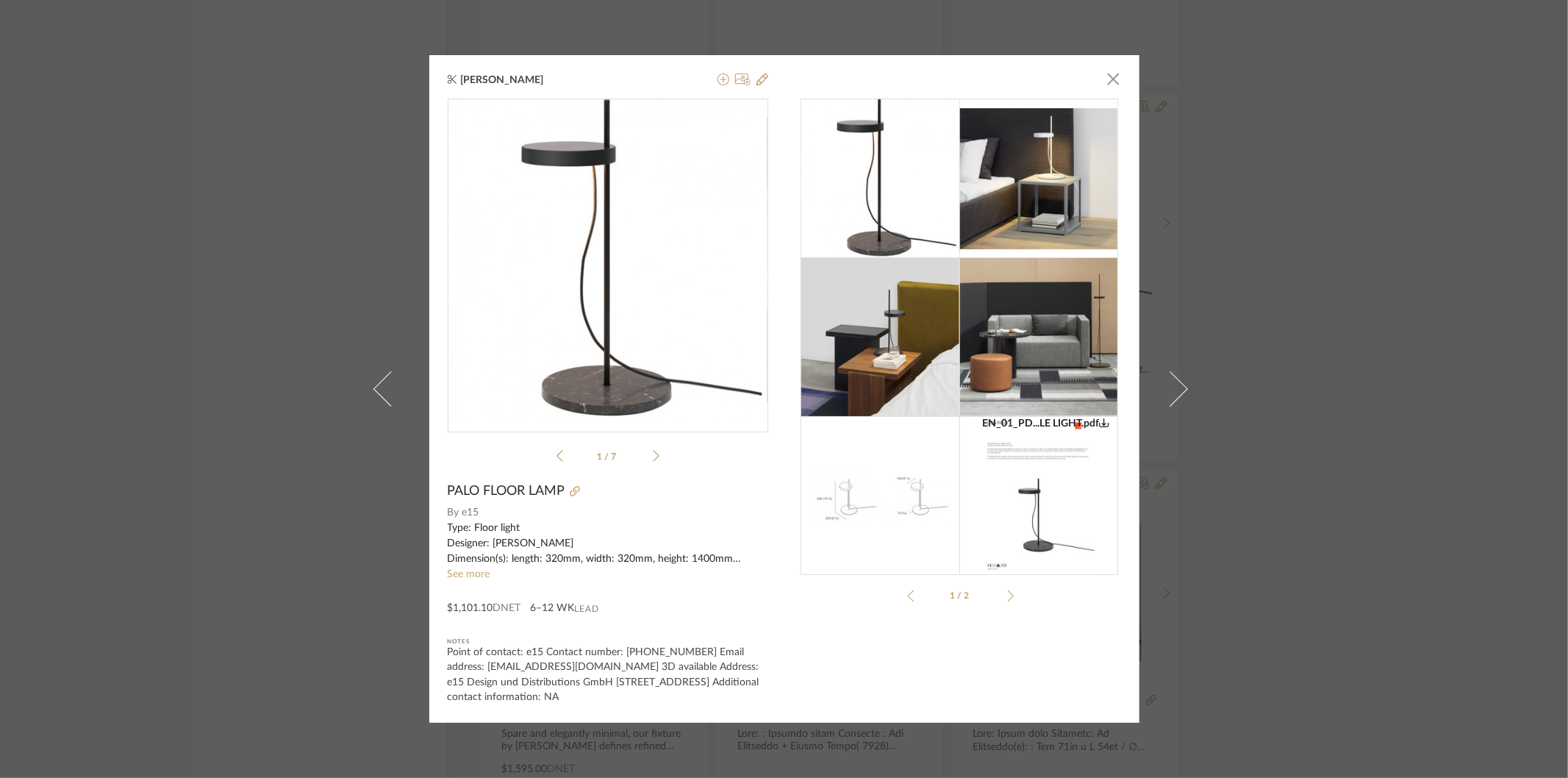
click at [1017, 188] on img at bounding box center [1038, 179] width 159 height 159
click at [869, 197] on img at bounding box center [879, 179] width 159 height 159
click at [987, 361] on img at bounding box center [1038, 337] width 159 height 159
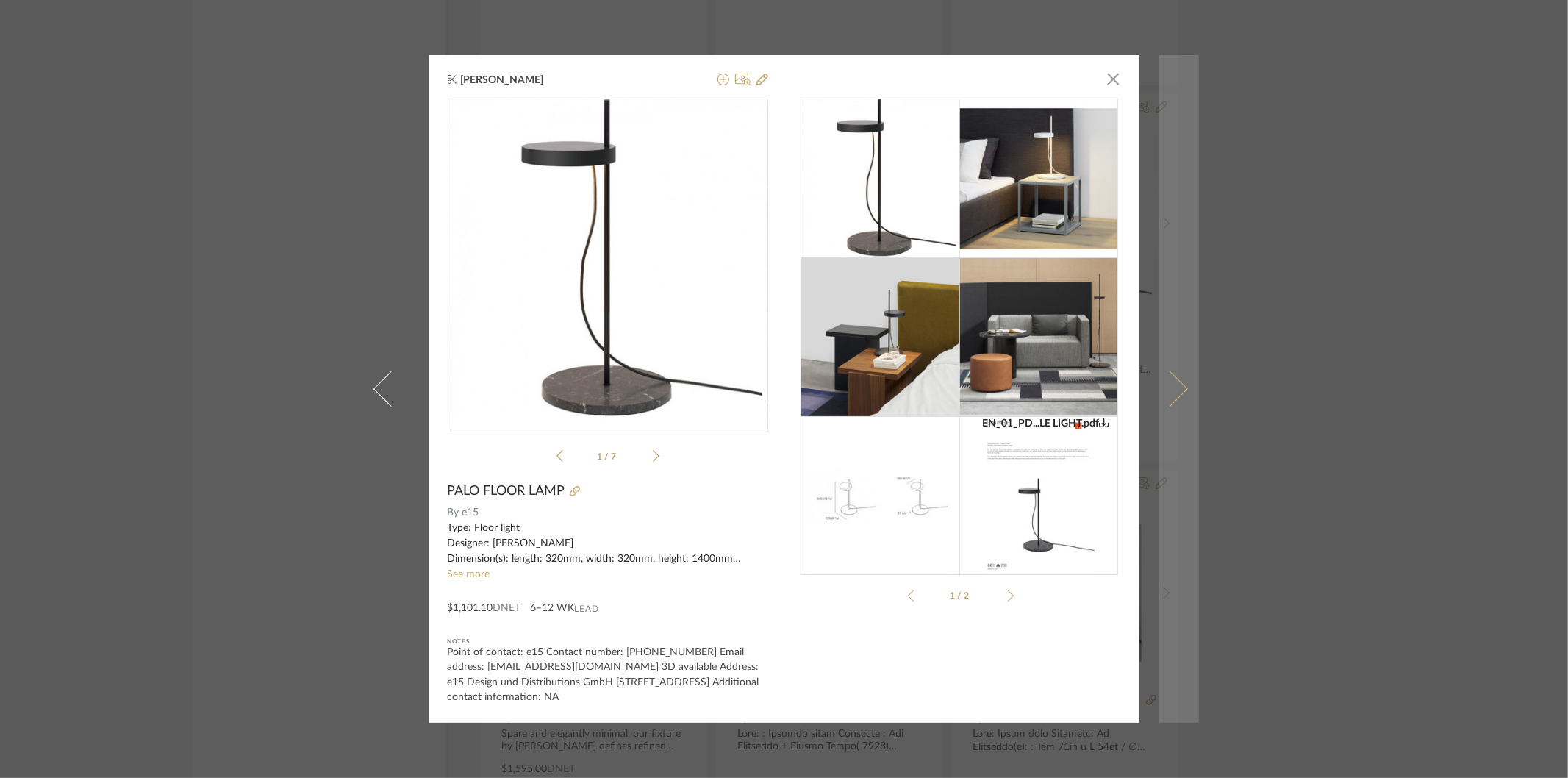
click at [1162, 389] on span at bounding box center [1170, 389] width 35 height 35
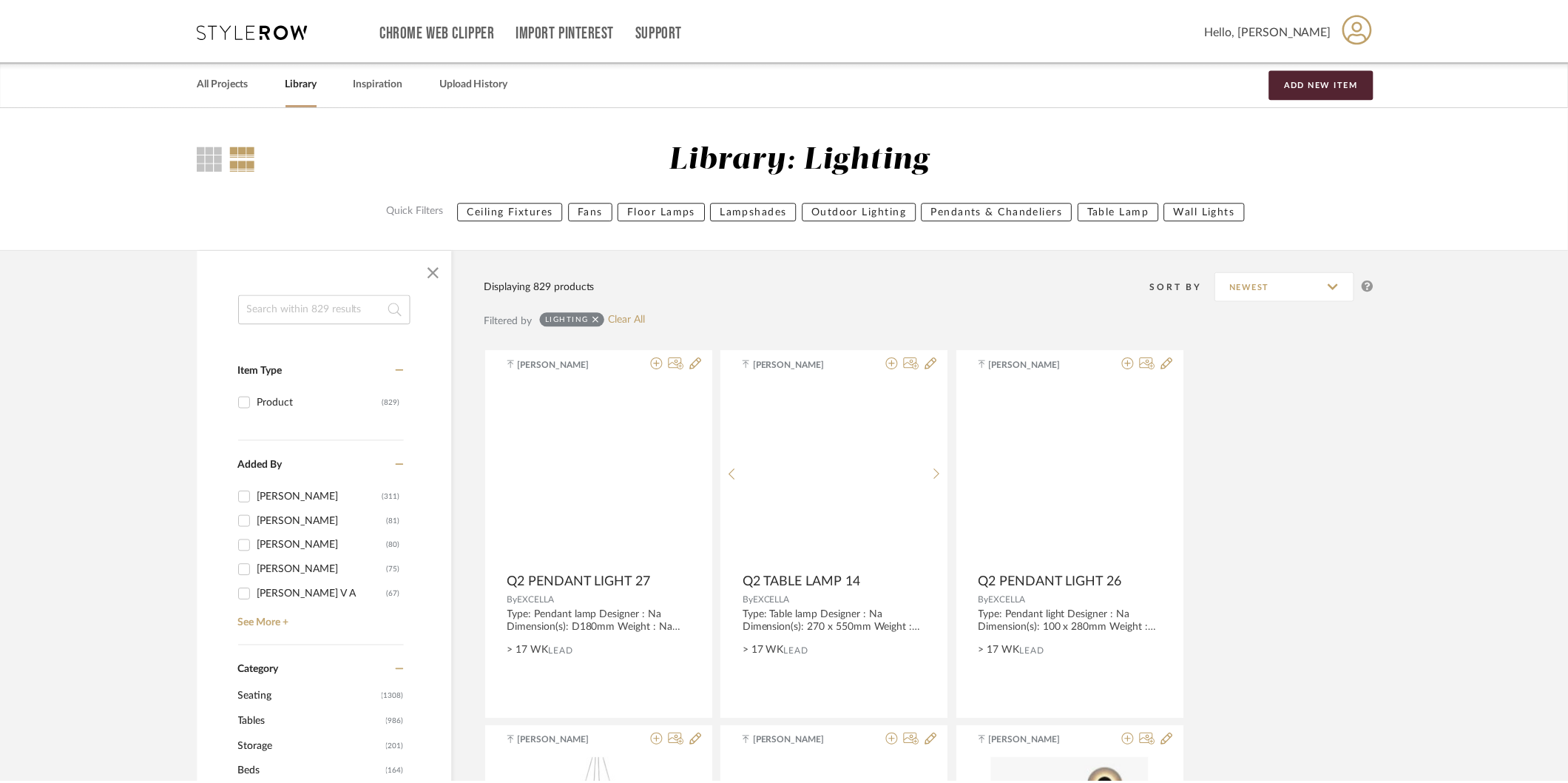
scroll to position [80520, 0]
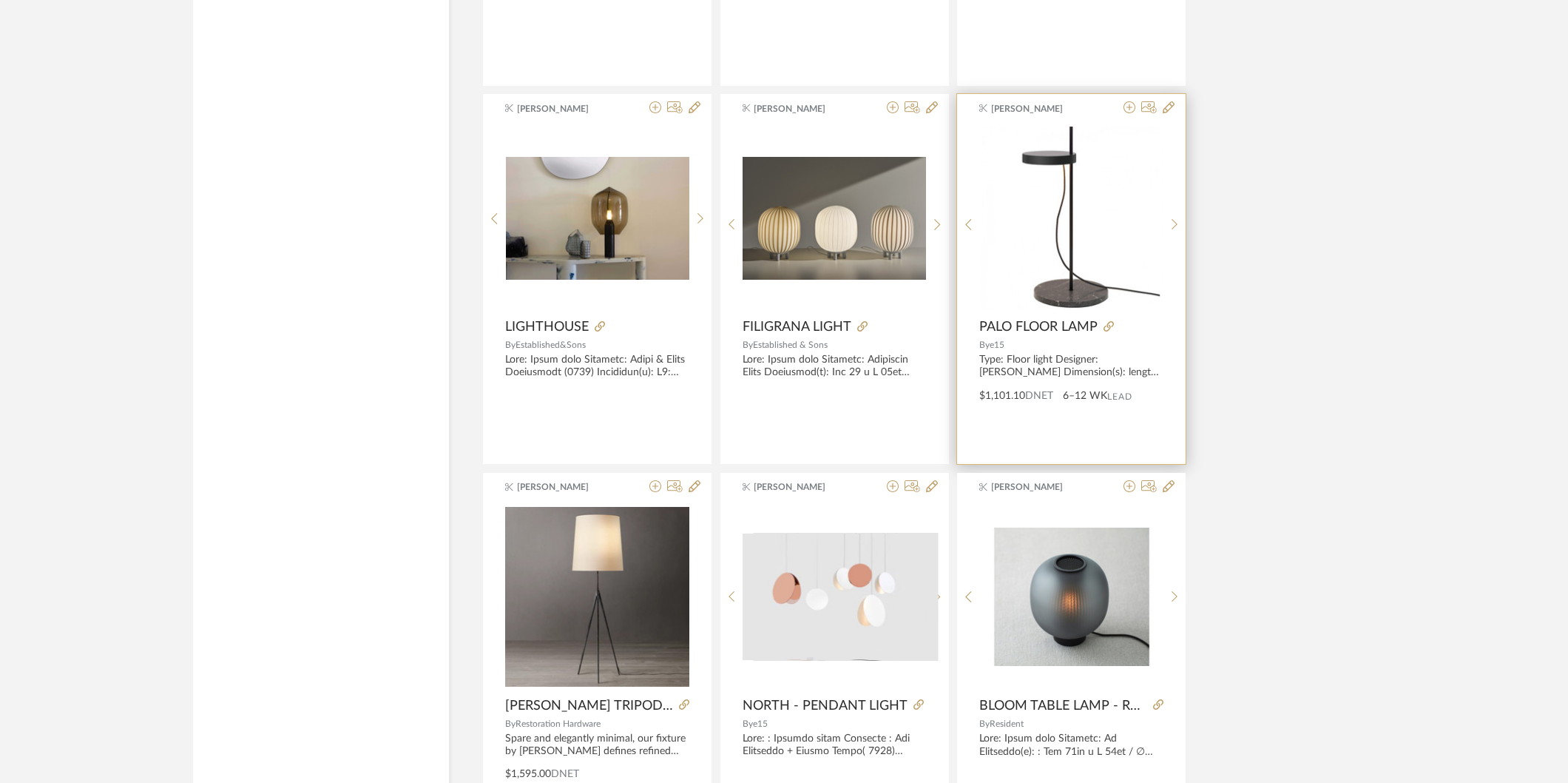
click at [1036, 245] on img "0" at bounding box center [1071, 218] width 184 height 184
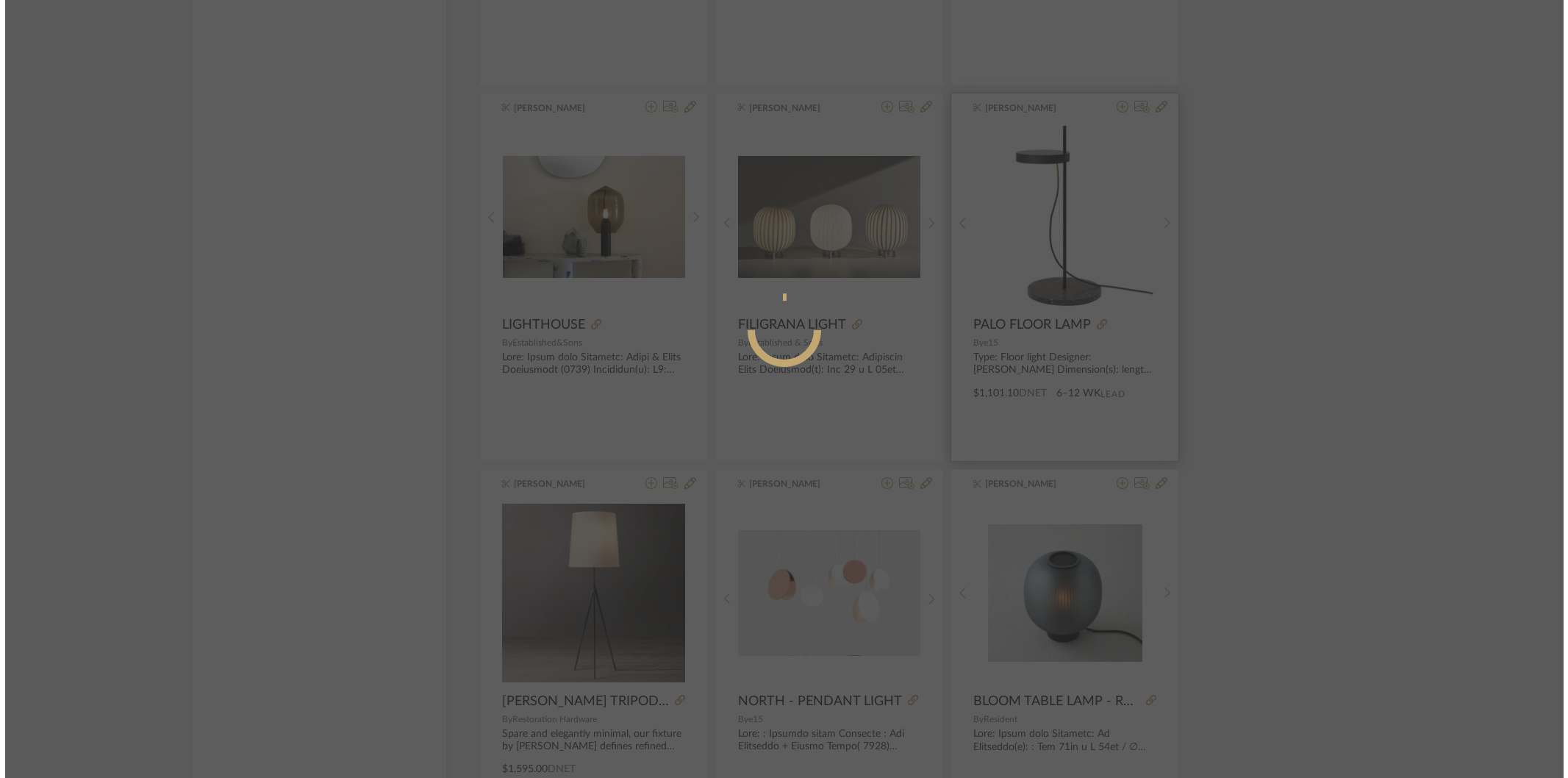
scroll to position [0, 0]
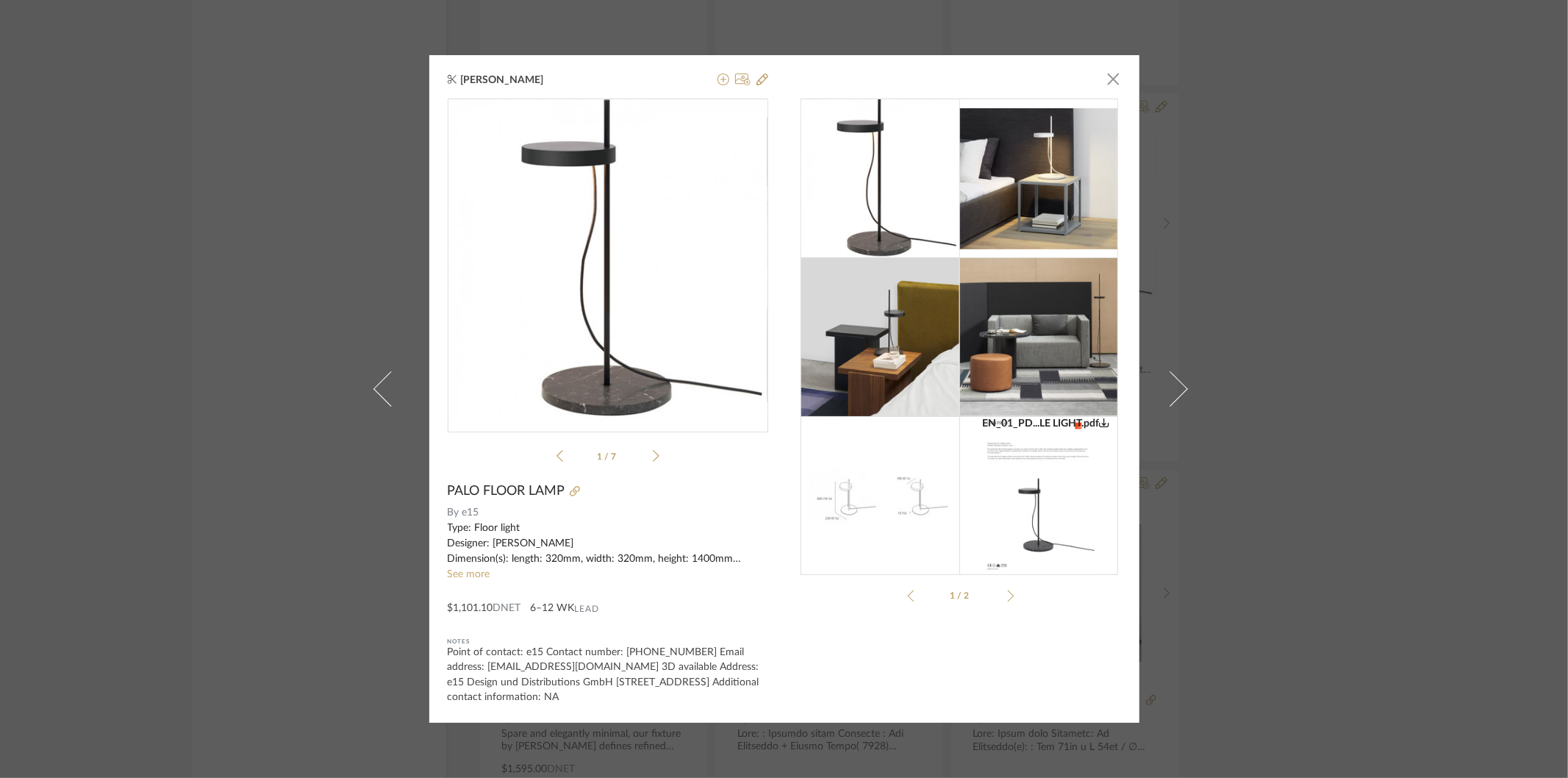
click at [975, 348] on img at bounding box center [1038, 337] width 159 height 159
click at [646, 451] on li "1 / 7" at bounding box center [608, 456] width 90 height 18
click at [653, 456] on icon at bounding box center [656, 456] width 7 height 14
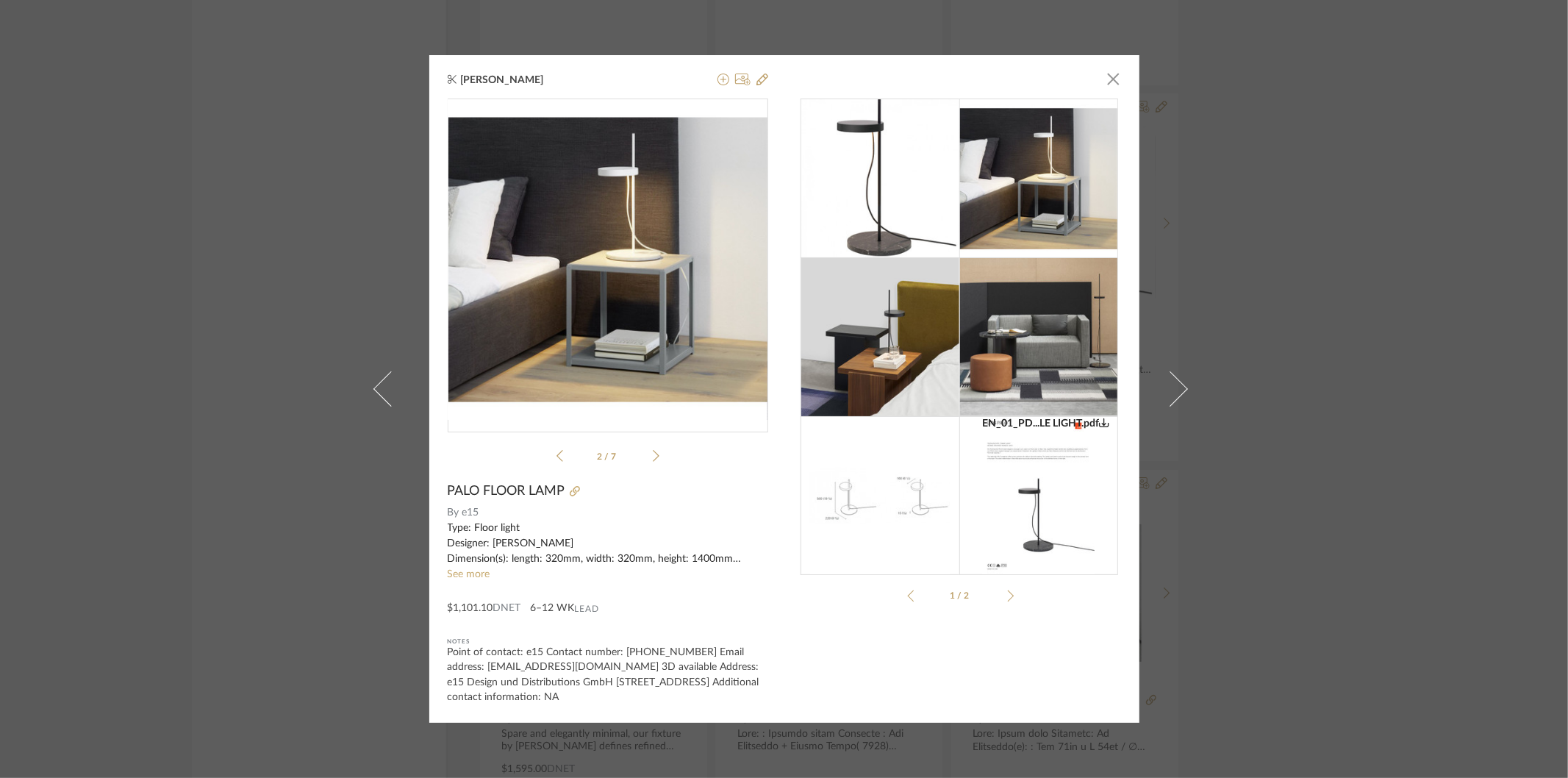
click at [653, 456] on icon at bounding box center [656, 456] width 7 height 14
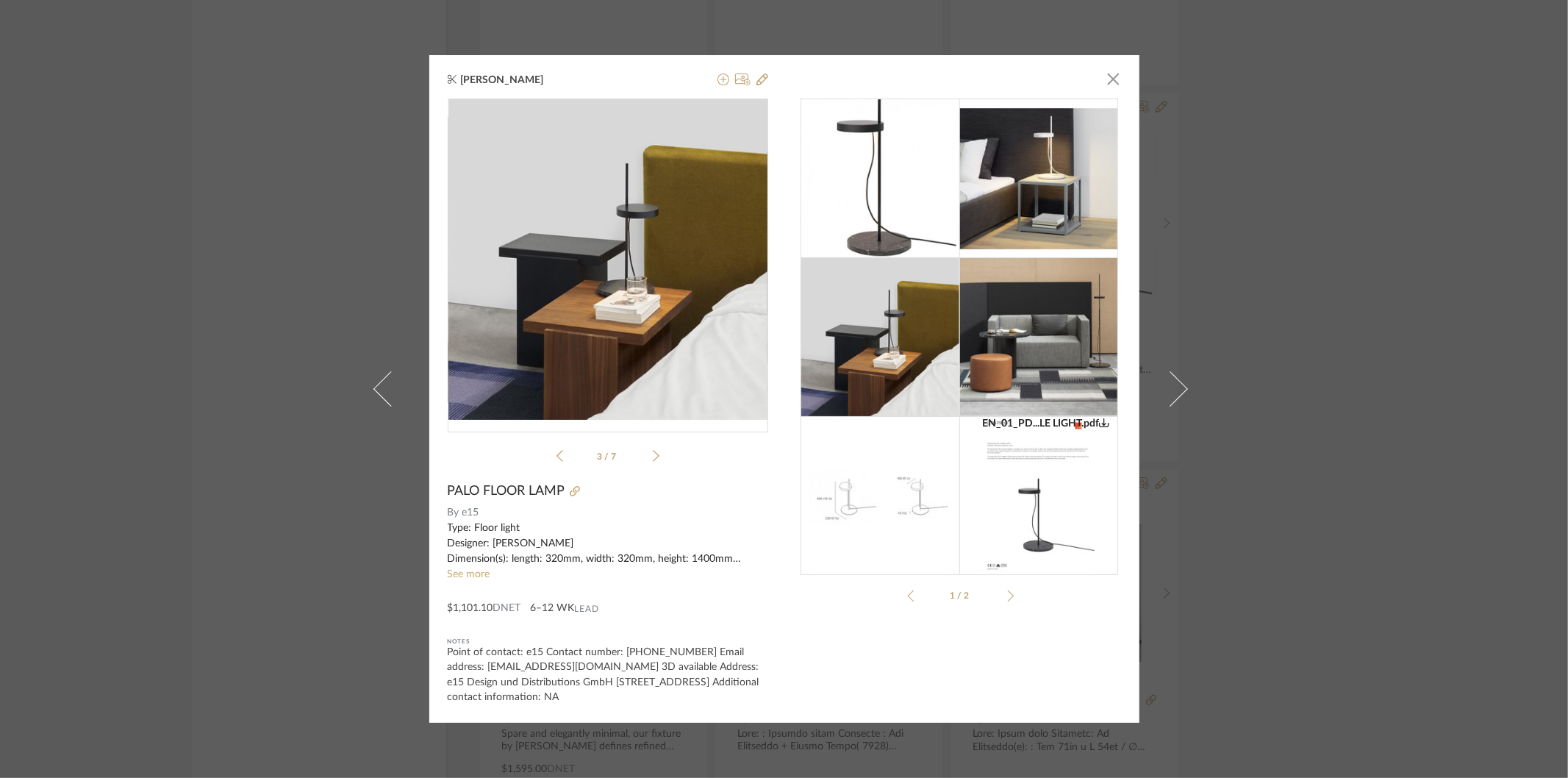
click at [653, 456] on icon at bounding box center [656, 456] width 7 height 14
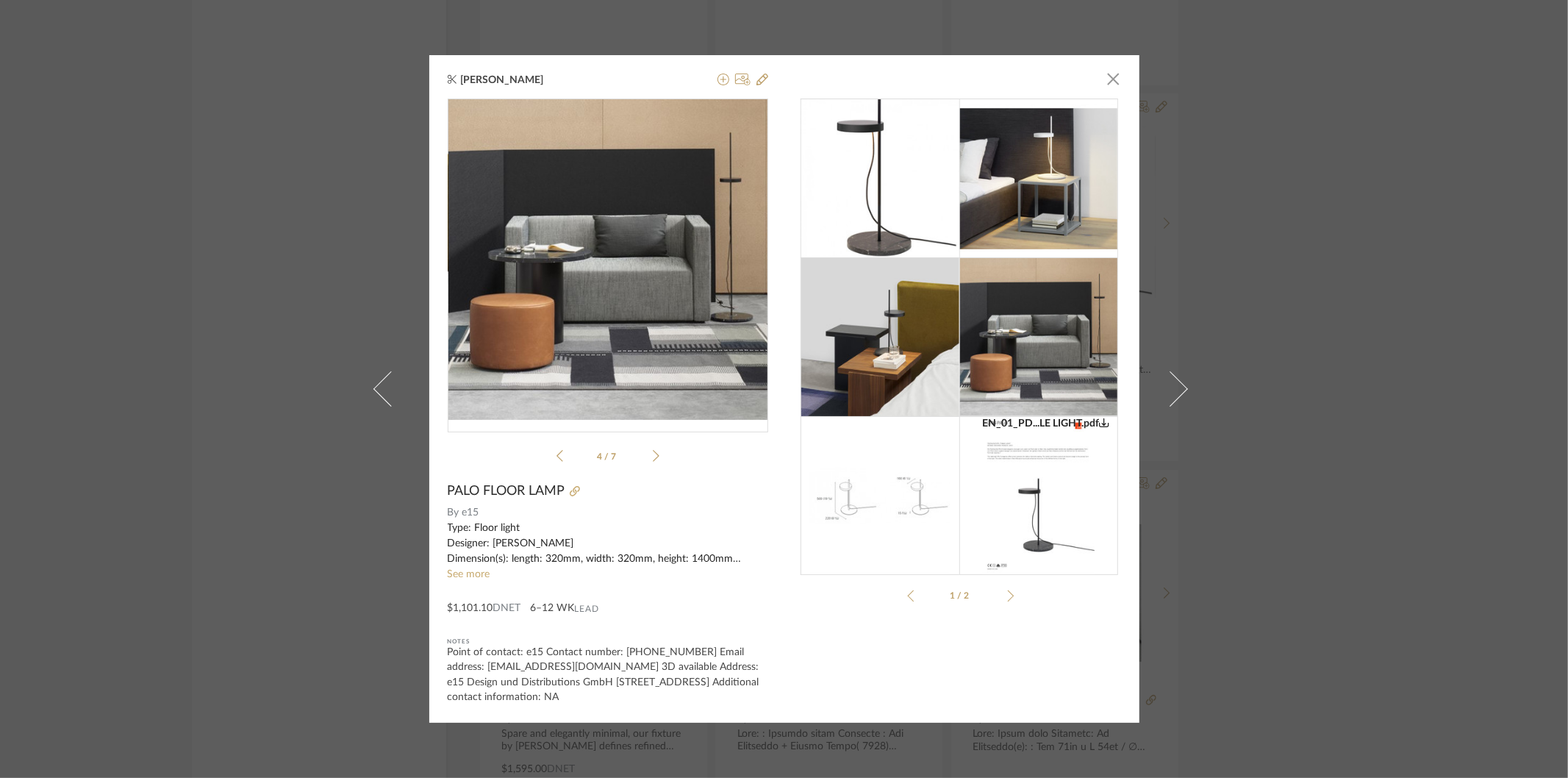
click at [653, 456] on icon at bounding box center [656, 456] width 7 height 14
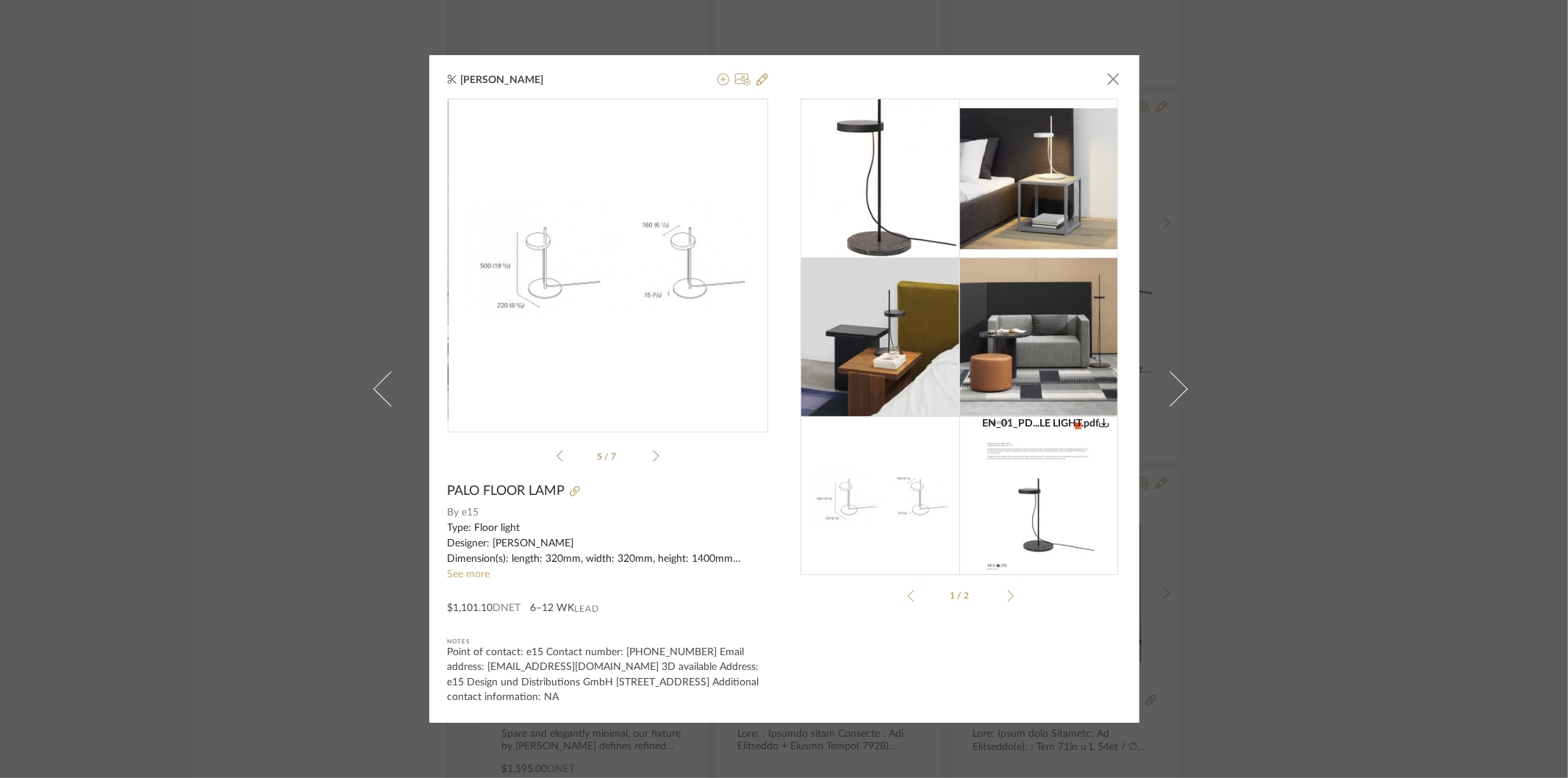
click at [1387, 567] on div "[PERSON_NAME] × EN_02_PD...OR LIGHT.pdf EN_01_PD...LE LIGHT.pdf EN_02_PD...OR L…" at bounding box center [784, 389] width 1568 height 778
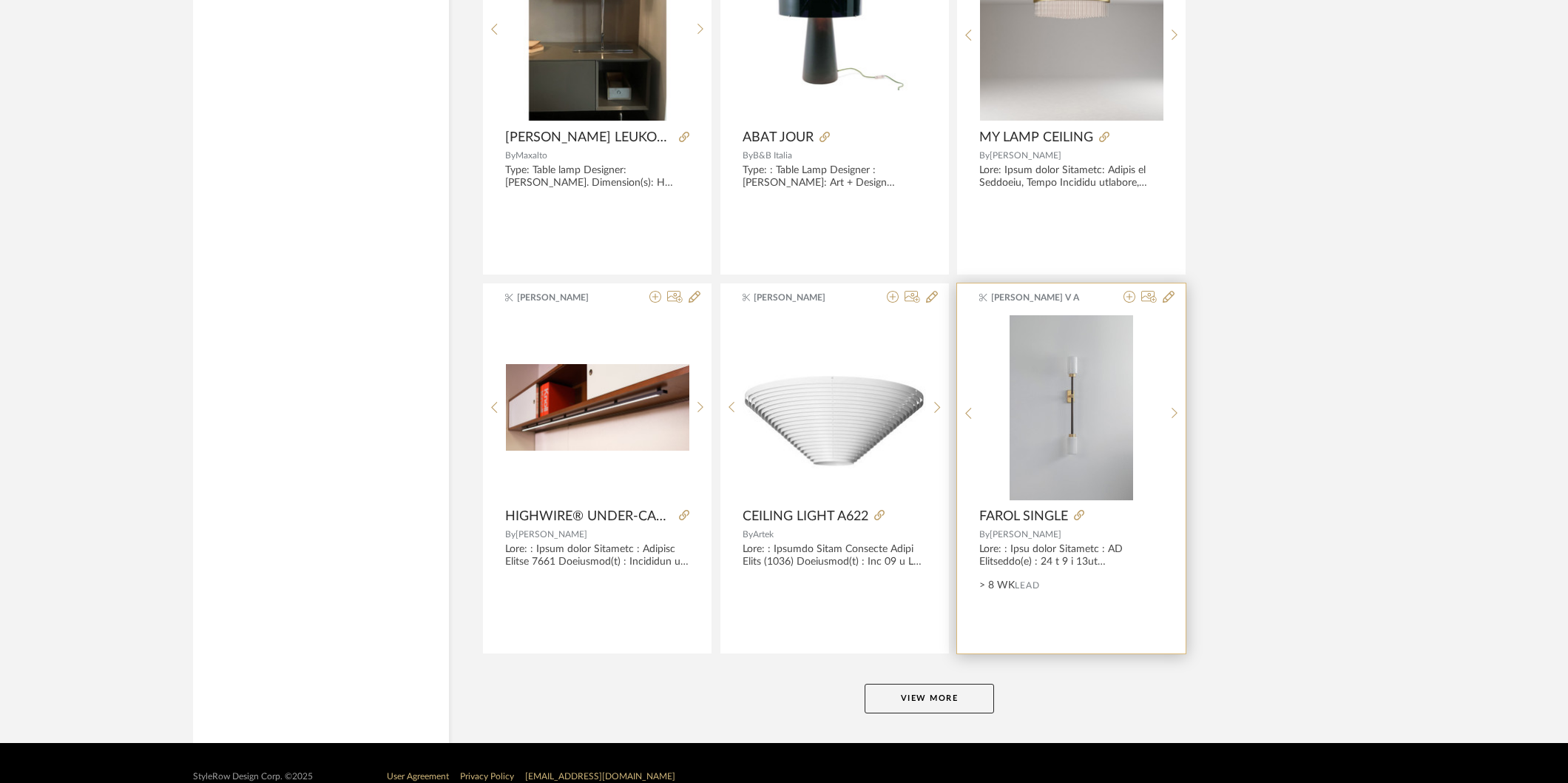
scroll to position [81528, 0]
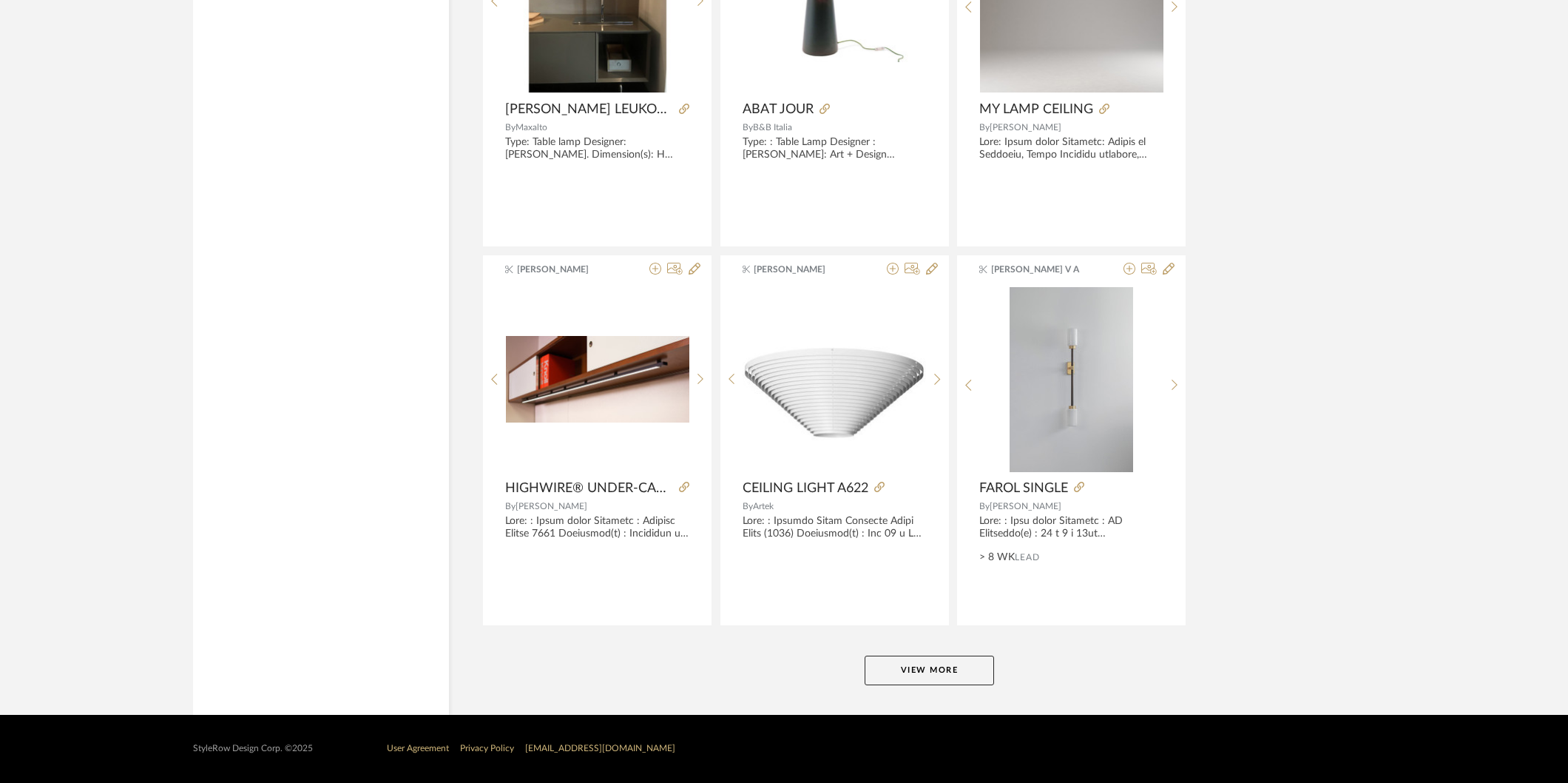
click at [944, 664] on button "View More" at bounding box center [930, 671] width 130 height 29
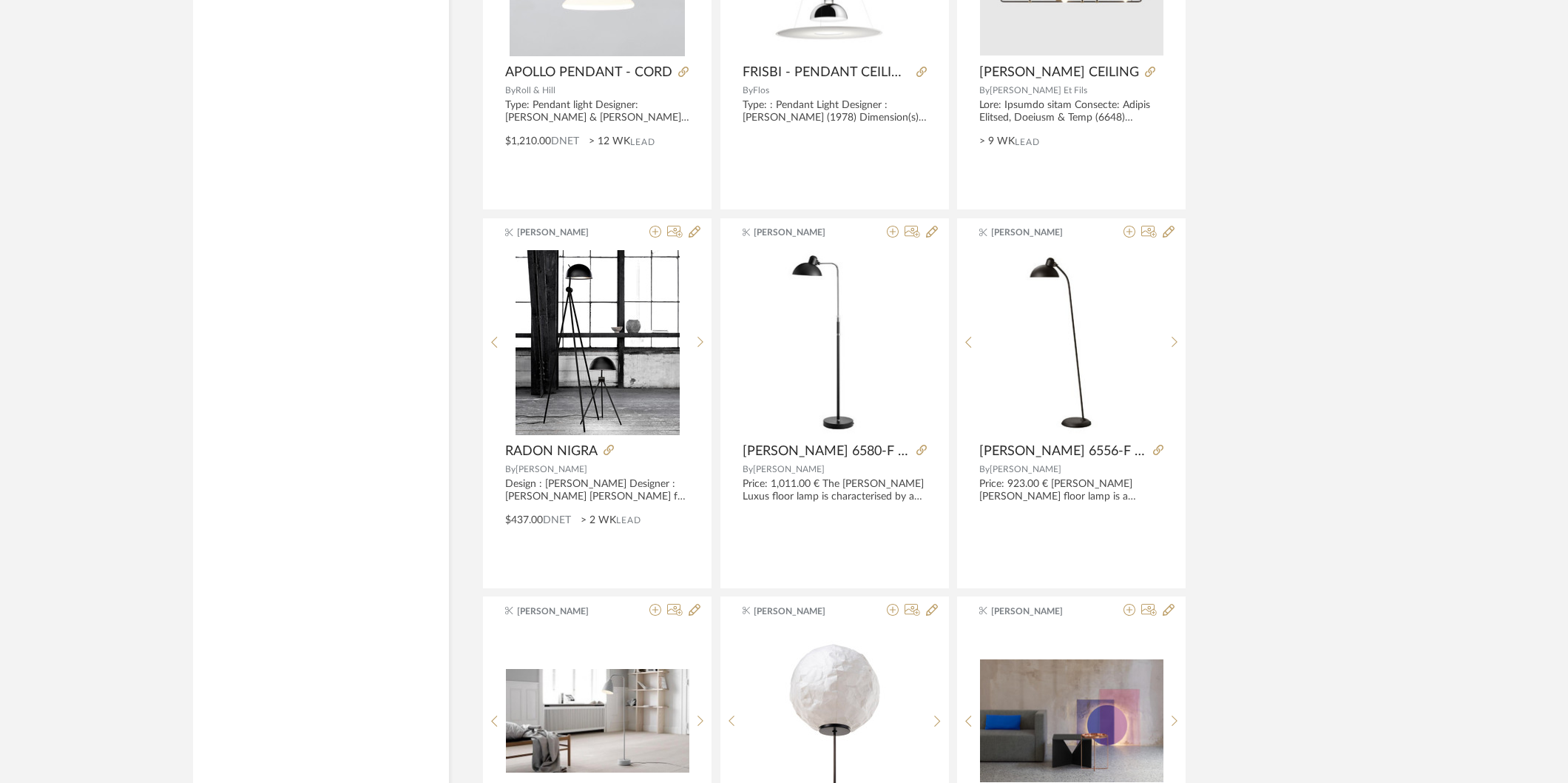
scroll to position [82352, 0]
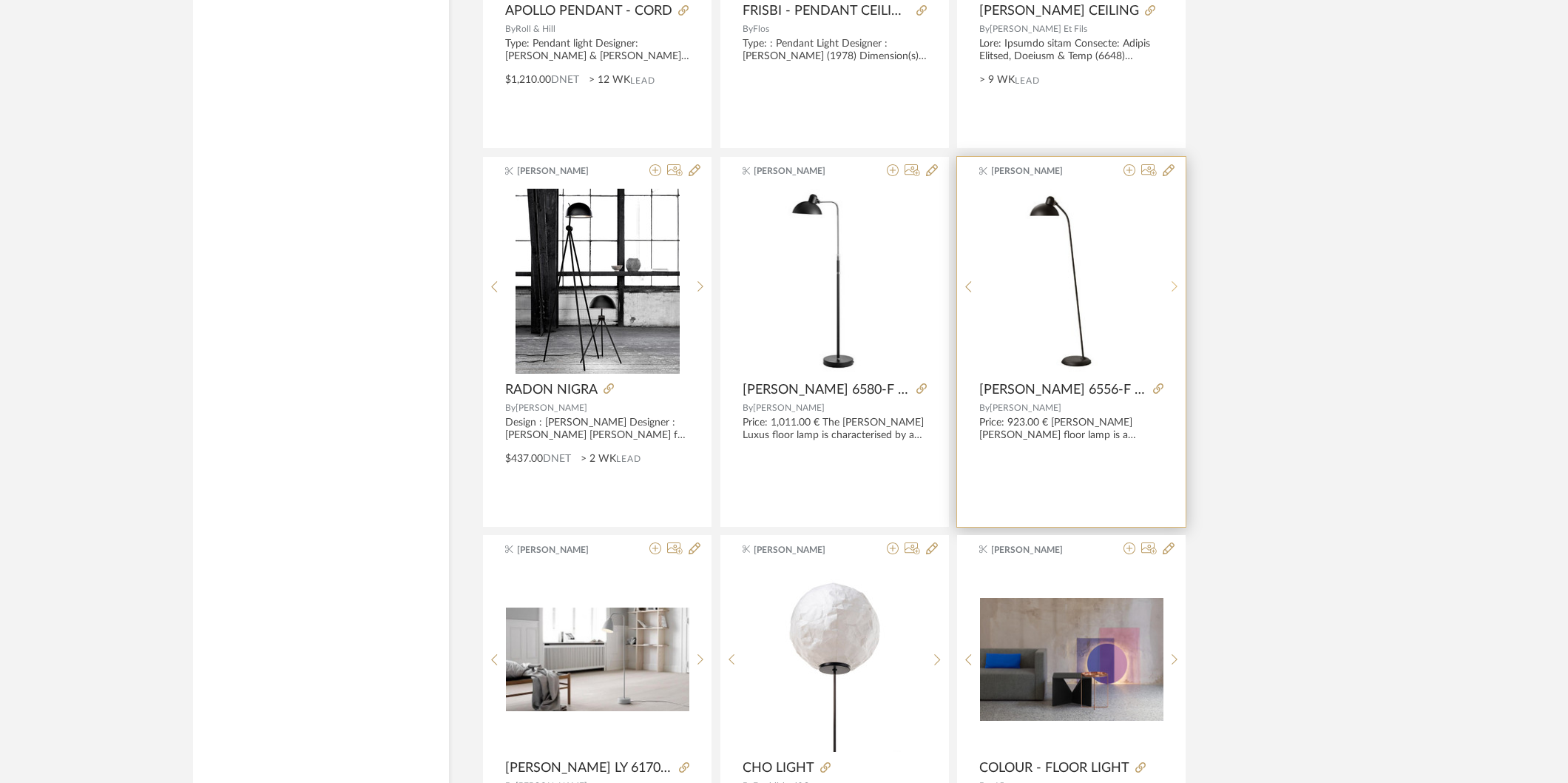
click at [1174, 310] on div at bounding box center [1174, 287] width 23 height 196
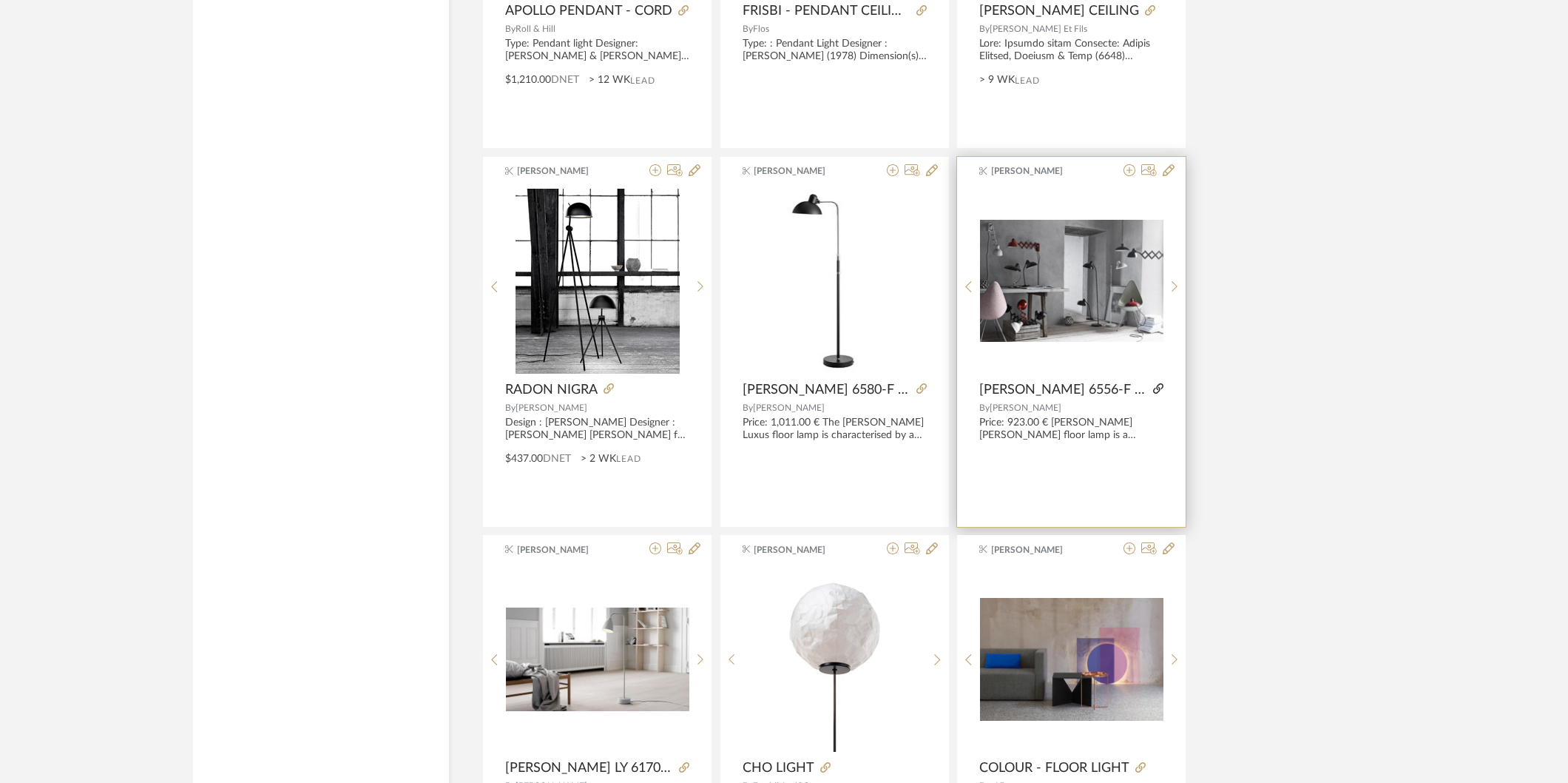
click at [1158, 394] on icon at bounding box center [1159, 388] width 11 height 11
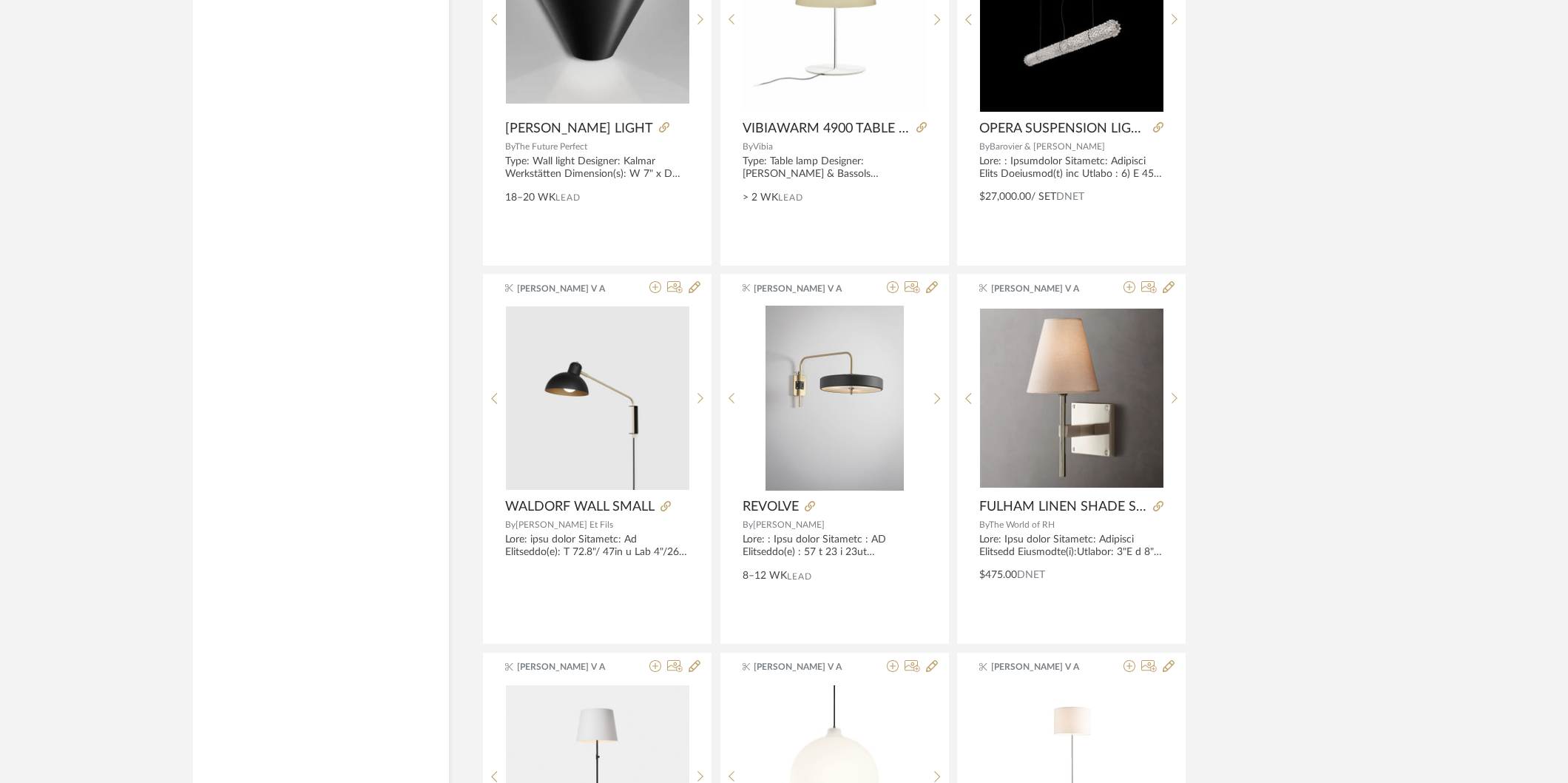
scroll to position [86074, 0]
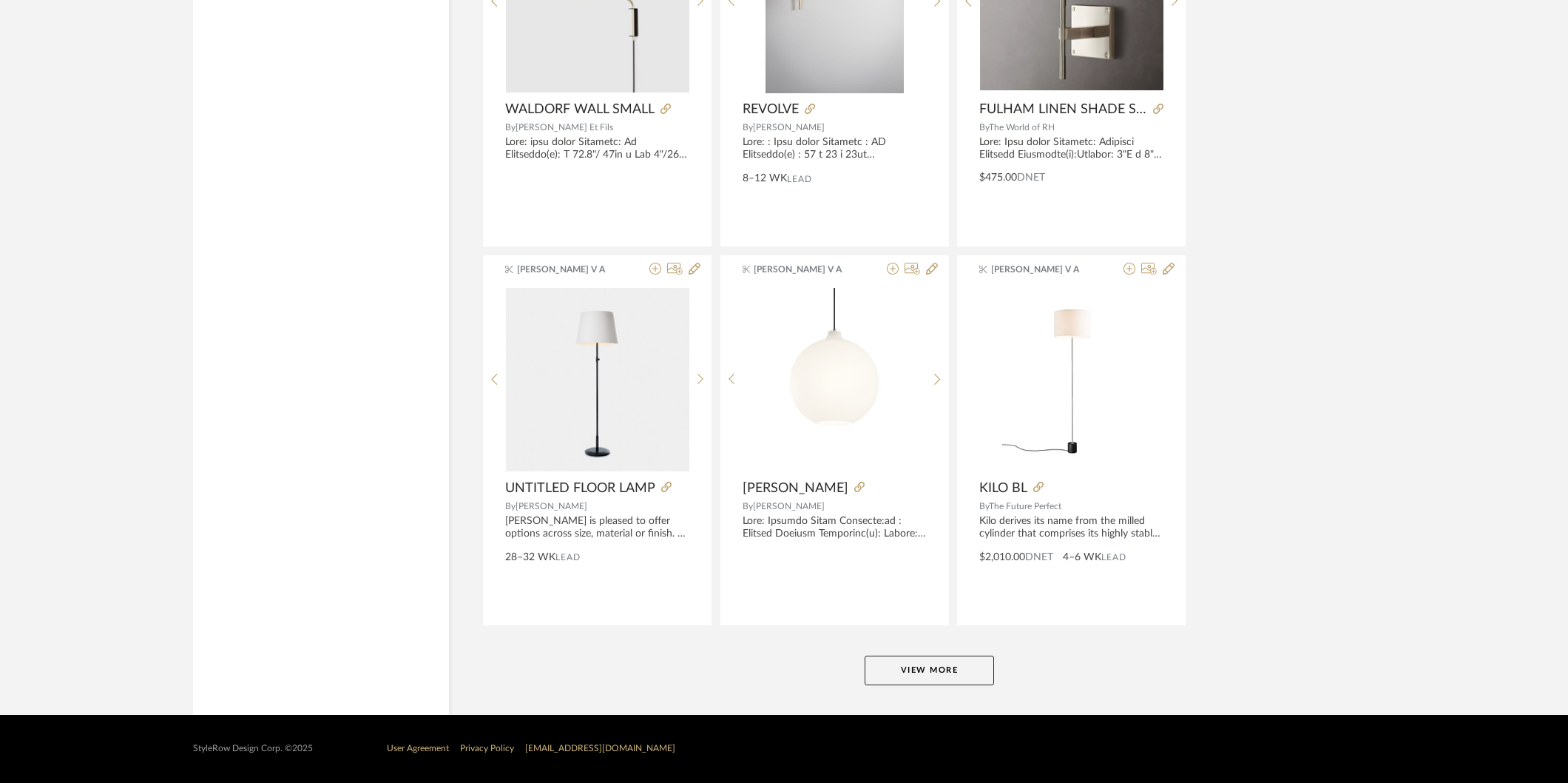
click at [948, 674] on button "View More" at bounding box center [930, 671] width 130 height 29
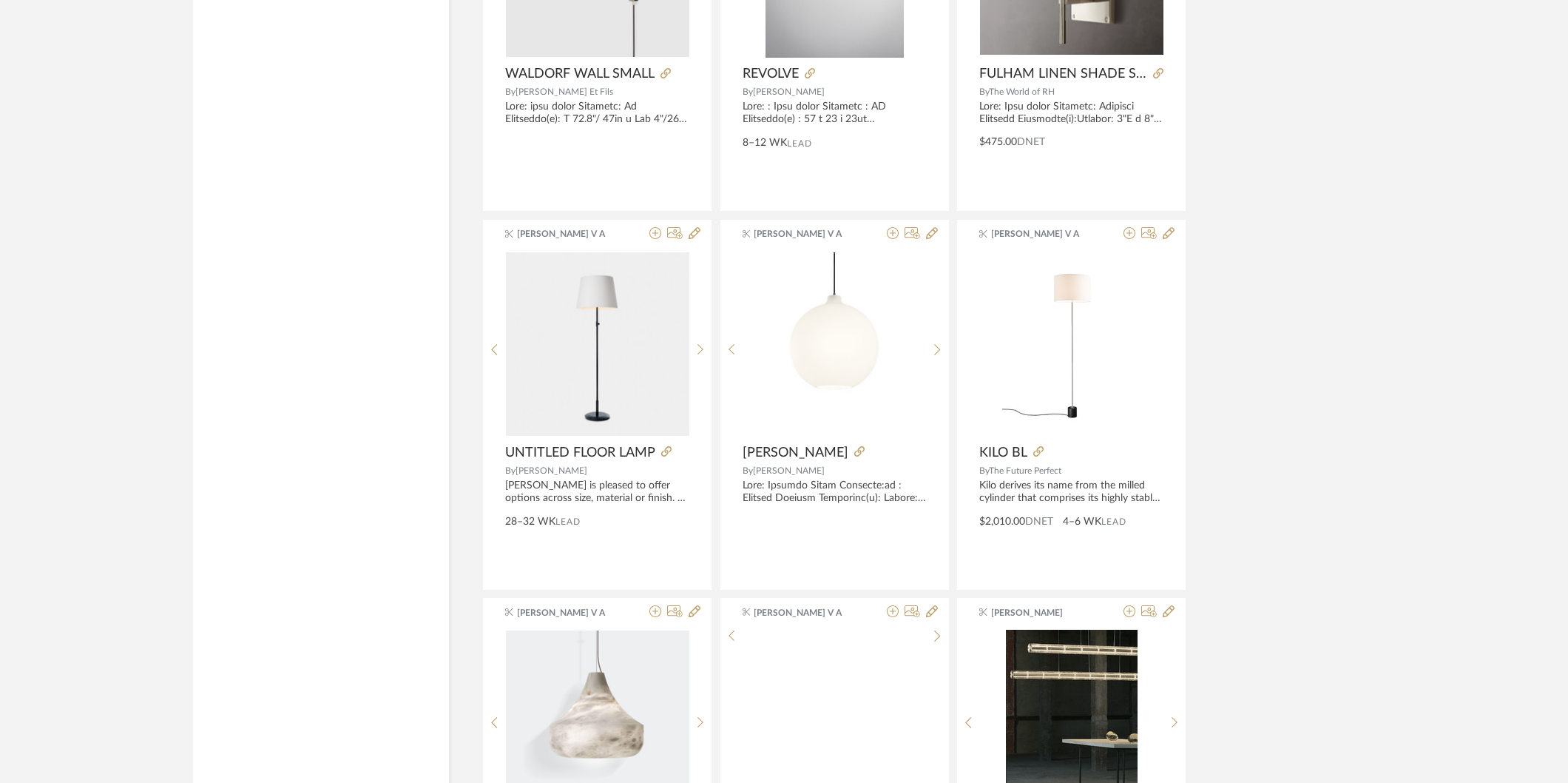
scroll to position [86732, 0]
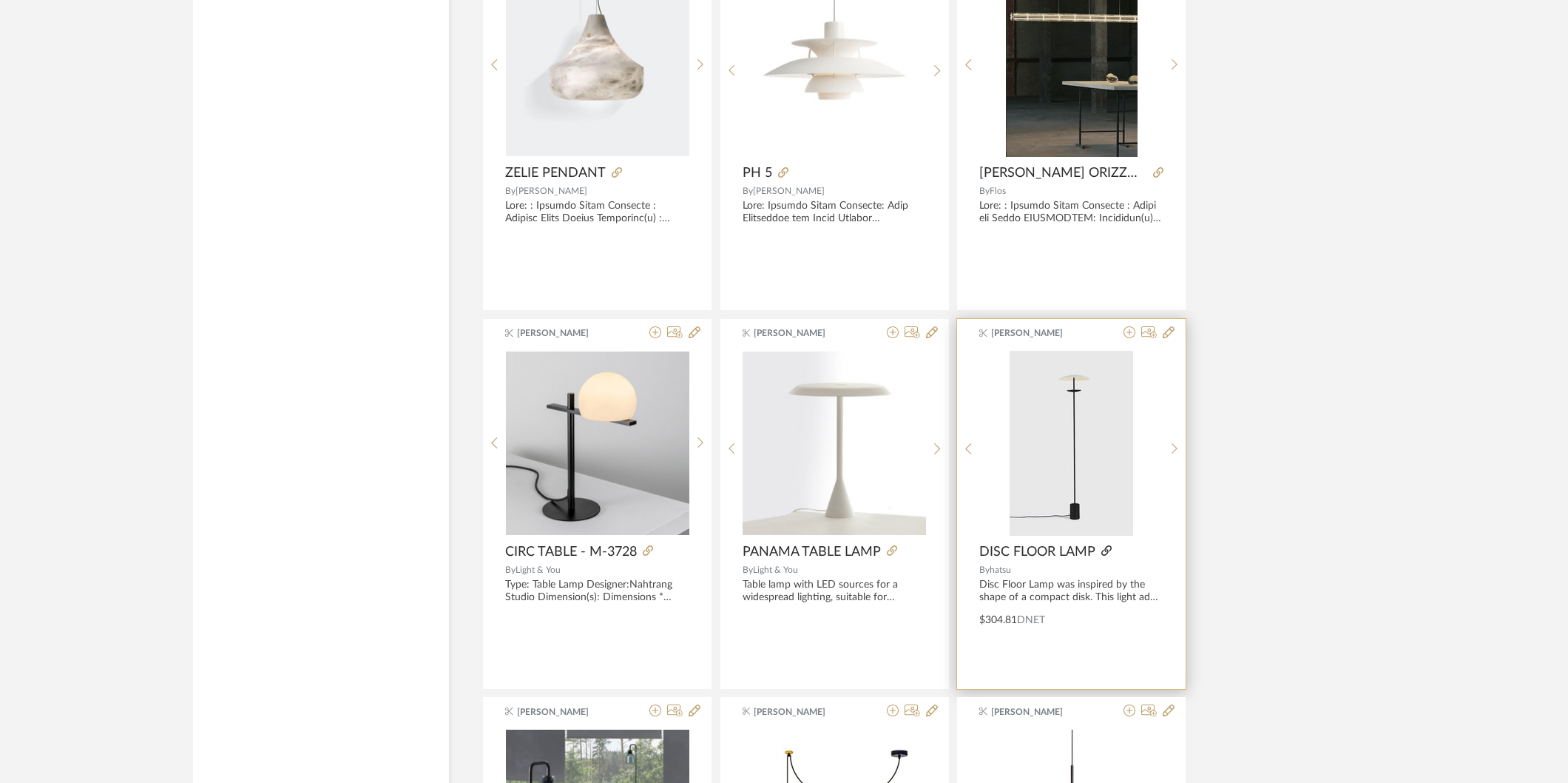
click at [1107, 556] on icon at bounding box center [1107, 550] width 11 height 11
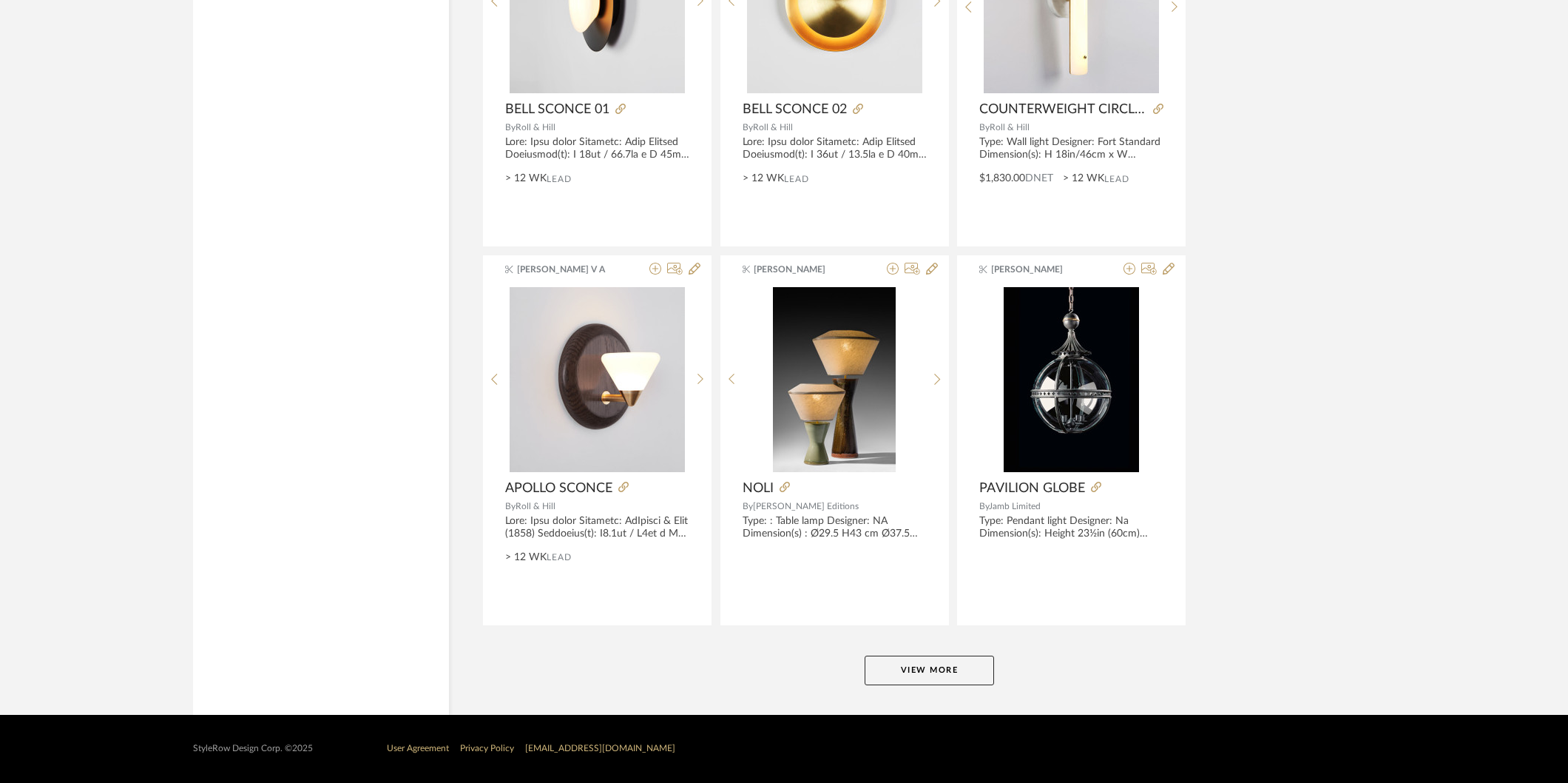
scroll to position [90619, 0]
click at [956, 674] on button "View More" at bounding box center [930, 671] width 130 height 29
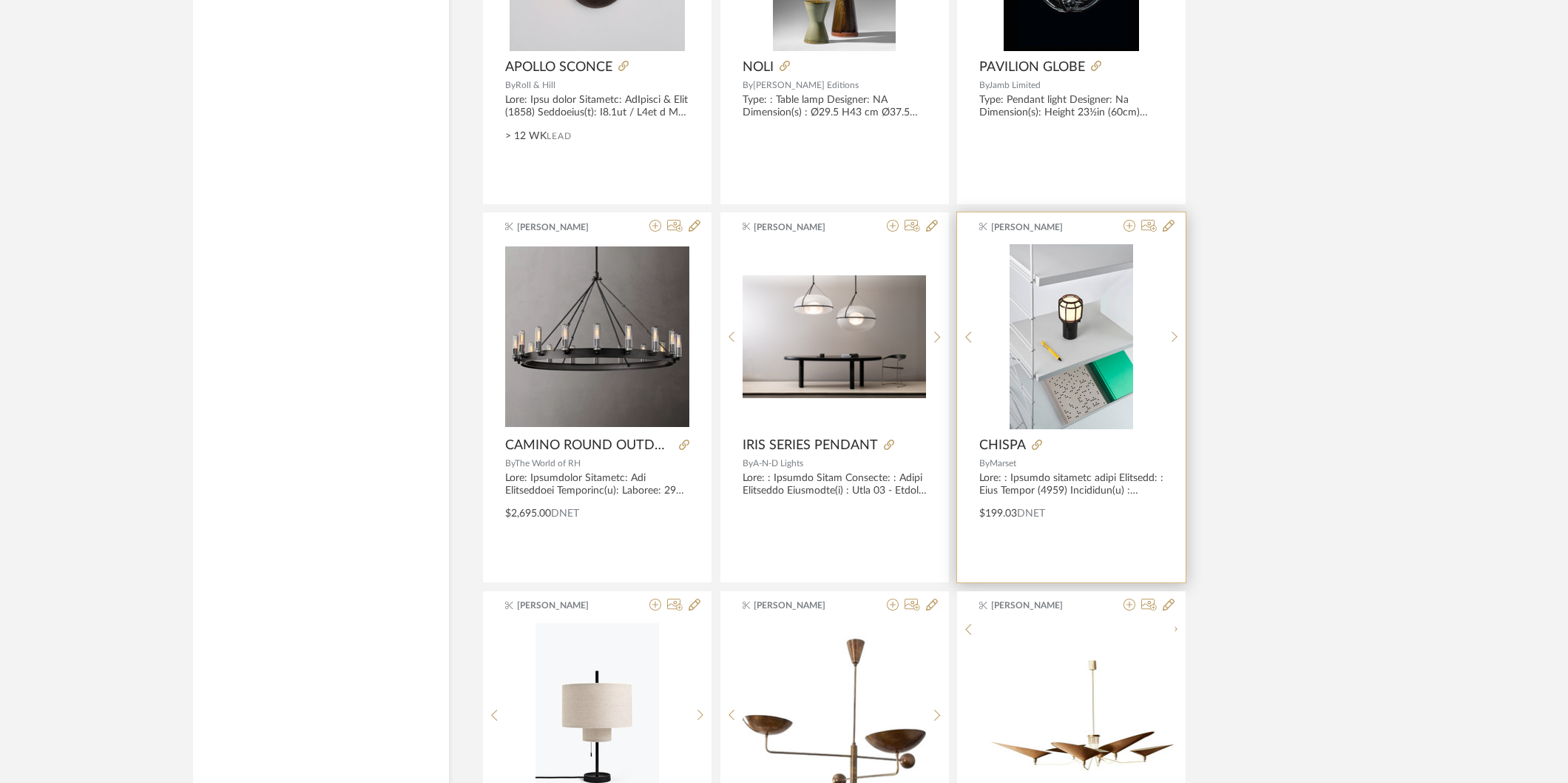
scroll to position [91113, 0]
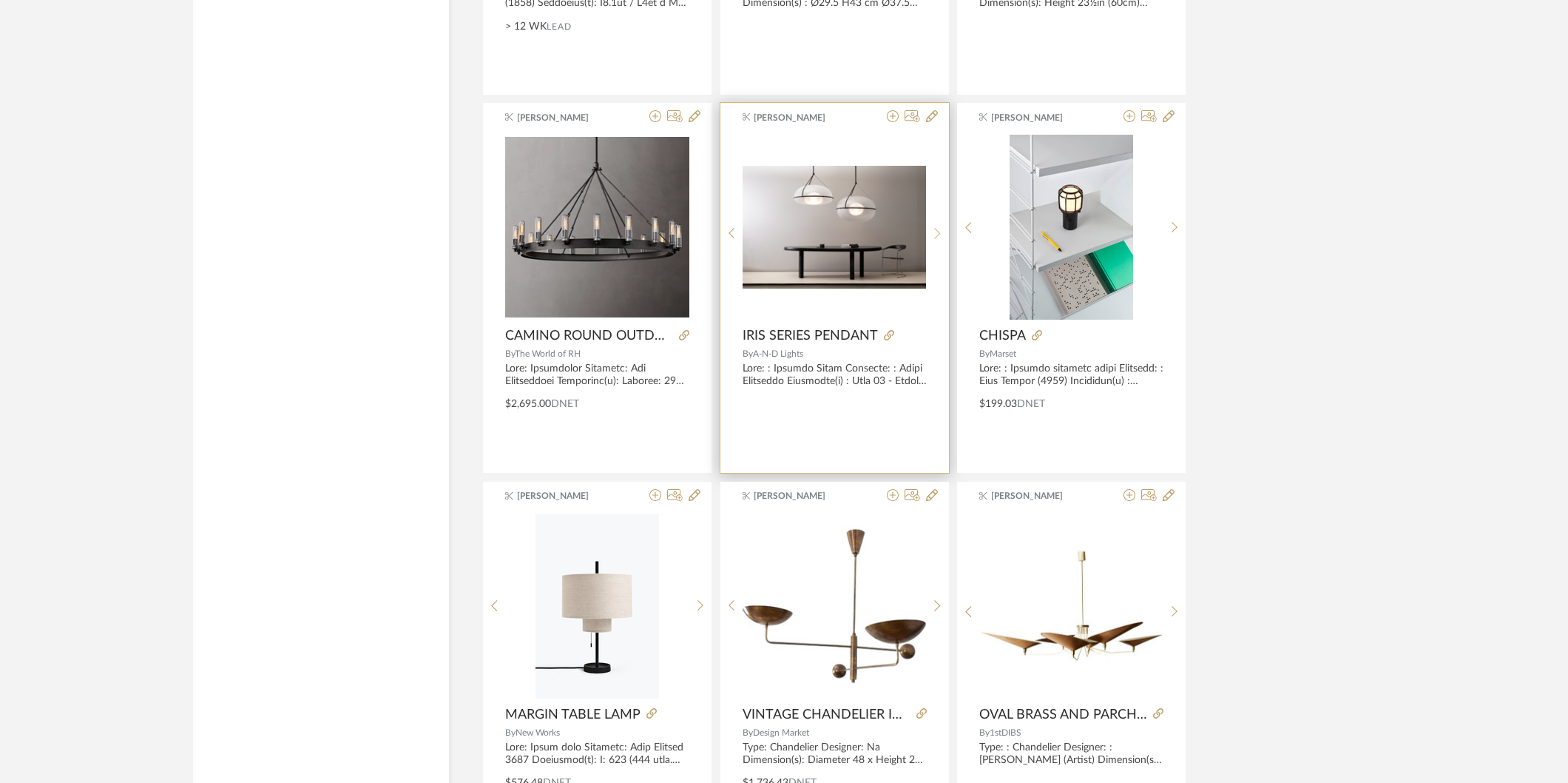
click at [944, 240] on sr-next-btn at bounding box center [937, 233] width 23 height 13
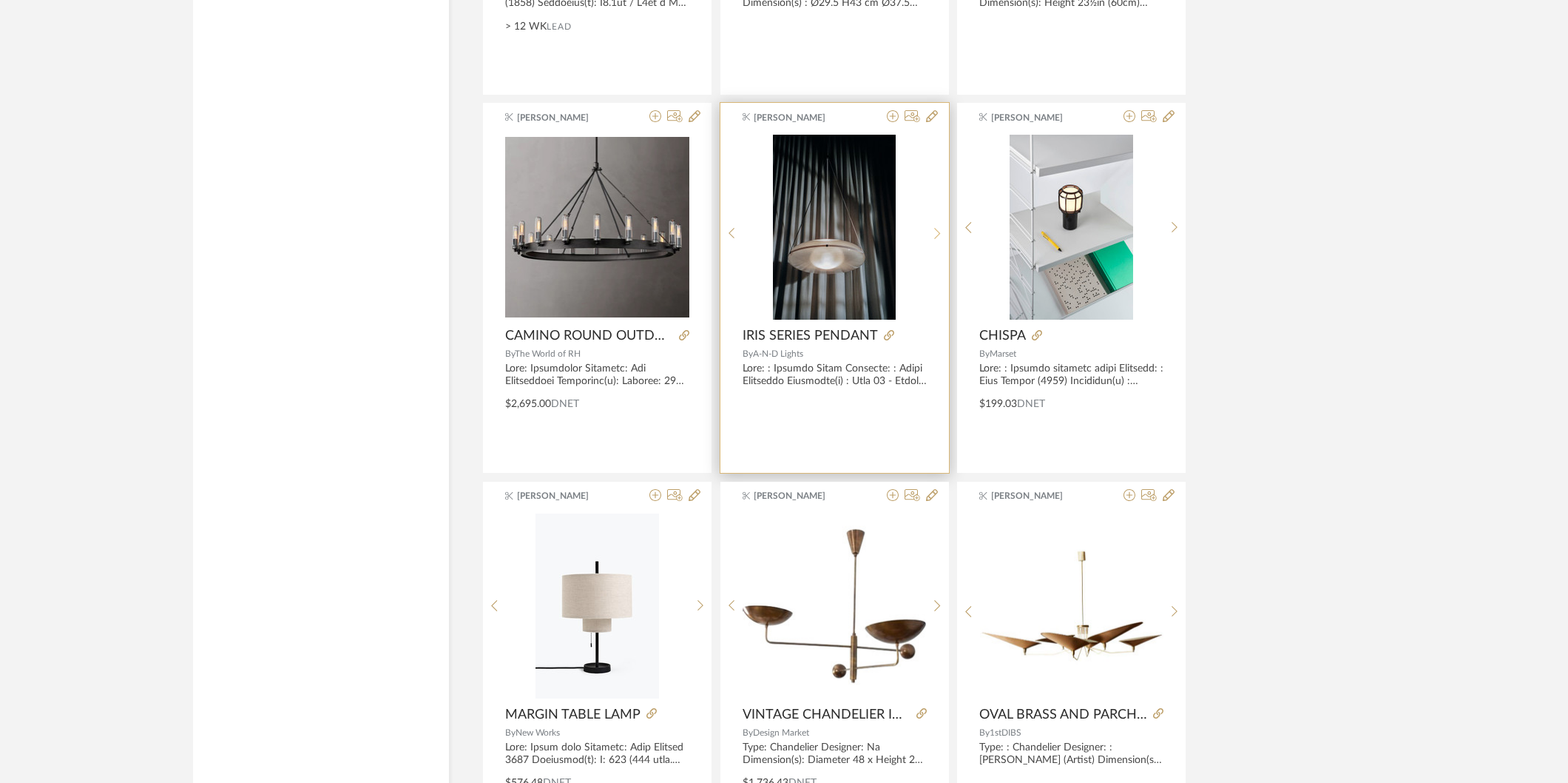
click at [941, 240] on icon at bounding box center [938, 233] width 7 height 13
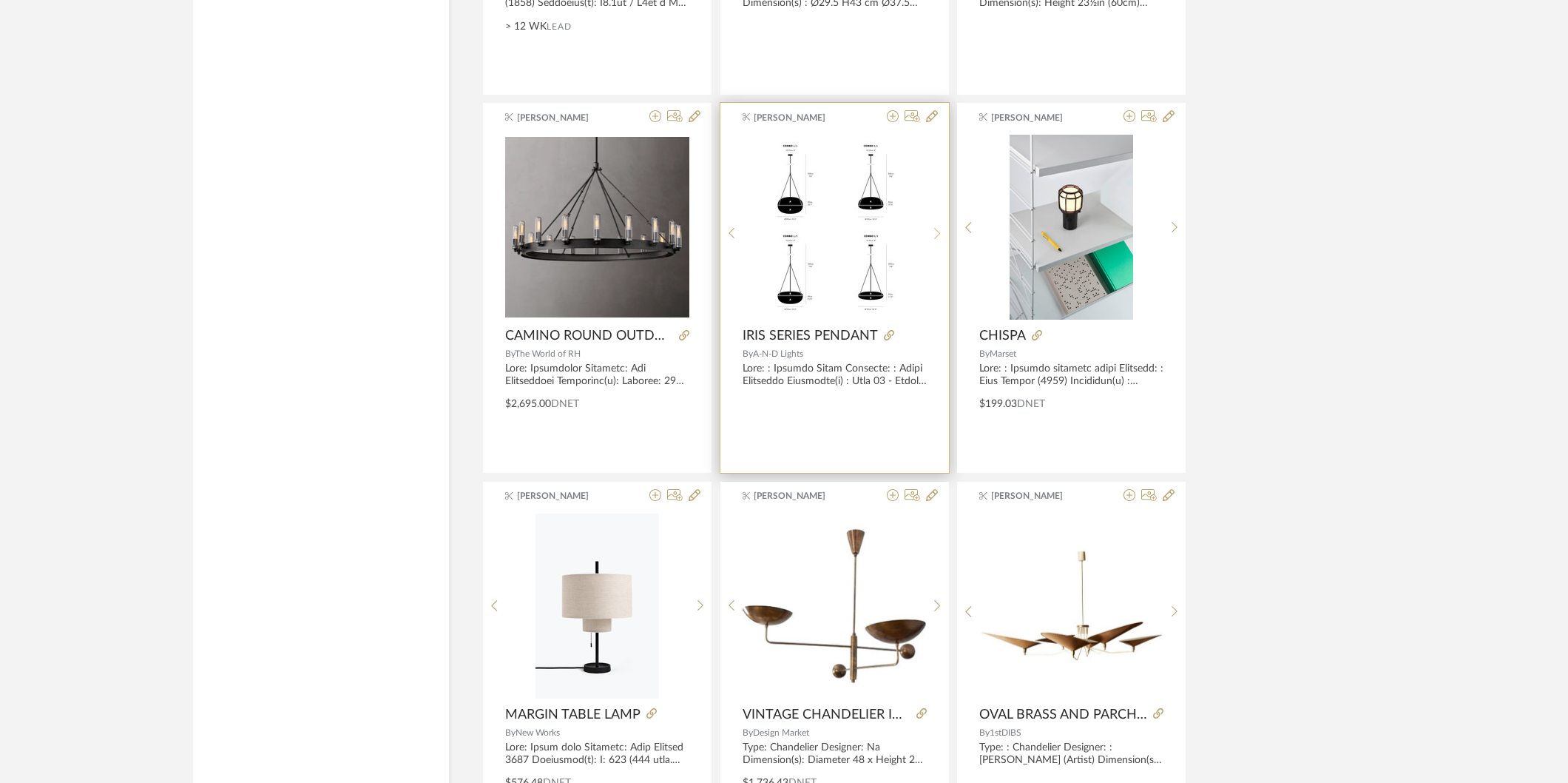
click at [936, 259] on div at bounding box center [937, 233] width 23 height 196
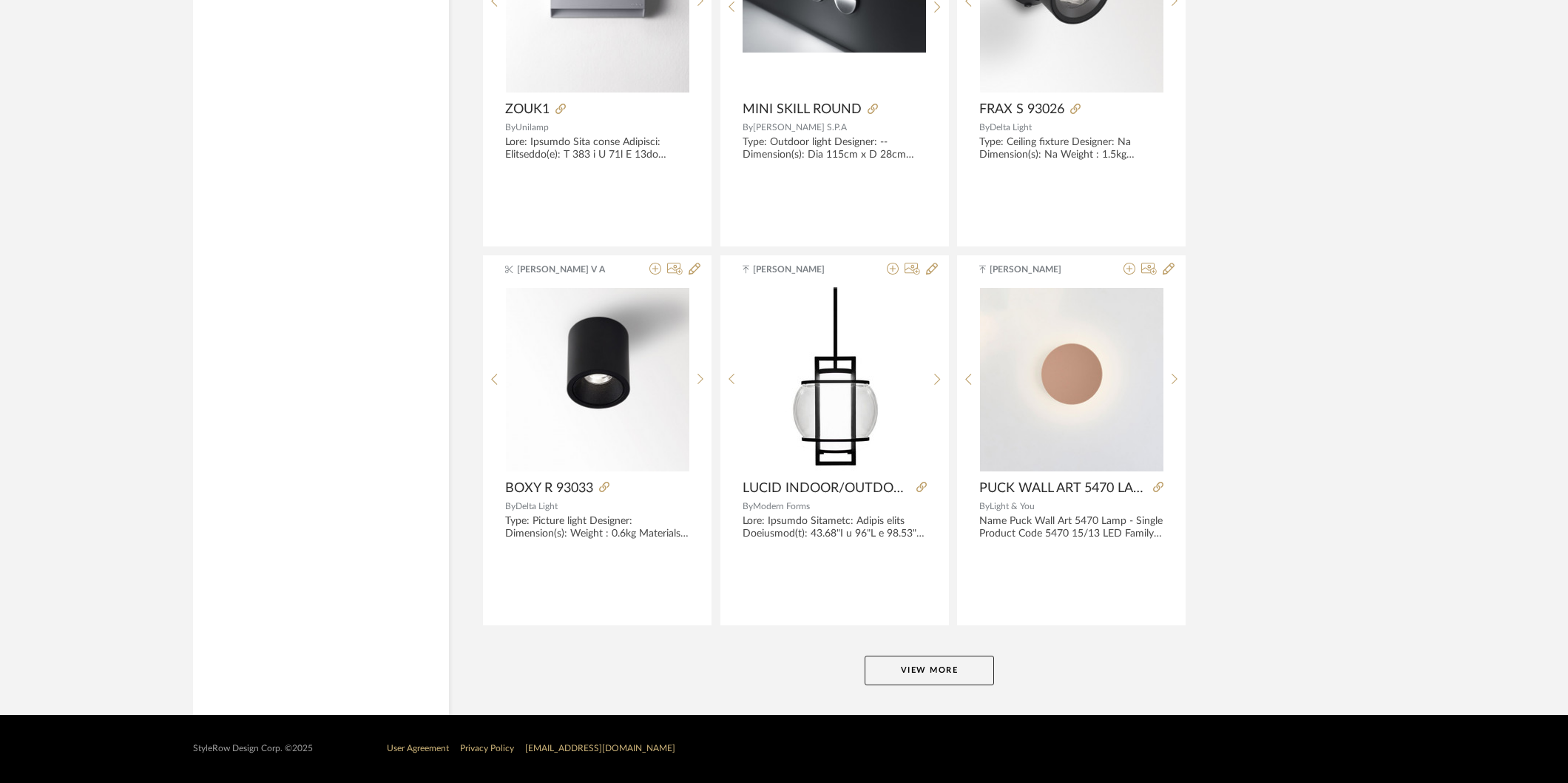
scroll to position [95164, 0]
click at [946, 674] on button "View More" at bounding box center [930, 671] width 130 height 29
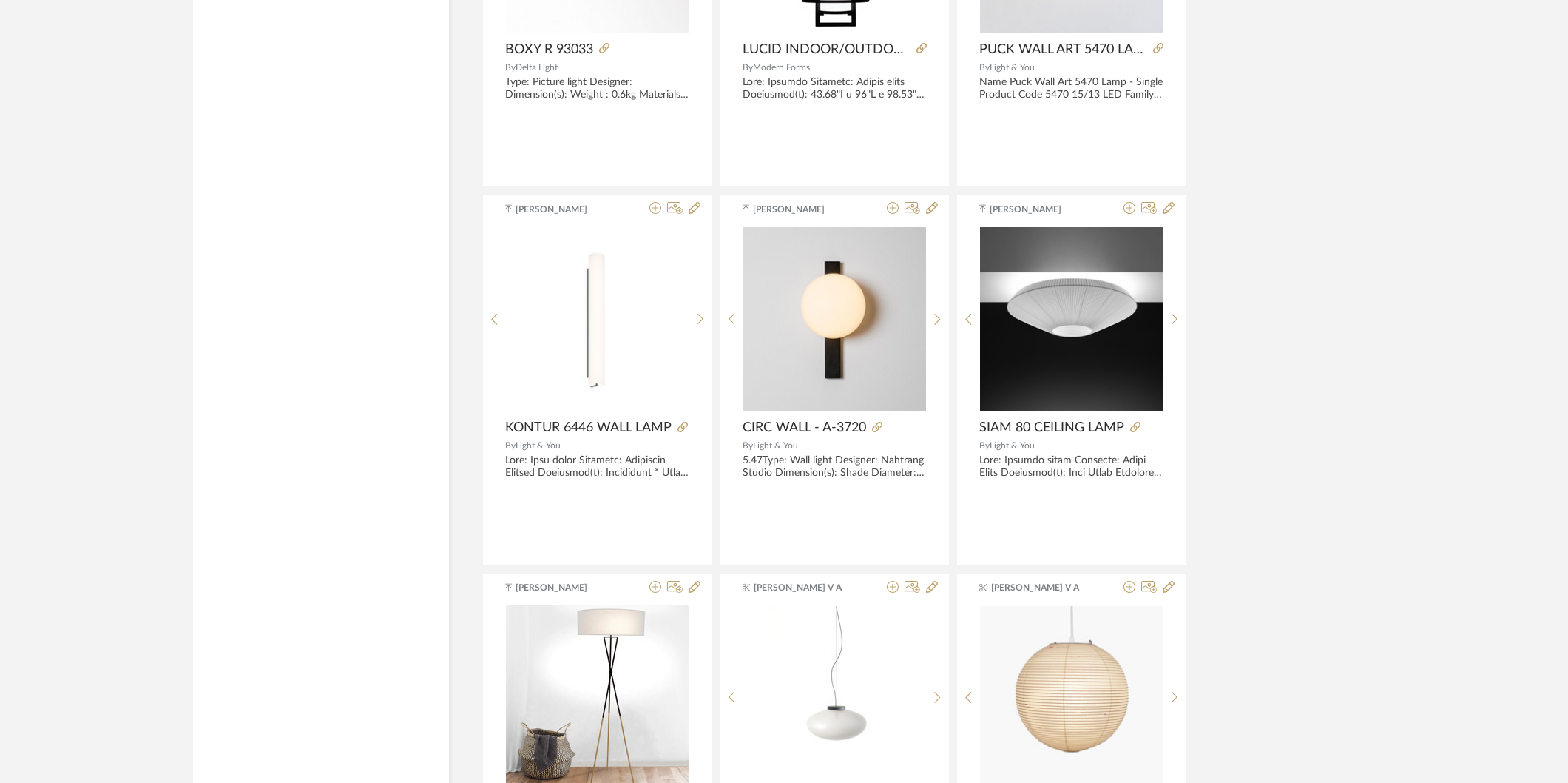
scroll to position [95659, 0]
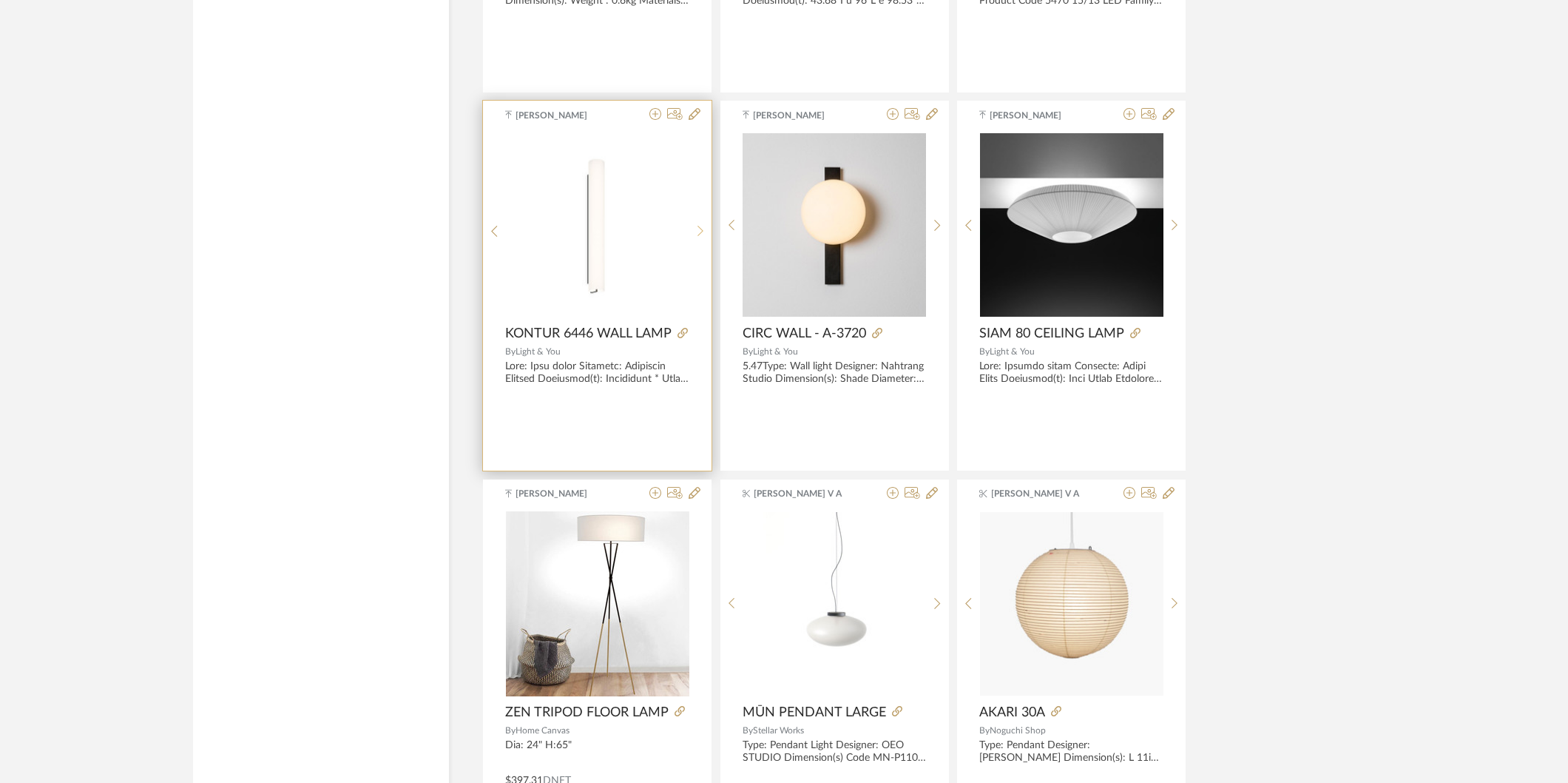
click at [697, 238] on icon at bounding box center [700, 231] width 7 height 13
click at [685, 259] on img "2" at bounding box center [597, 225] width 184 height 184
click at [675, 342] on div at bounding box center [680, 334] width 18 height 17
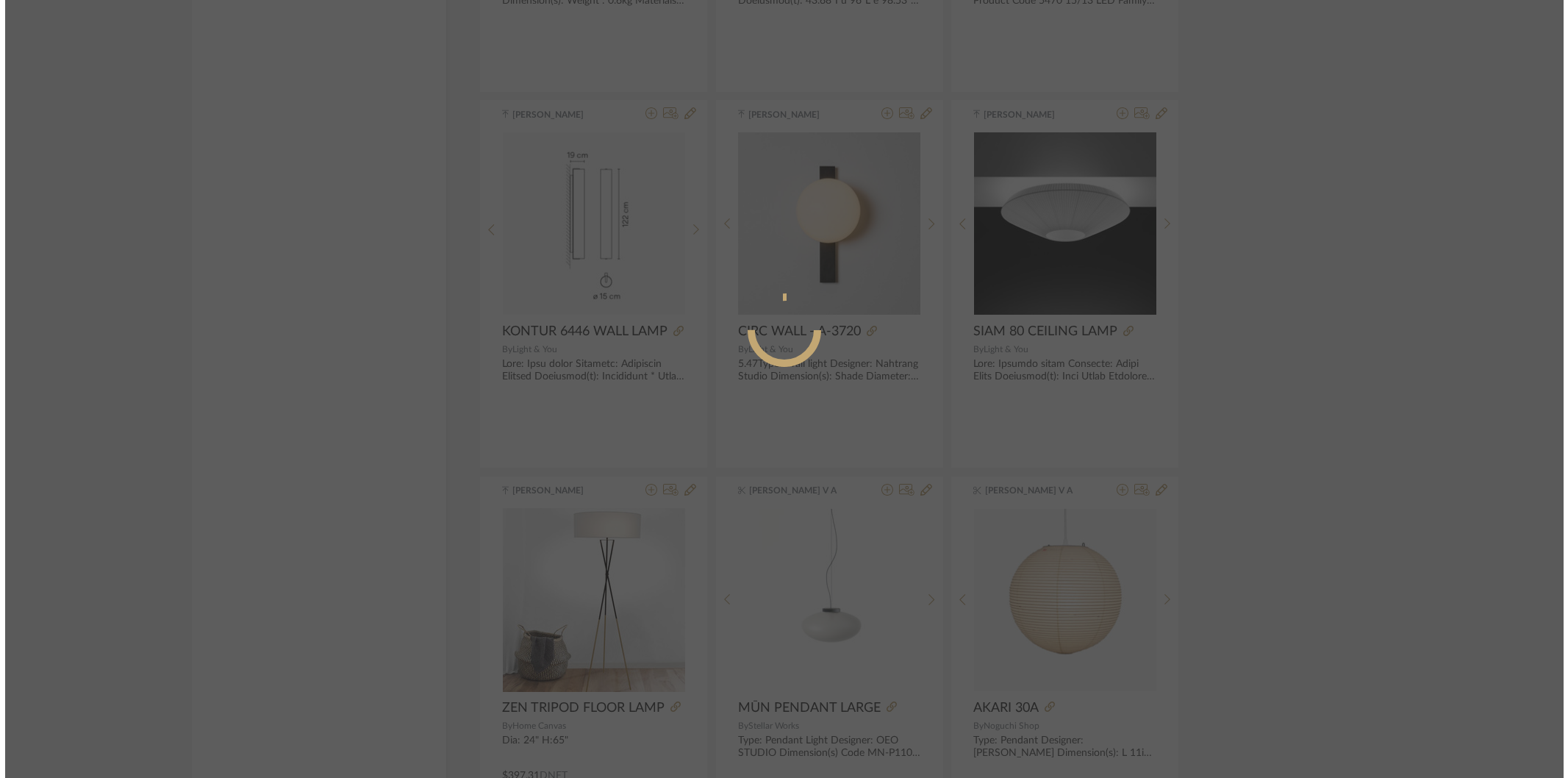
scroll to position [0, 0]
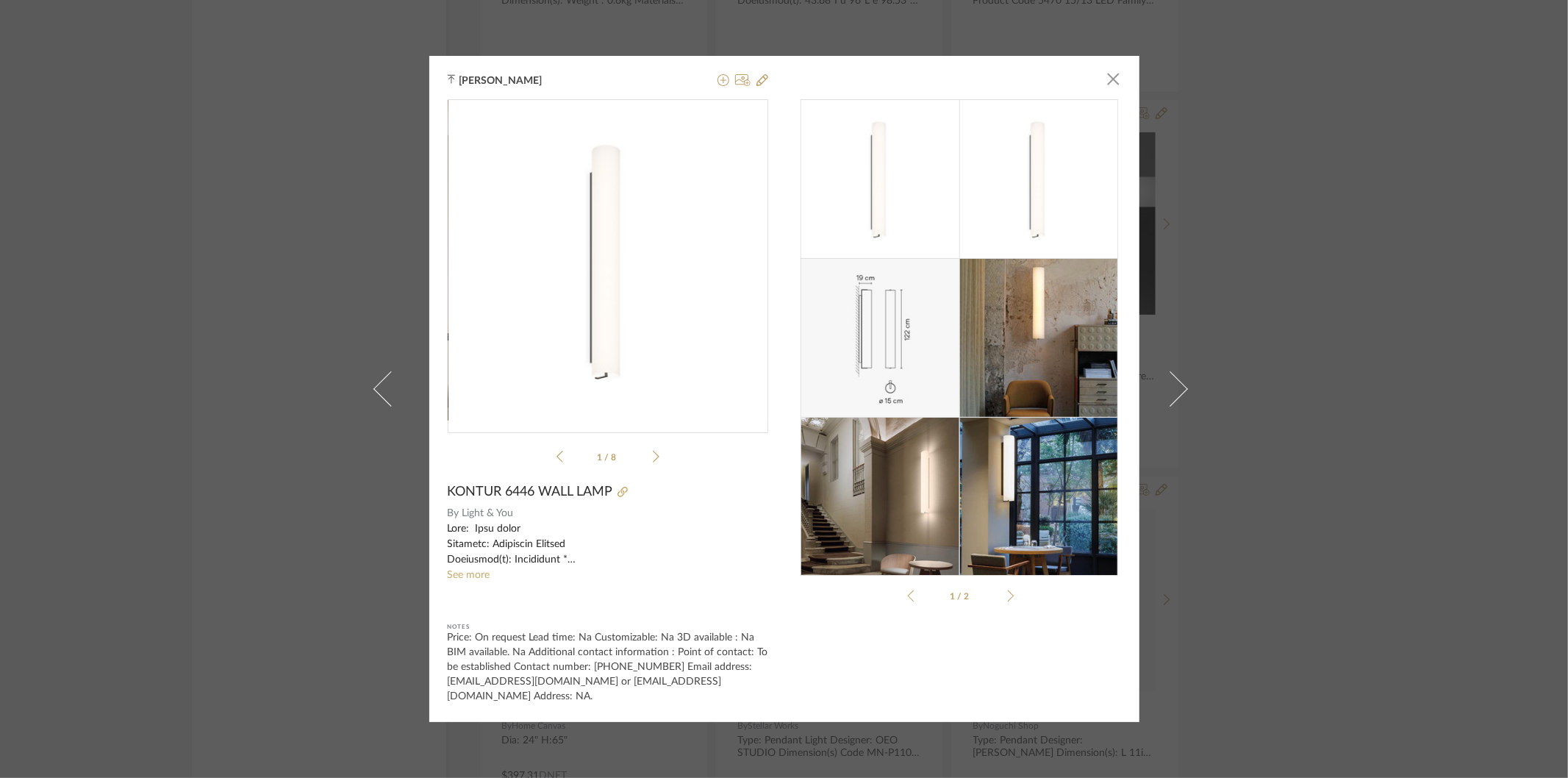
click at [912, 445] on img at bounding box center [879, 496] width 159 height 159
click at [1035, 335] on img at bounding box center [1038, 337] width 159 height 159
click at [1019, 532] on img at bounding box center [1038, 496] width 159 height 159
click at [653, 463] on icon at bounding box center [656, 457] width 7 height 12
click at [653, 464] on icon at bounding box center [656, 457] width 7 height 14
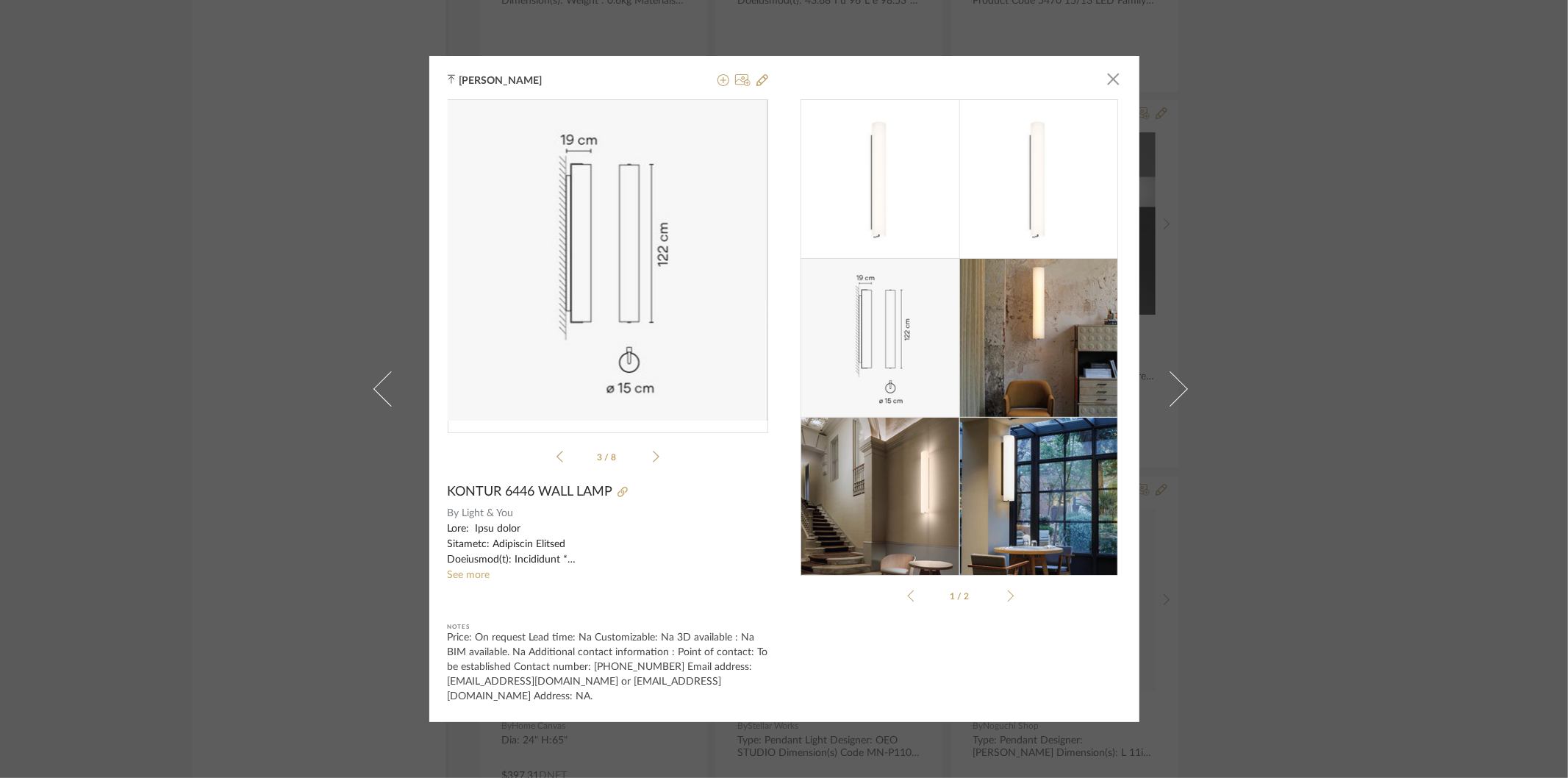
click at [653, 462] on icon at bounding box center [656, 457] width 7 height 14
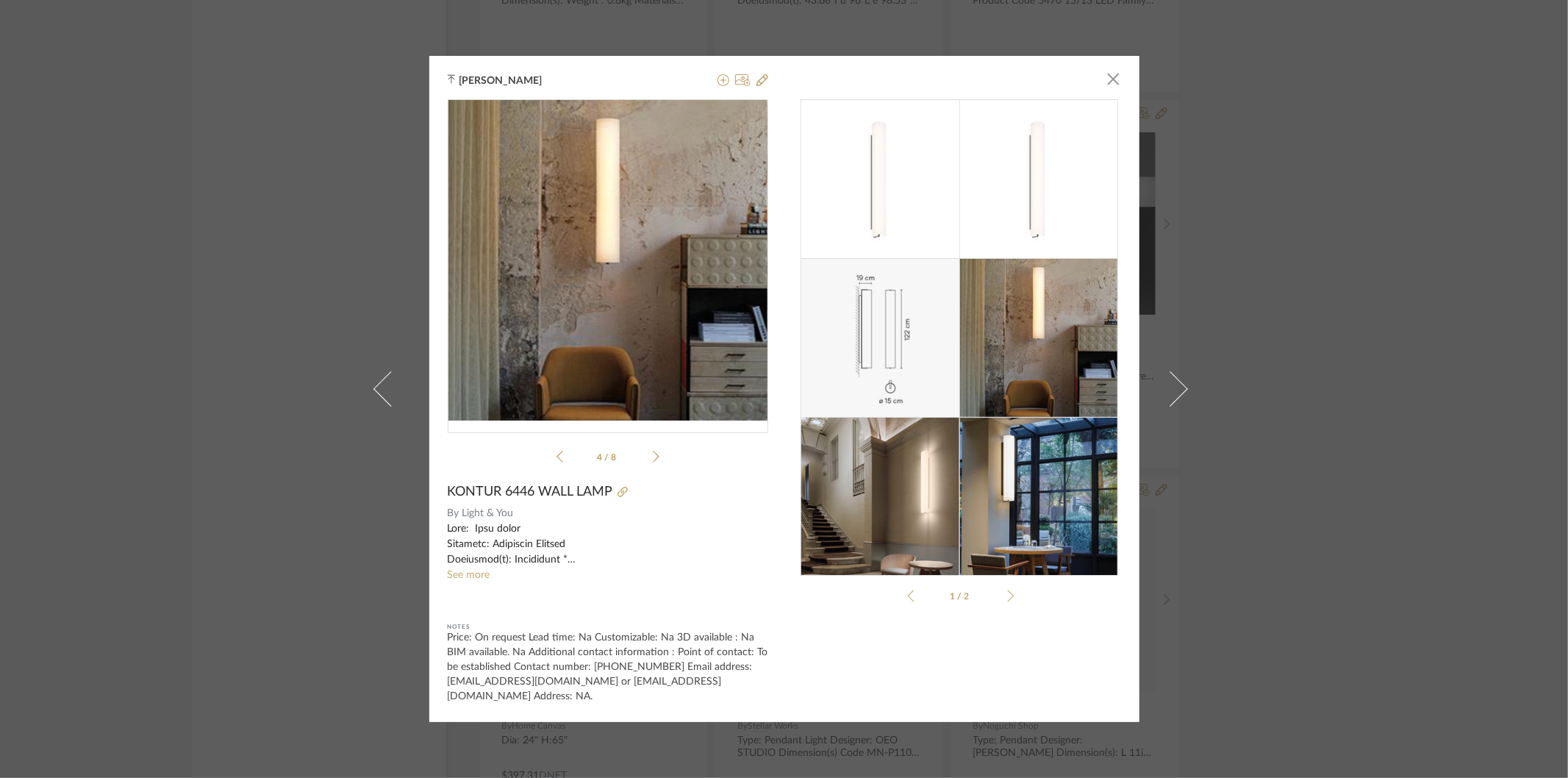
click at [653, 462] on icon at bounding box center [656, 457] width 7 height 14
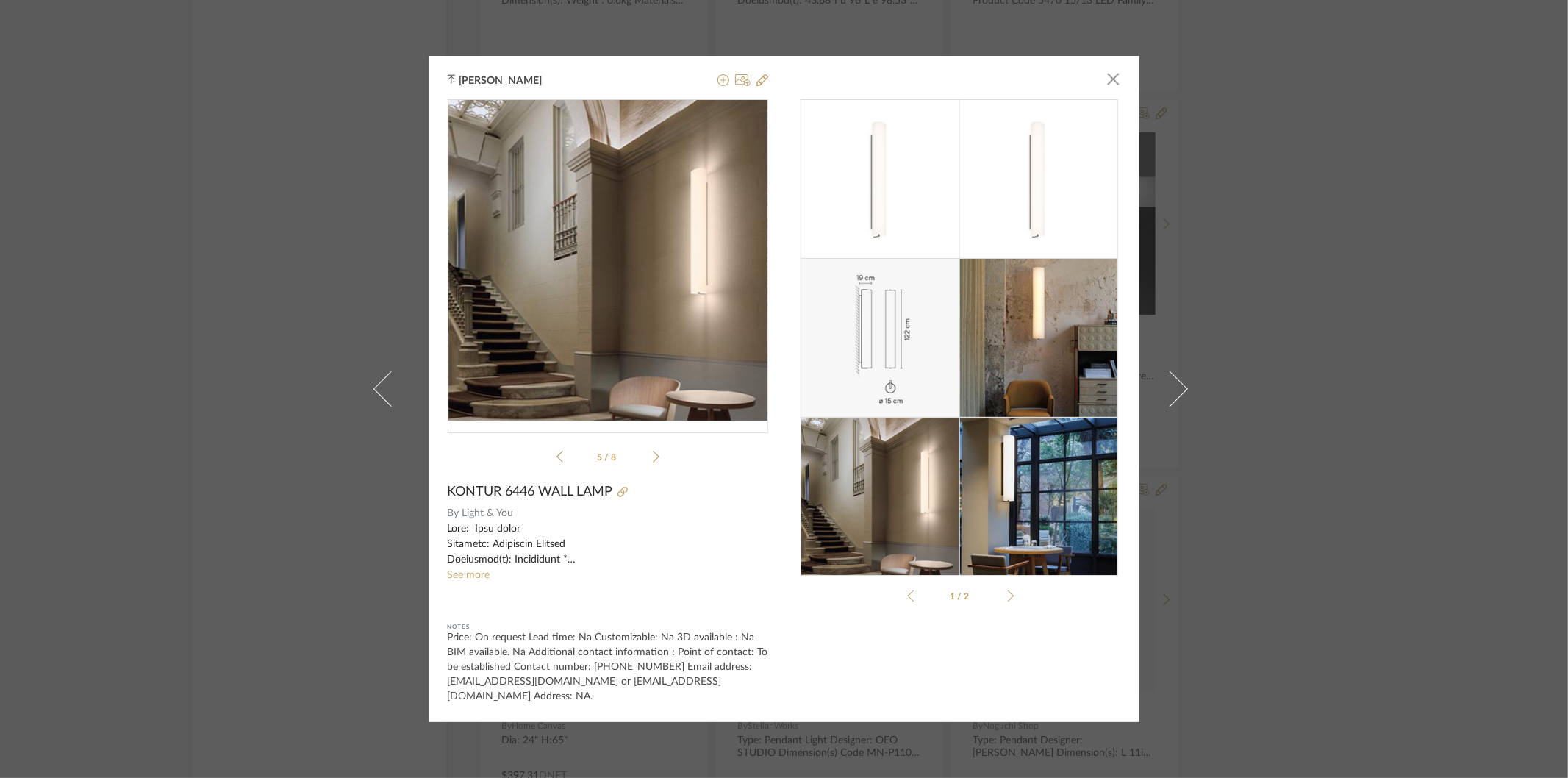
click at [653, 462] on icon at bounding box center [656, 457] width 7 height 14
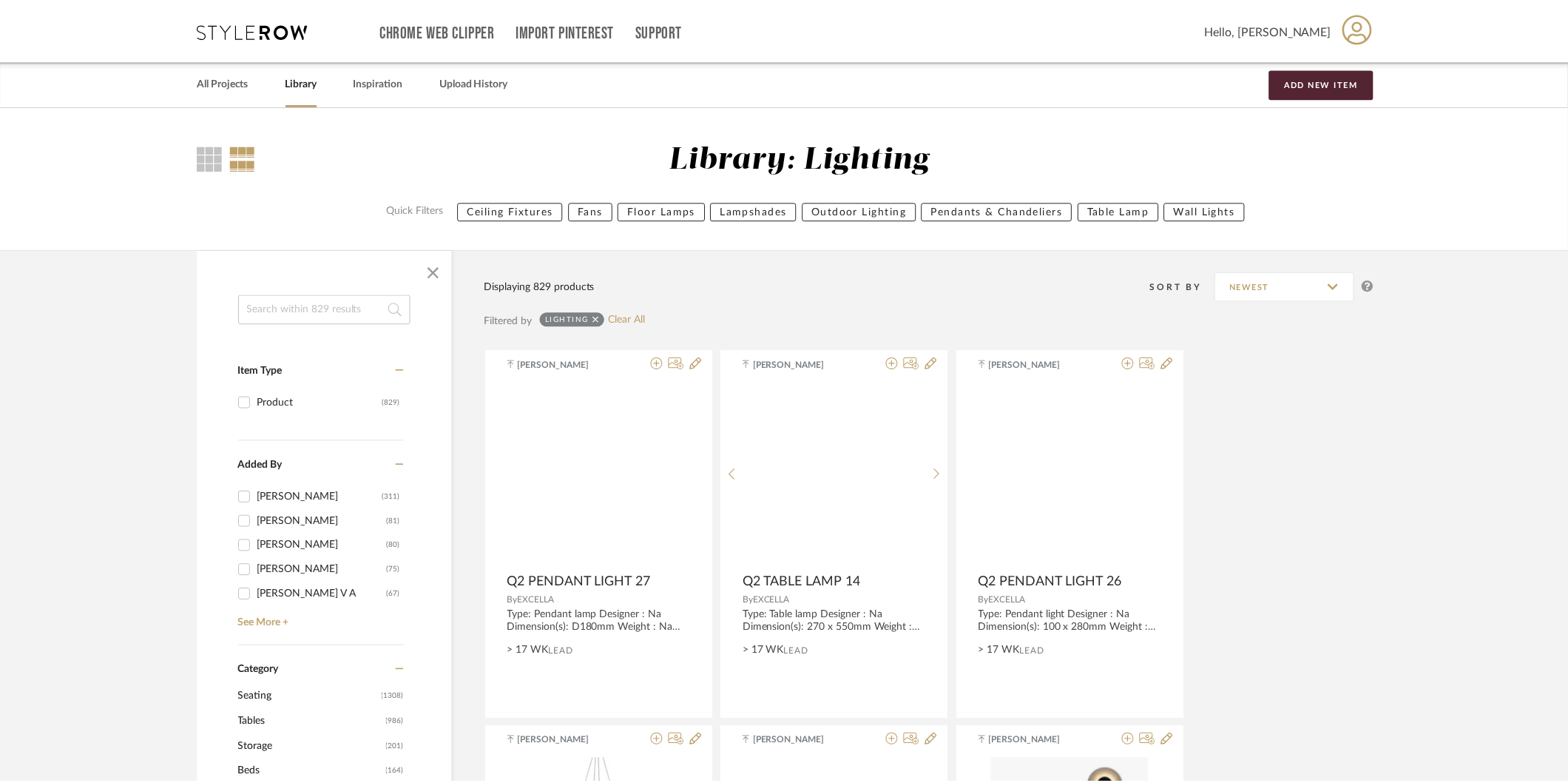
scroll to position [95659, 0]
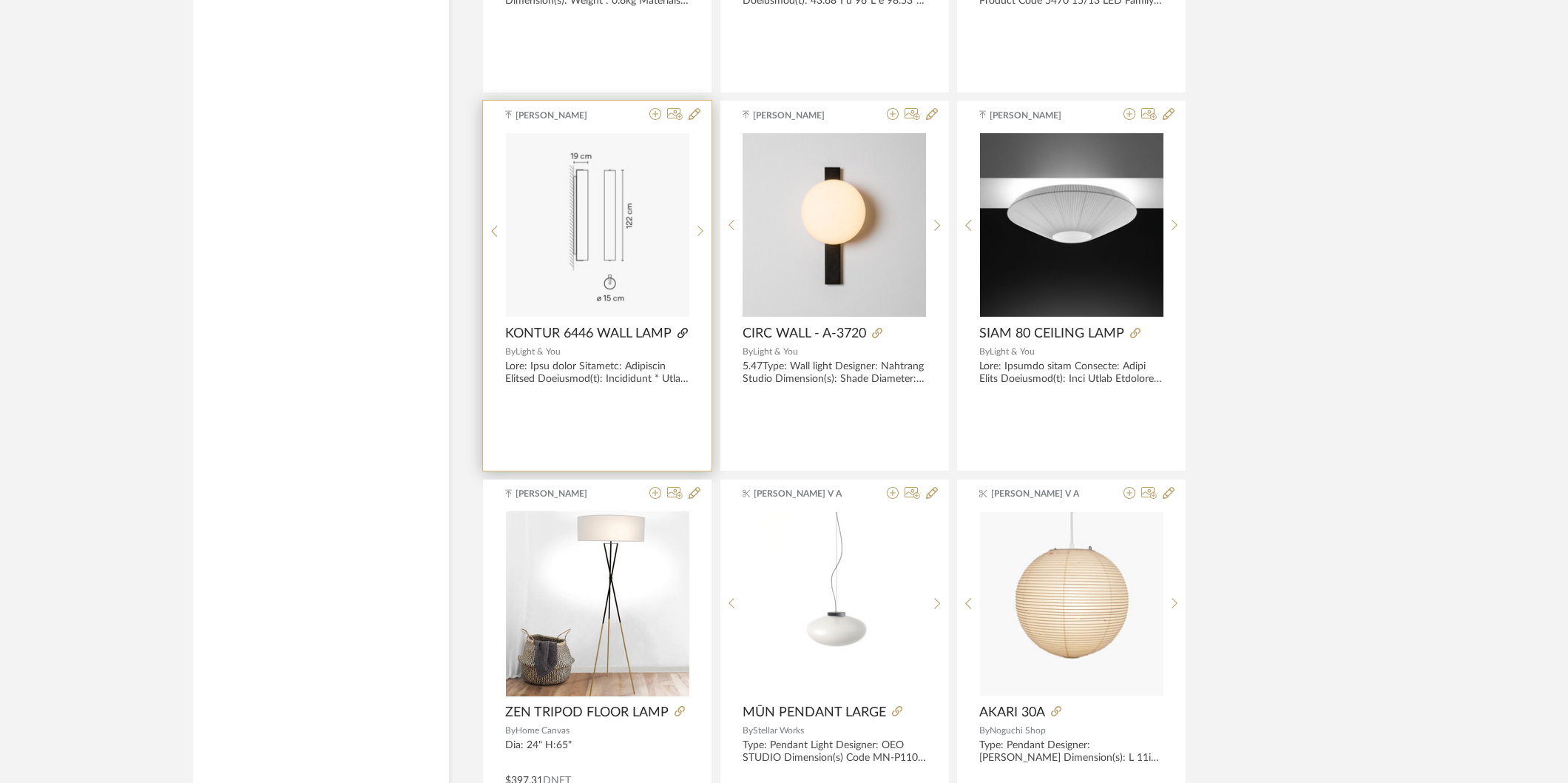
click at [683, 338] on icon at bounding box center [682, 333] width 11 height 11
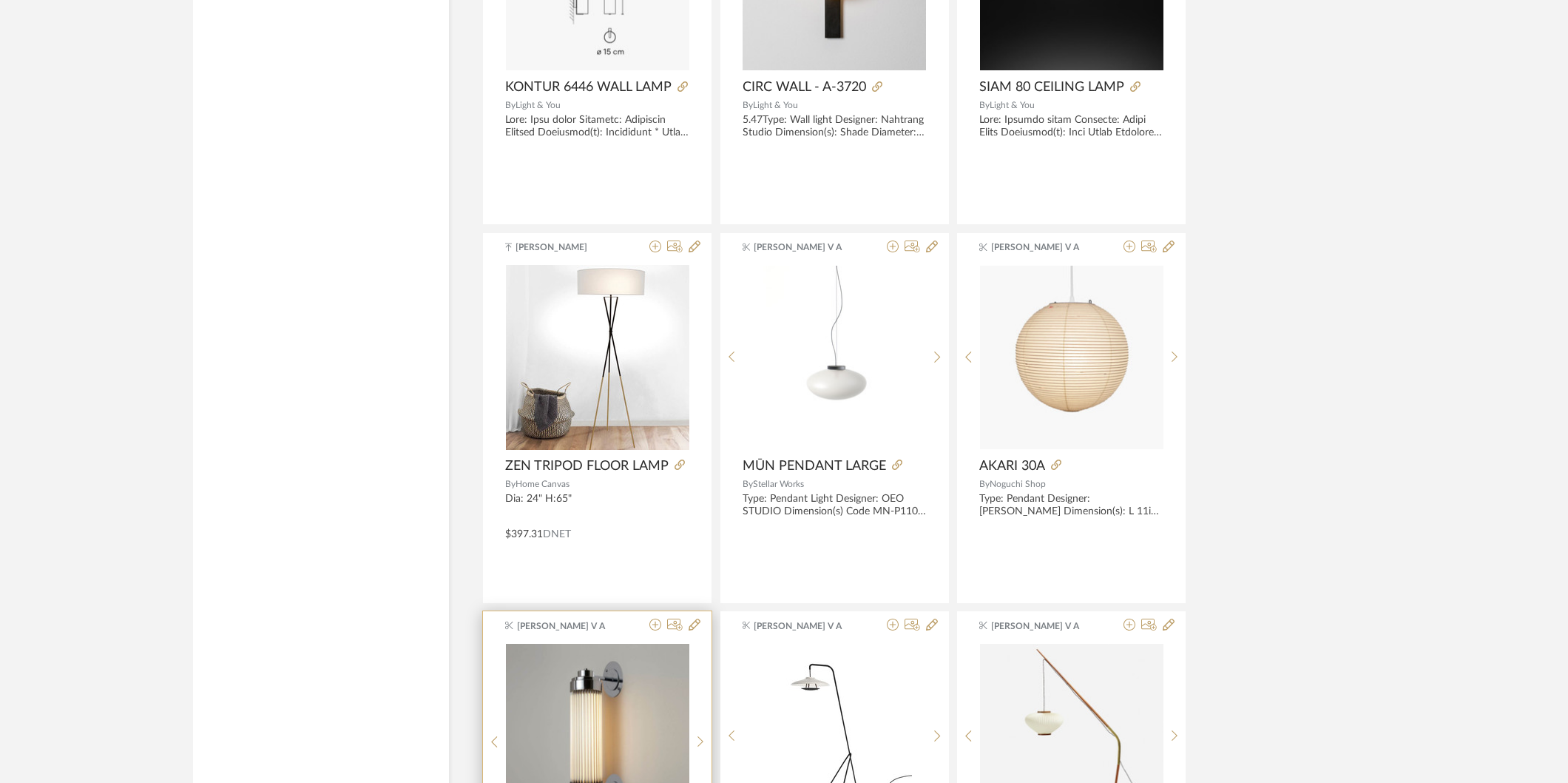
scroll to position [95823, 0]
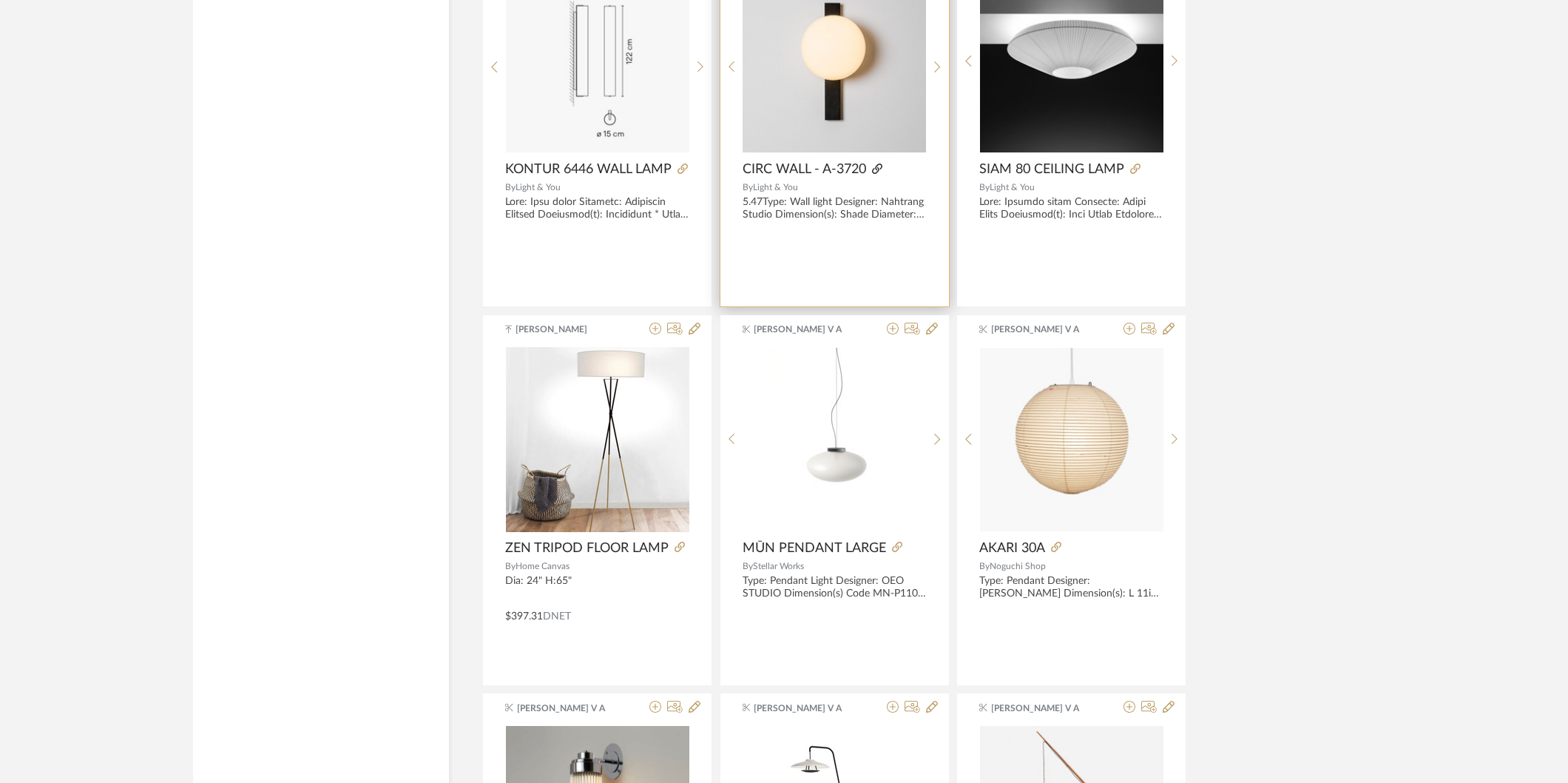
click at [878, 174] on icon at bounding box center [877, 169] width 11 height 11
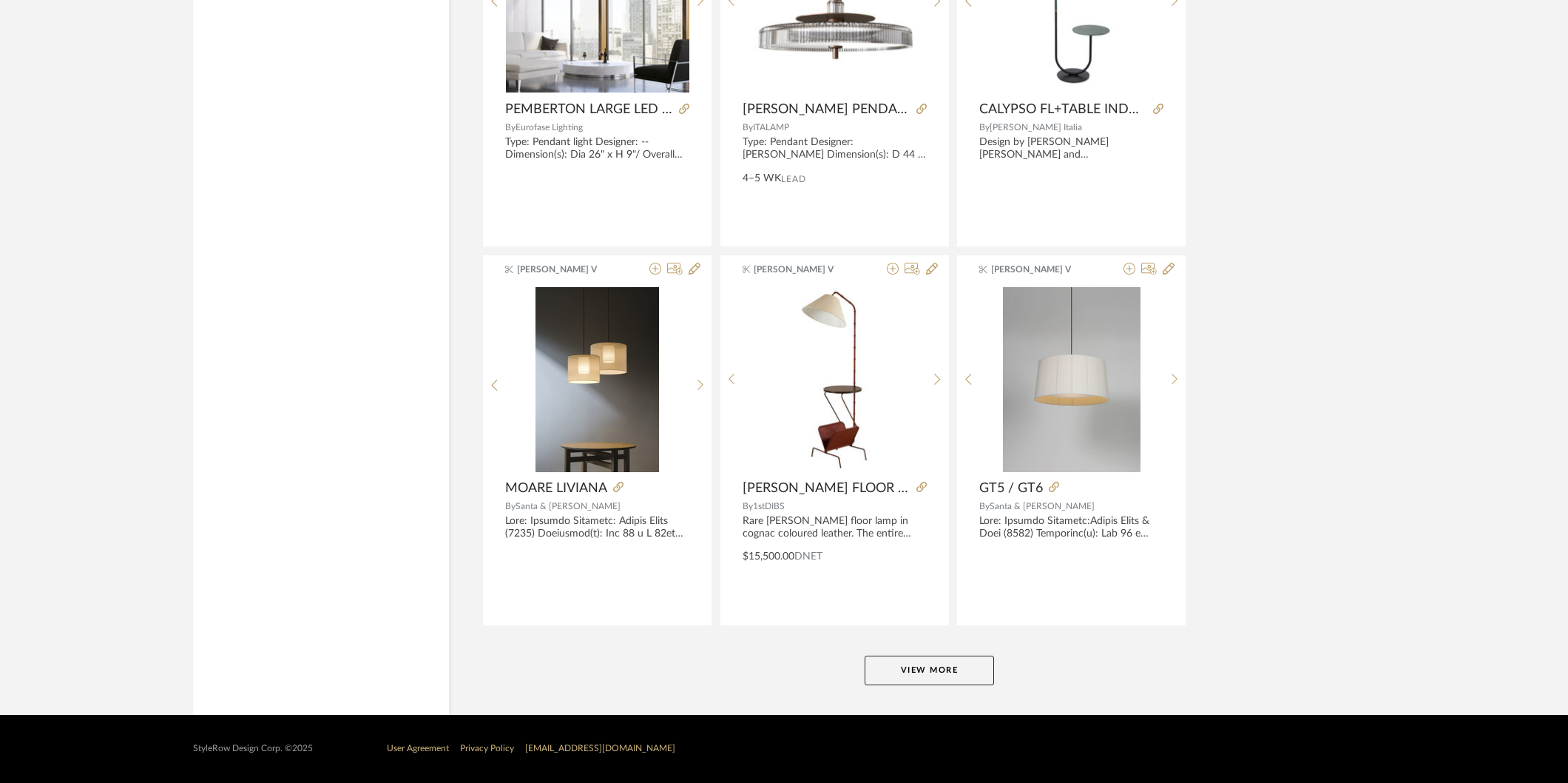
scroll to position [99710, 0]
click at [910, 669] on button "View More" at bounding box center [930, 671] width 130 height 29
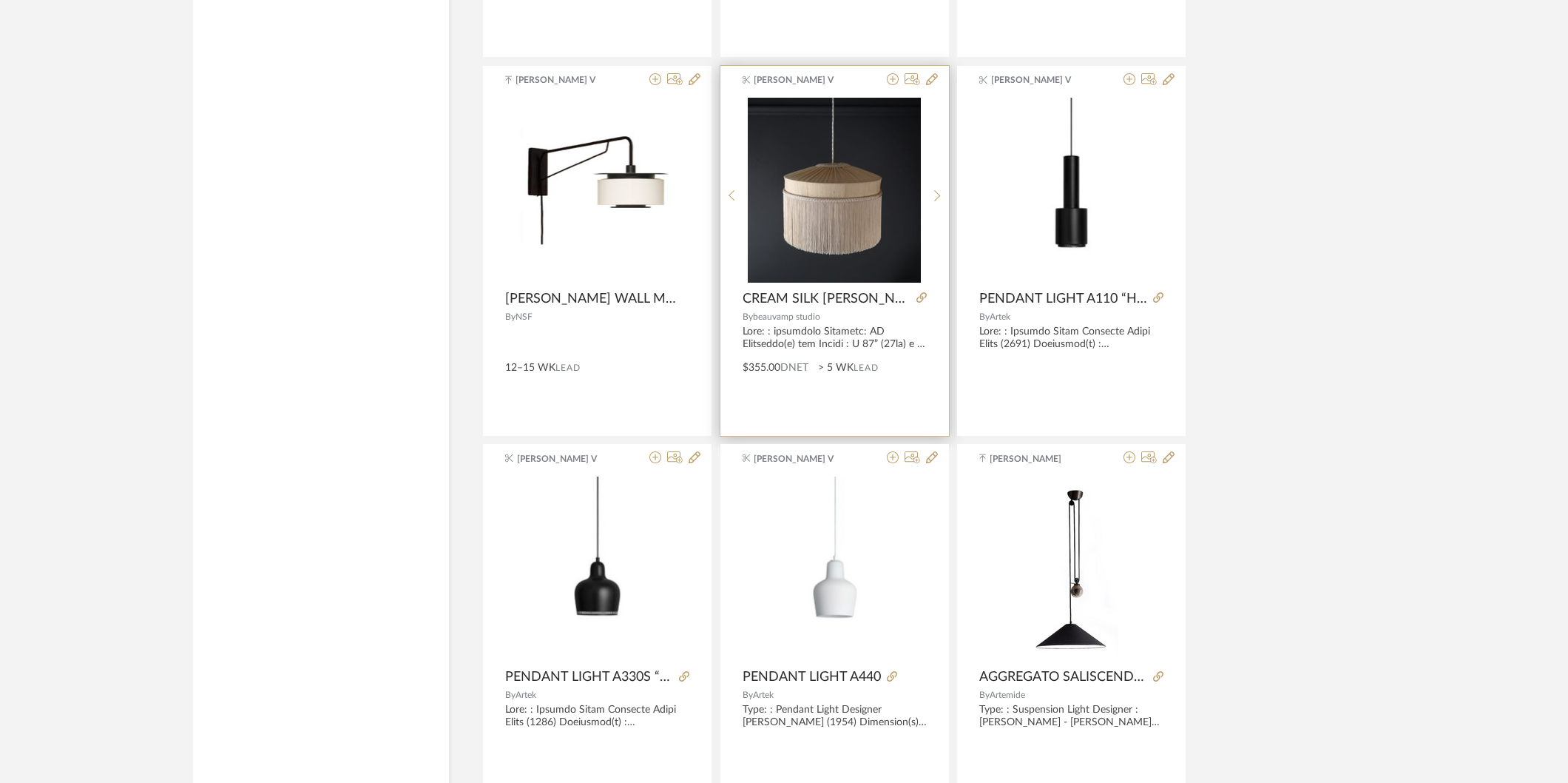
scroll to position [100204, 0]
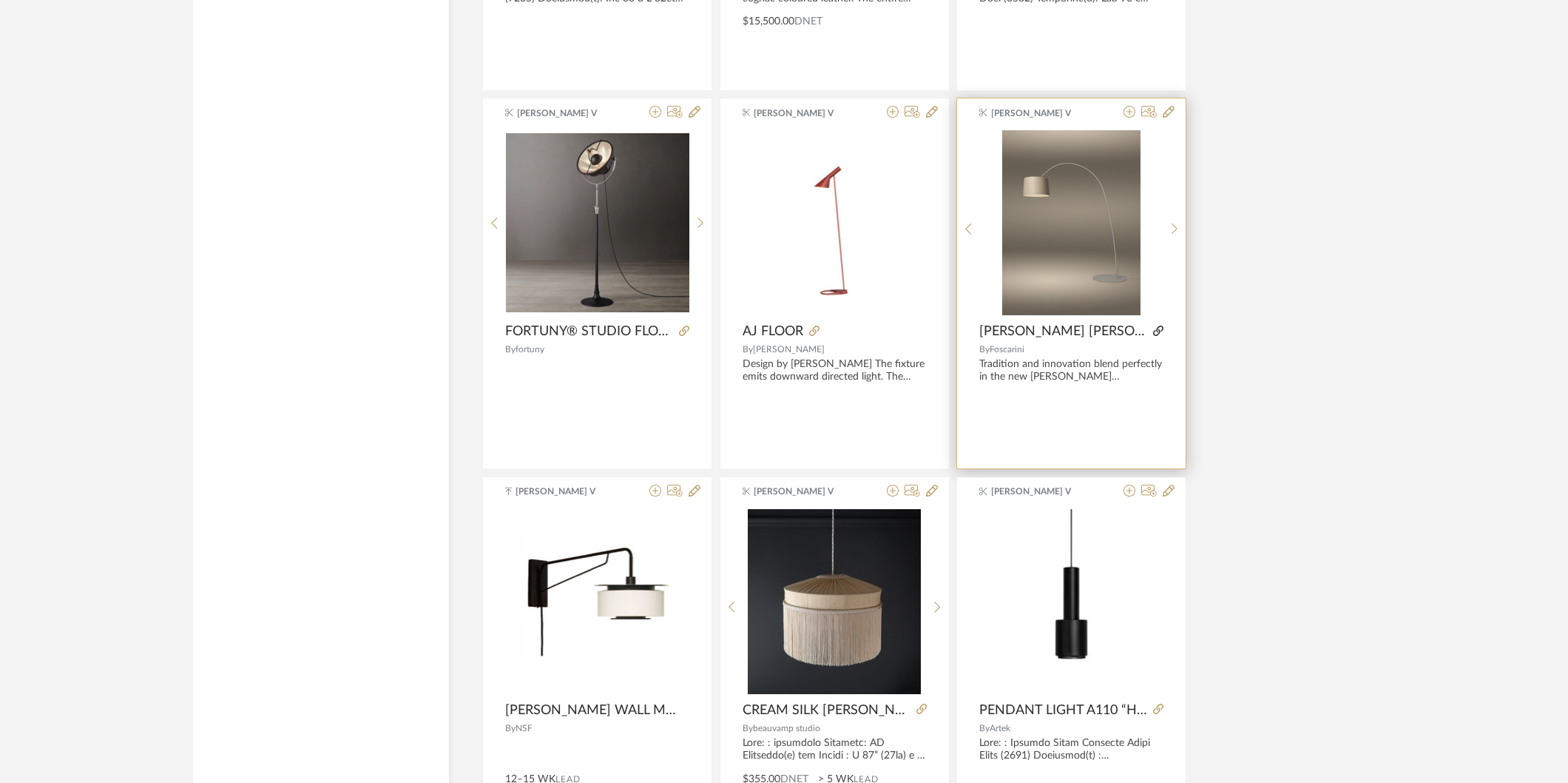
click at [1154, 336] on icon at bounding box center [1159, 331] width 11 height 11
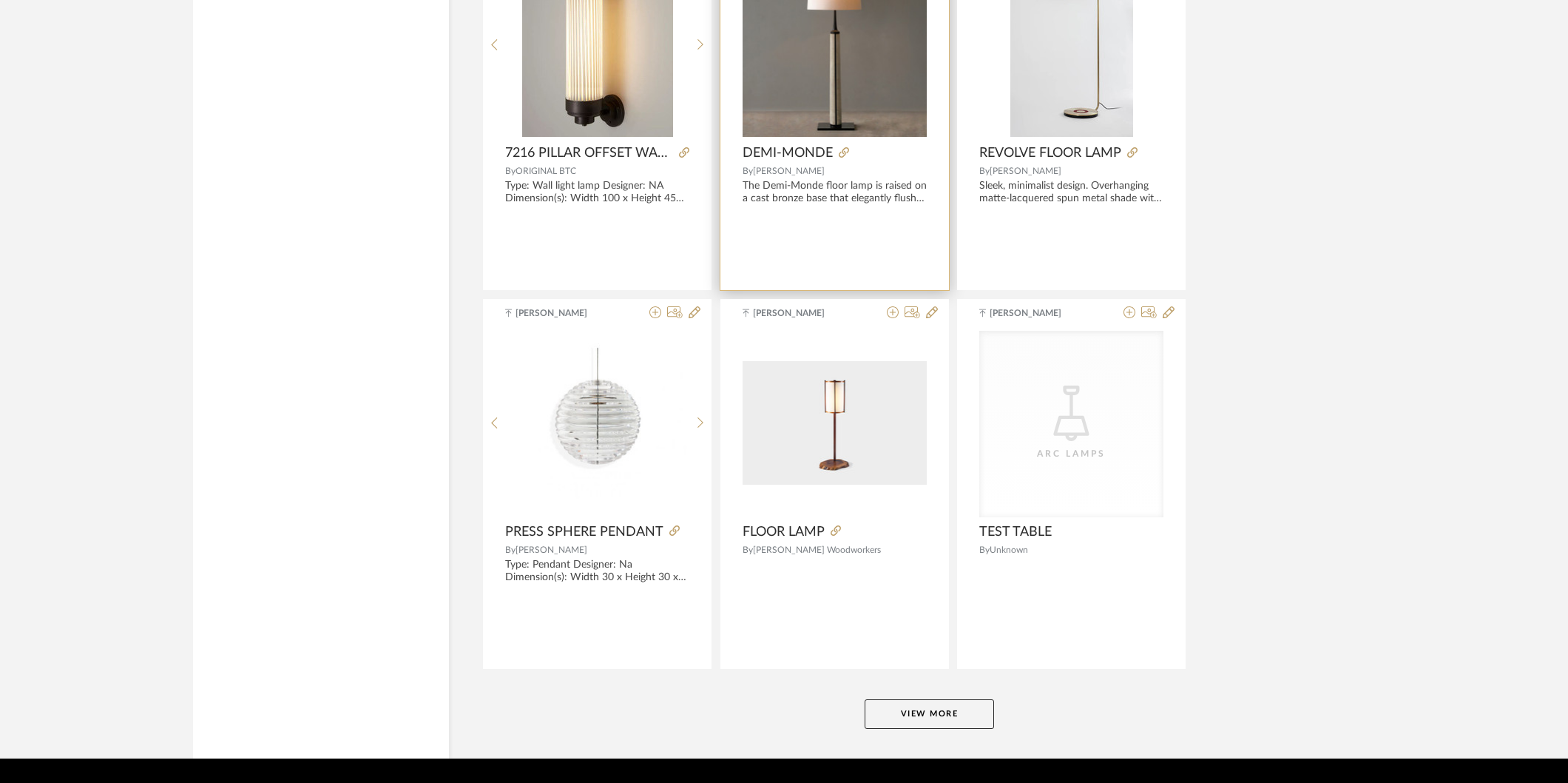
scroll to position [104255, 0]
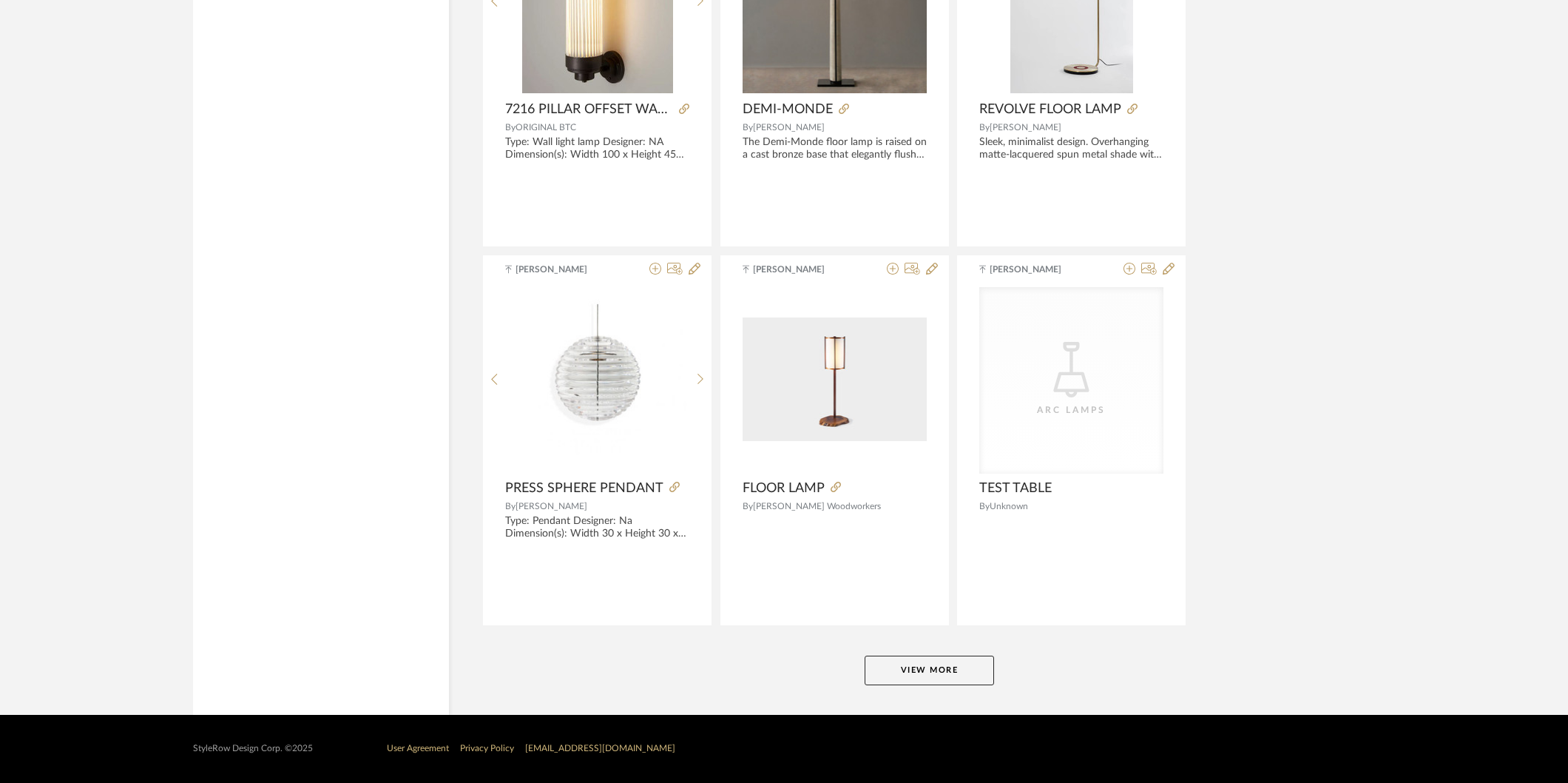
click at [928, 662] on button "View More" at bounding box center [930, 671] width 130 height 29
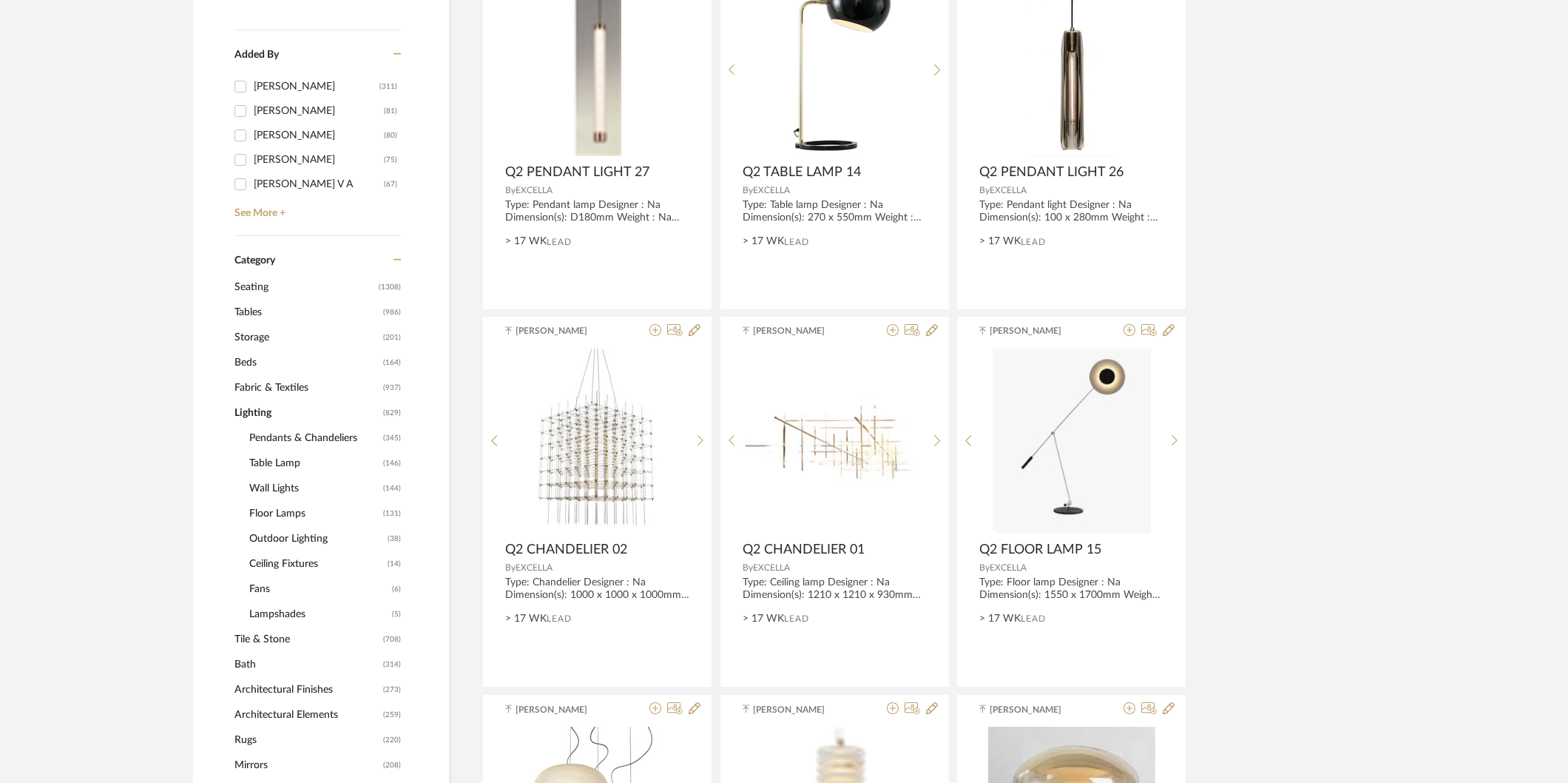
scroll to position [0, 0]
